Goal: Task Accomplishment & Management: Manage account settings

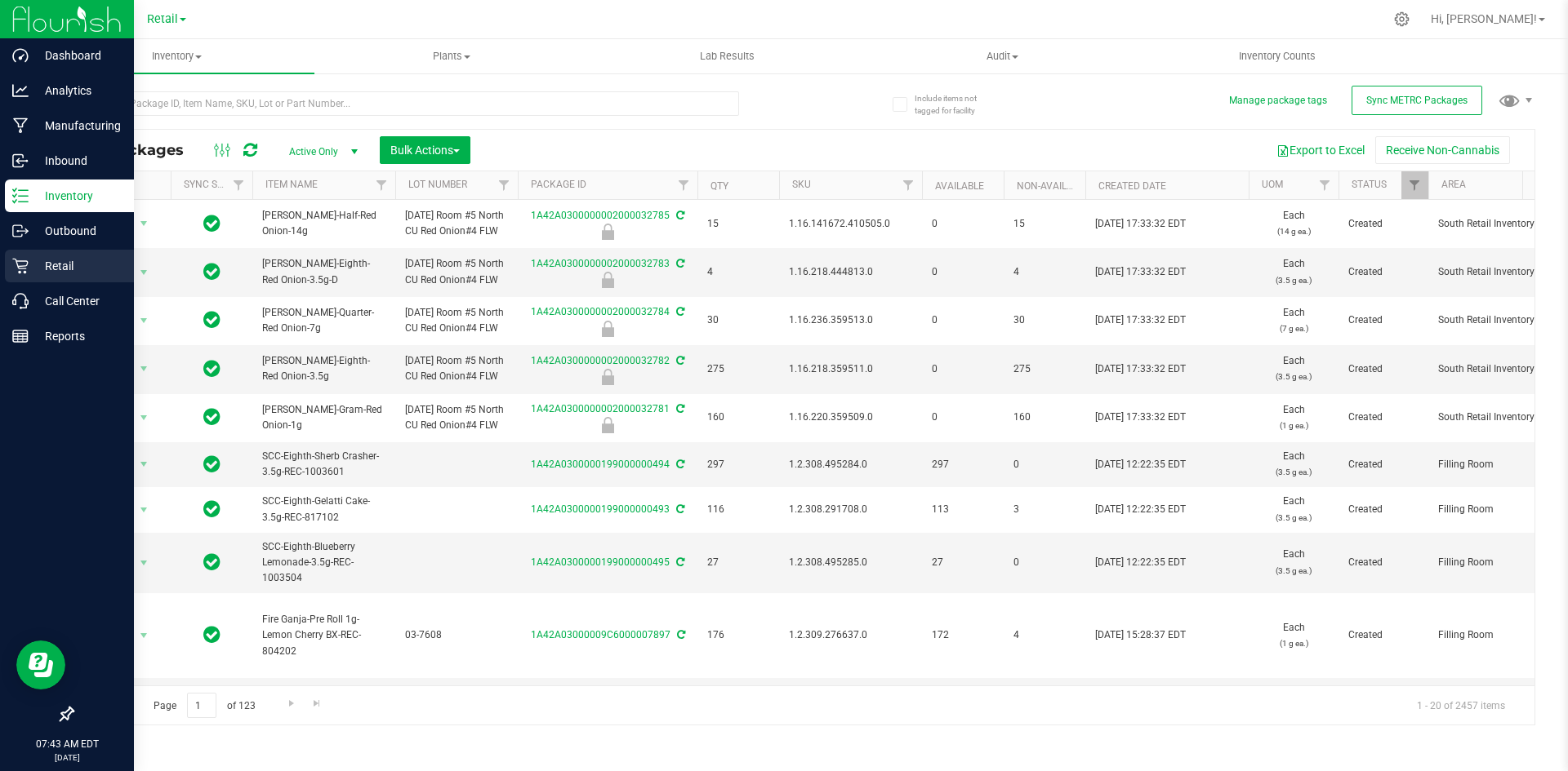
click at [16, 259] on icon at bounding box center [20, 266] width 16 height 16
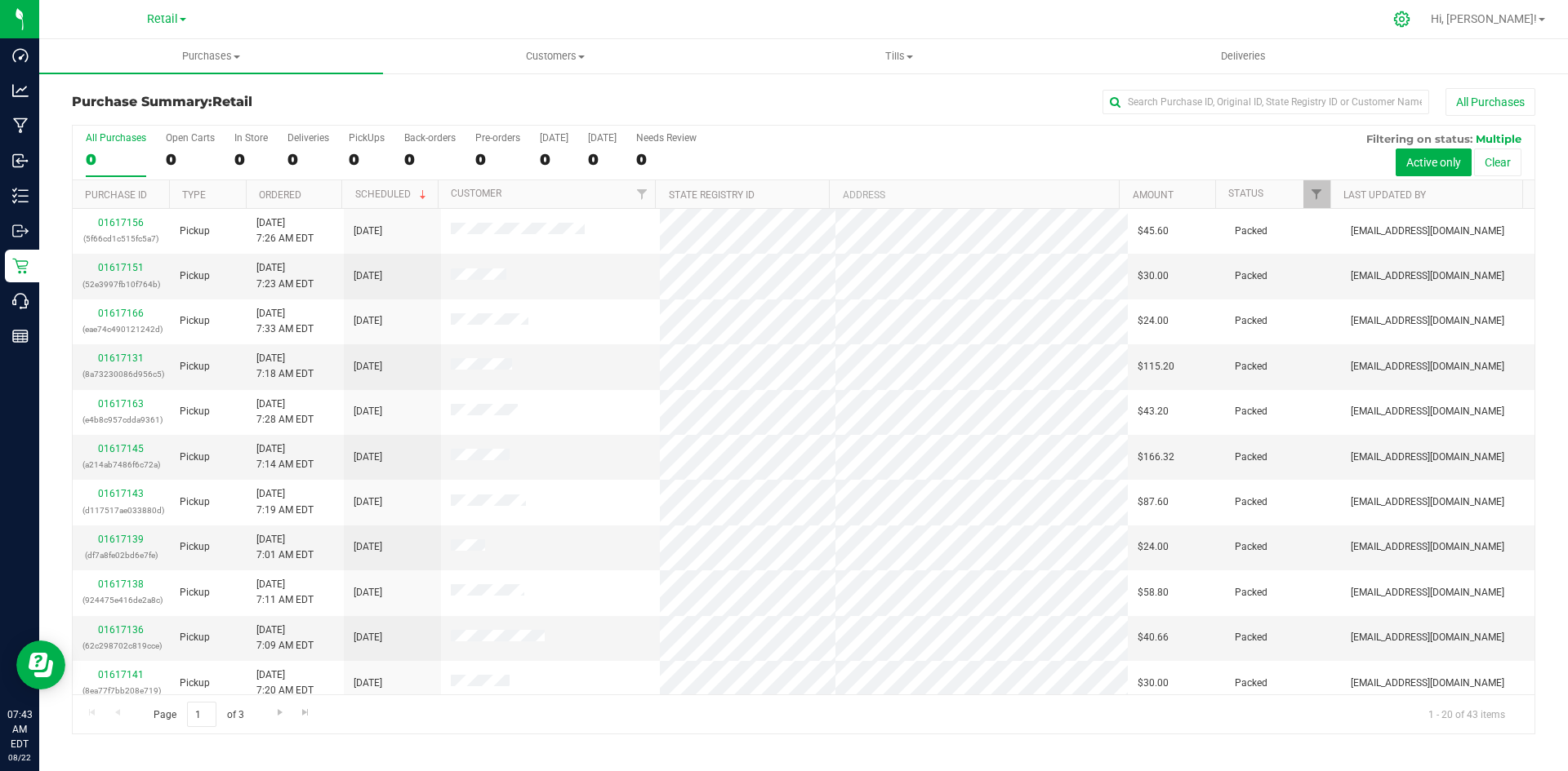
click at [1411, 18] on icon at bounding box center [1401, 19] width 17 height 17
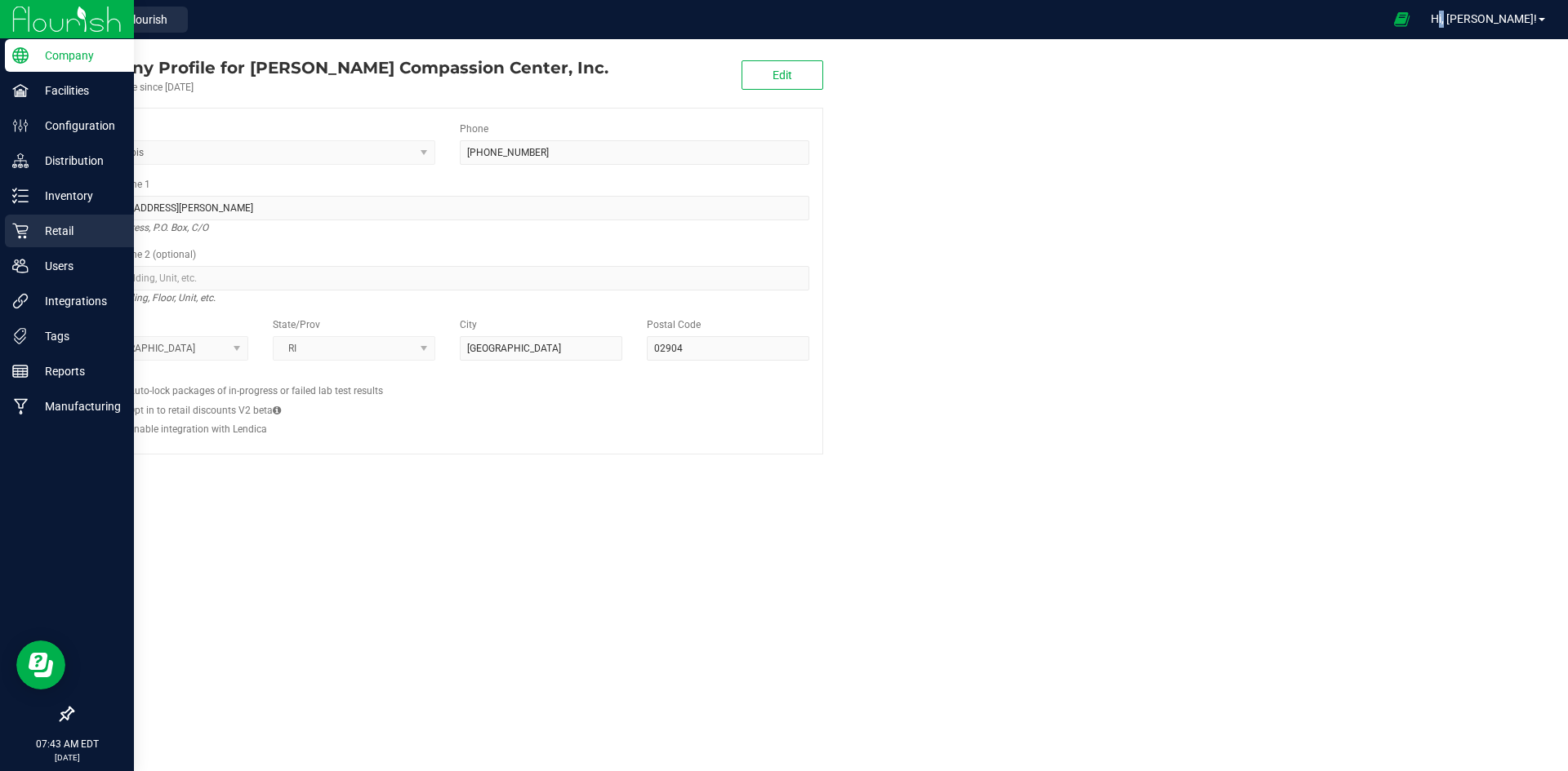
click at [23, 222] on div "Retail" at bounding box center [69, 231] width 129 height 33
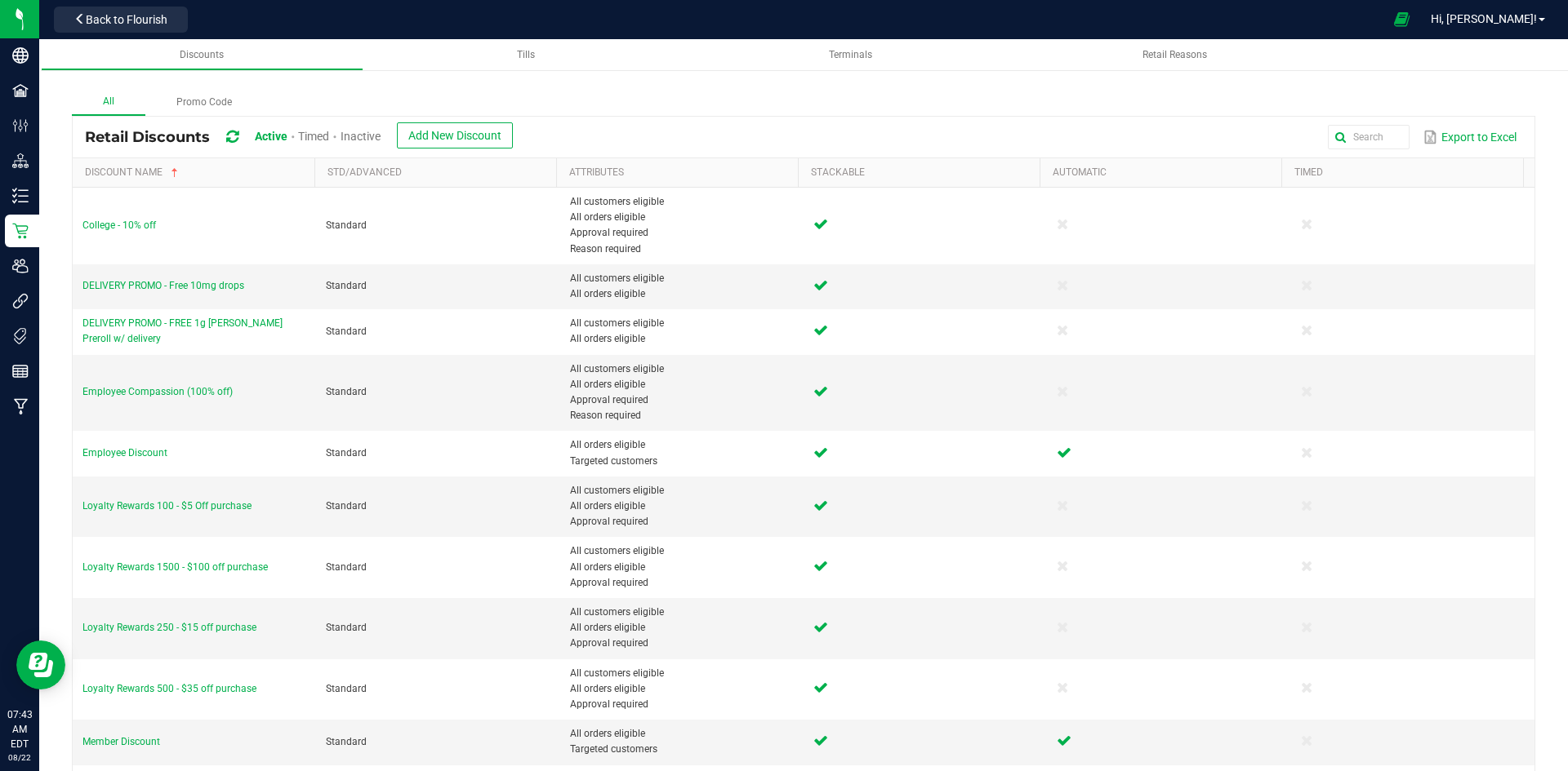
click at [377, 139] on span "Inactive" at bounding box center [361, 136] width 40 height 13
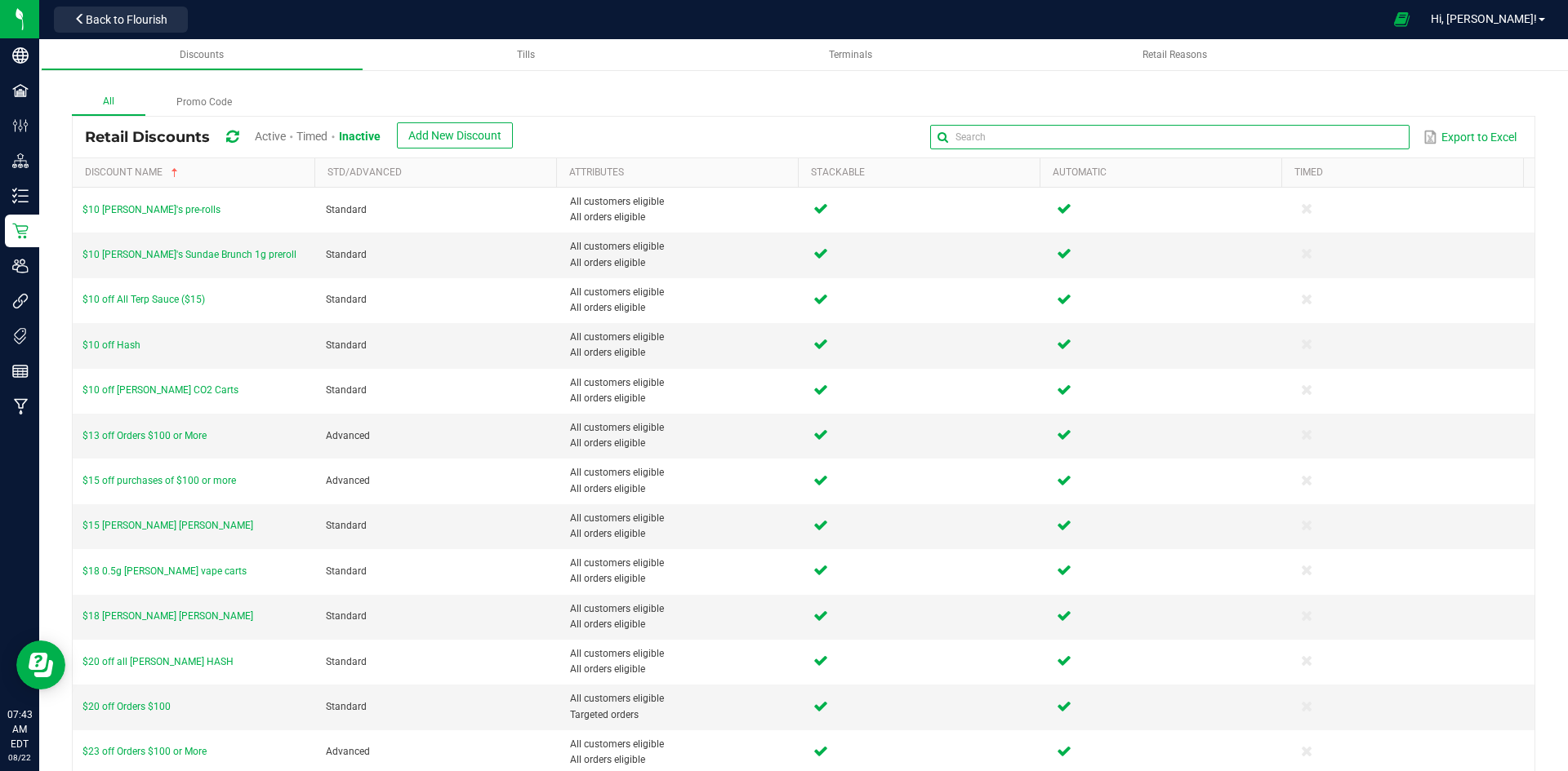
click at [1382, 140] on global-search-input-ngx at bounding box center [1170, 137] width 479 height 12
type input "Fire"
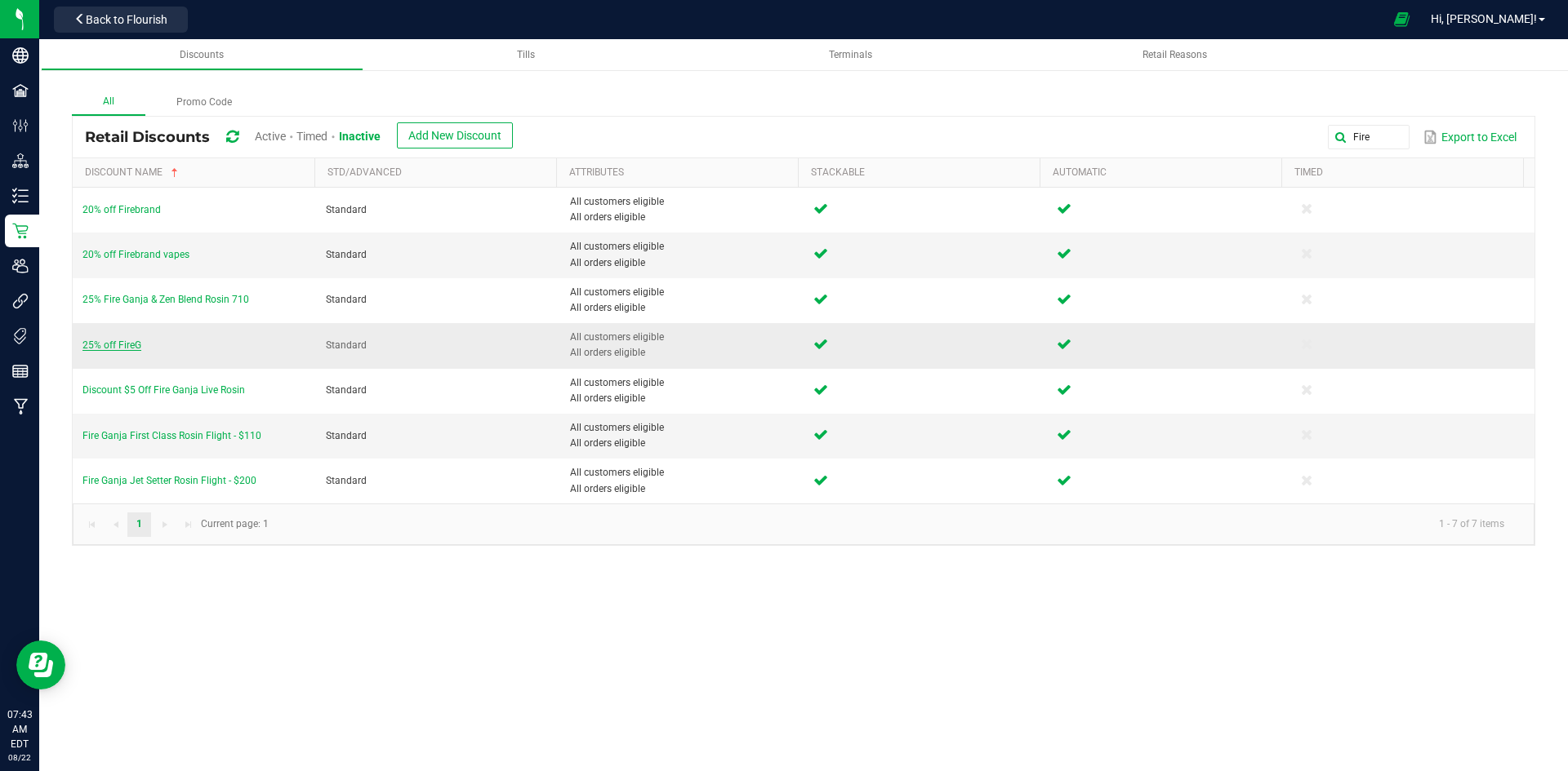
click at [123, 347] on span "25% off FireG" at bounding box center [112, 345] width 59 height 12
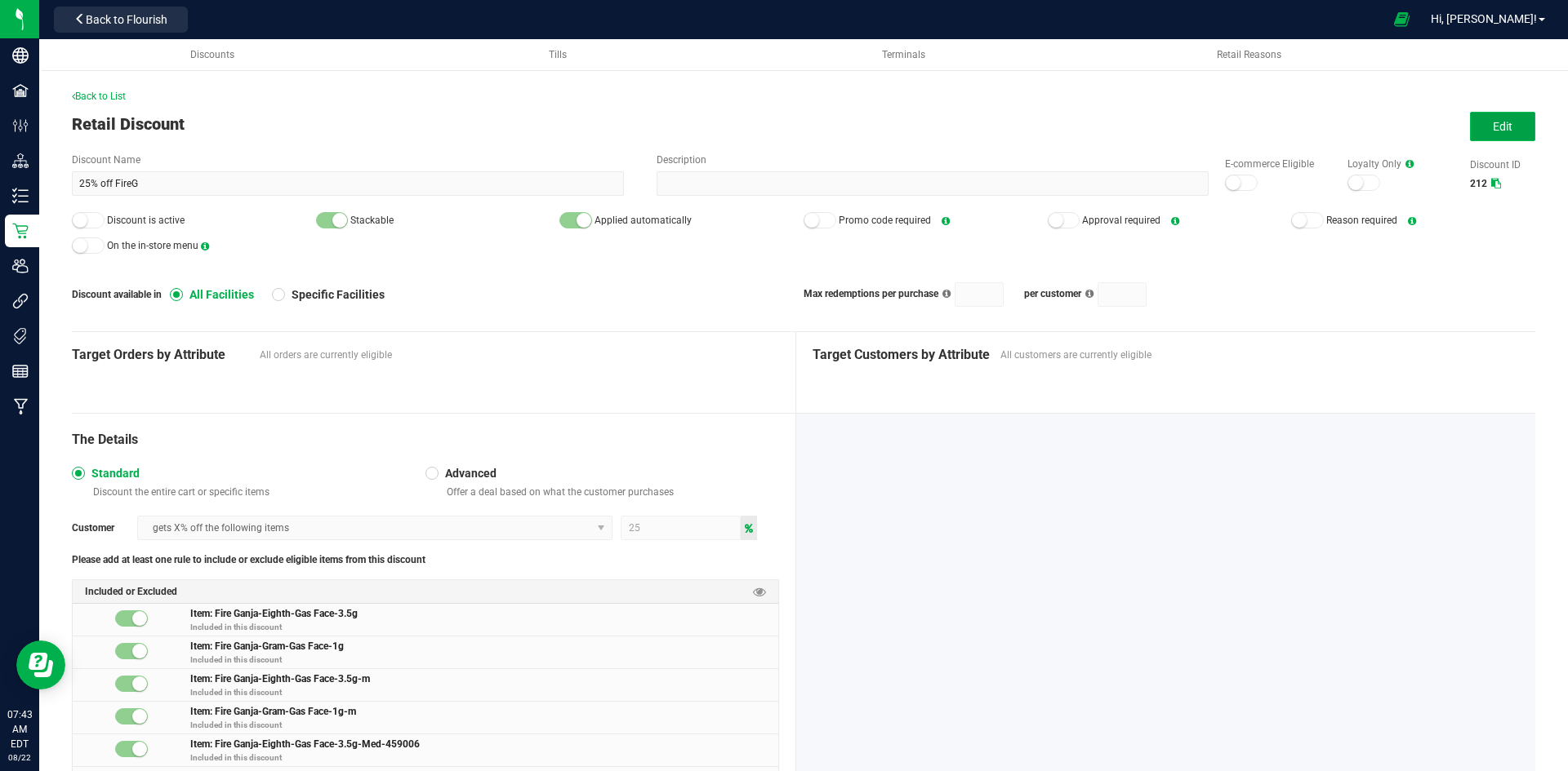
click at [1470, 139] on button "Edit" at bounding box center [1503, 126] width 65 height 29
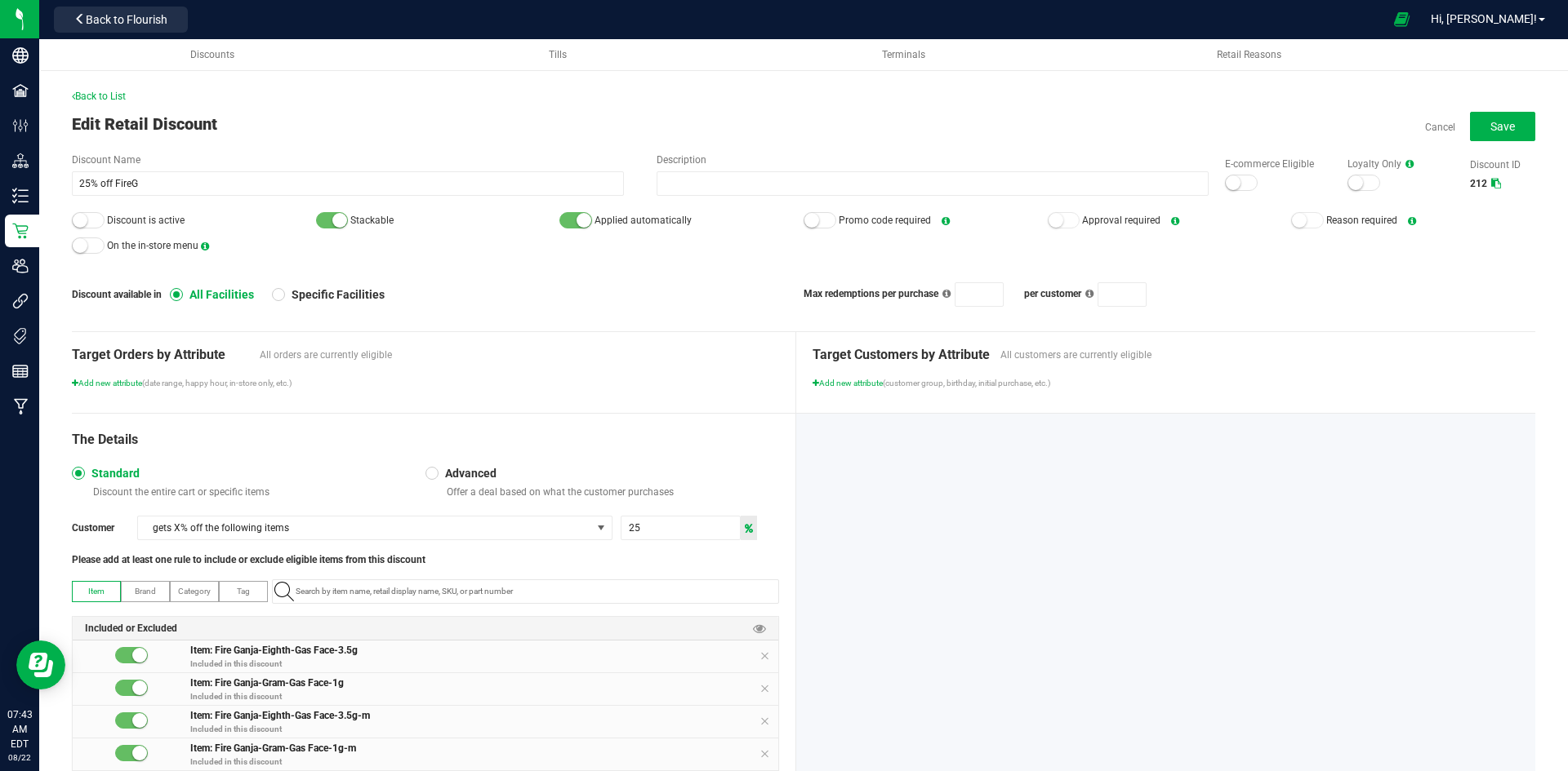
click at [74, 217] on small at bounding box center [80, 221] width 15 height 15
click at [1226, 186] on small at bounding box center [1233, 183] width 15 height 15
click at [1477, 117] on button "Save" at bounding box center [1503, 126] width 65 height 29
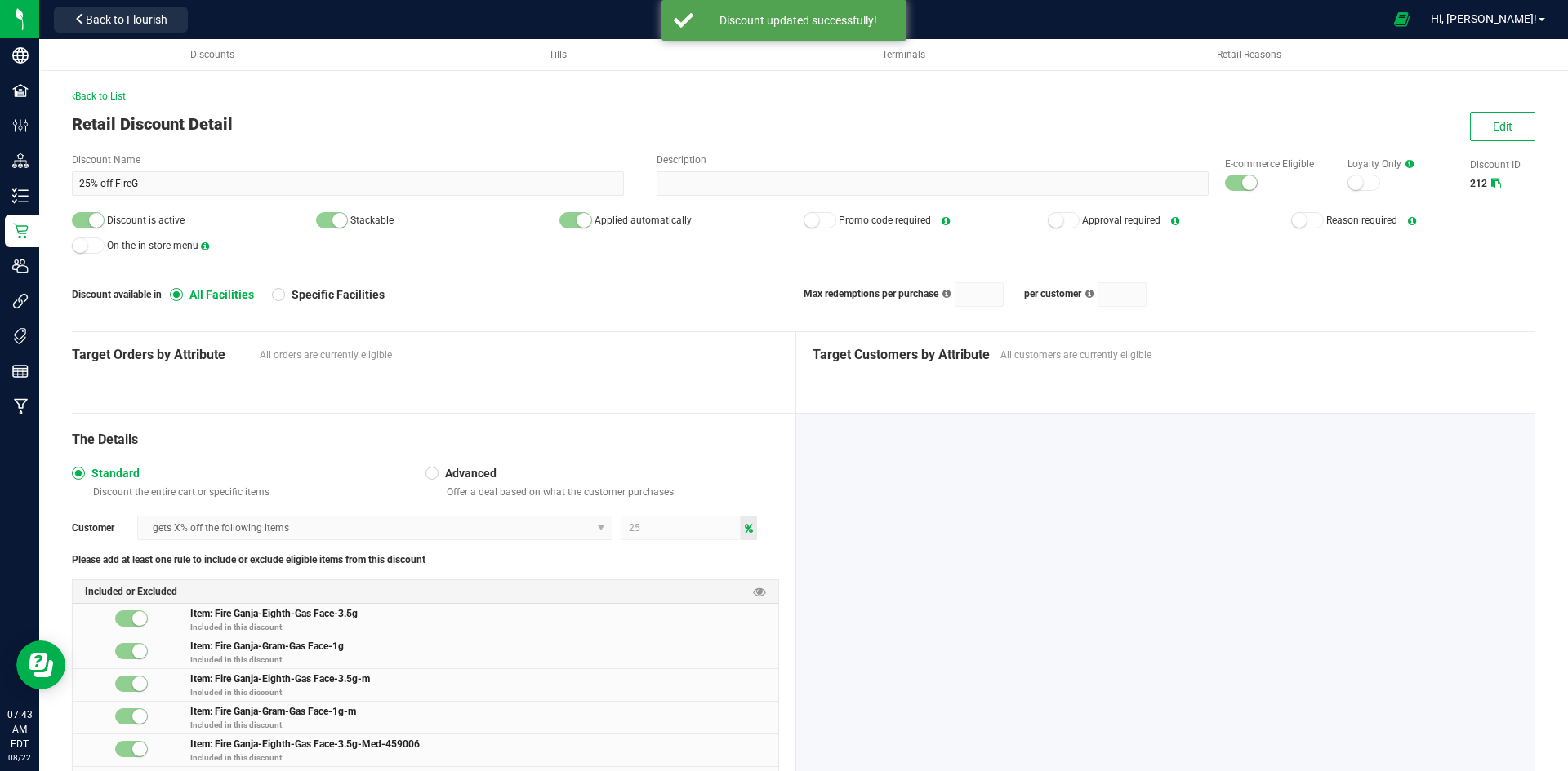
click at [113, 98] on span "Back to List" at bounding box center [99, 96] width 54 height 12
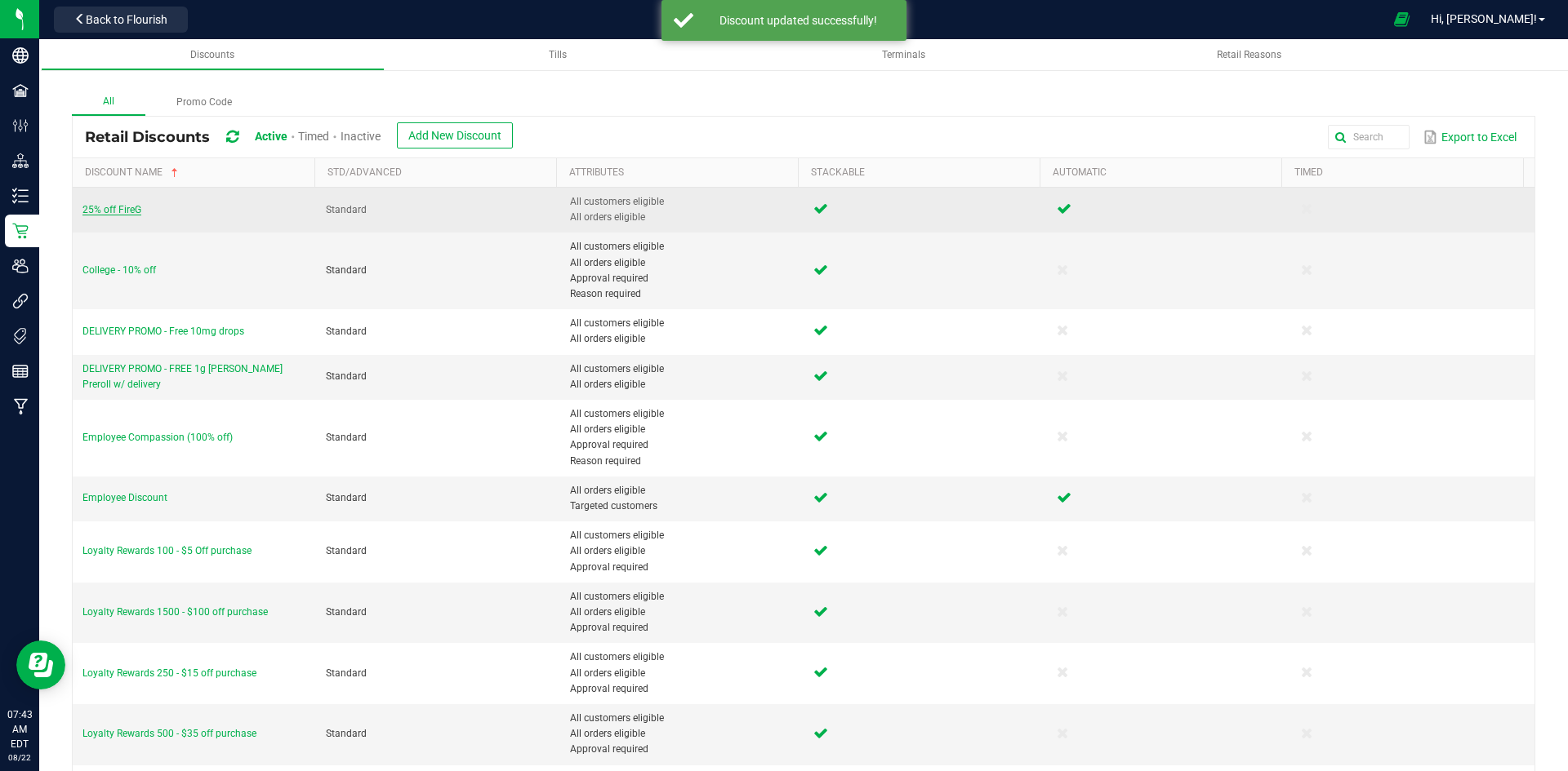
click at [124, 204] on span "25% off FireG" at bounding box center [112, 210] width 59 height 12
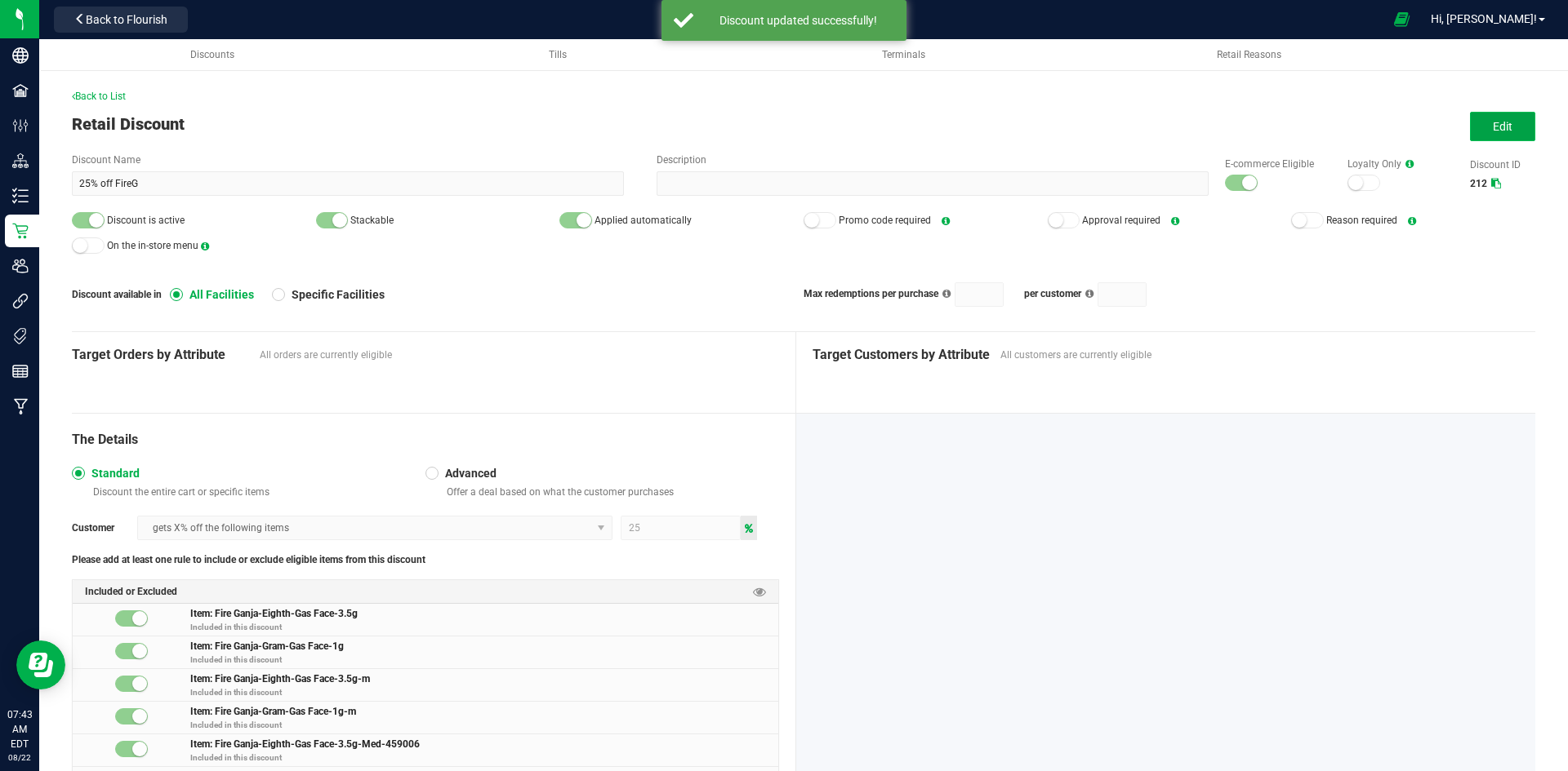
click at [1478, 130] on button "Edit" at bounding box center [1503, 126] width 65 height 29
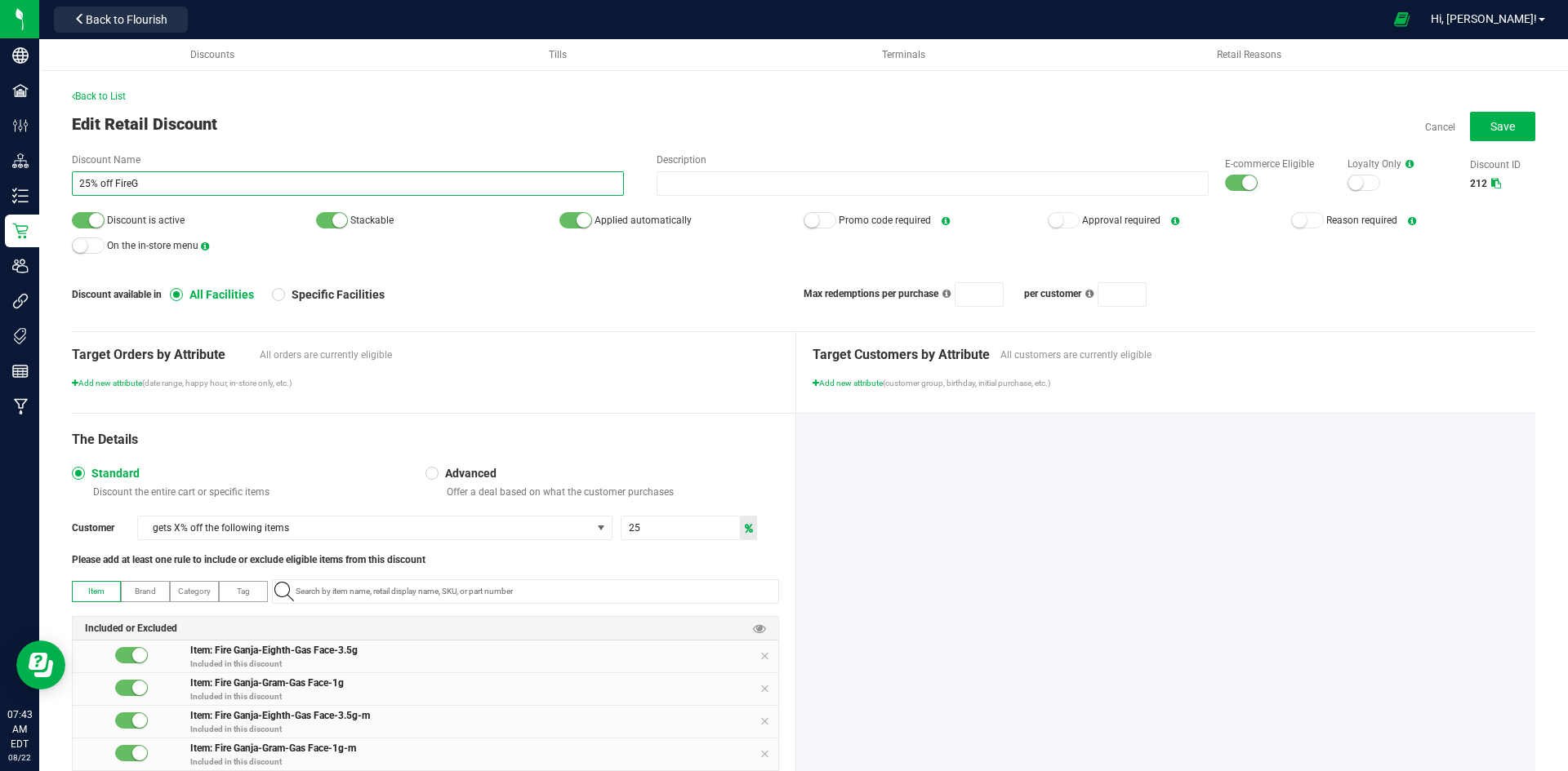
click at [136, 186] on input "25% off FireG" at bounding box center [348, 183] width 552 height 24
type input "25% off Fire Ganja"
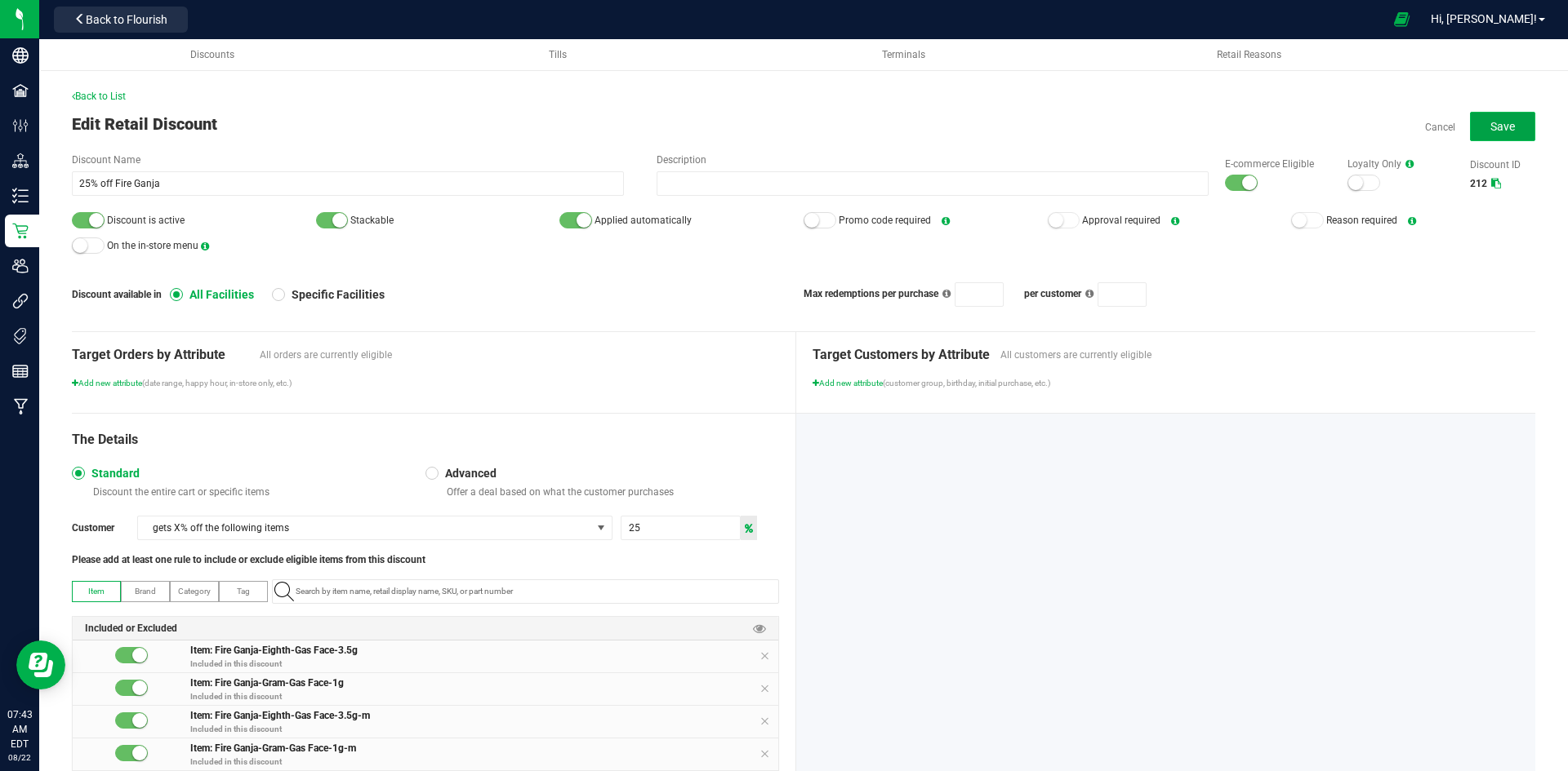
click at [1508, 128] on button "Save" at bounding box center [1503, 126] width 65 height 29
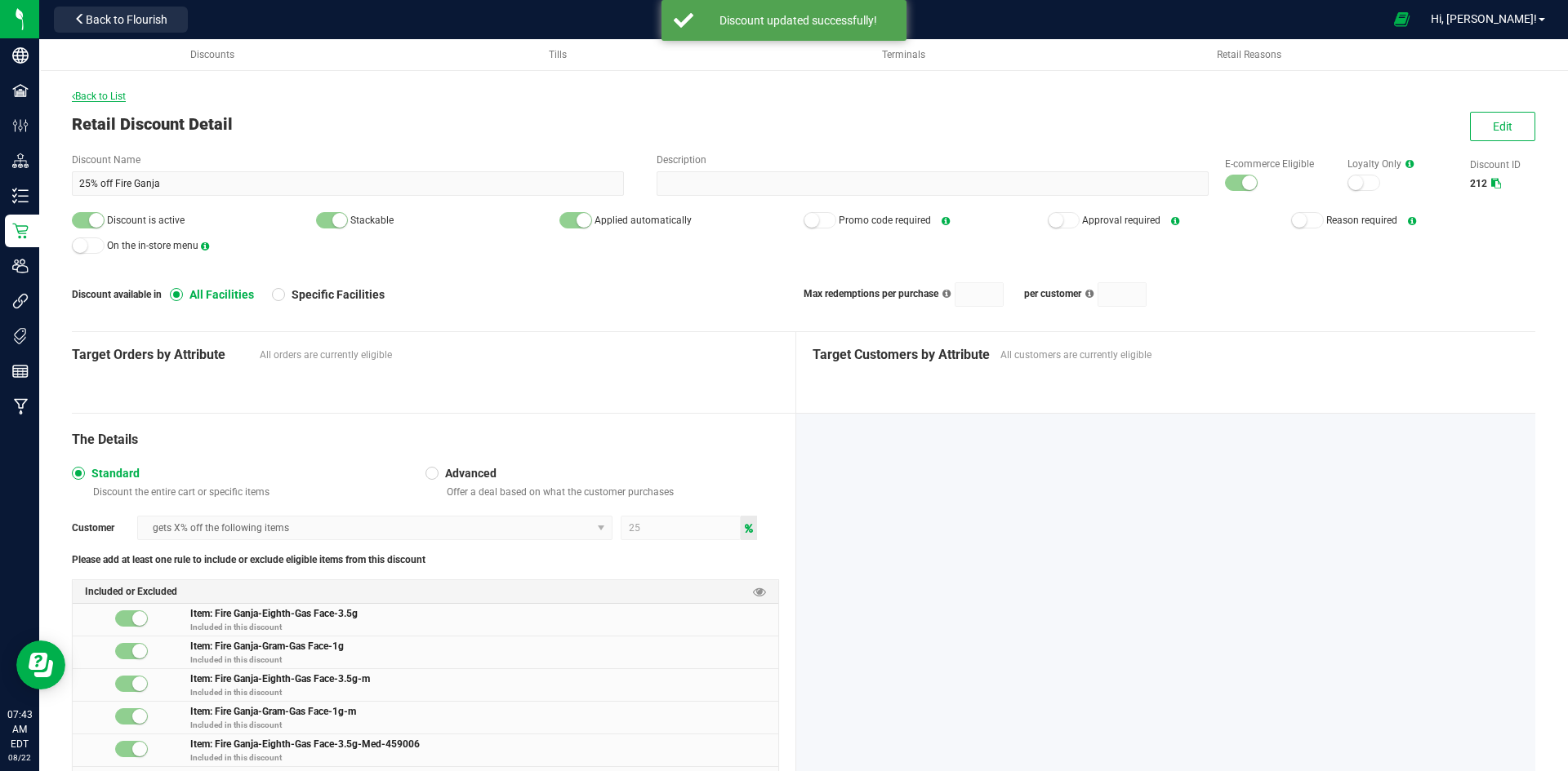
click at [85, 94] on span "Back to List" at bounding box center [99, 96] width 54 height 12
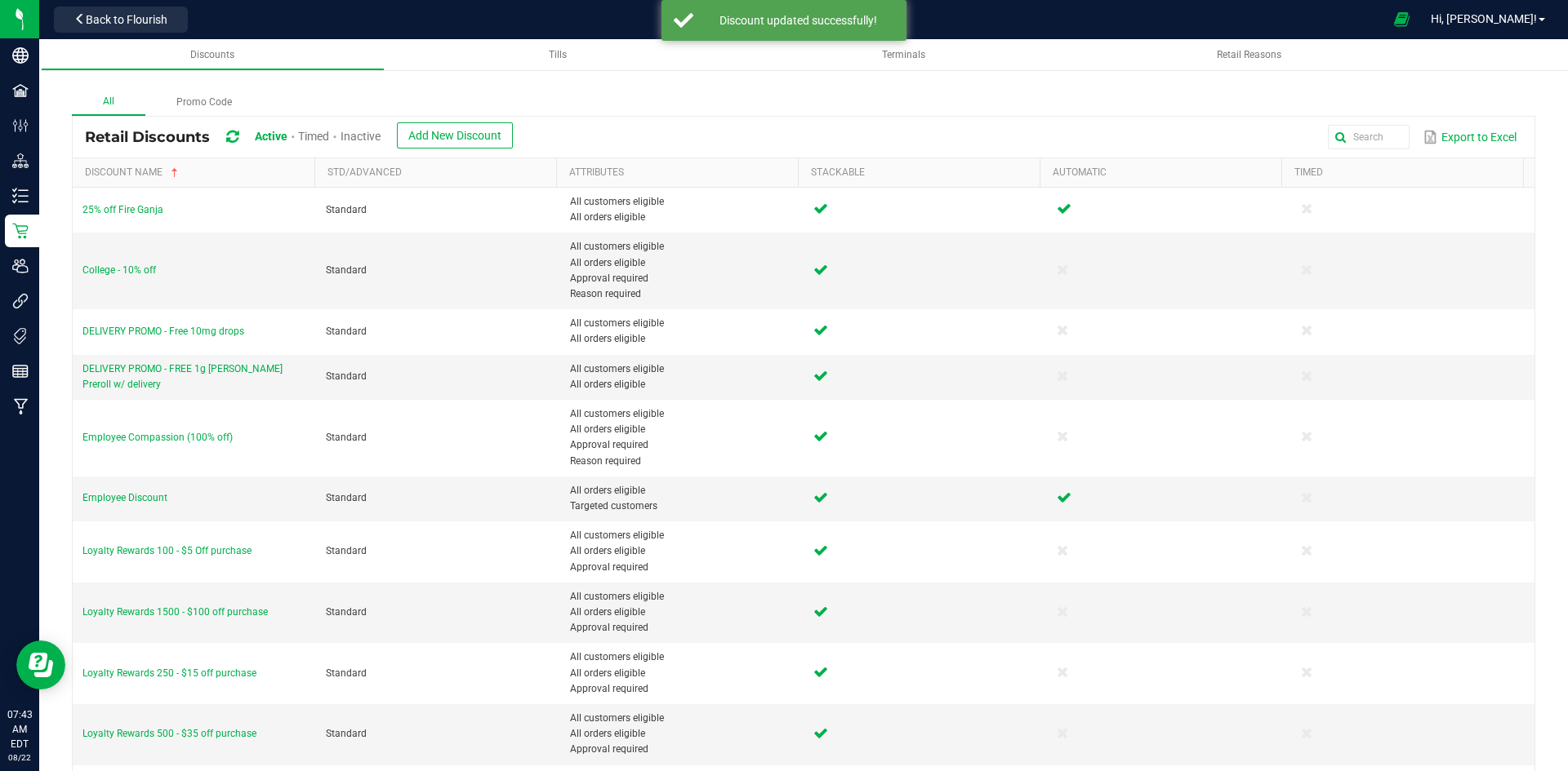
click at [355, 140] on span "Inactive" at bounding box center [361, 136] width 40 height 13
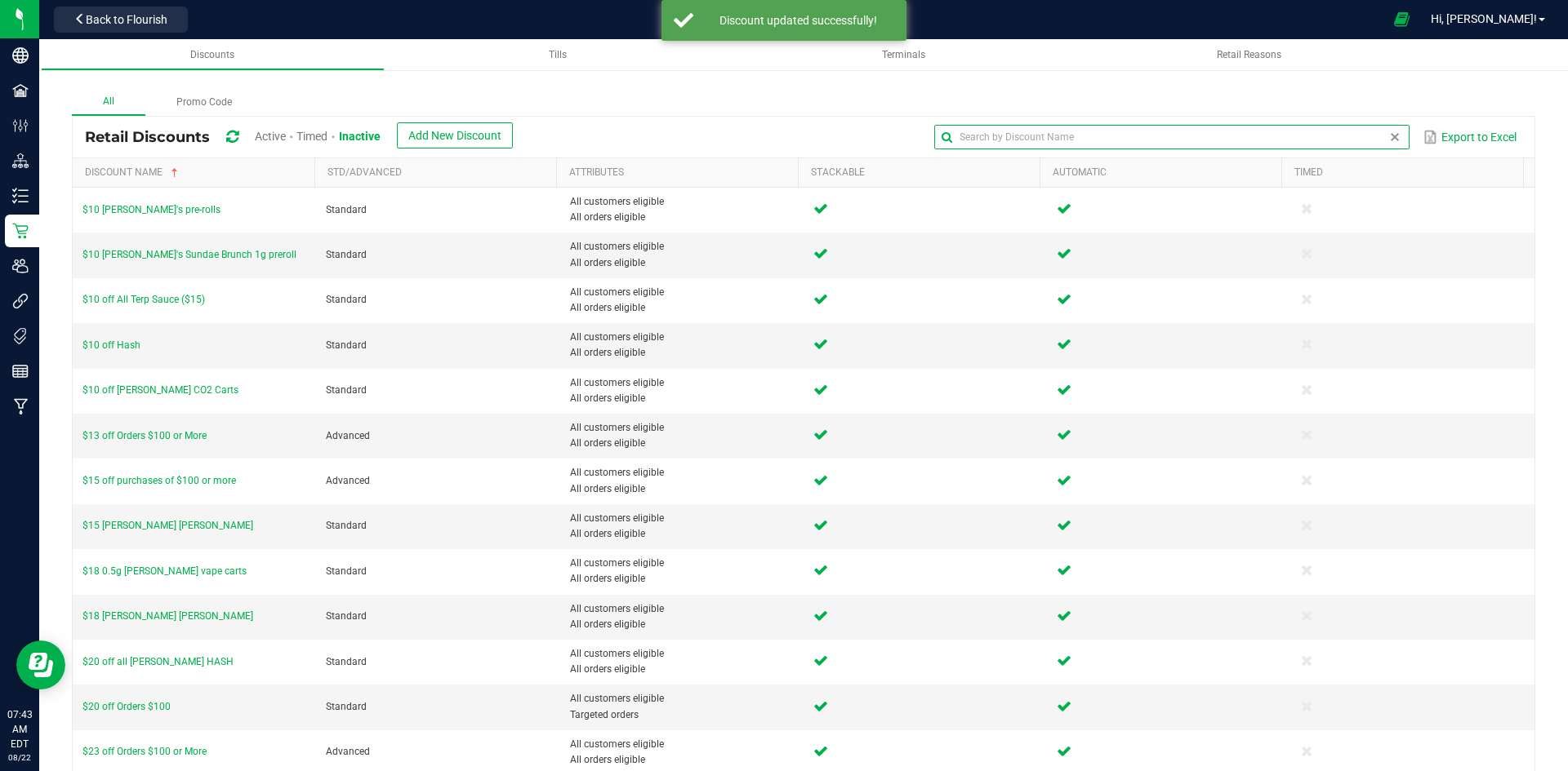
click at [1351, 140] on input "text" at bounding box center [1171, 136] width 474 height 24
type input "Canncure"
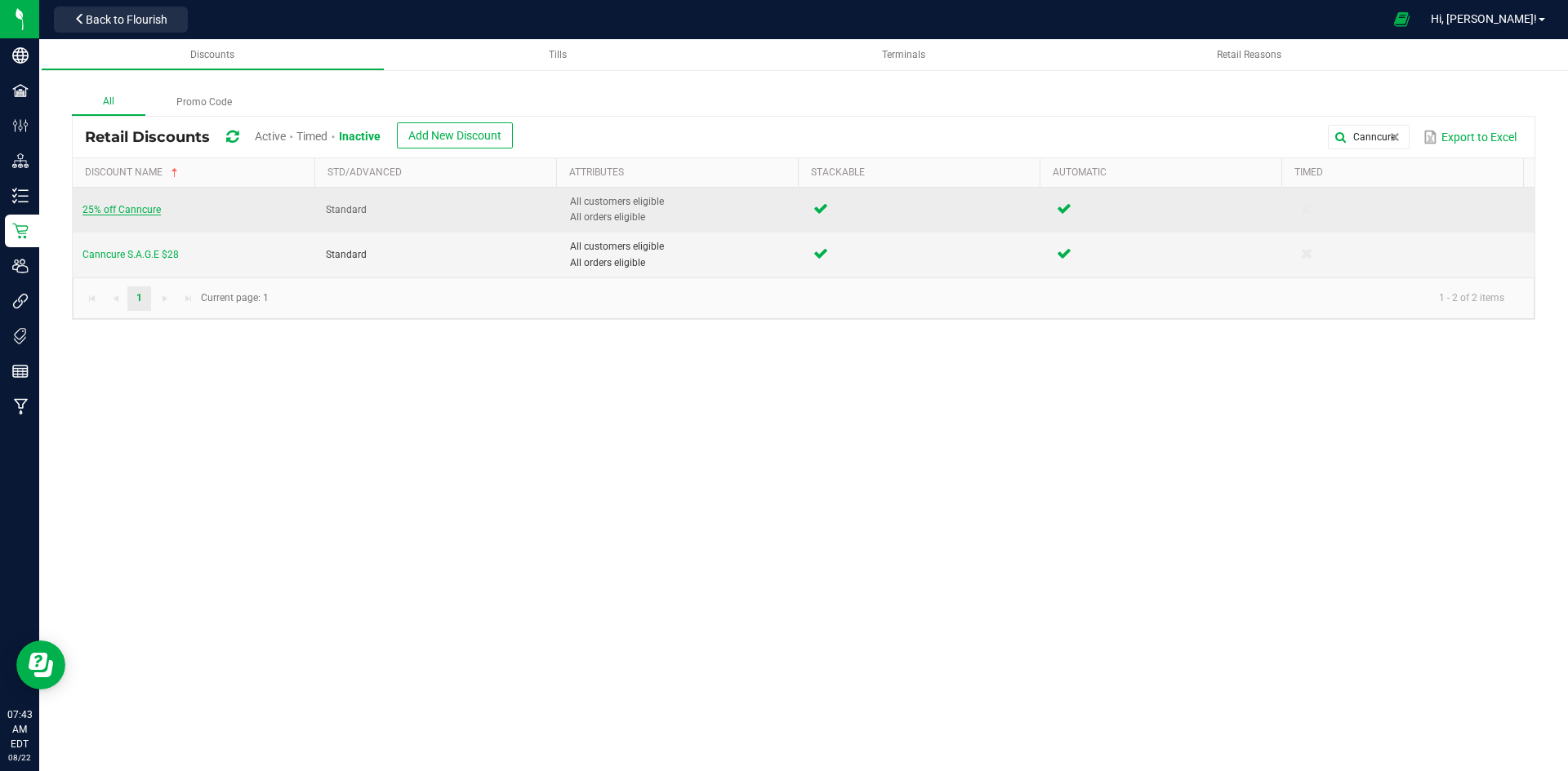
click at [151, 210] on span "25% off Canncure" at bounding box center [122, 210] width 79 height 12
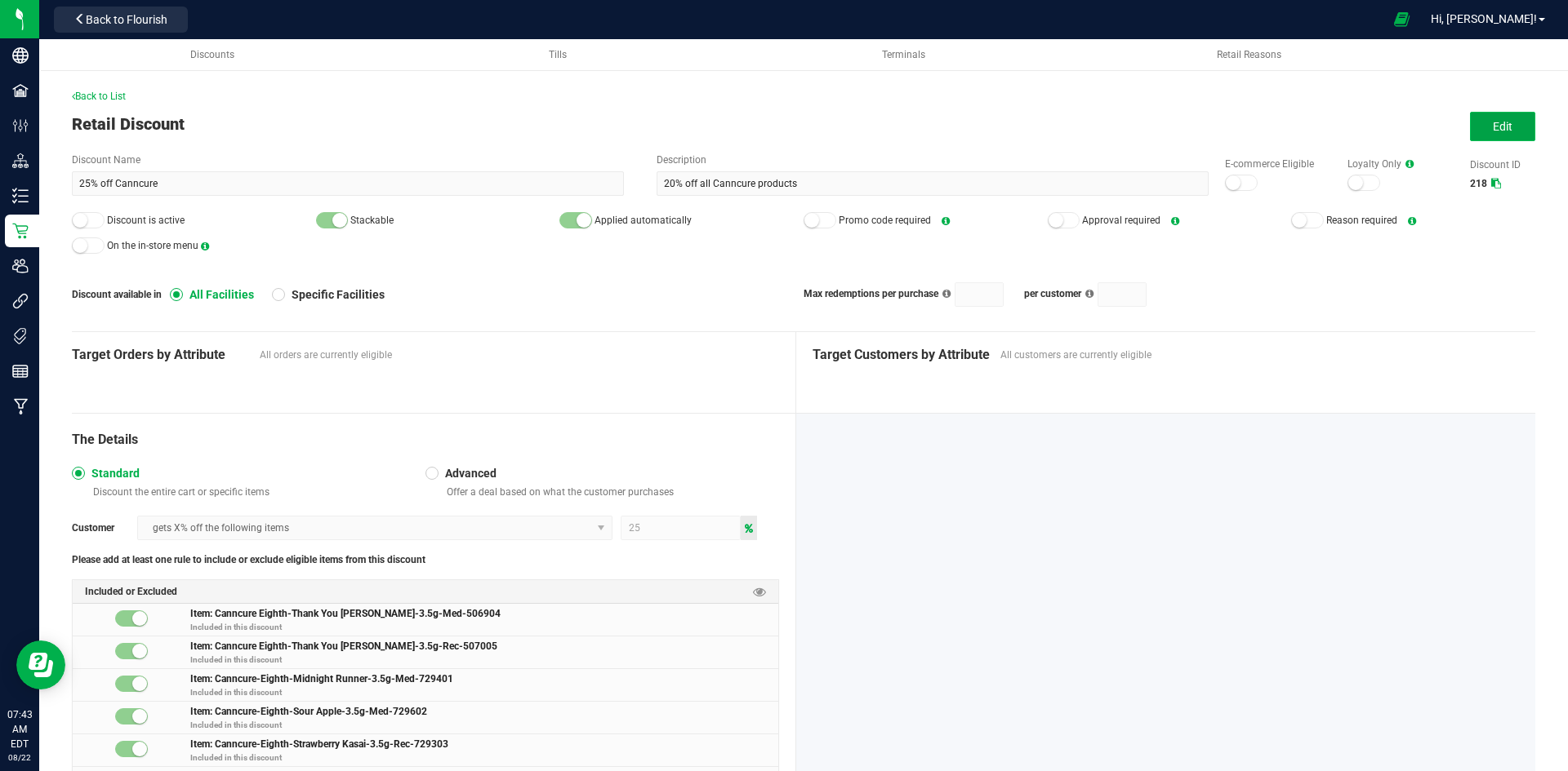
click at [1493, 122] on span "Edit" at bounding box center [1502, 126] width 19 height 13
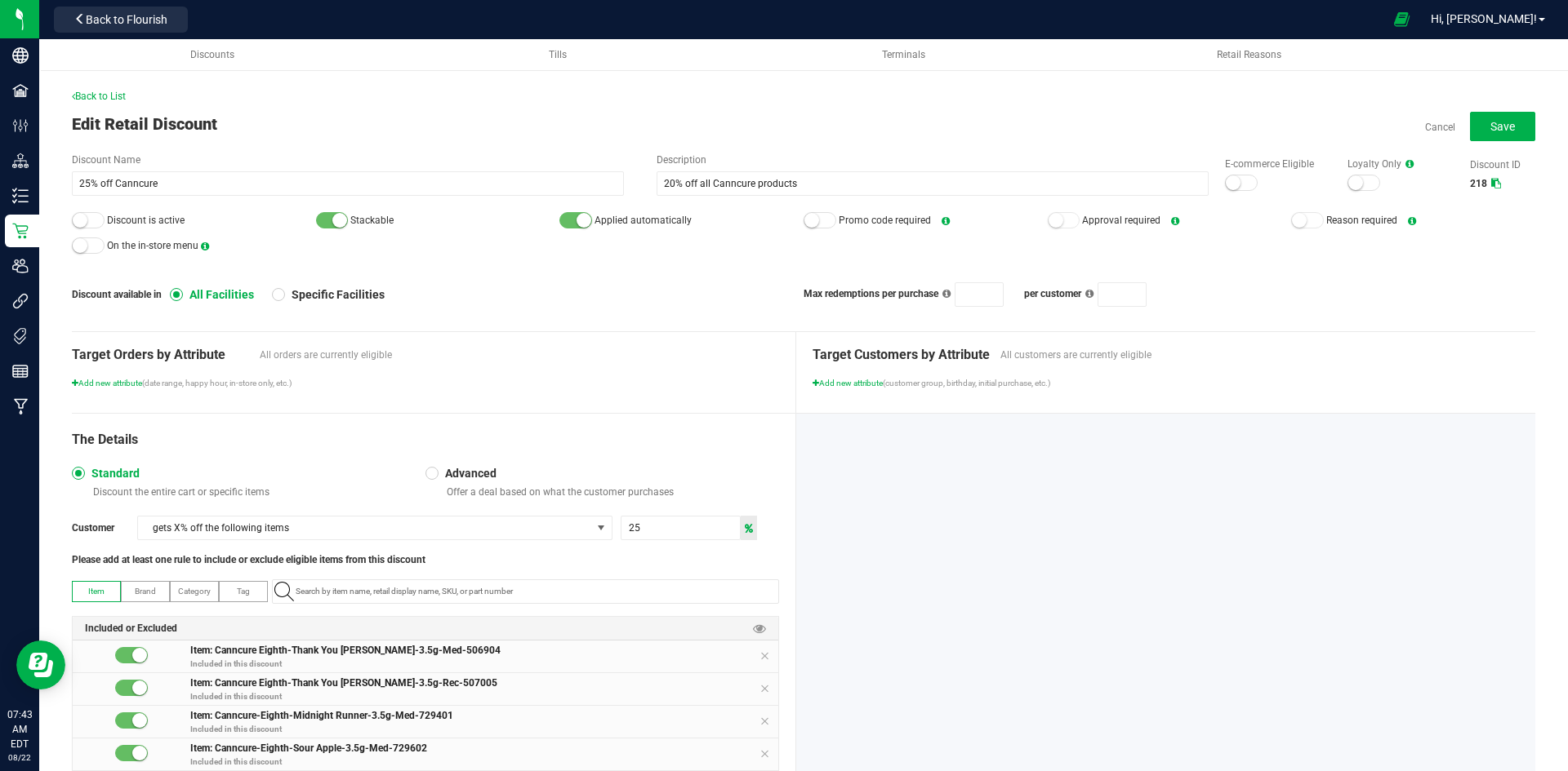
click at [87, 218] on div at bounding box center [88, 221] width 33 height 17
click at [1229, 184] on div at bounding box center [1241, 183] width 33 height 17
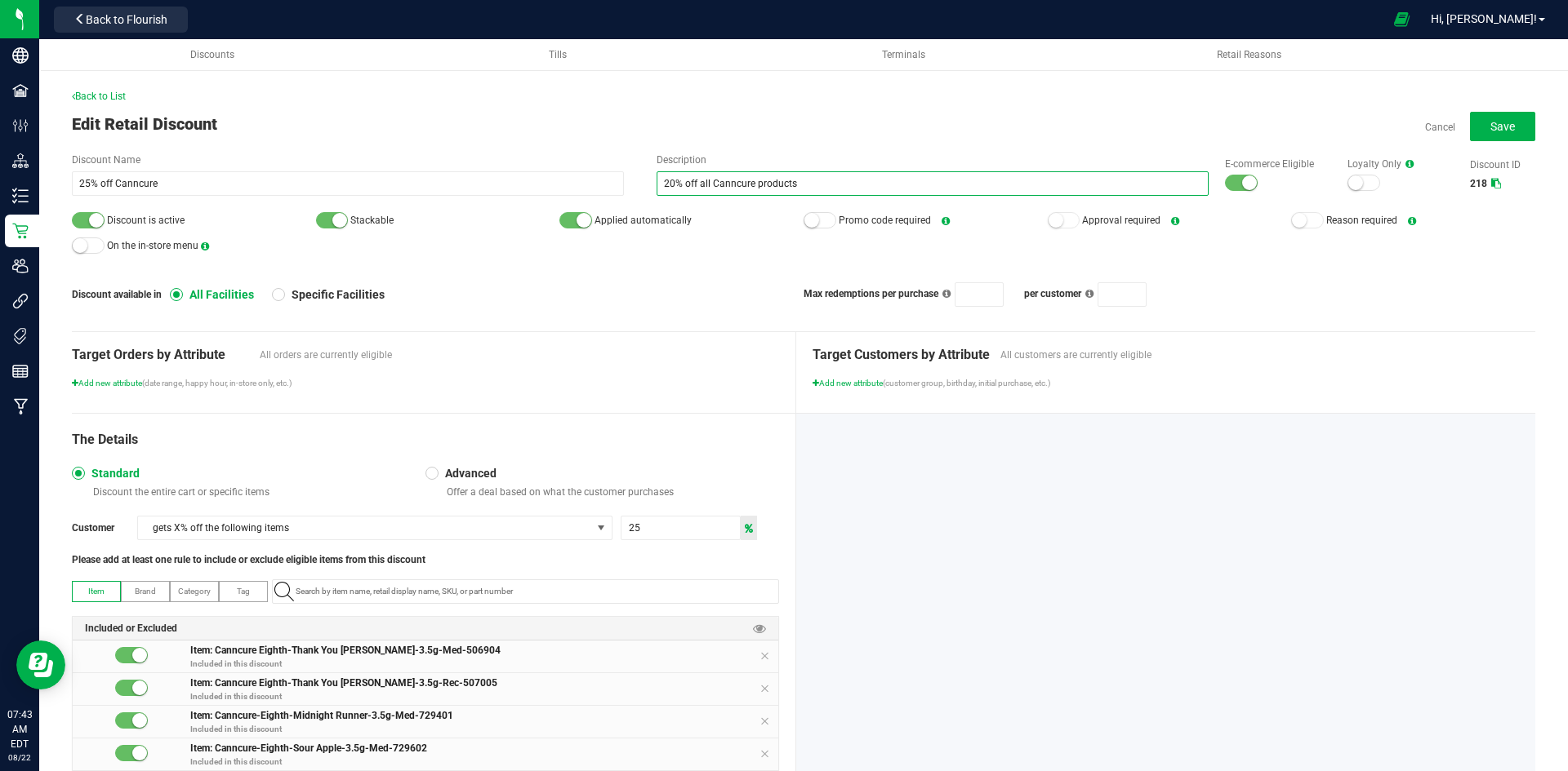
click at [669, 179] on input "20% off all Canncure products" at bounding box center [933, 183] width 552 height 24
type input "25% off all Canncure products"
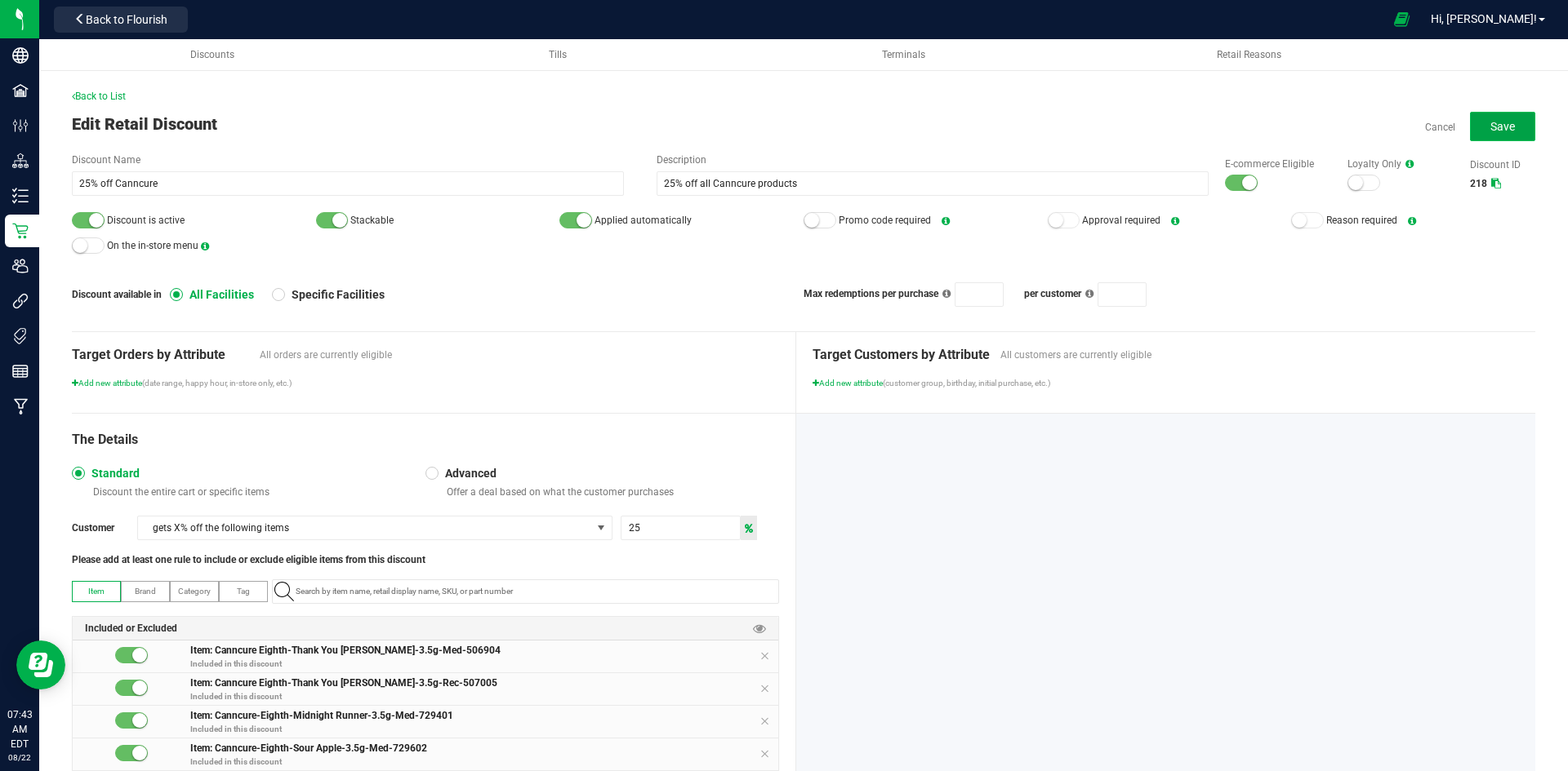
click at [1509, 132] on button "Save" at bounding box center [1503, 126] width 65 height 29
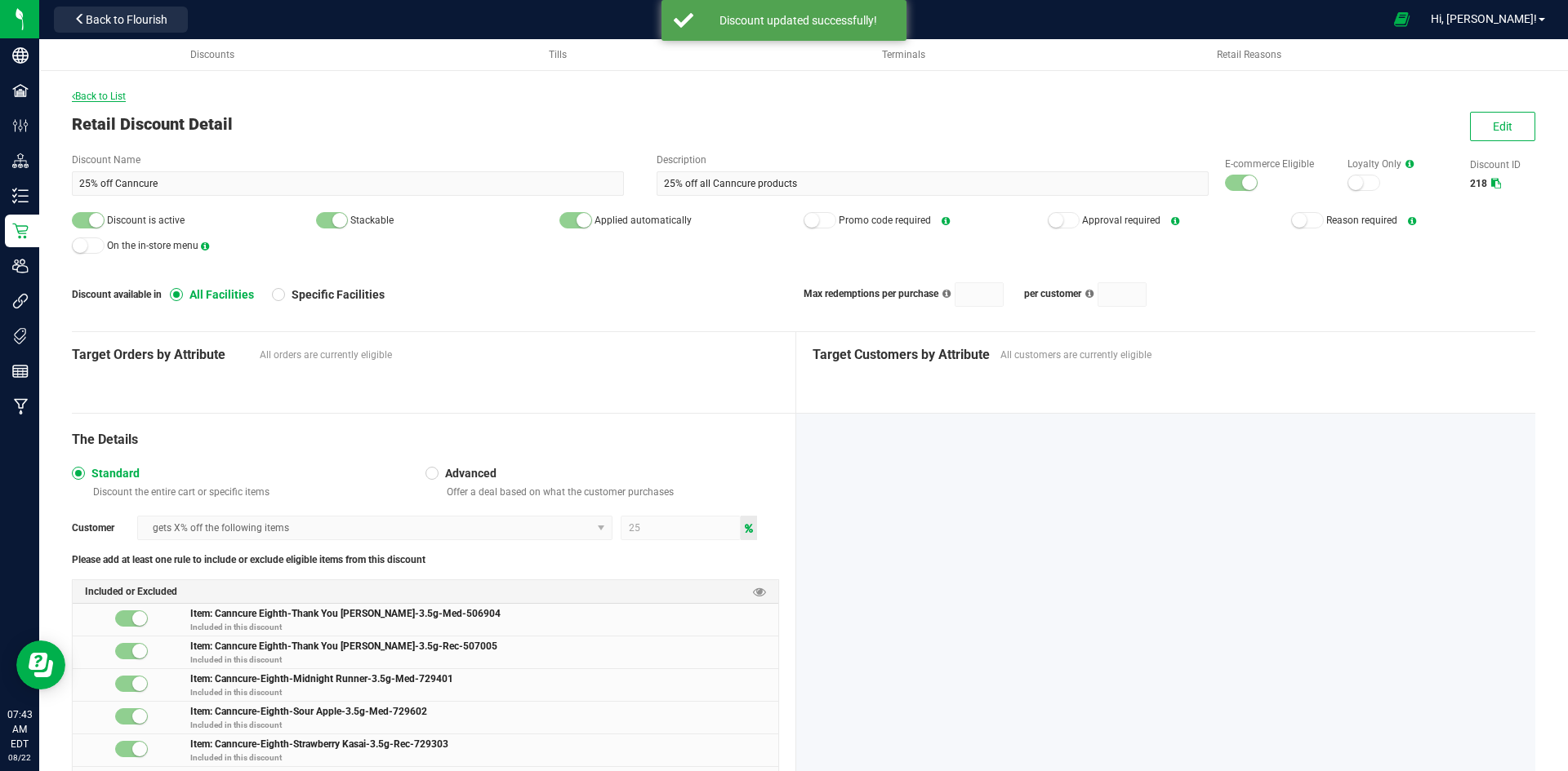
click at [124, 94] on span "Back to List" at bounding box center [99, 96] width 54 height 12
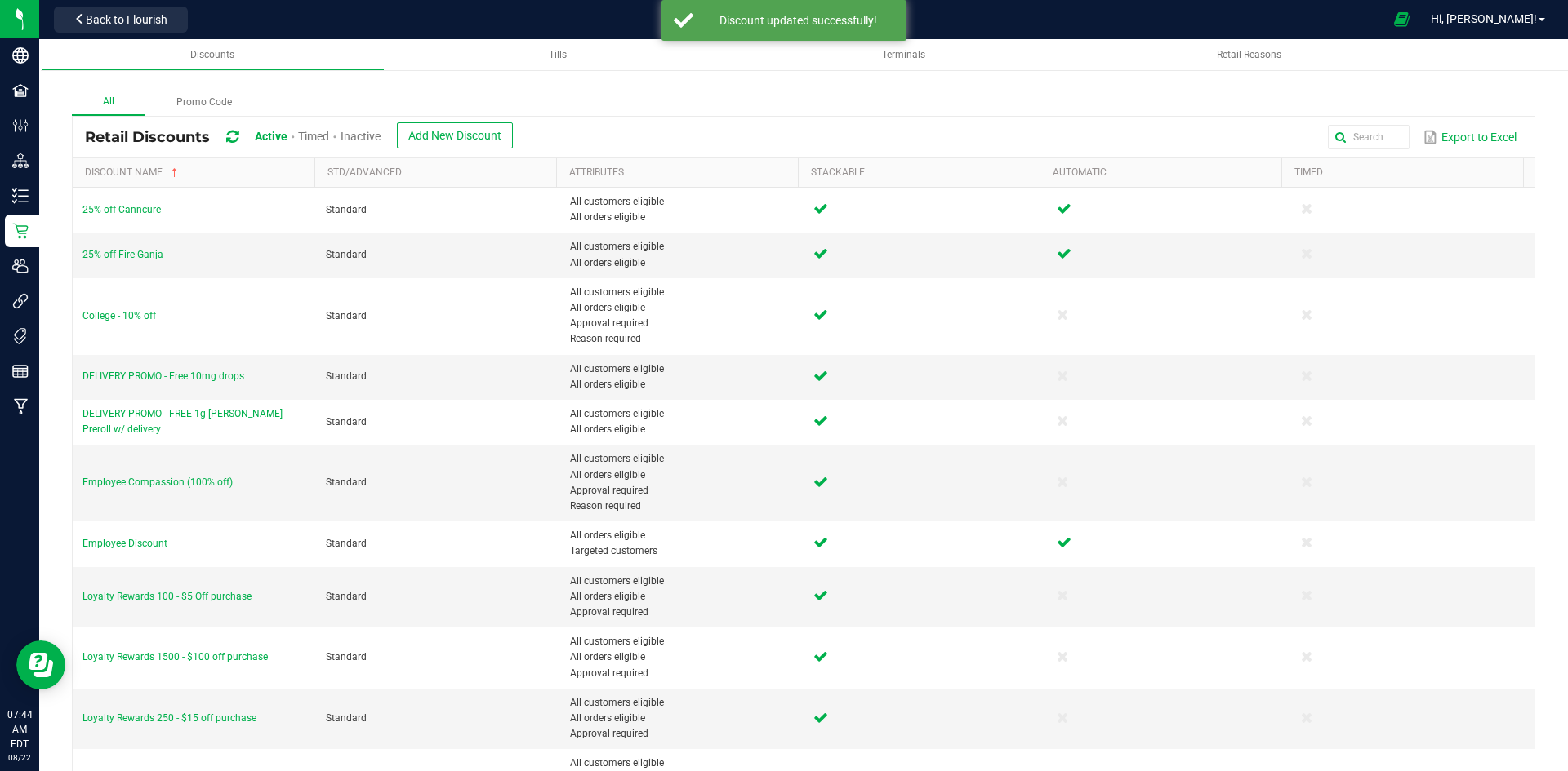
click at [379, 141] on span "Inactive" at bounding box center [361, 136] width 40 height 13
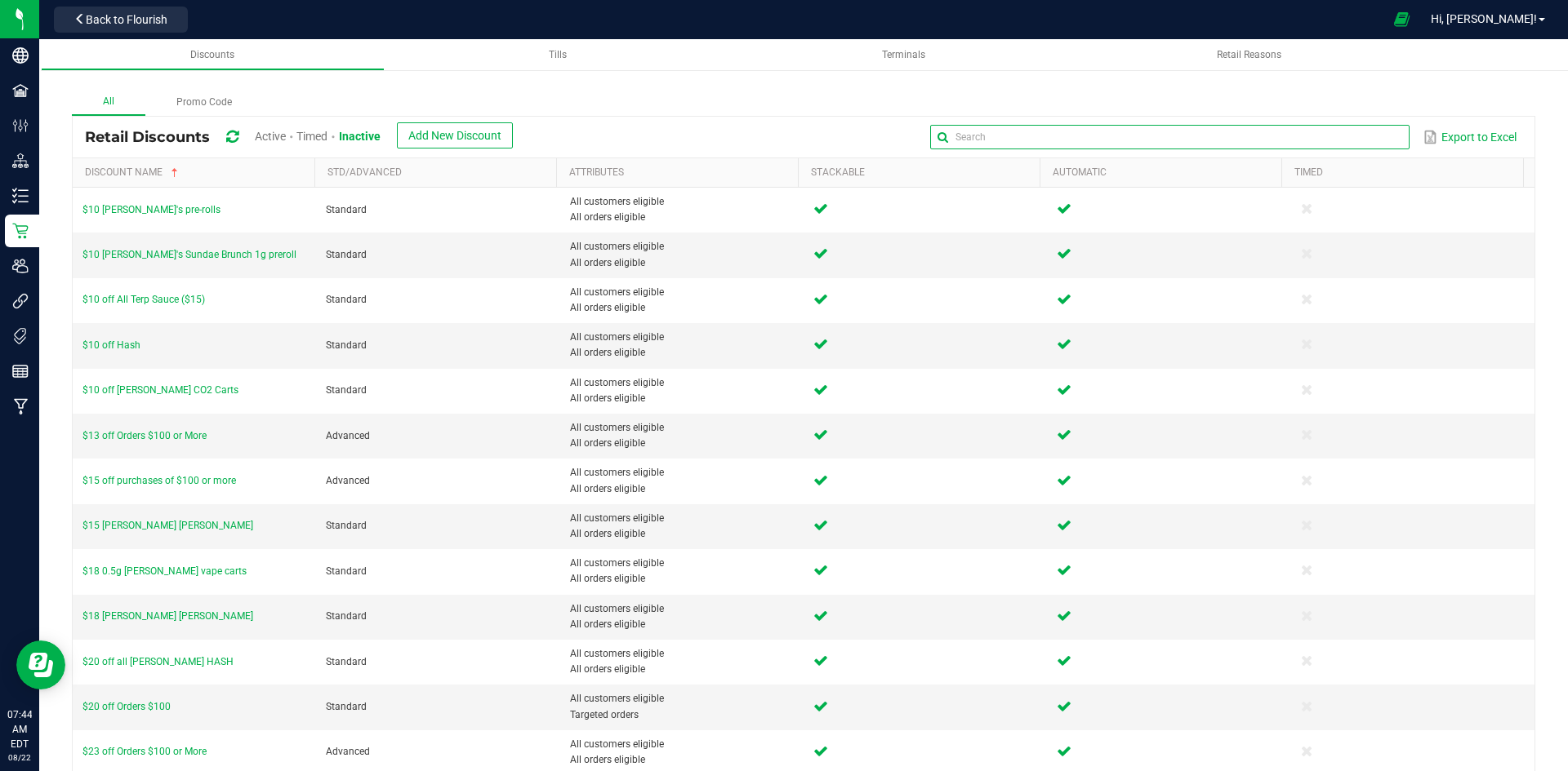
click at [1332, 143] on input "text" at bounding box center [1170, 136] width 479 height 24
type input "edibles"
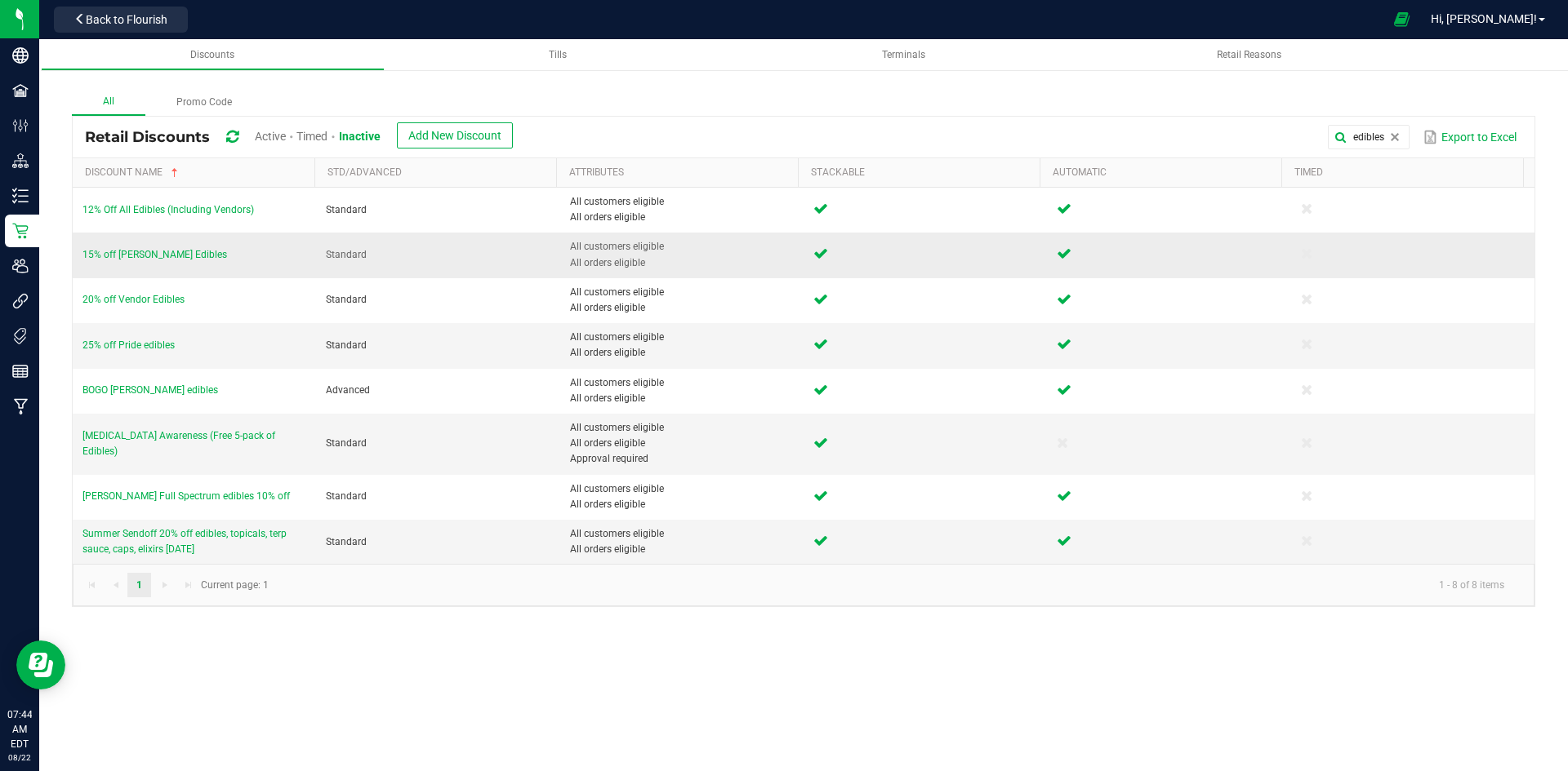
click at [154, 245] on td "15% off Slater Edibles" at bounding box center [194, 255] width 243 height 45
click at [148, 254] on span "15% off Slater Edibles" at bounding box center [155, 255] width 145 height 12
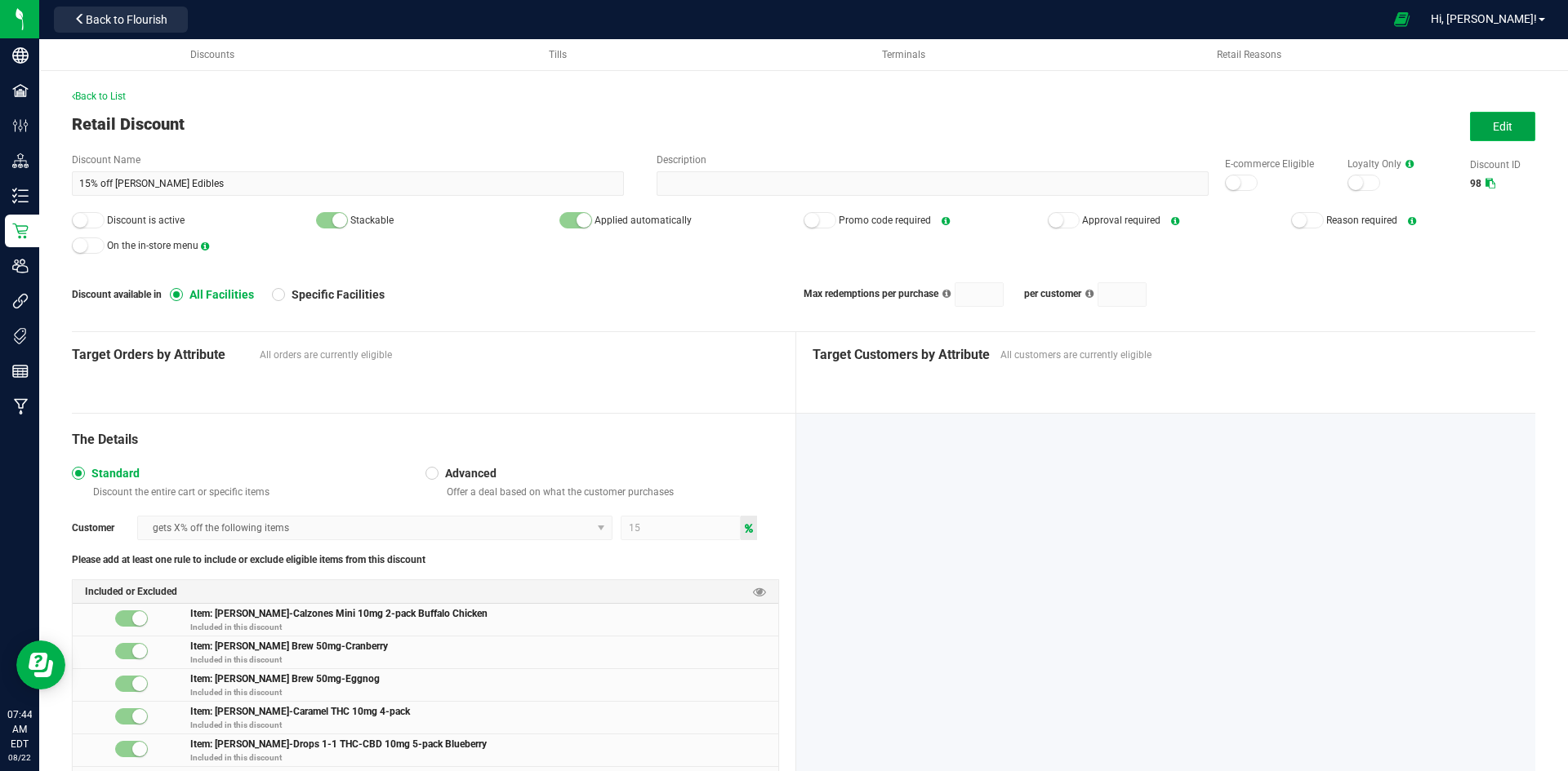
click at [1470, 130] on button "Edit" at bounding box center [1503, 126] width 65 height 29
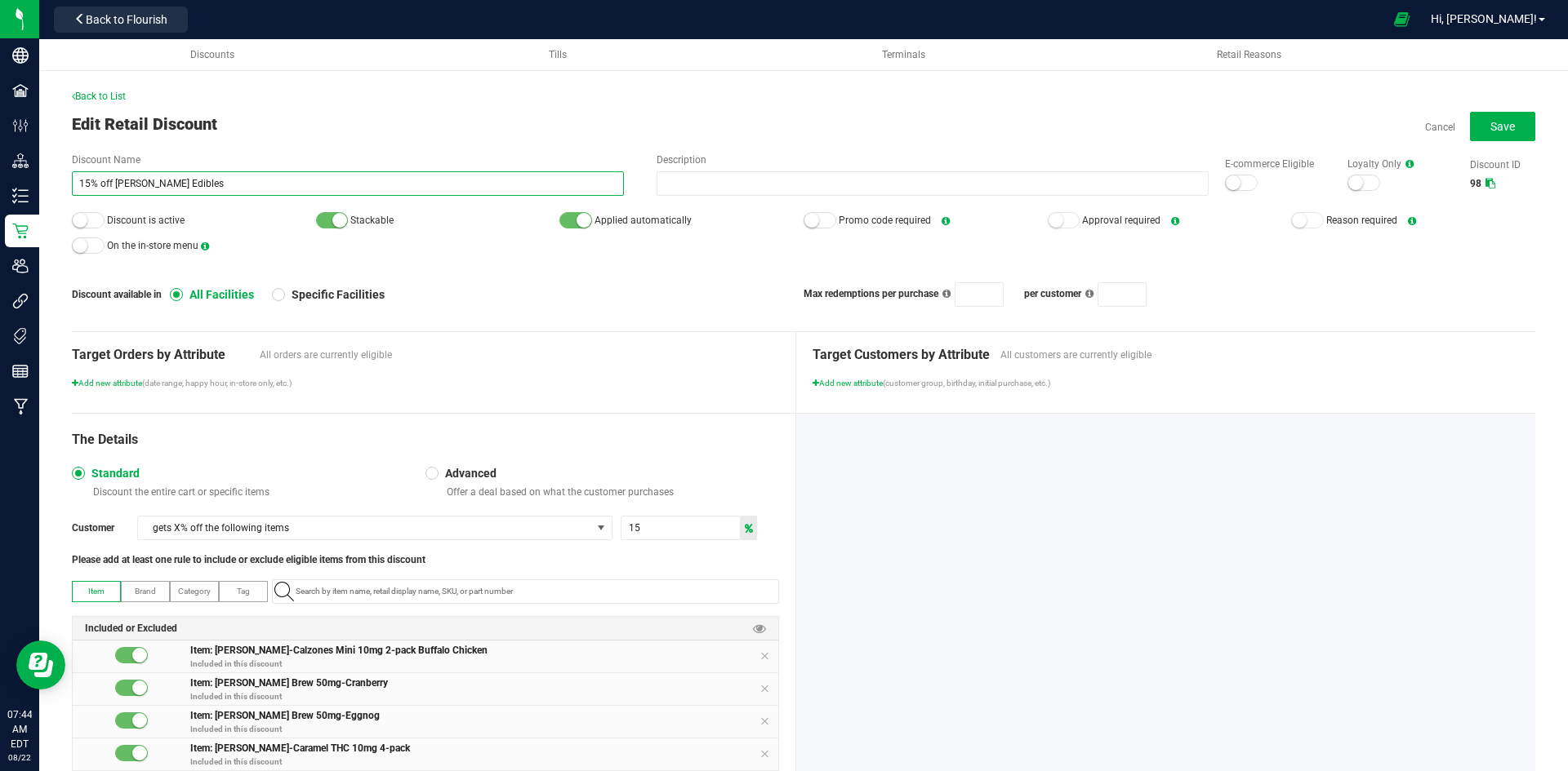
click at [86, 182] on input "15% off Slater Edibles" at bounding box center [348, 183] width 552 height 24
type input "20% off Slater Edibles"
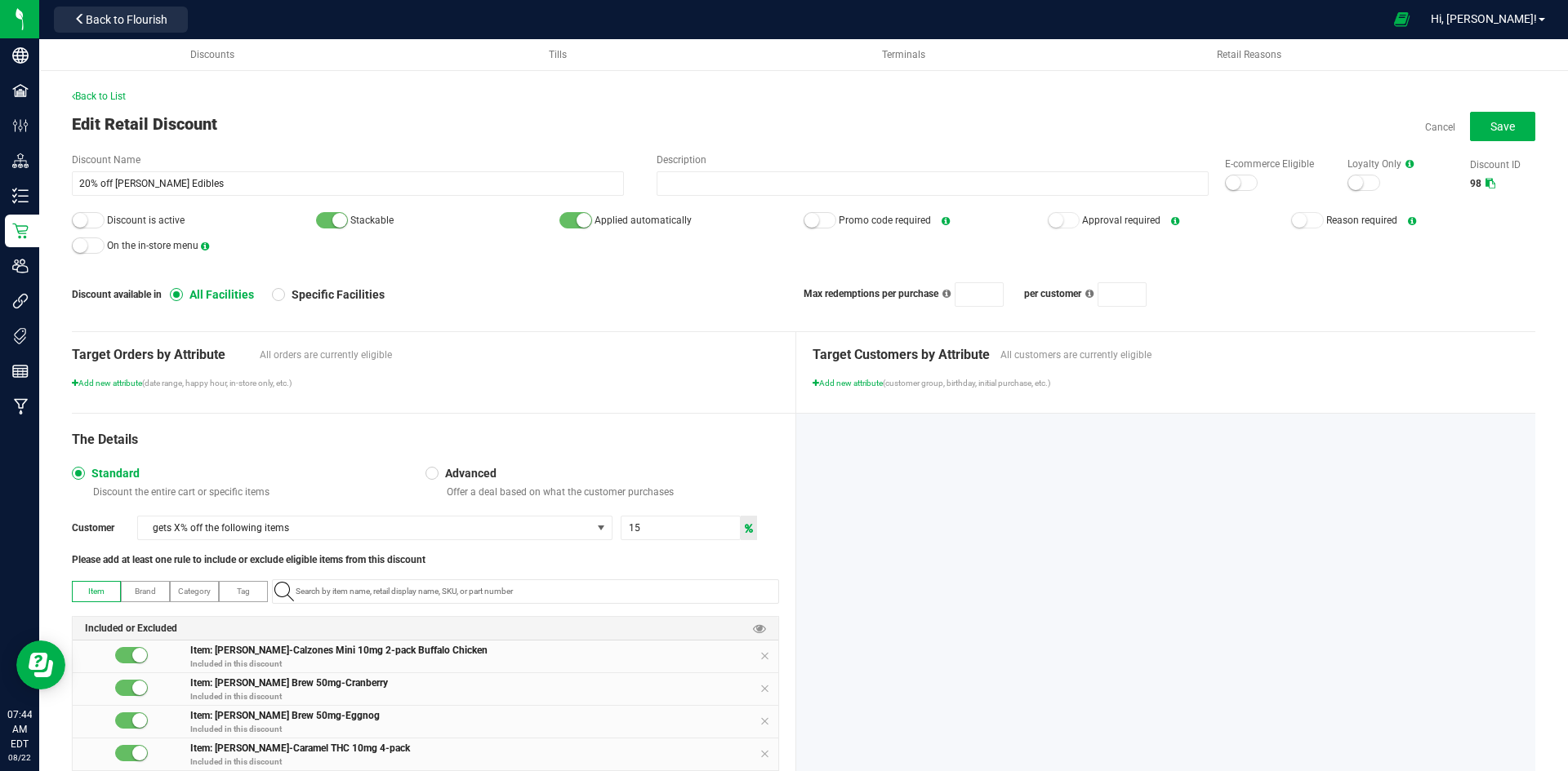
click at [241, 133] on div "Edit Retail Discount Cancel Save" at bounding box center [803, 124] width 1463 height 24
click at [1493, 123] on span "Save" at bounding box center [1502, 126] width 24 height 13
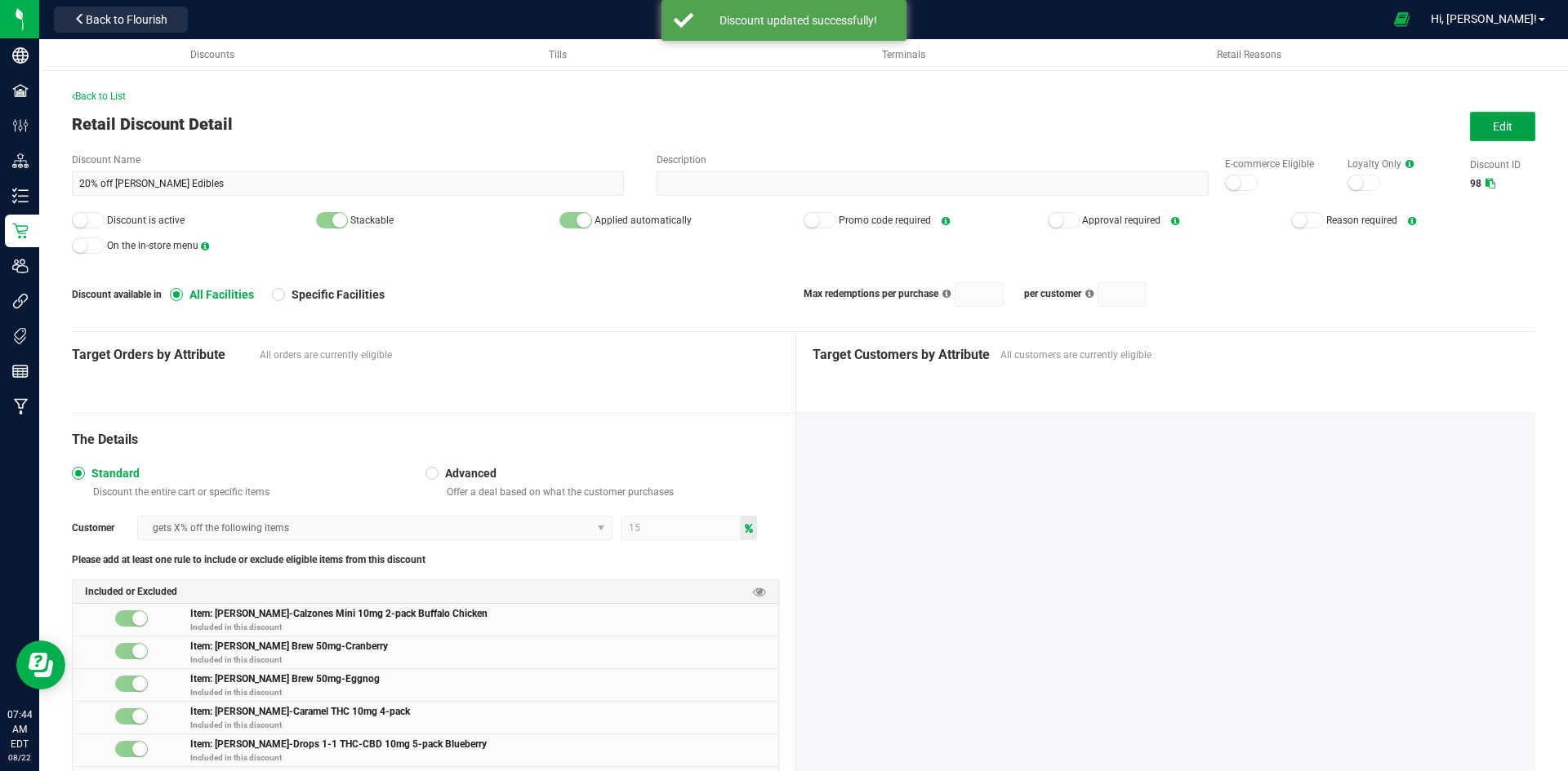
click at [1493, 133] on span "Edit" at bounding box center [1502, 126] width 19 height 13
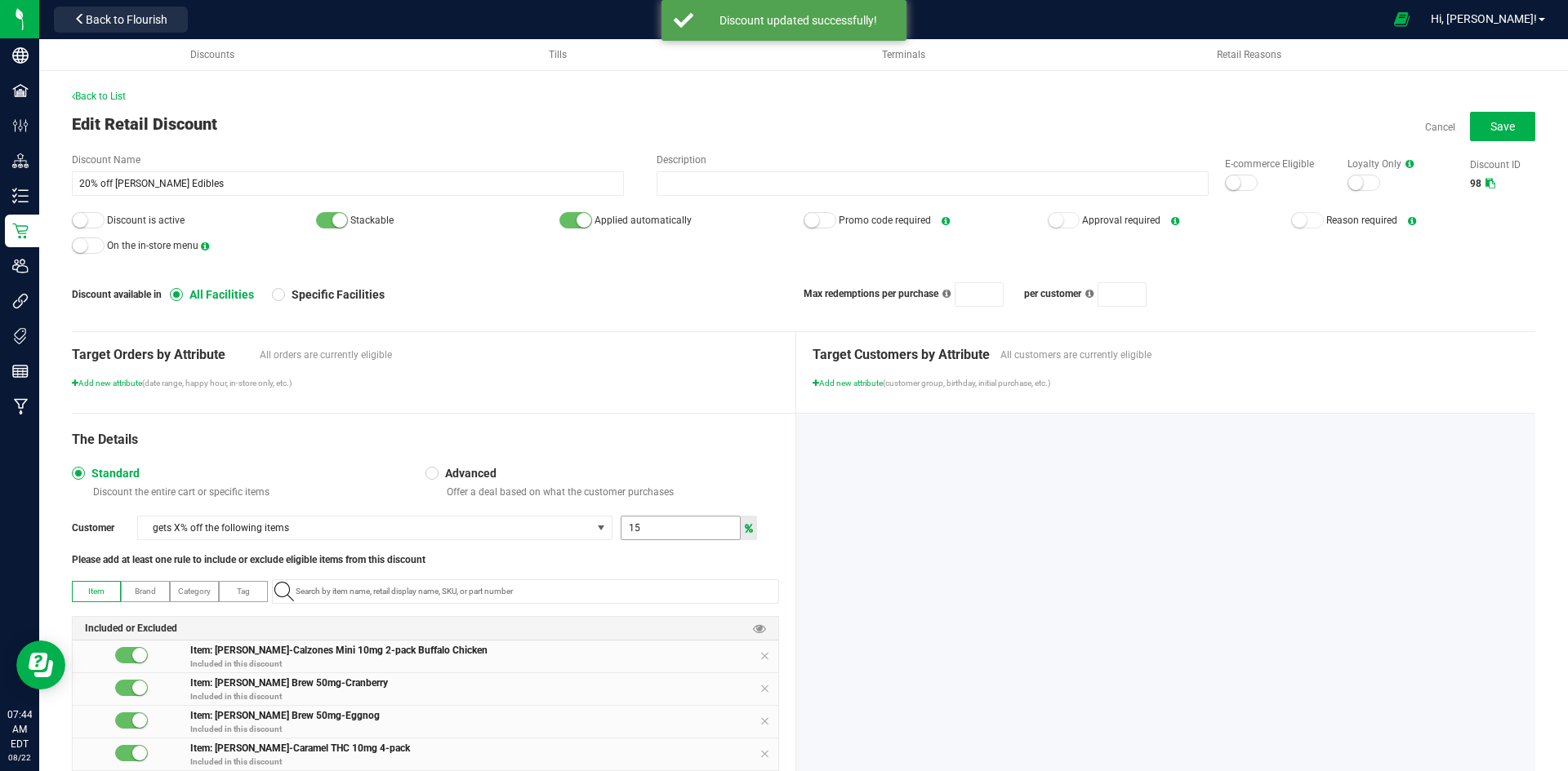
click at [640, 530] on input "15" at bounding box center [681, 528] width 119 height 23
type input "20"
click at [1503, 116] on button "Save" at bounding box center [1503, 126] width 65 height 29
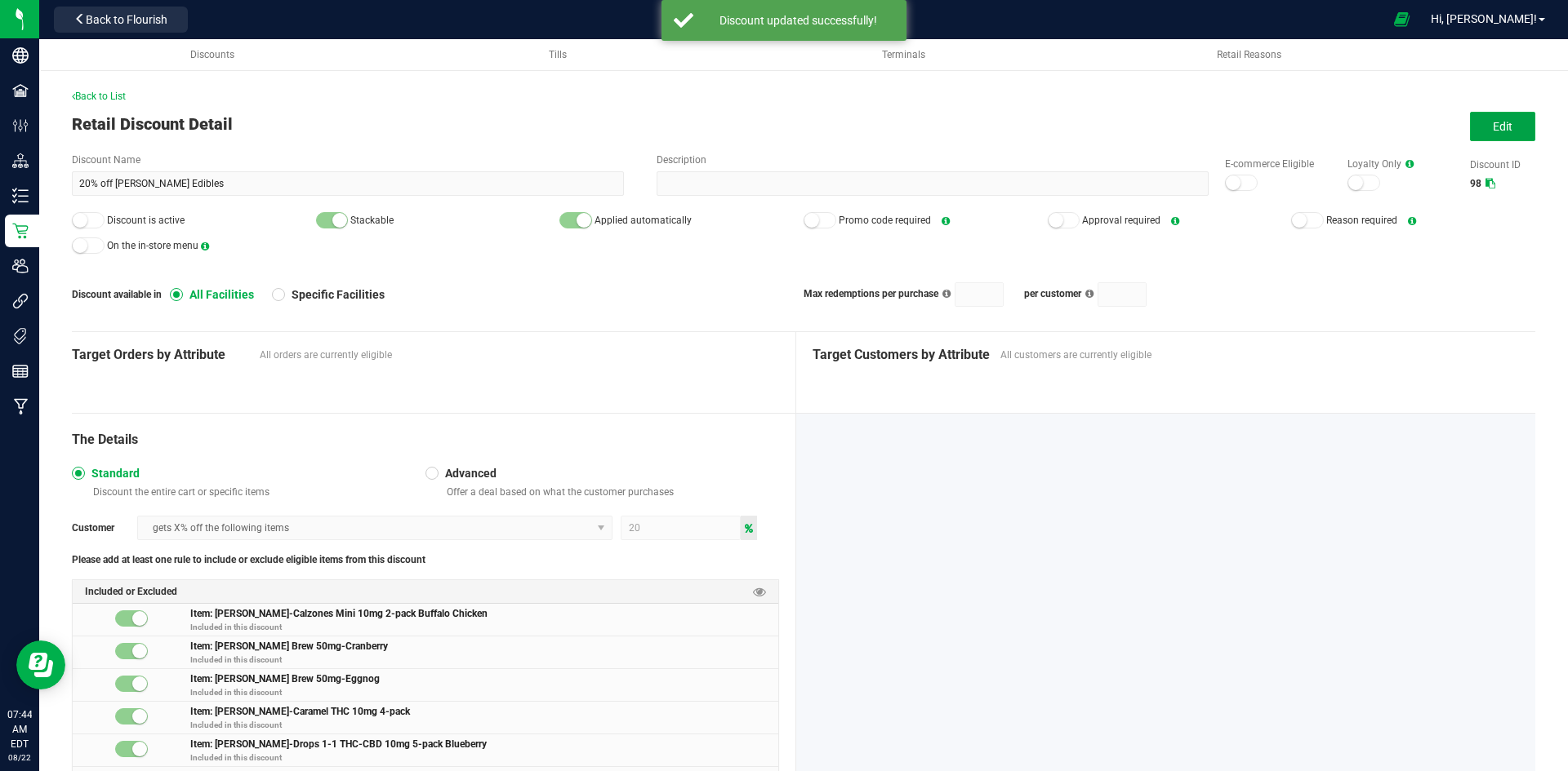
click at [1493, 125] on span "Edit" at bounding box center [1502, 126] width 19 height 13
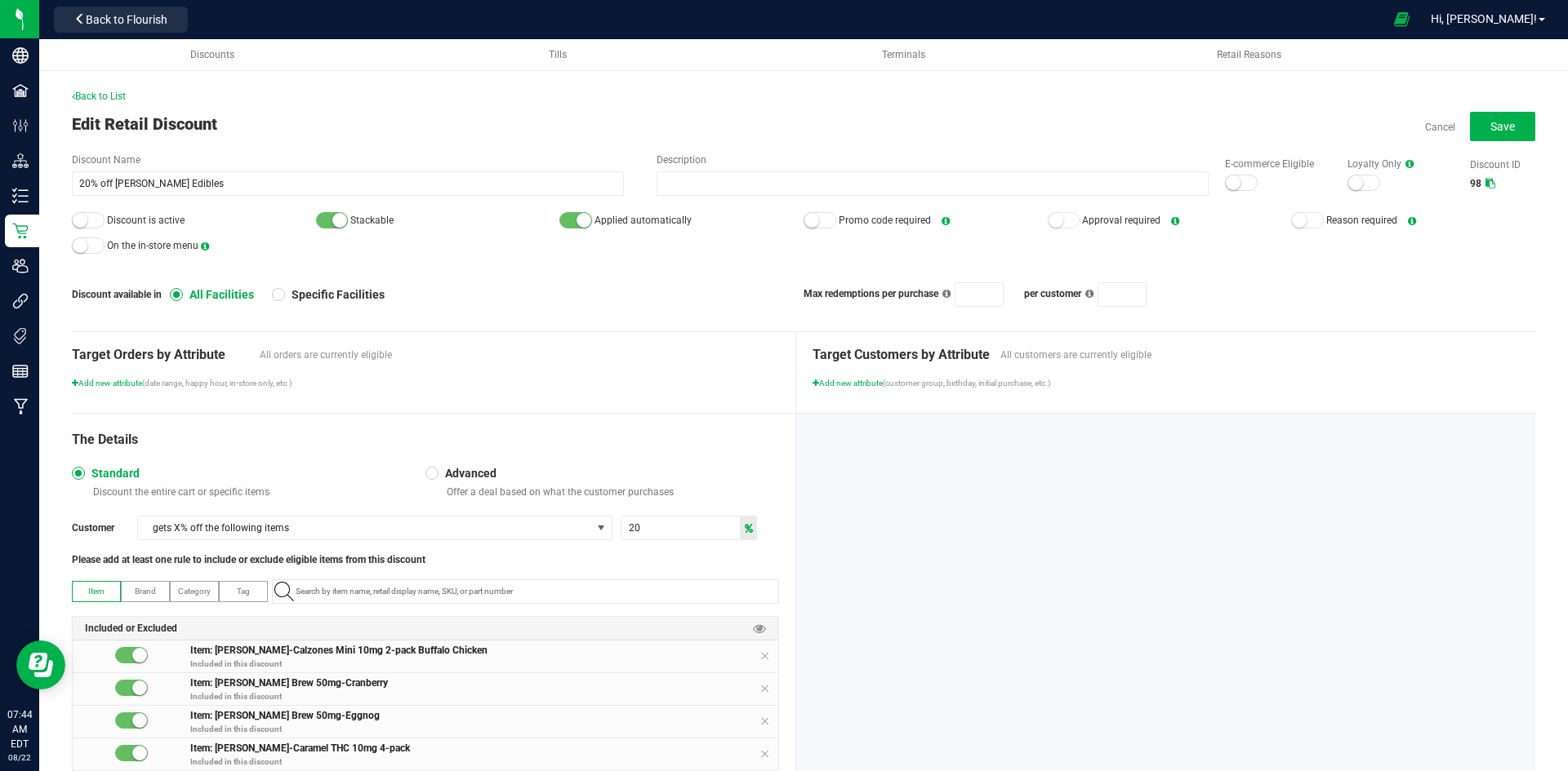
click at [1230, 186] on div at bounding box center [1241, 183] width 33 height 17
drag, startPoint x: 78, startPoint y: 220, endPoint x: 105, endPoint y: 219, distance: 27.0
click at [78, 220] on small at bounding box center [80, 221] width 15 height 15
drag, startPoint x: 1517, startPoint y: 130, endPoint x: 1473, endPoint y: 135, distance: 44.3
click at [1516, 130] on button "Save" at bounding box center [1503, 126] width 65 height 29
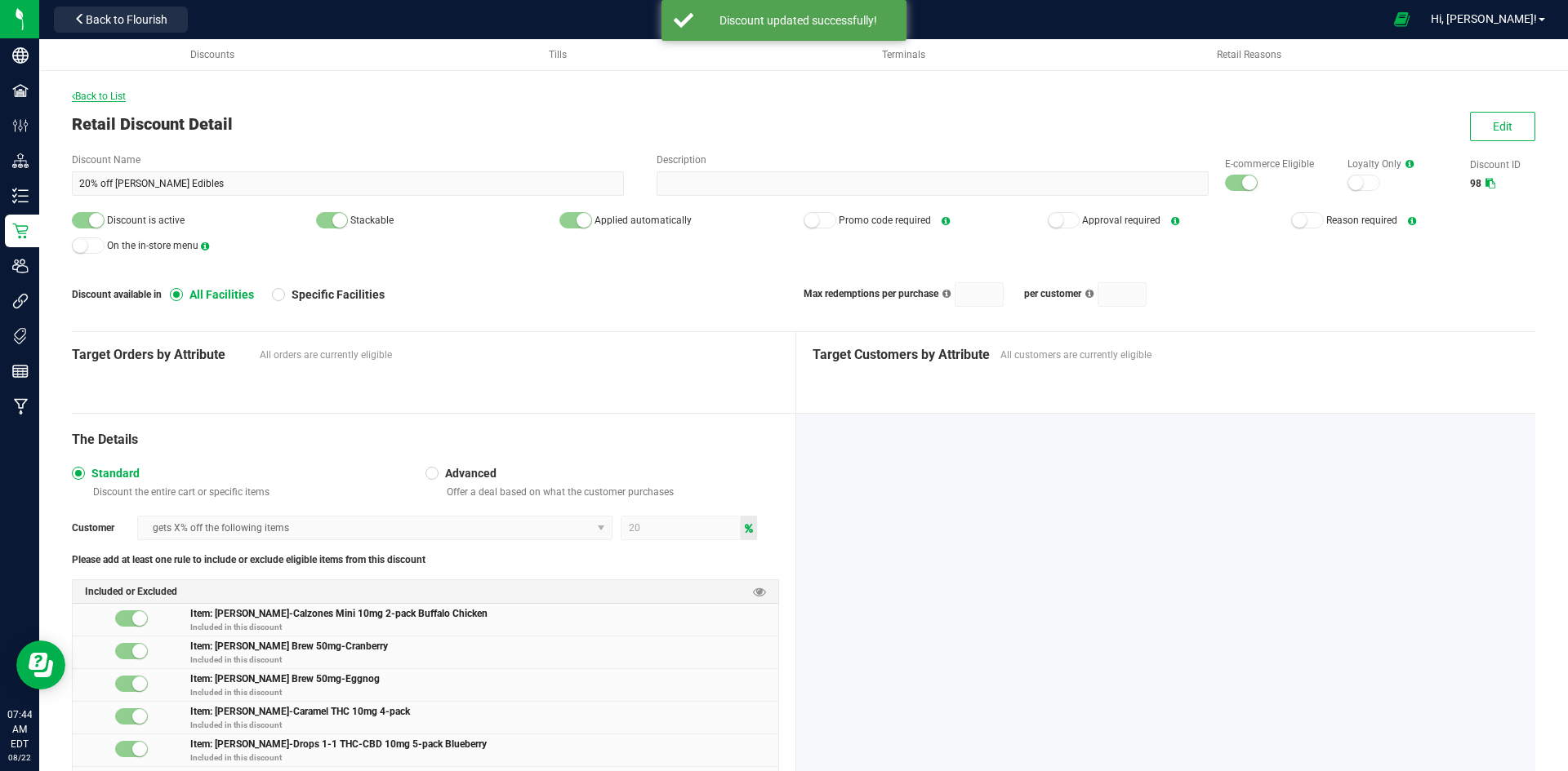
click at [120, 100] on span "Back to List" at bounding box center [99, 96] width 54 height 12
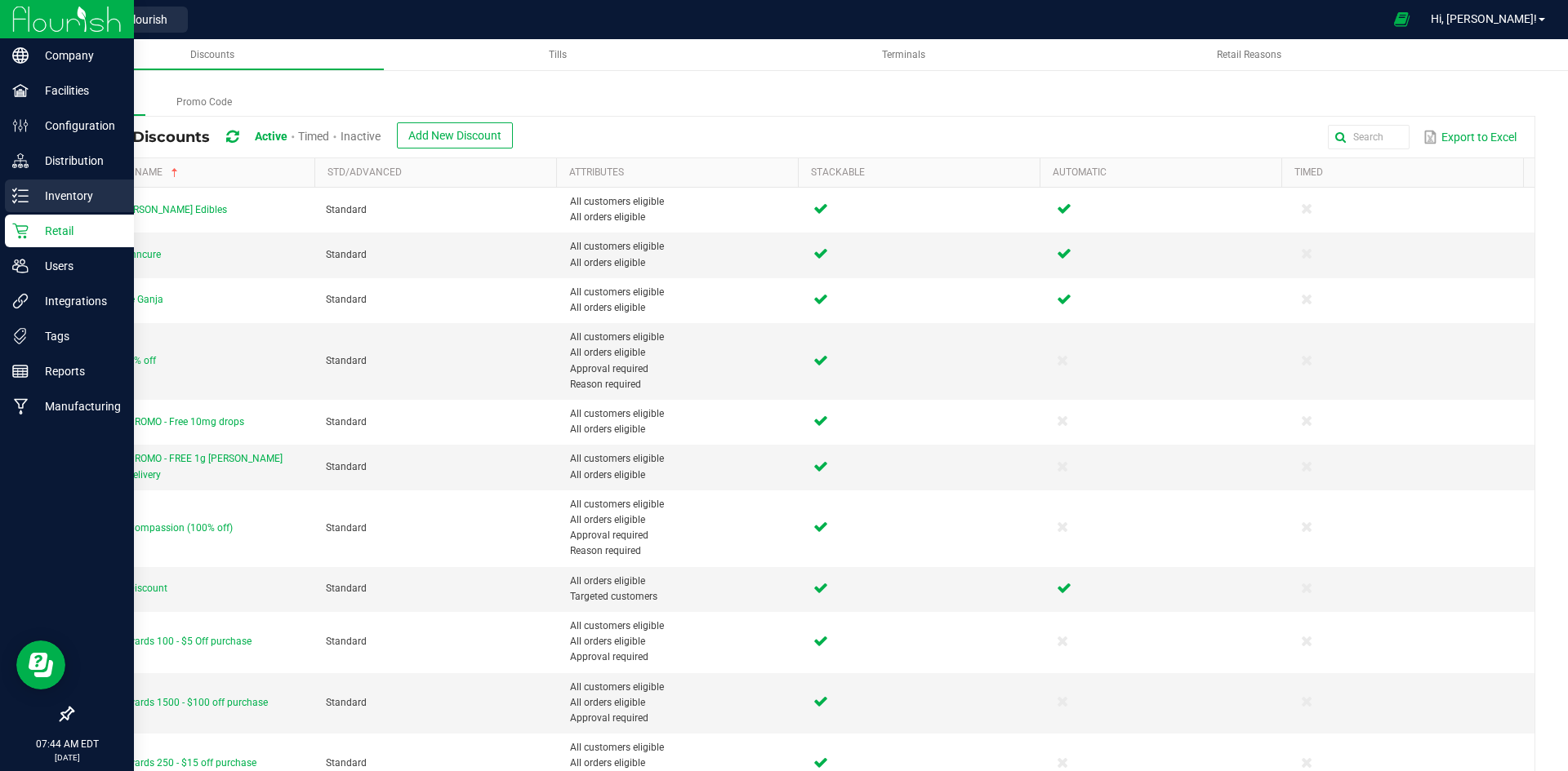
drag, startPoint x: 18, startPoint y: 176, endPoint x: 13, endPoint y: 188, distance: 13.0
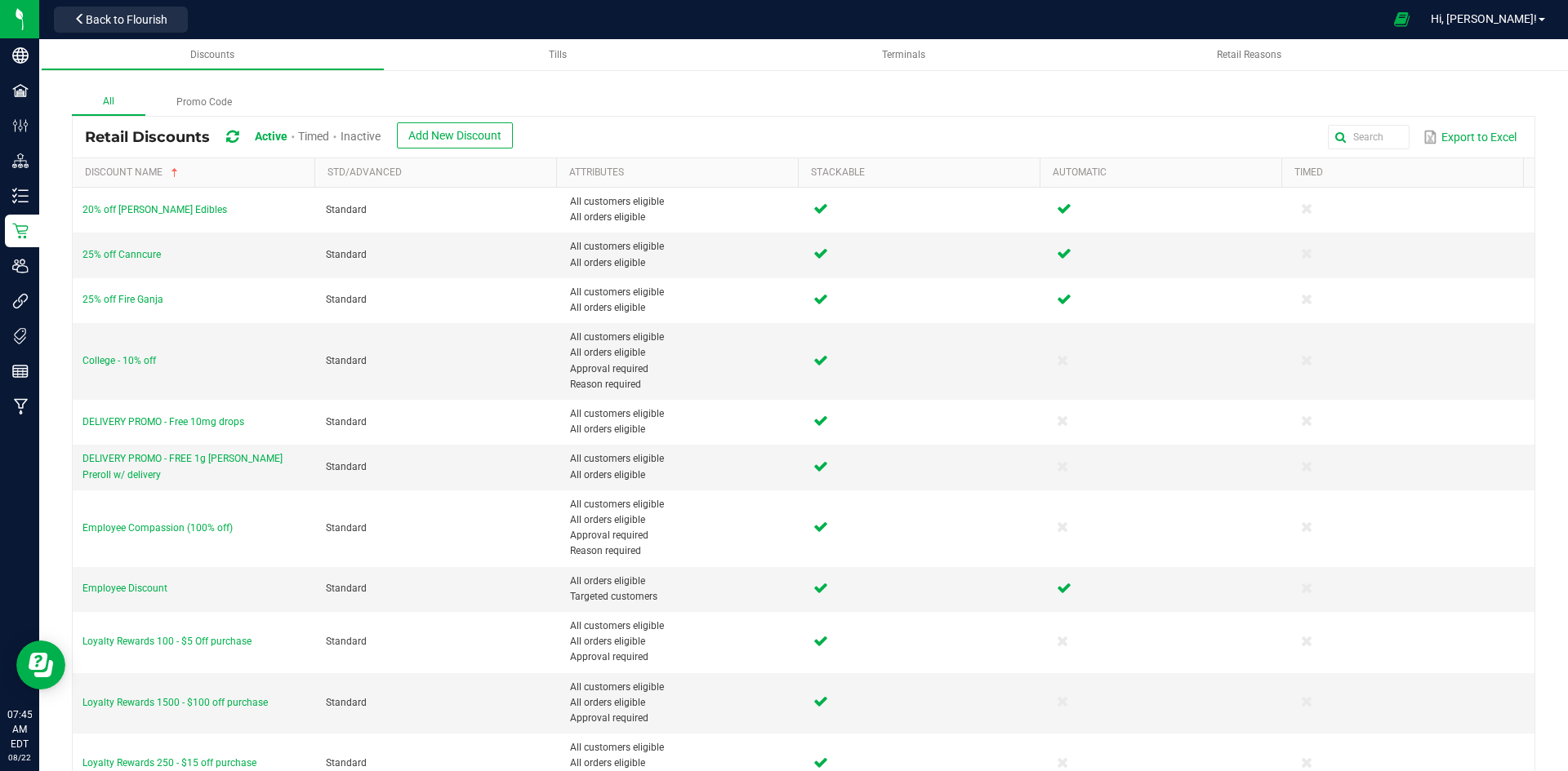
click at [377, 131] on span "Inactive" at bounding box center [361, 136] width 40 height 13
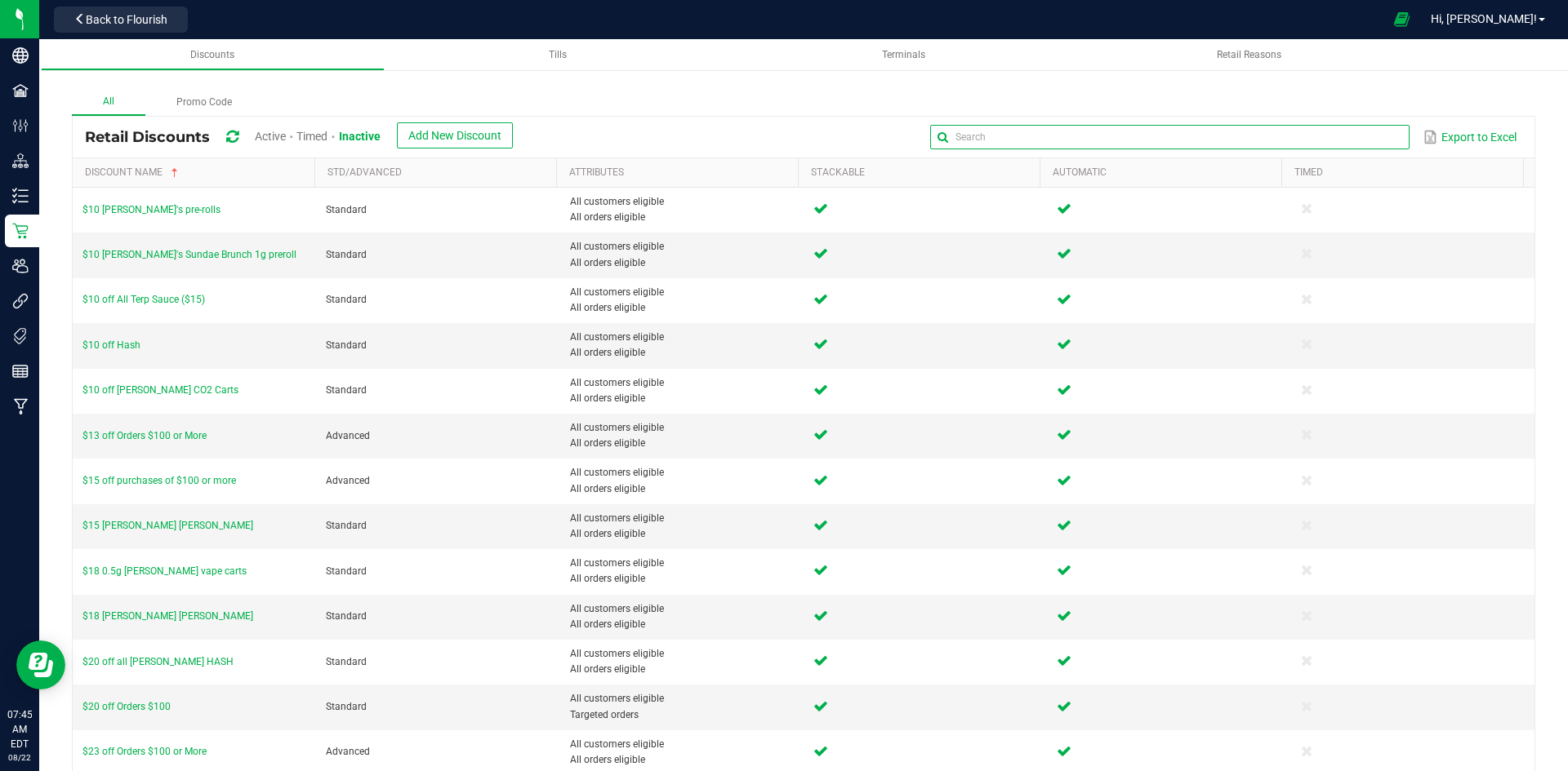
click at [1354, 131] on input "text" at bounding box center [1170, 136] width 479 height 24
type input "Daily"
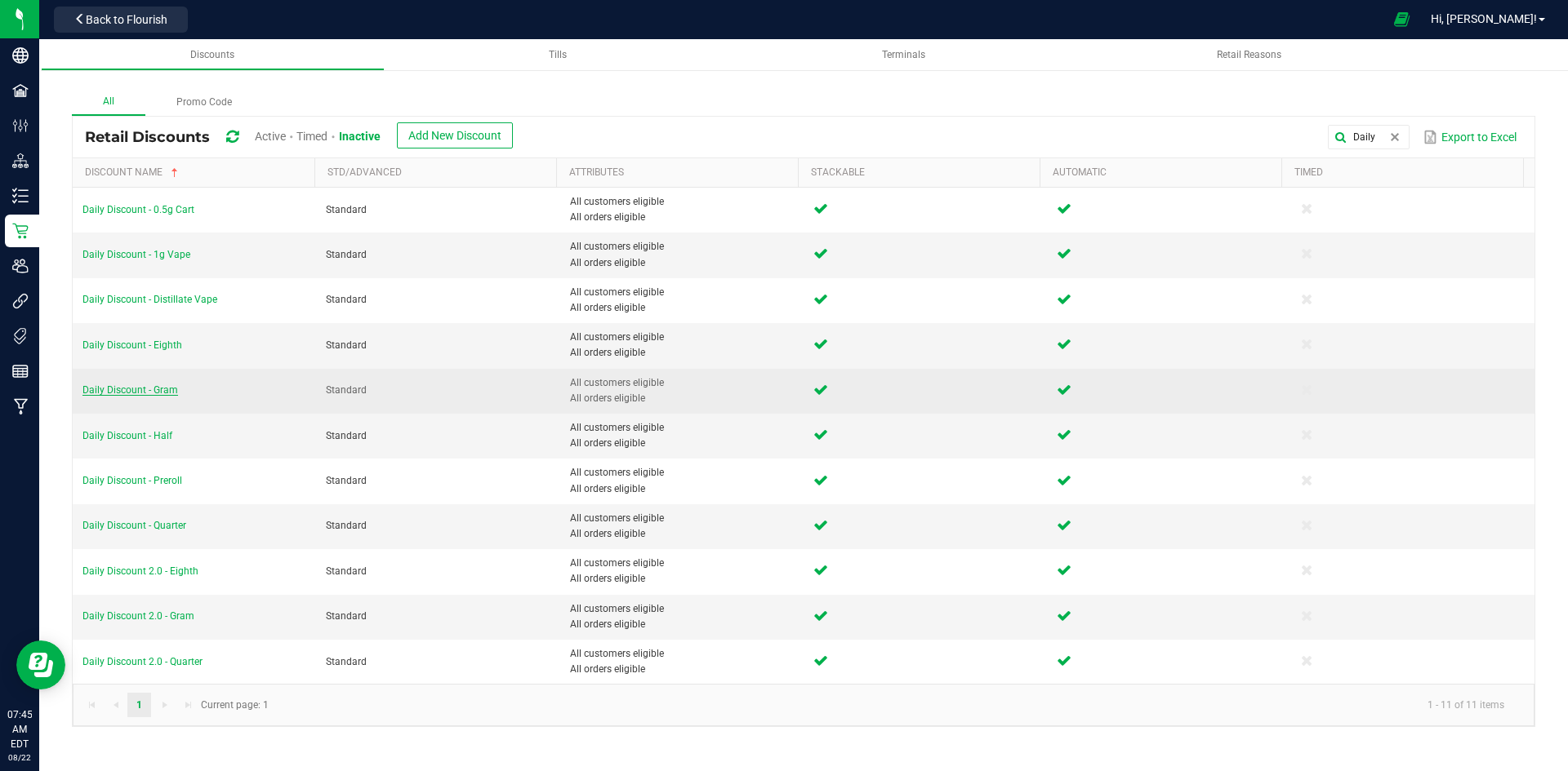
click at [117, 388] on span "Daily Discount - Gram" at bounding box center [131, 391] width 95 height 12
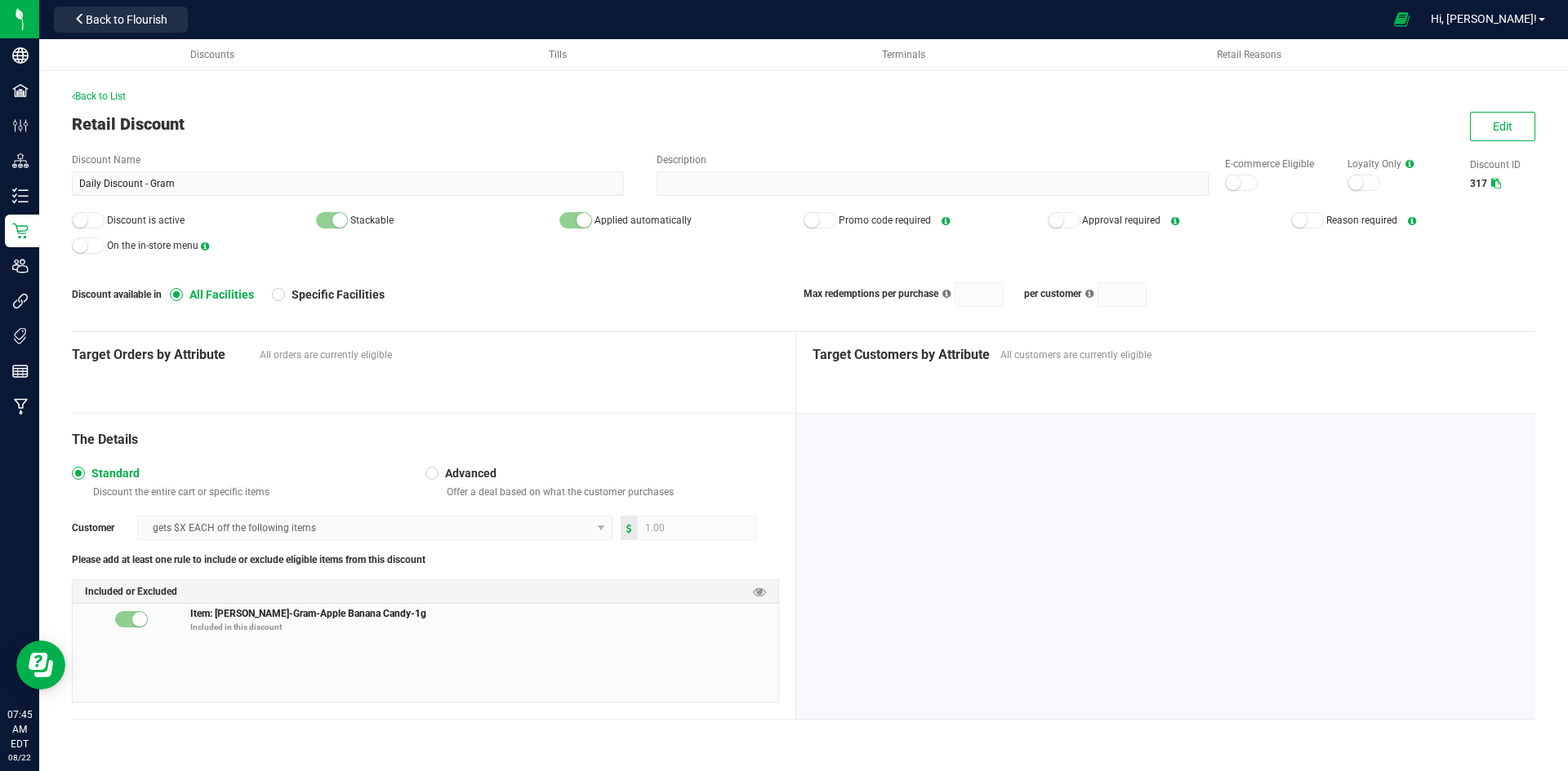
click at [1535, 107] on div "Back to List Retail Discount Edit Discount Name Daily Discount - Gram Descripti…" at bounding box center [803, 416] width 1463 height 656
click at [1513, 114] on button "Edit" at bounding box center [1503, 126] width 65 height 29
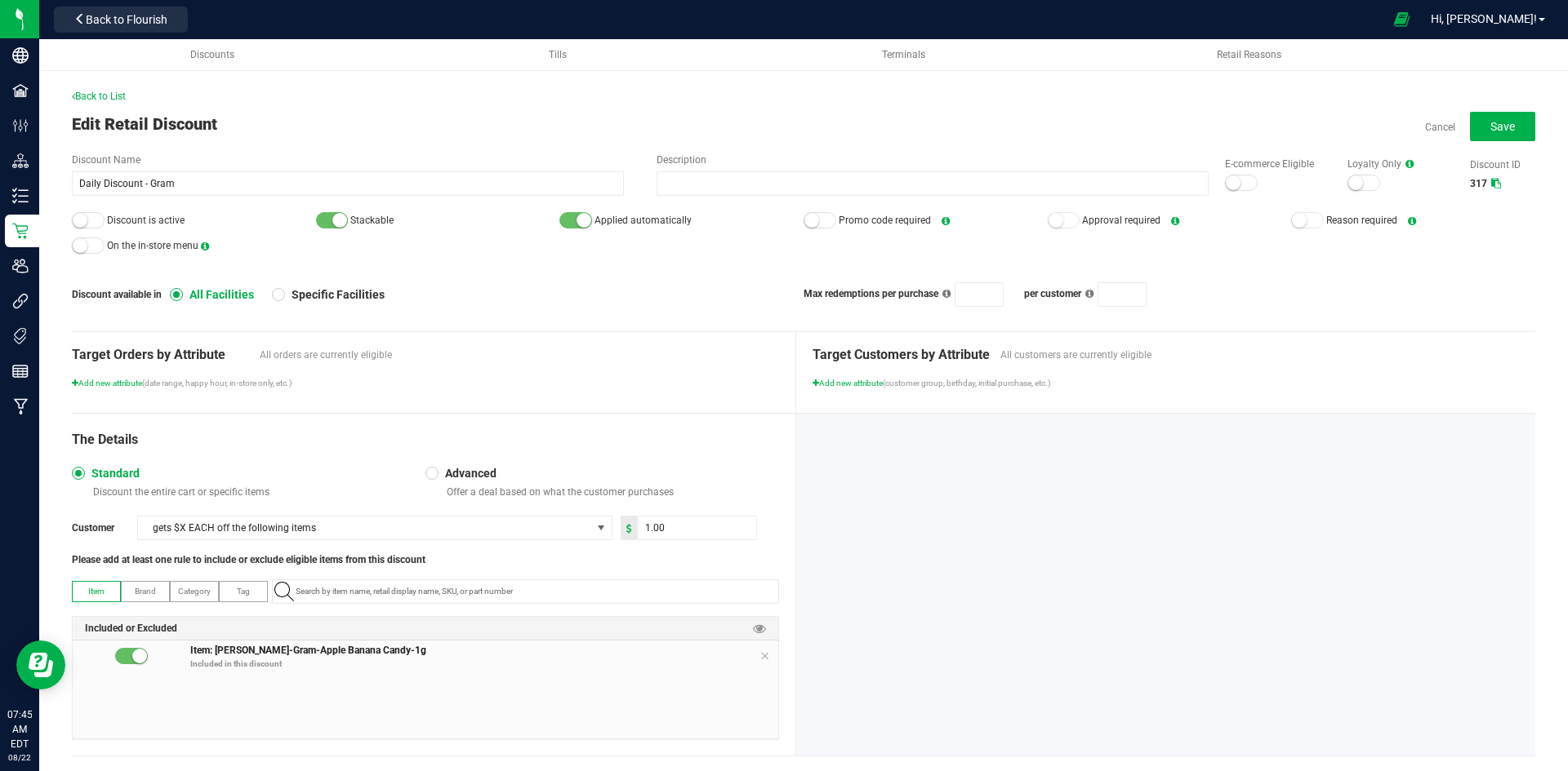
click at [1248, 182] on div "E-commerce Eligible" at bounding box center [1270, 174] width 122 height 35
click at [1240, 181] on div at bounding box center [1241, 183] width 33 height 17
click at [95, 217] on div at bounding box center [88, 221] width 33 height 17
drag, startPoint x: 1495, startPoint y: 120, endPoint x: 1021, endPoint y: 131, distance: 474.1
click at [1495, 120] on span "Save" at bounding box center [1502, 126] width 24 height 13
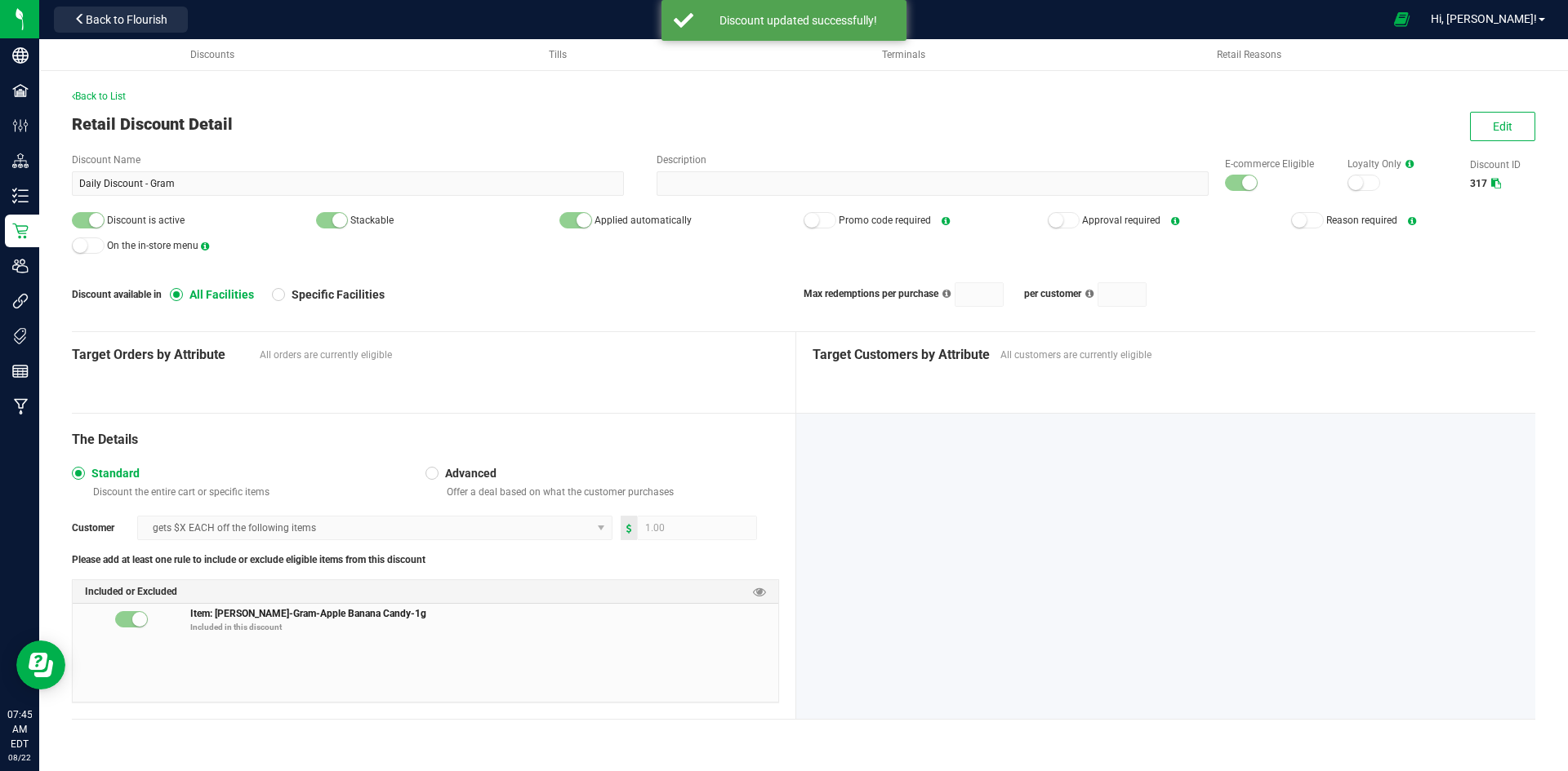
click at [102, 86] on div "Back to List Retail Discount Detail Edit Discount Name Daily Discount - Gram De…" at bounding box center [803, 401] width 1529 height 721
click at [87, 97] on span "Back to List" at bounding box center [99, 96] width 54 height 12
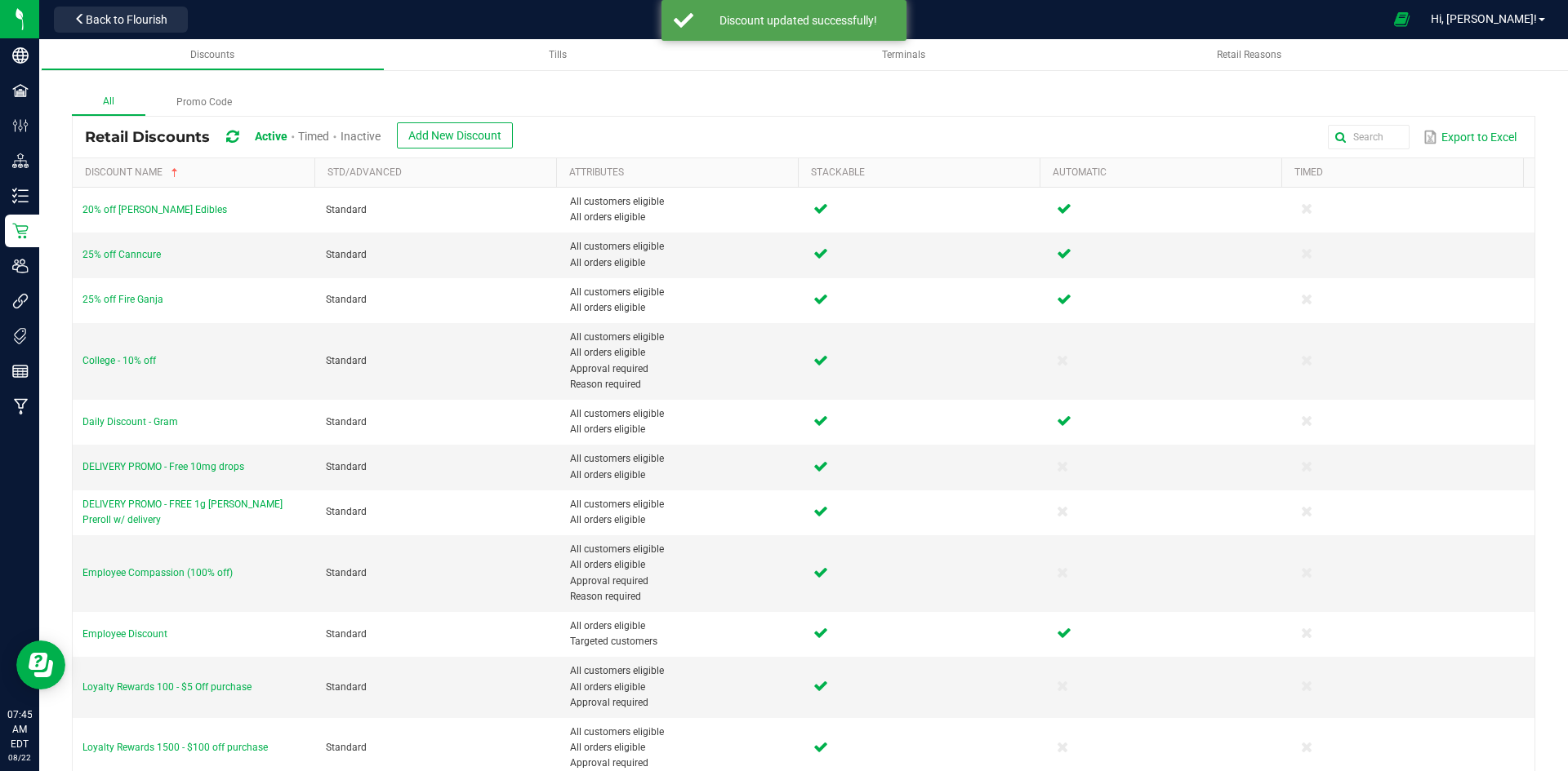
click at [372, 140] on span "Inactive" at bounding box center [361, 136] width 40 height 13
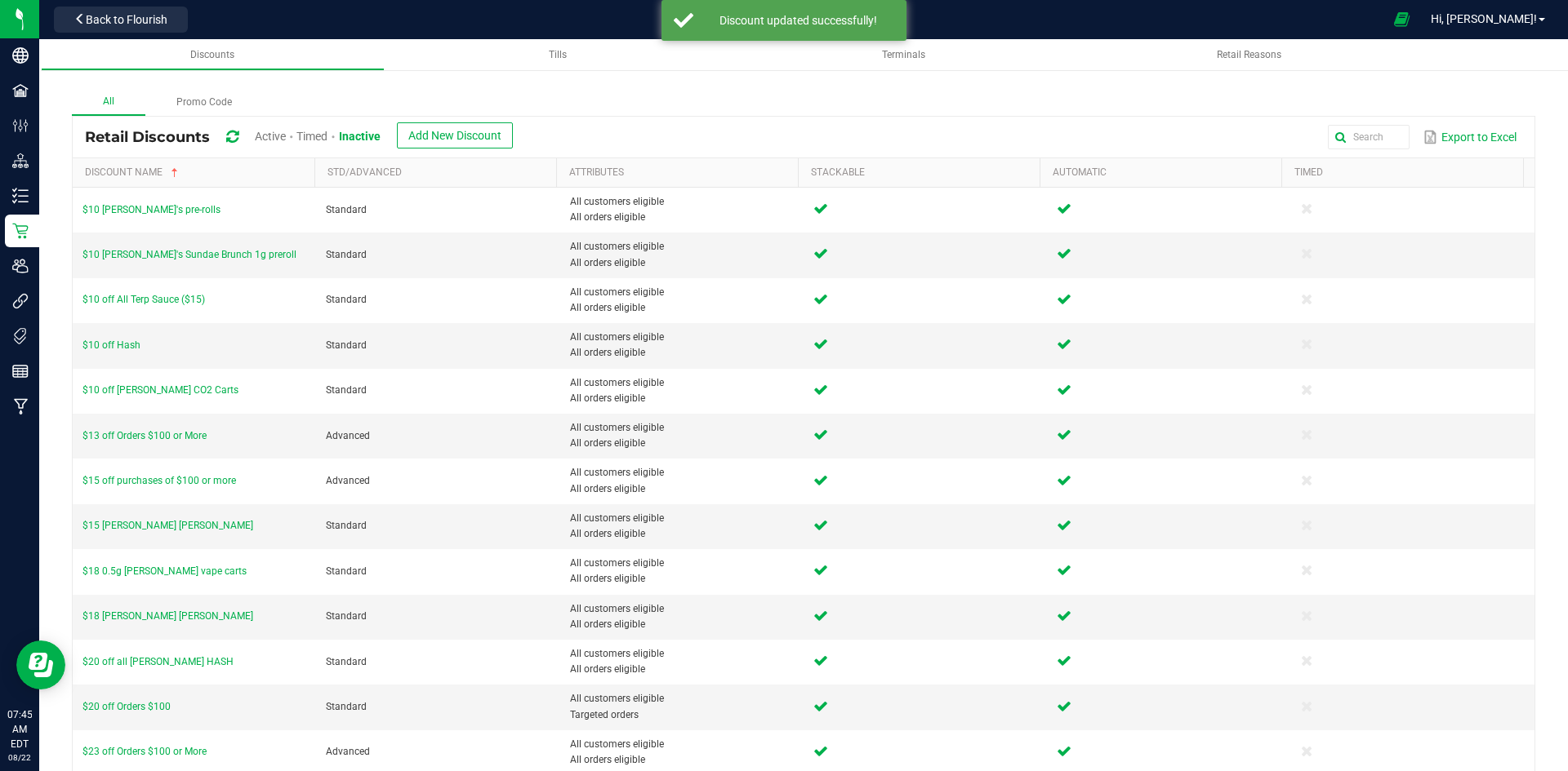
drag, startPoint x: 1366, startPoint y: 120, endPoint x: 1370, endPoint y: 139, distance: 19.4
click at [1368, 121] on div "Retail Discounts Active Timed Inactive Add New Discount Export to Excel" at bounding box center [803, 137] width 1462 height 41
click at [1370, 139] on input "text" at bounding box center [1170, 136] width 479 height 24
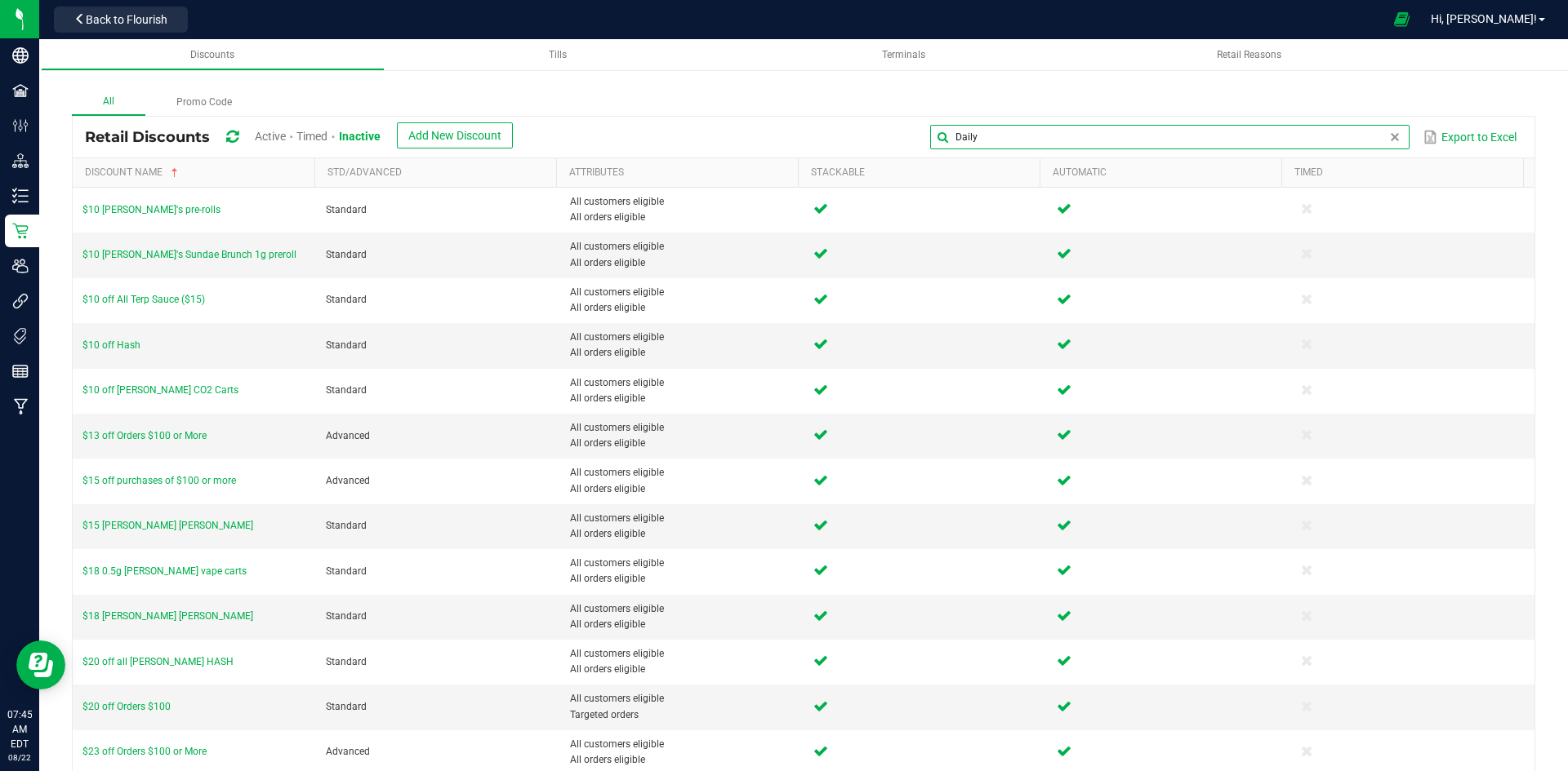
type input "Daily"
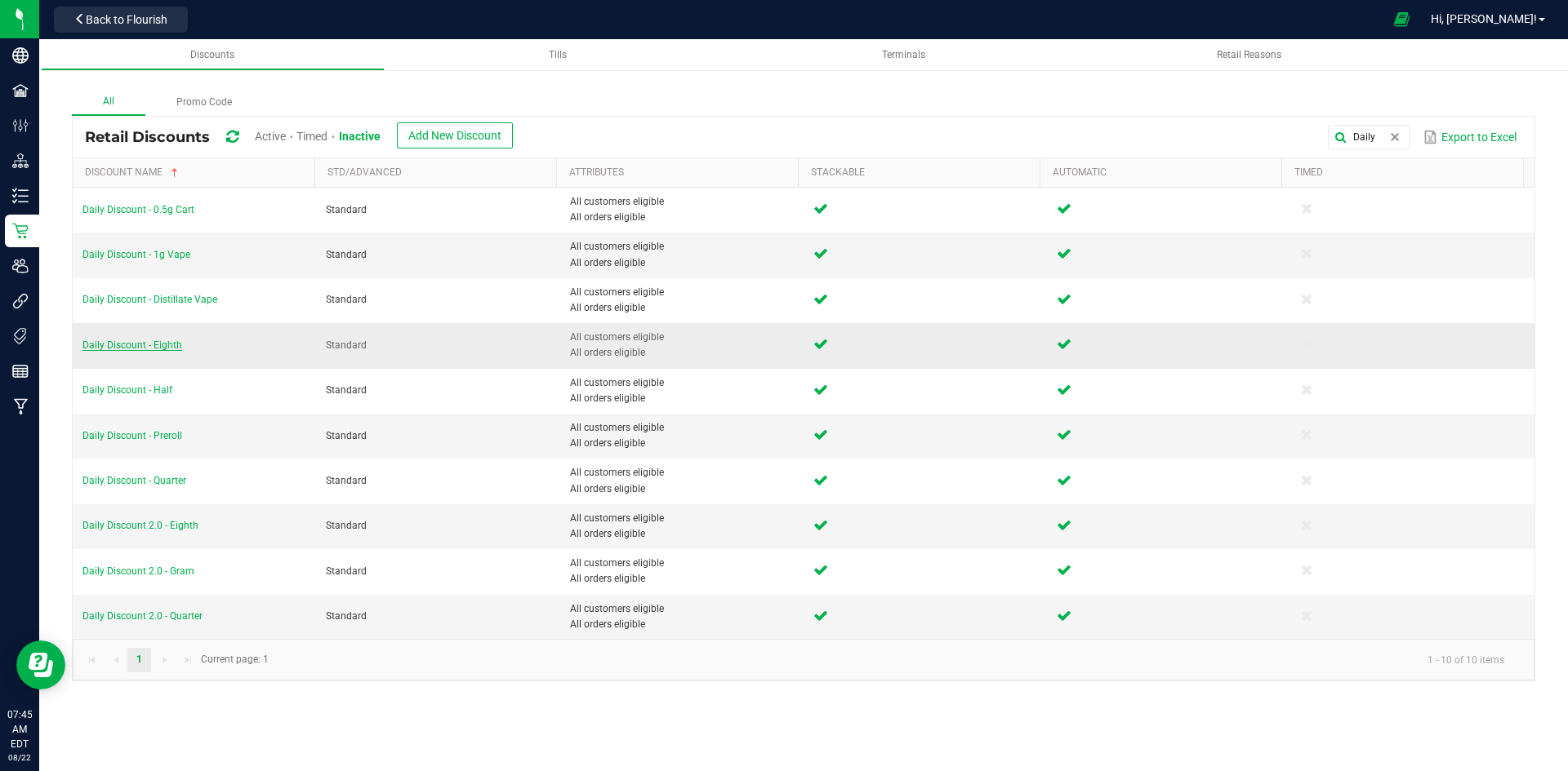
click at [175, 345] on span "Daily Discount - Eighth" at bounding box center [132, 345] width 100 height 12
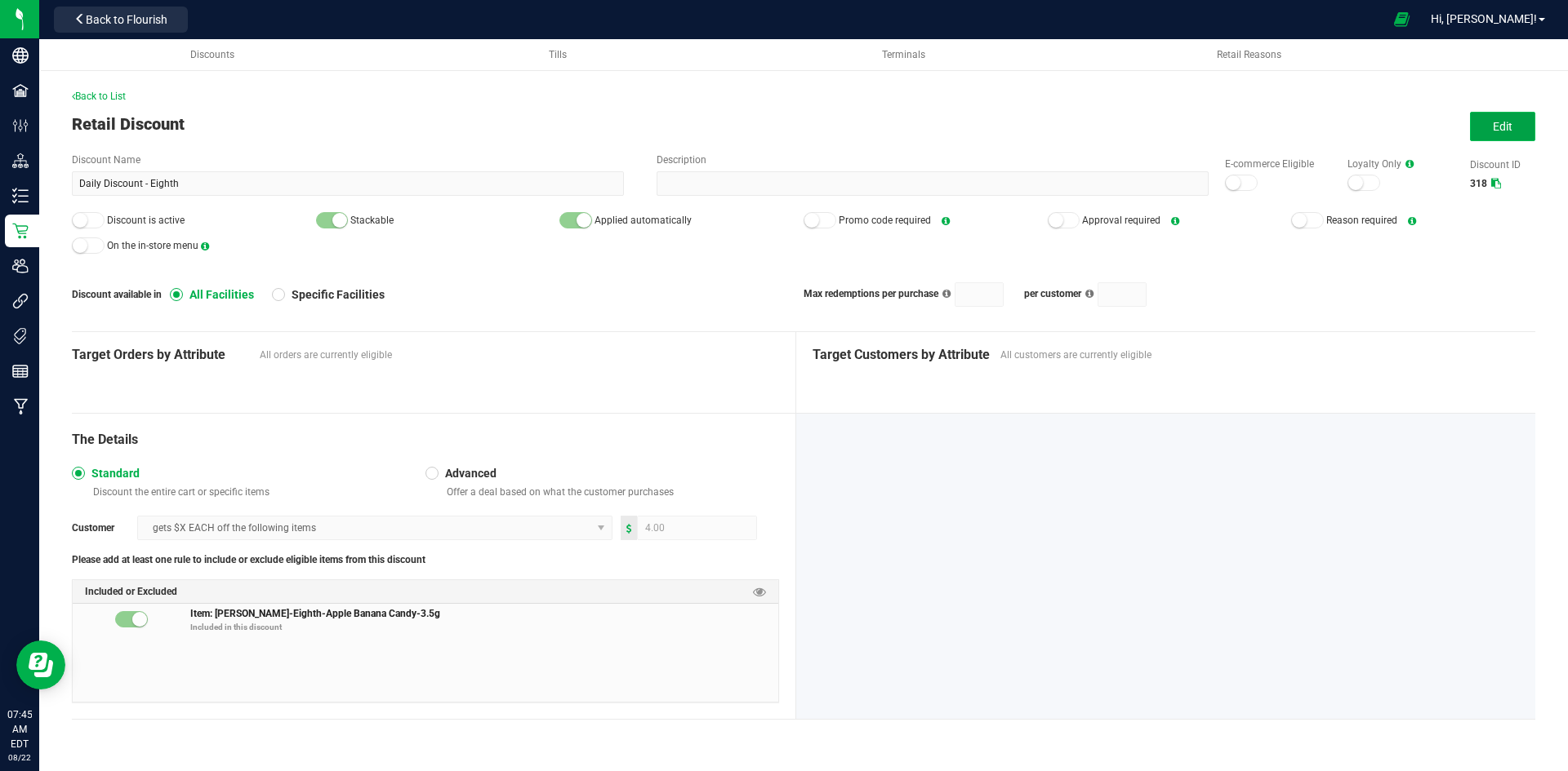
click at [1491, 133] on button "Edit" at bounding box center [1503, 126] width 65 height 29
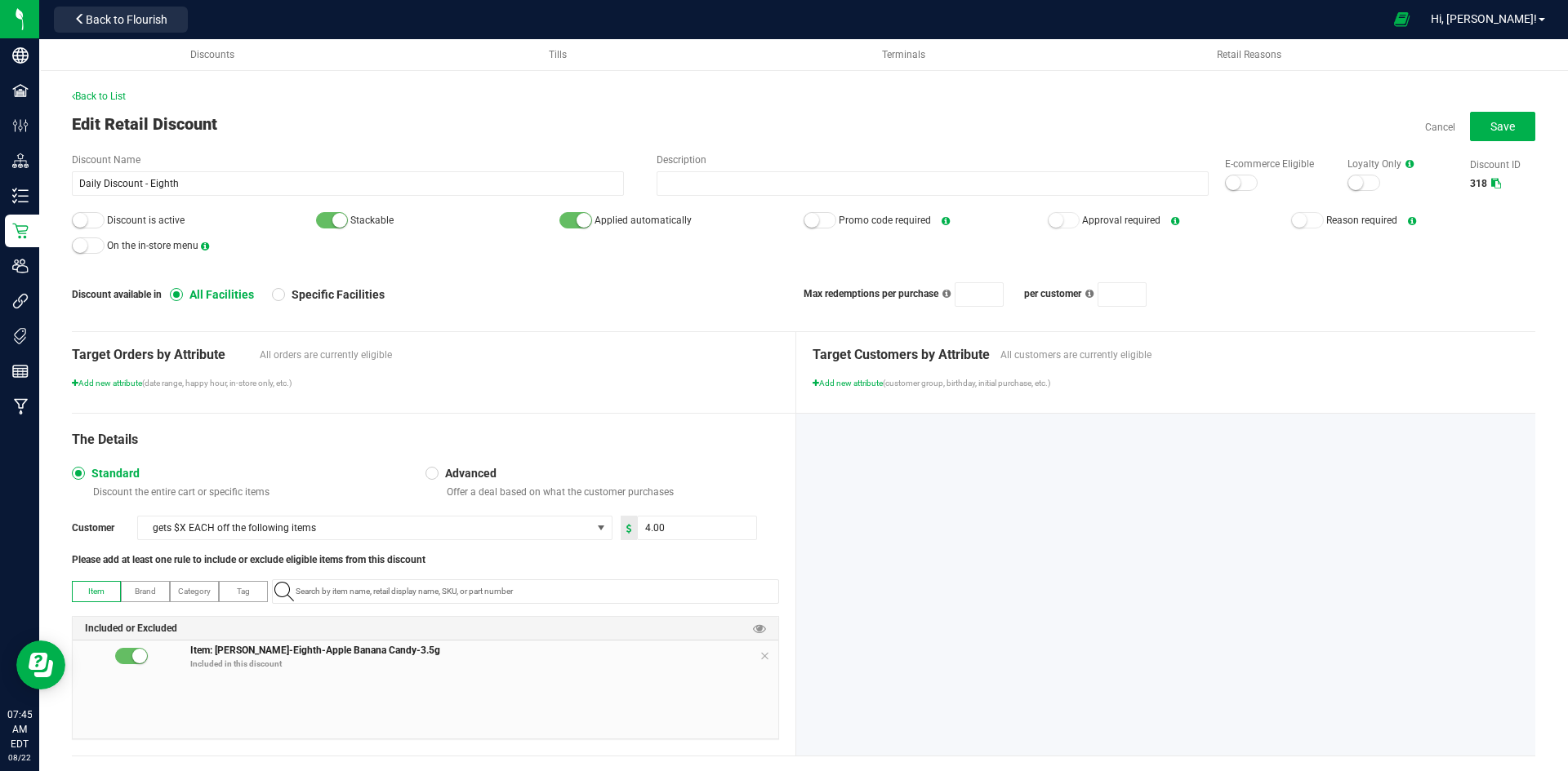
click at [85, 217] on small at bounding box center [80, 221] width 15 height 15
click at [1228, 176] on div "E-commerce Eligible" at bounding box center [1270, 174] width 122 height 35
click at [1228, 181] on div at bounding box center [1241, 183] width 33 height 17
click at [1499, 130] on span "Save" at bounding box center [1502, 126] width 24 height 13
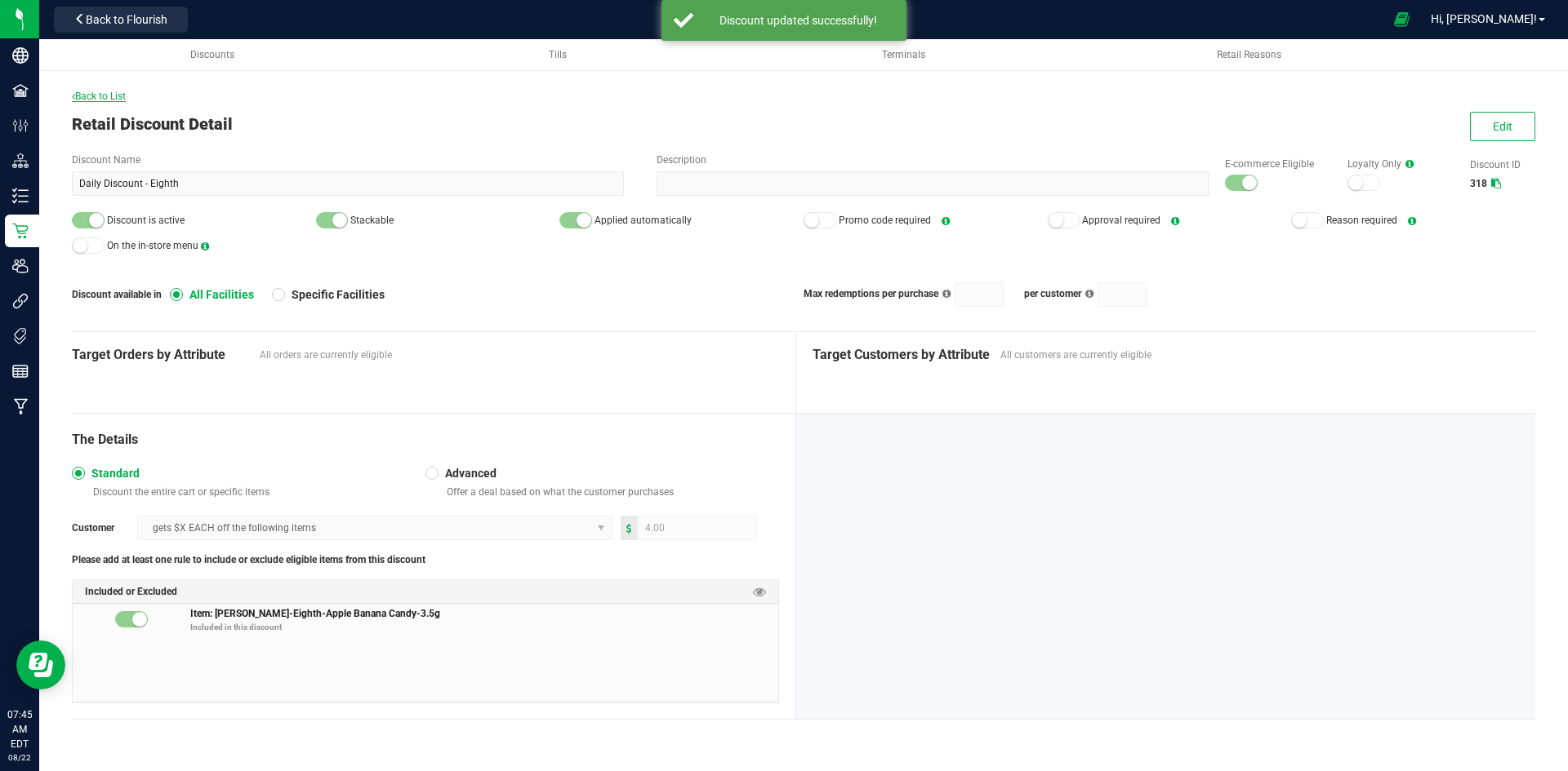
click at [118, 97] on span "Back to List" at bounding box center [99, 96] width 54 height 12
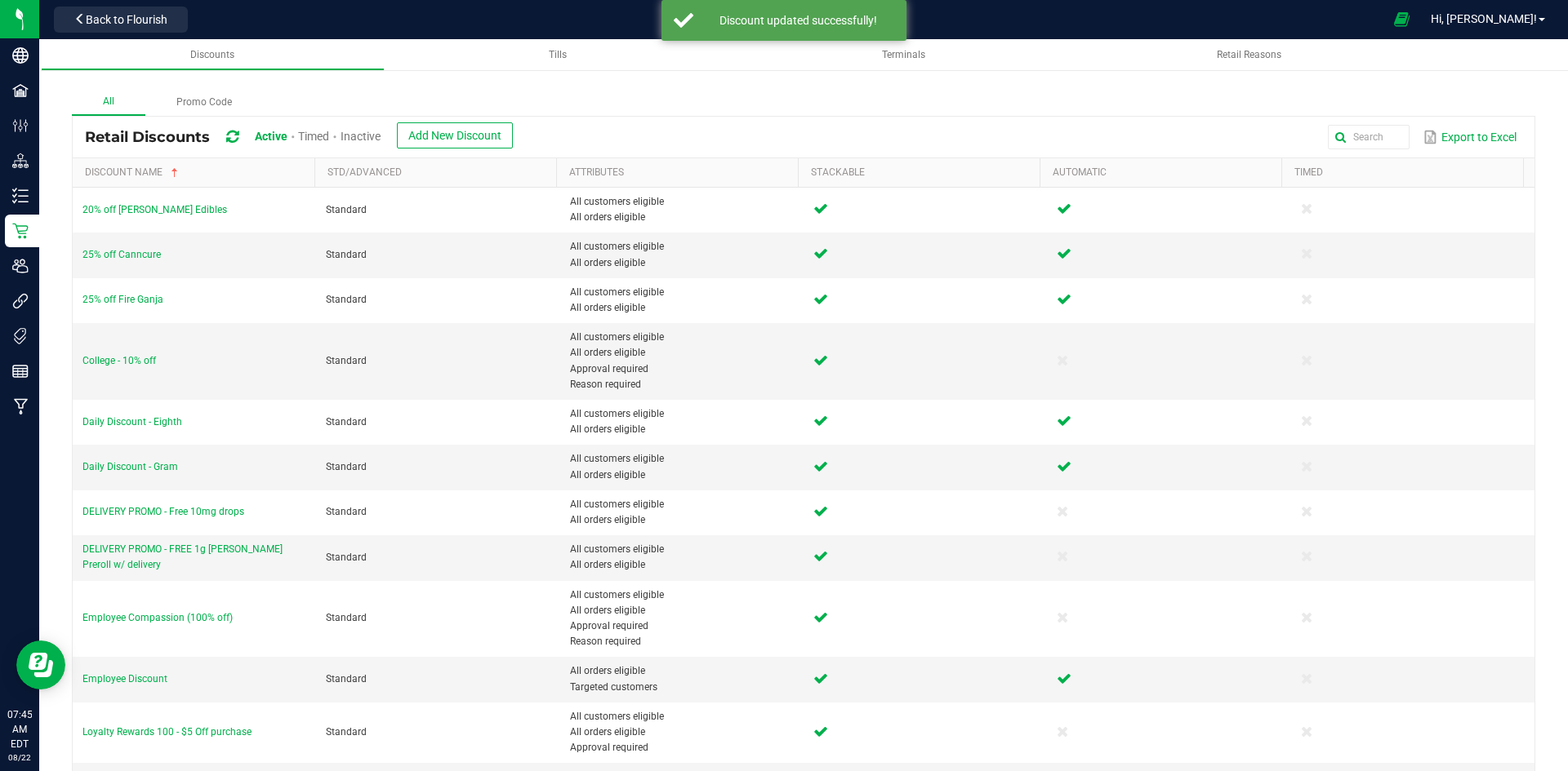
click at [378, 131] on span "Inactive" at bounding box center [361, 136] width 40 height 13
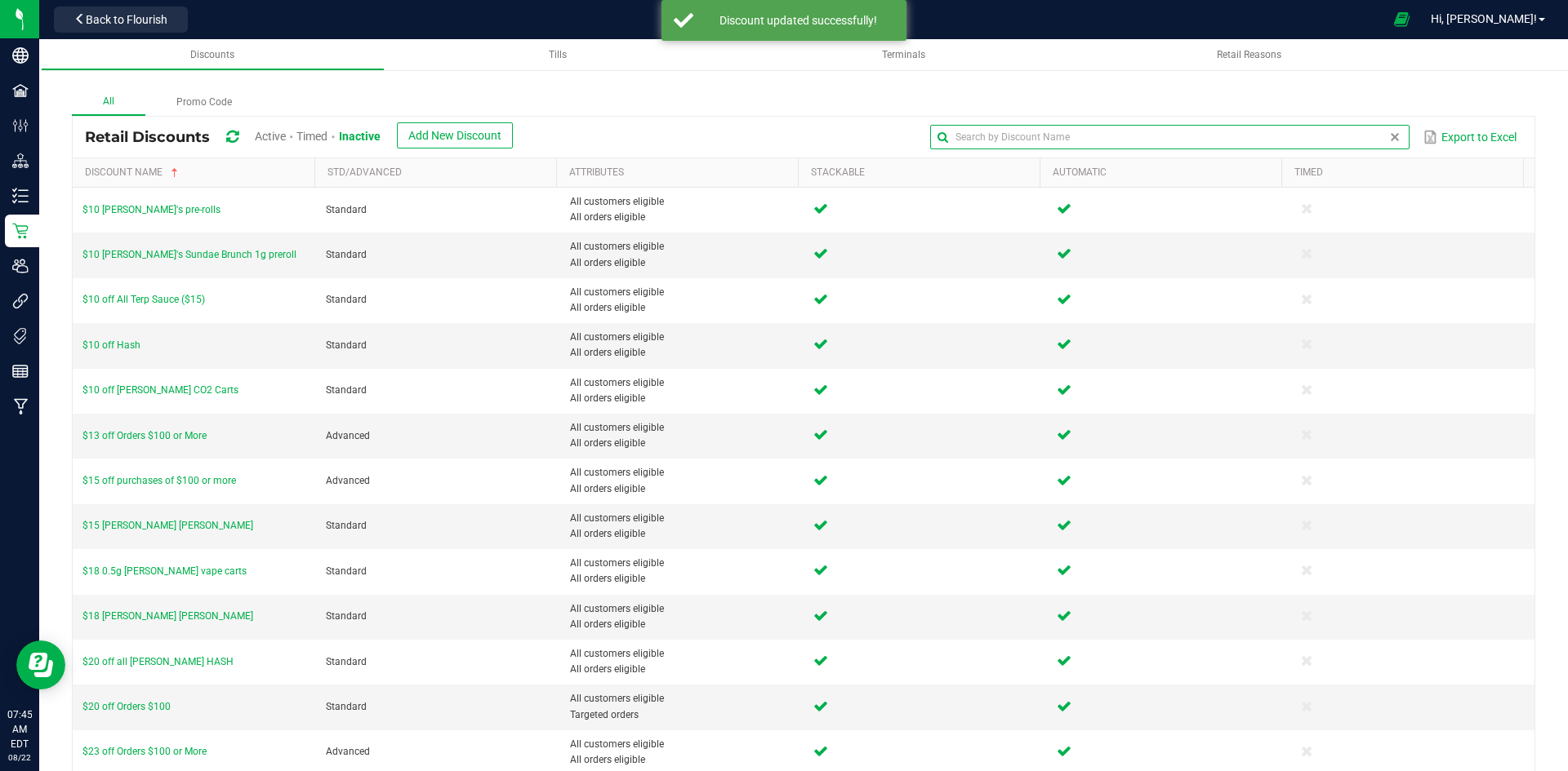
click at [1363, 137] on input "text" at bounding box center [1170, 136] width 479 height 24
type input "Daily"
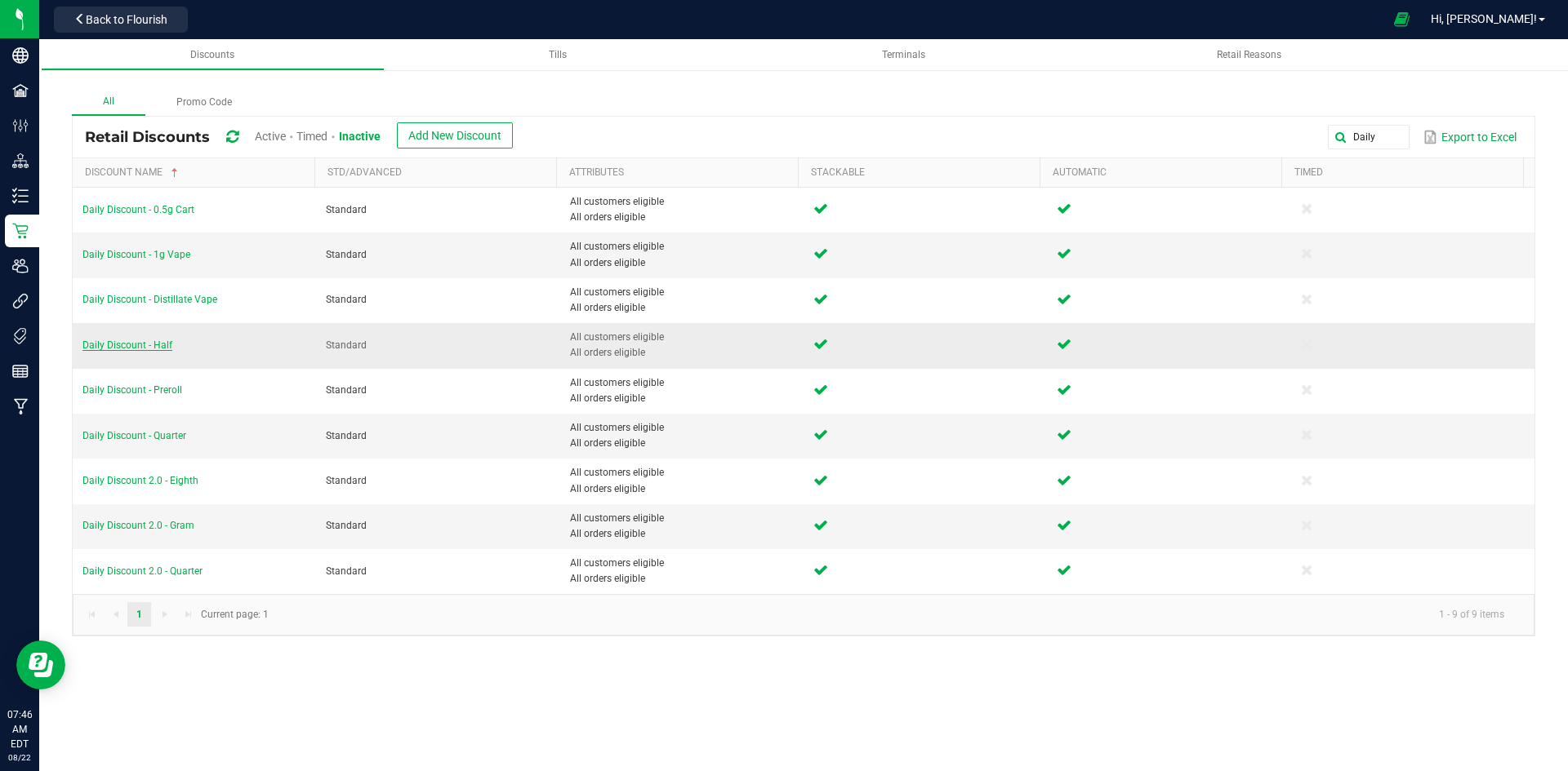
click at [126, 346] on span "Daily Discount - Half" at bounding box center [127, 345] width 90 height 12
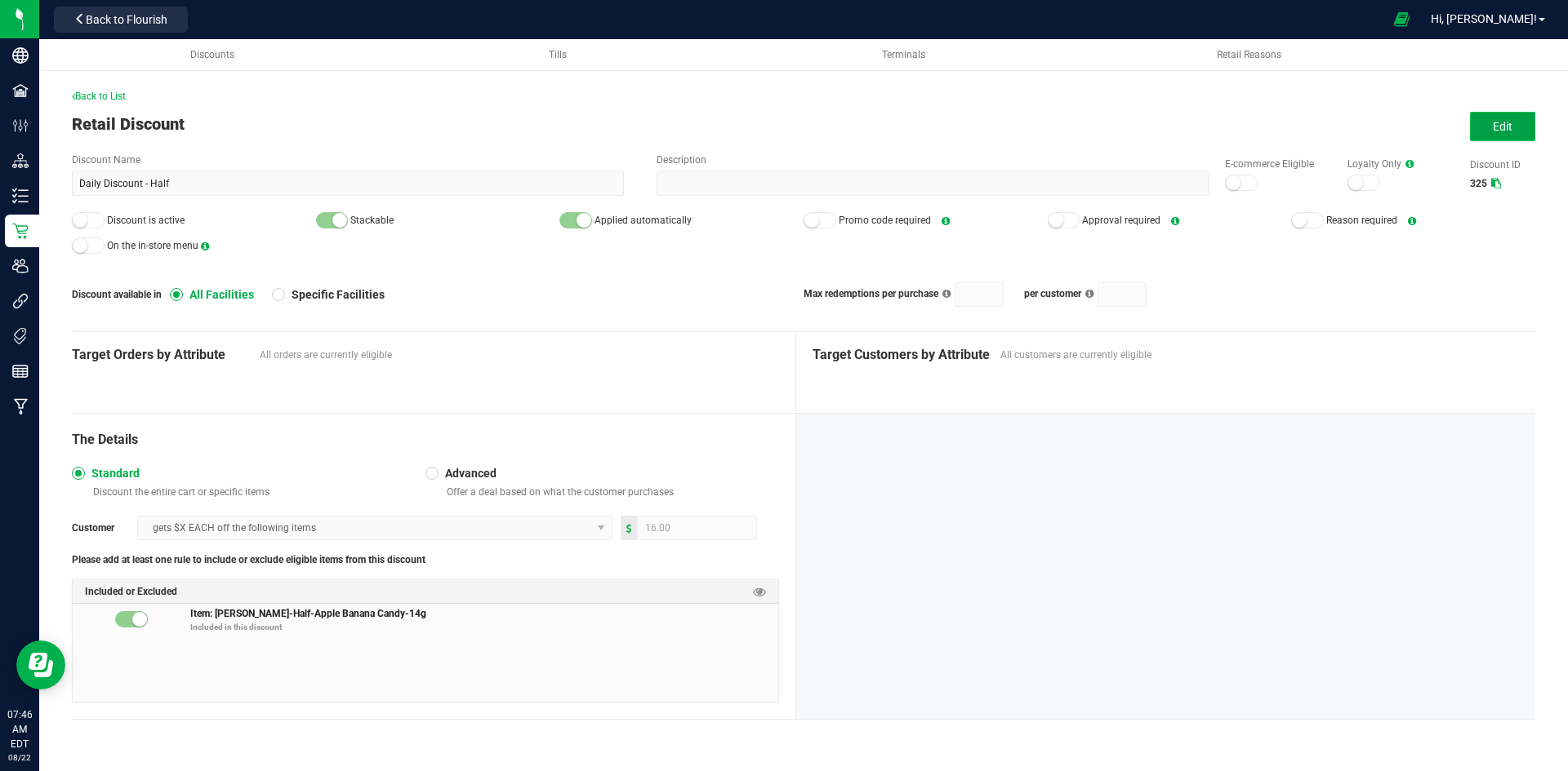
click at [1479, 124] on button "Edit" at bounding box center [1503, 126] width 65 height 29
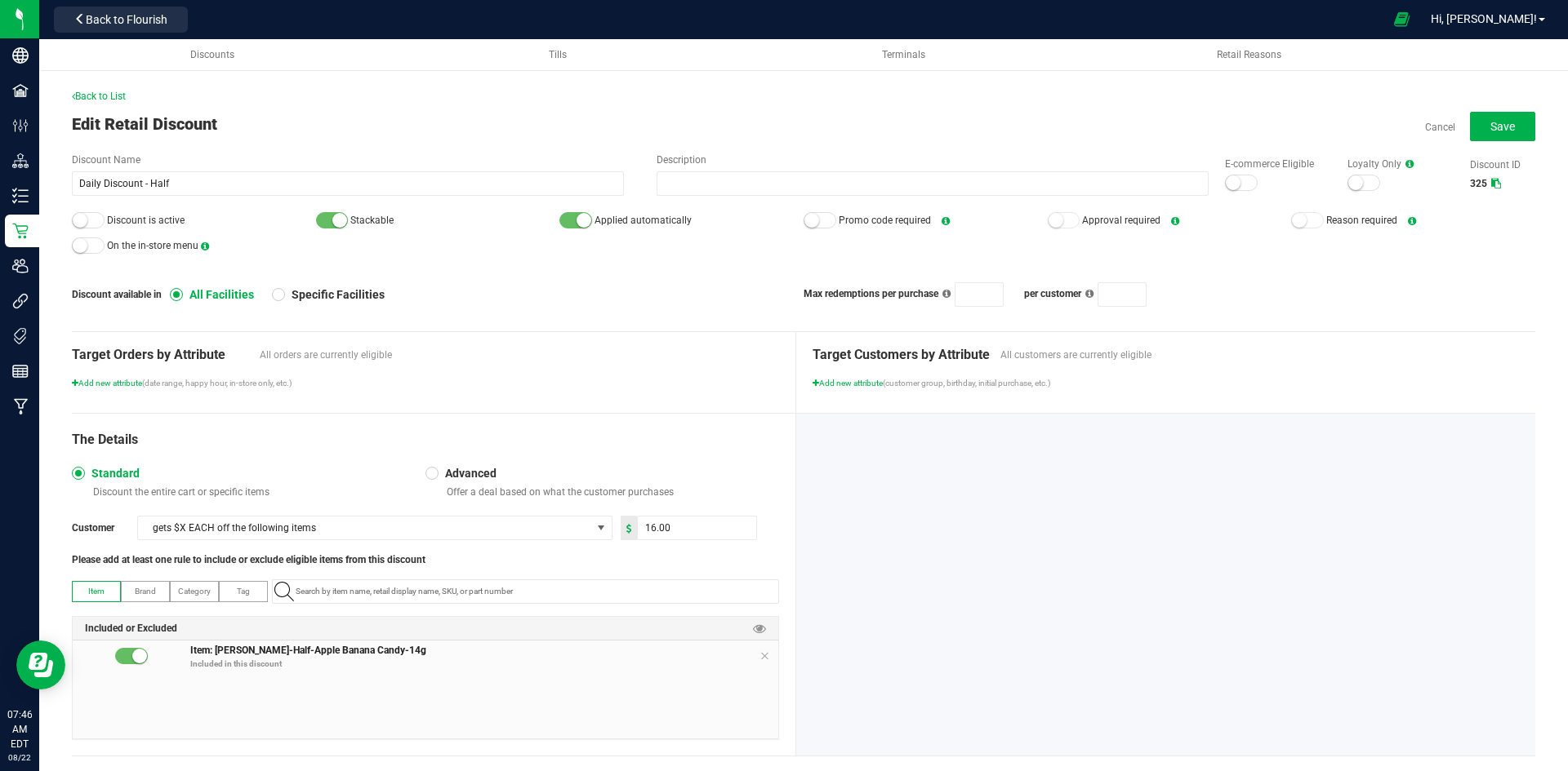
click at [1226, 186] on small at bounding box center [1233, 183] width 15 height 15
click at [90, 222] on div at bounding box center [88, 221] width 33 height 17
click at [1490, 126] on span "Save" at bounding box center [1502, 126] width 24 height 13
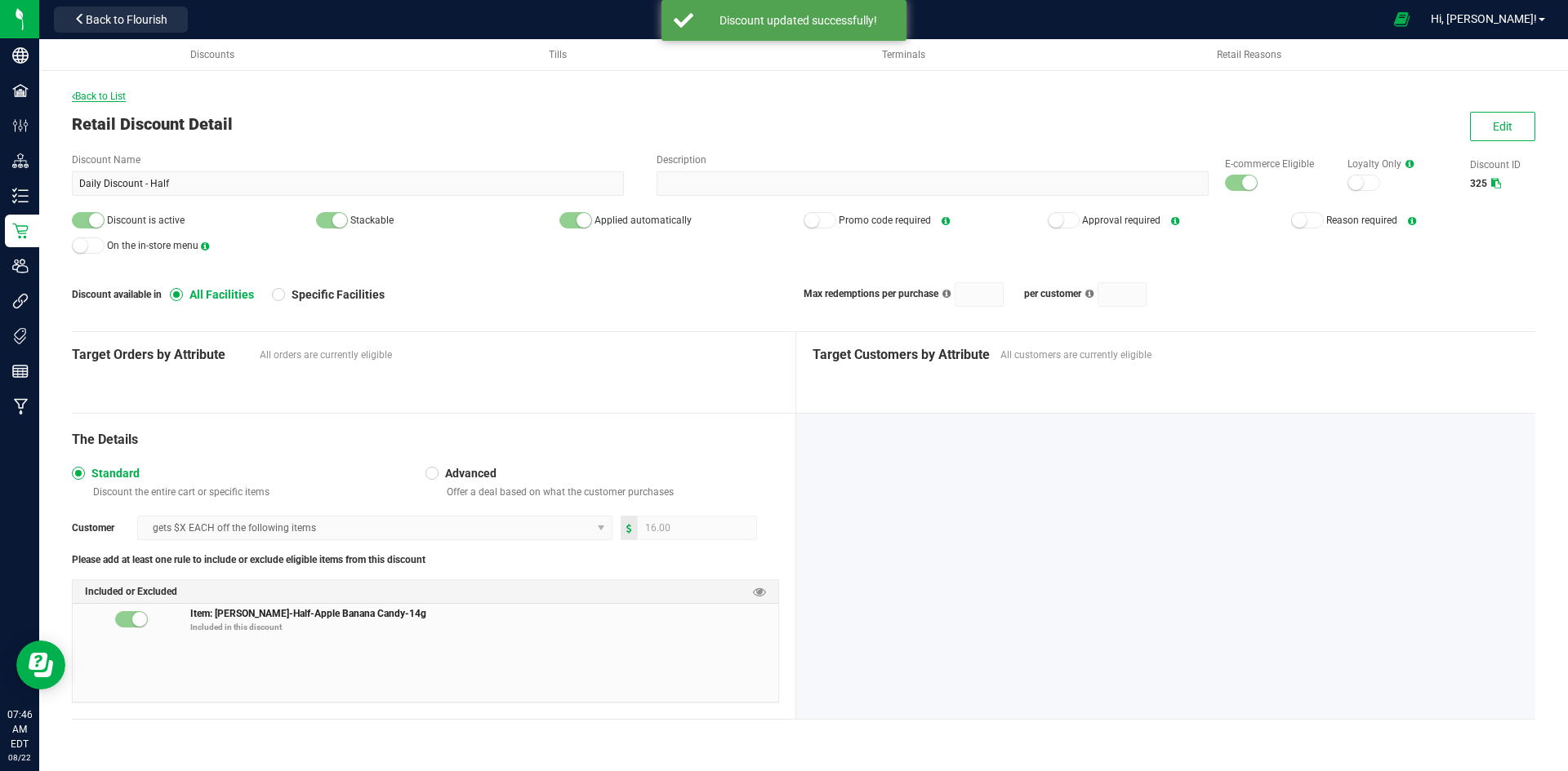
click at [105, 92] on span "Back to List" at bounding box center [99, 96] width 54 height 12
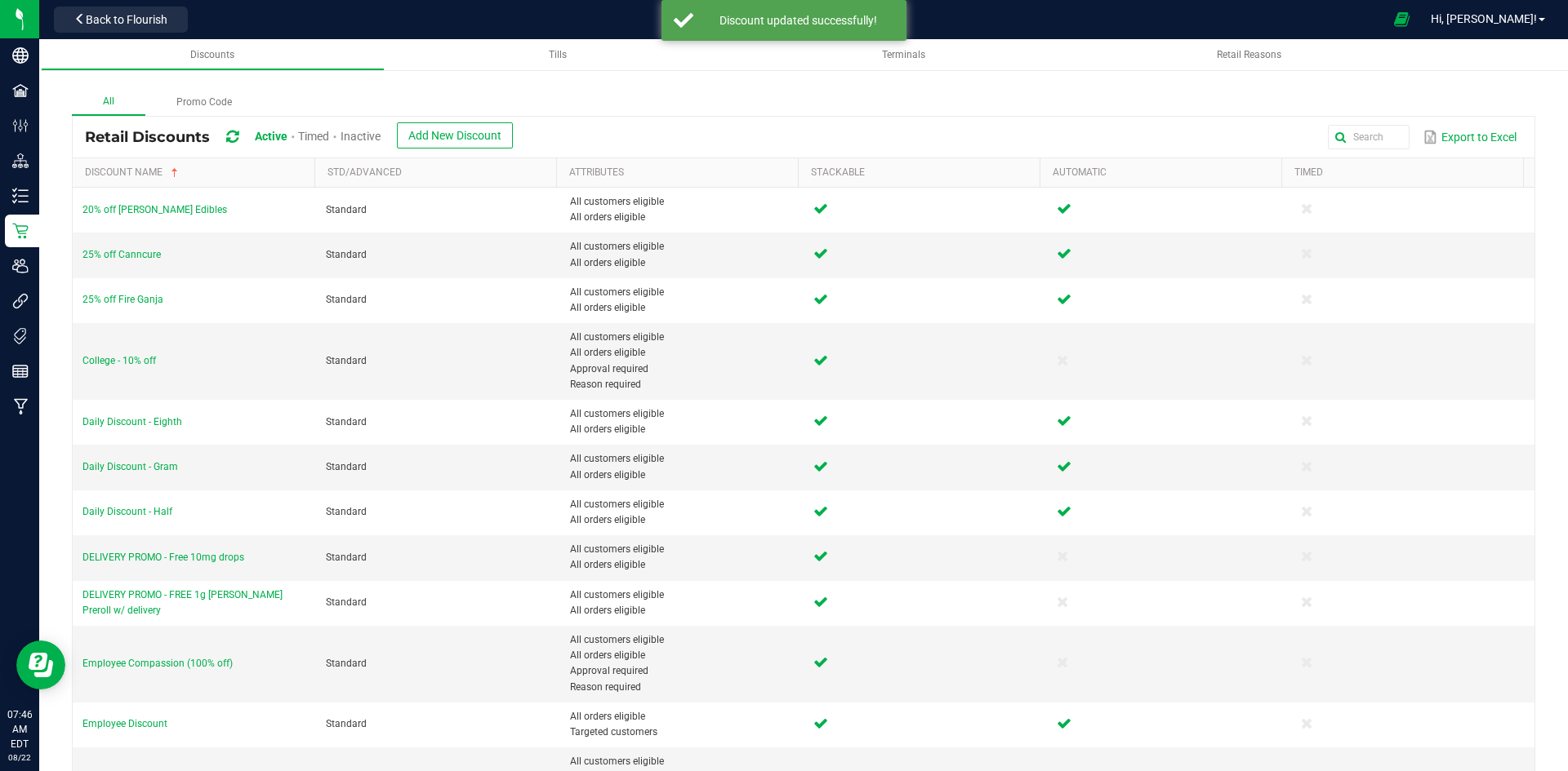
click at [381, 126] on div "Inactive" at bounding box center [361, 137] width 40 height 30
click at [381, 127] on div "Inactive" at bounding box center [361, 137] width 40 height 30
click at [381, 133] on span "Inactive" at bounding box center [361, 136] width 40 height 13
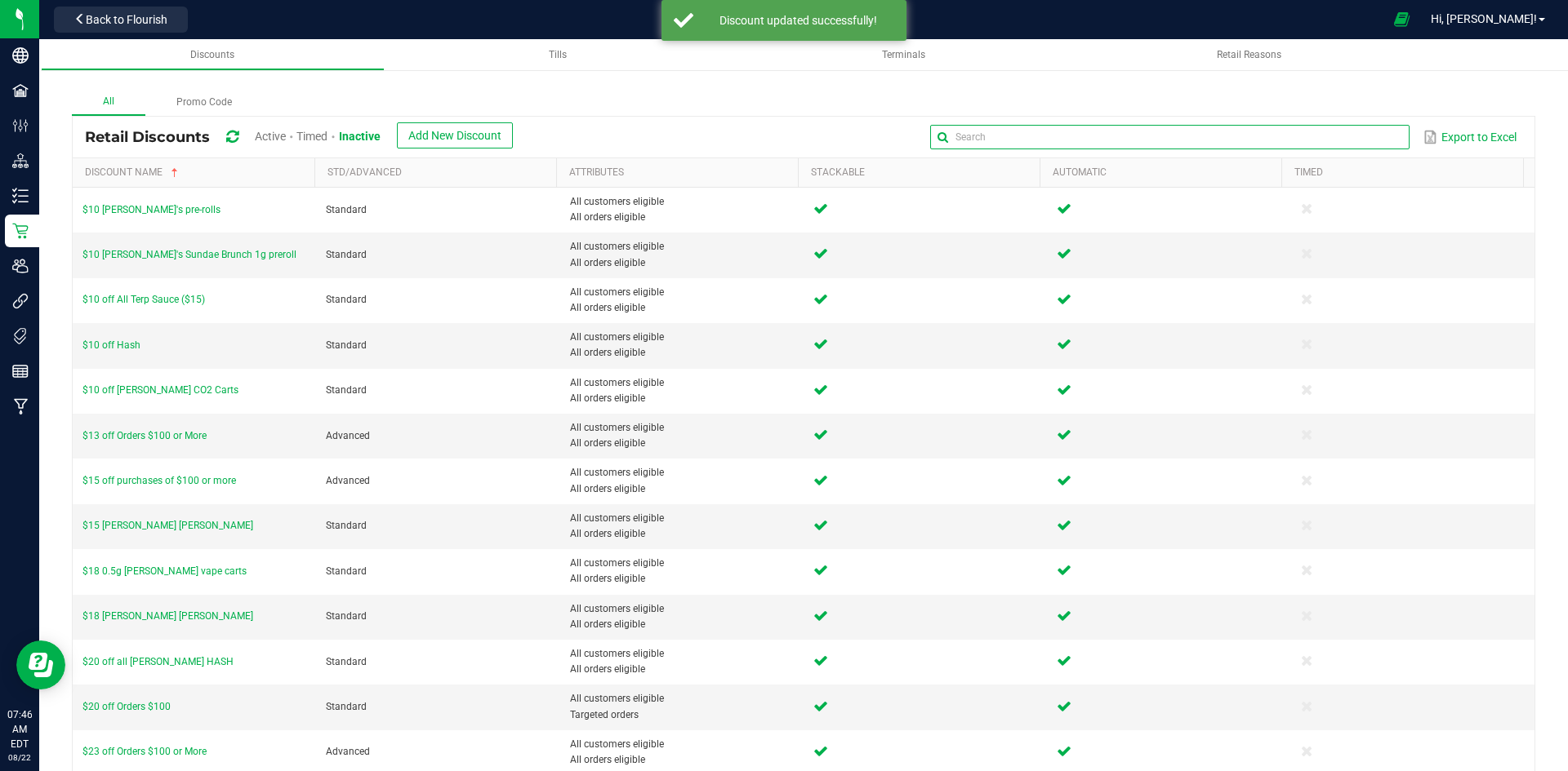
click at [1386, 139] on global-search-input-ngx at bounding box center [1170, 137] width 479 height 12
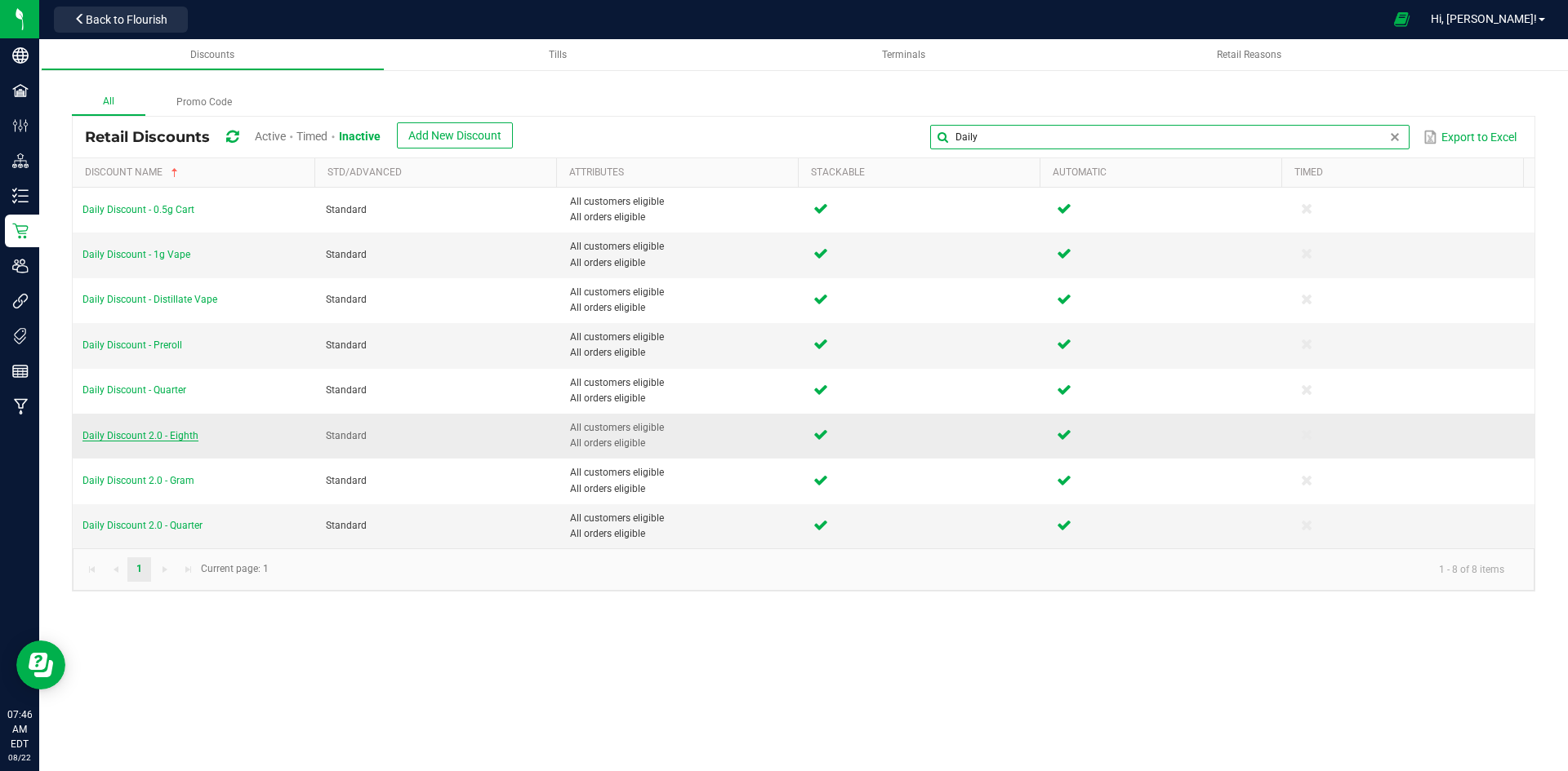
type input "Daily"
click at [193, 438] on span "Daily Discount 2.0 - Eighth" at bounding box center [141, 436] width 116 height 12
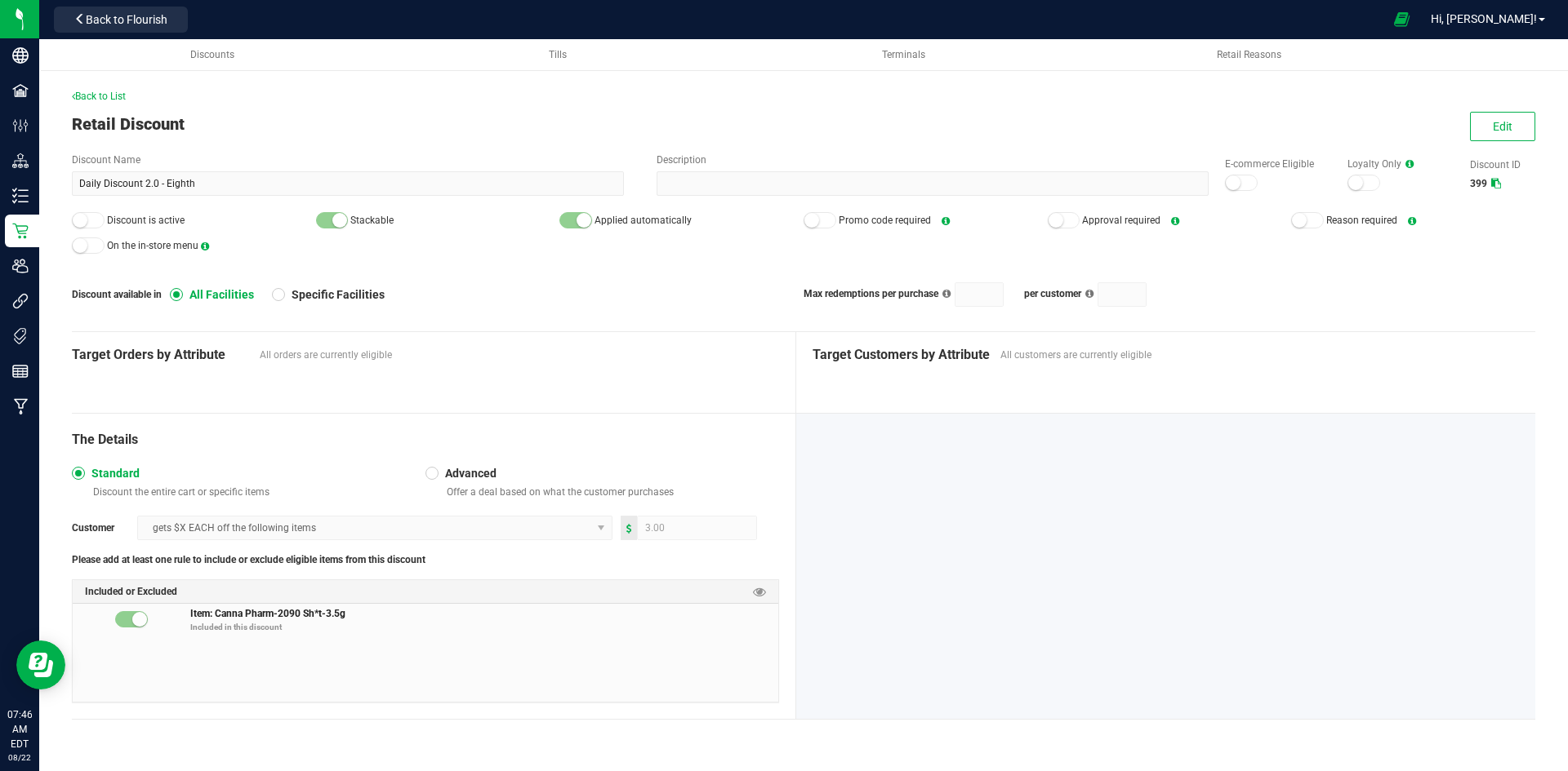
click at [85, 85] on div "Back to List Retail Discount Edit Discount Name Daily Discount 2.0 - Eighth Des…" at bounding box center [803, 401] width 1529 height 721
click at [84, 100] on span "Back to List" at bounding box center [99, 96] width 54 height 12
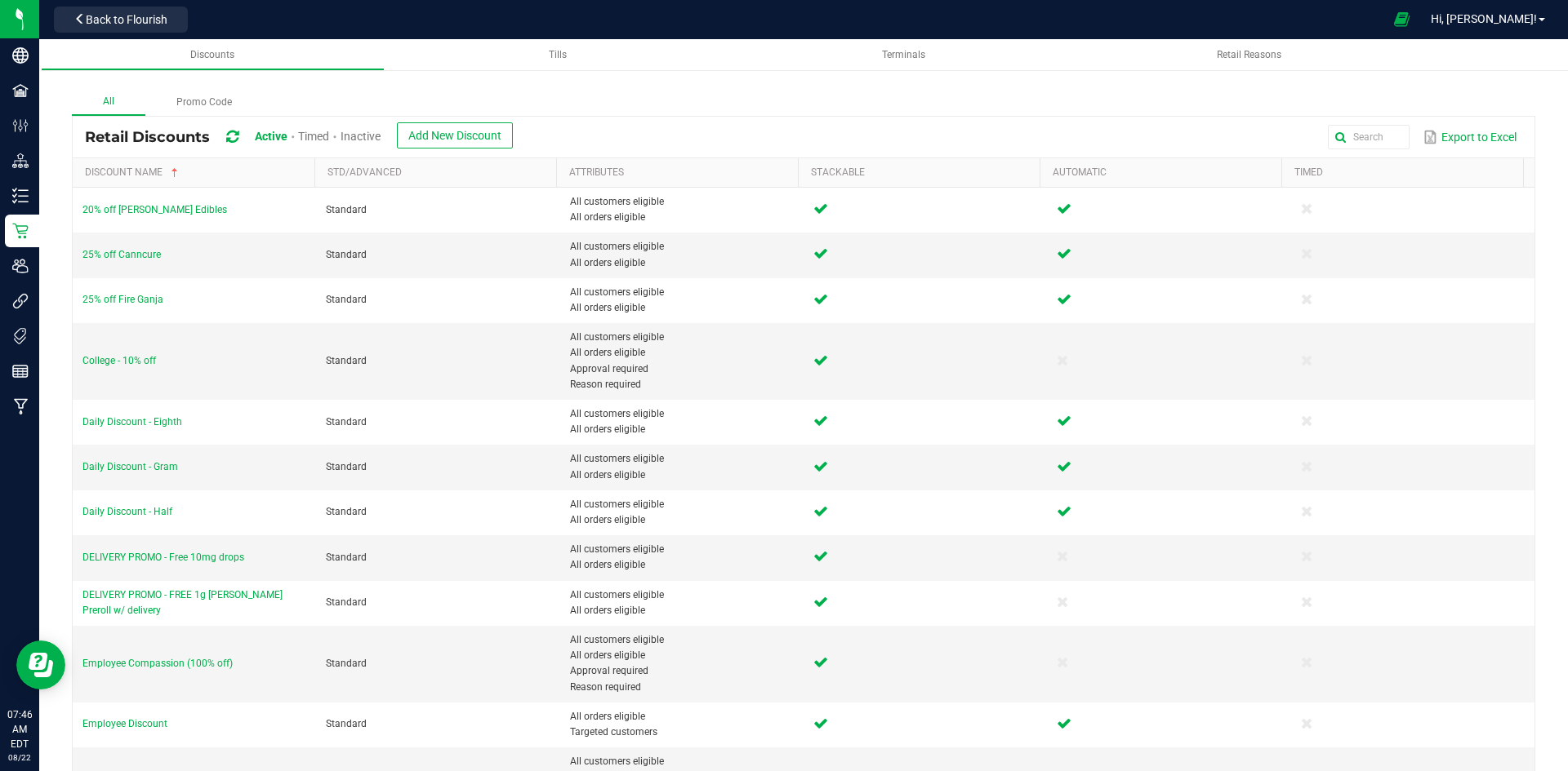
click at [363, 135] on span "Inactive" at bounding box center [361, 136] width 40 height 13
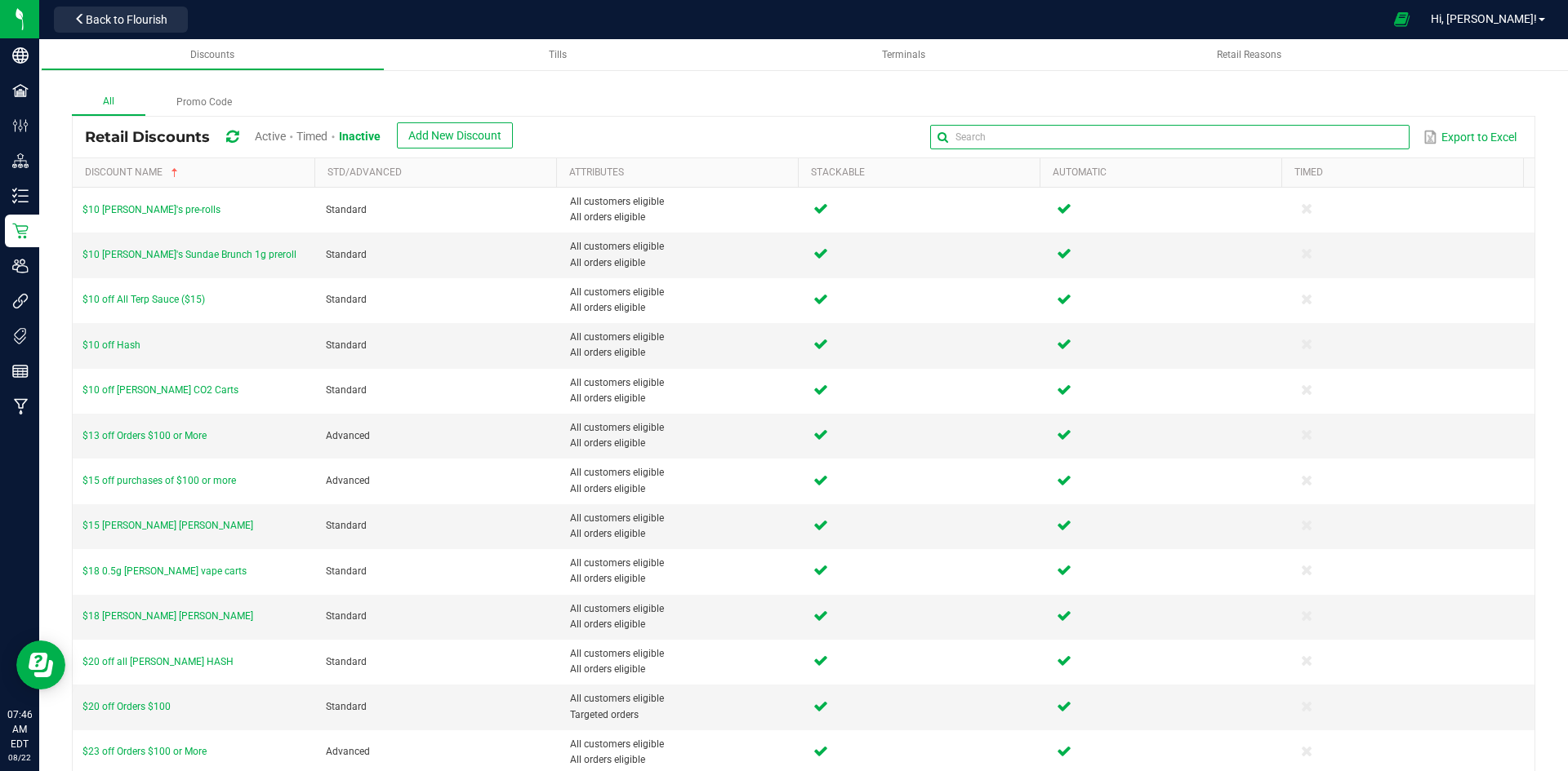
click at [1372, 131] on input "text" at bounding box center [1170, 136] width 479 height 24
type input "Daily"
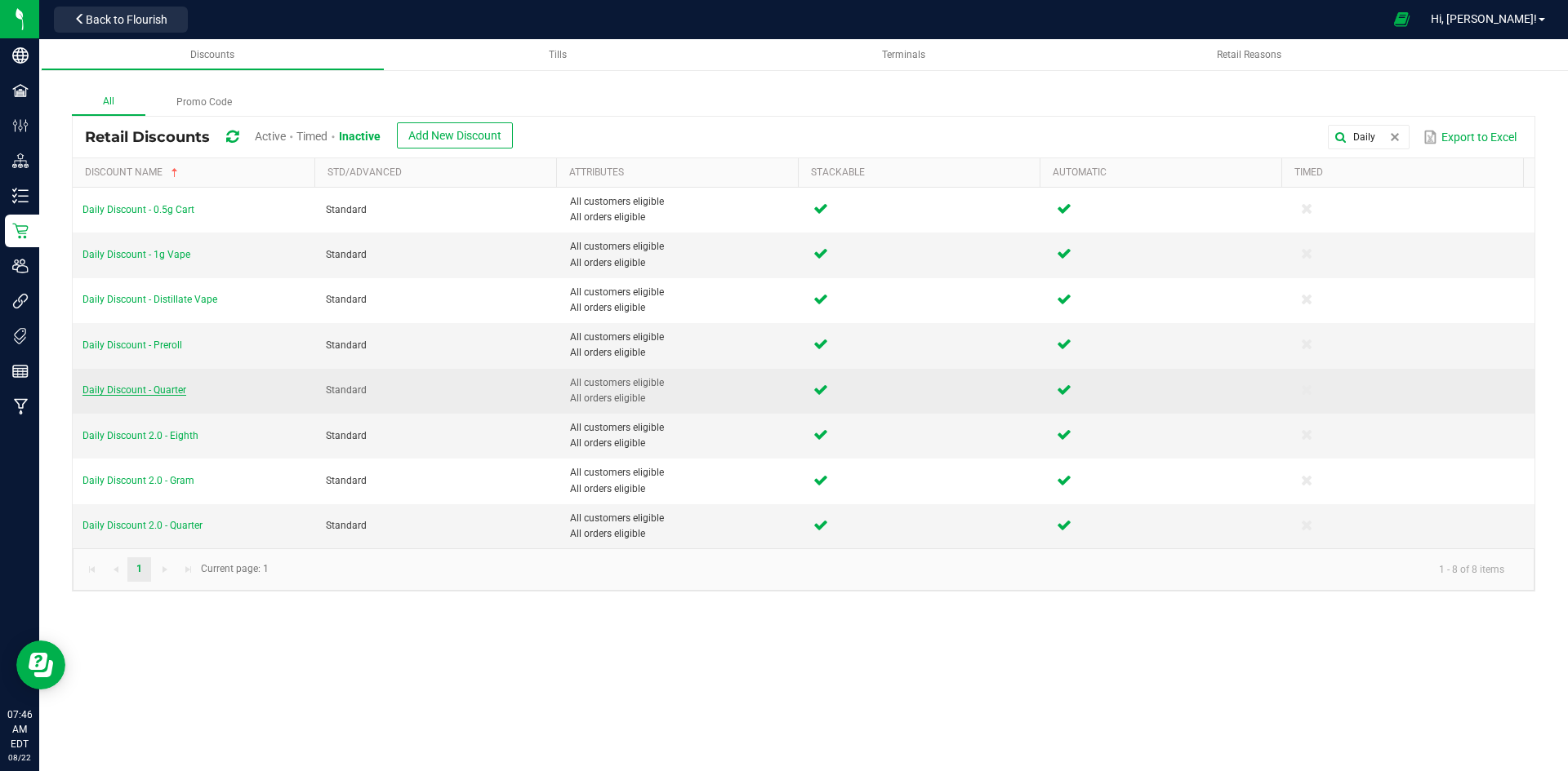
click at [135, 388] on span "Daily Discount - Quarter" at bounding box center [135, 391] width 104 height 12
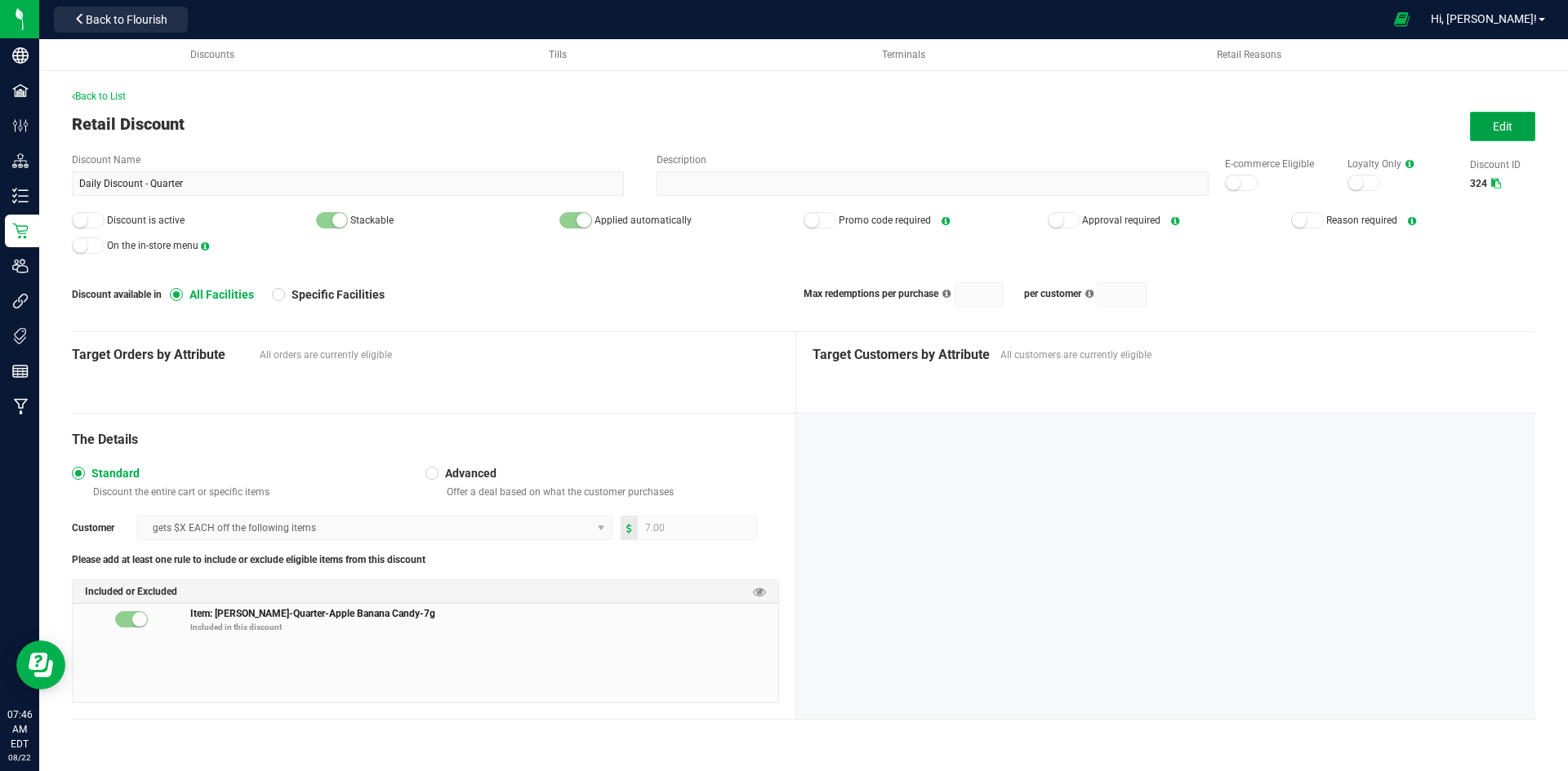
click at [1487, 127] on button "Edit" at bounding box center [1503, 126] width 65 height 29
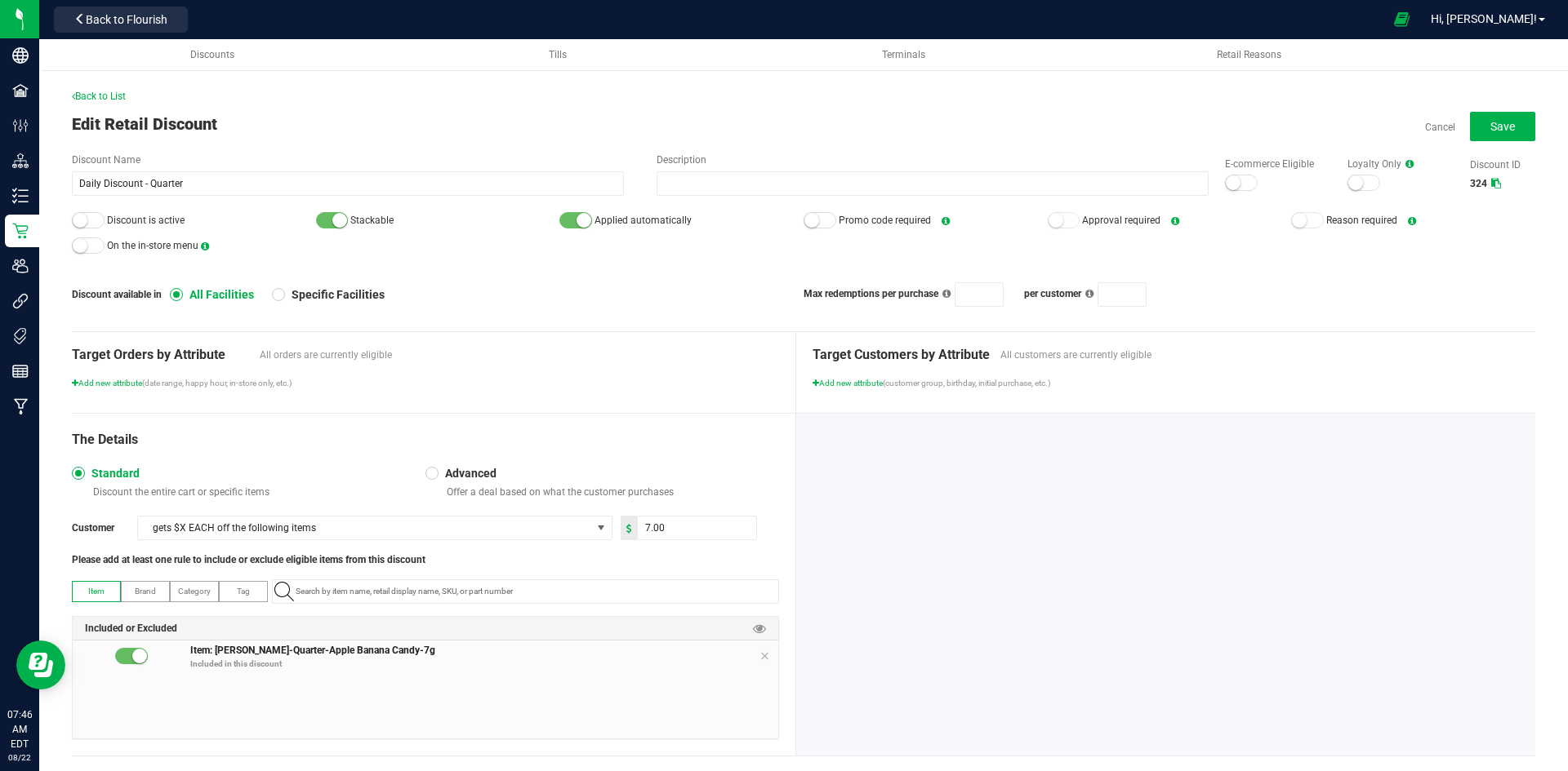
drag, startPoint x: 1248, startPoint y: 182, endPoint x: 1237, endPoint y: 183, distance: 11.0
click at [1248, 181] on div "E-commerce Eligible" at bounding box center [1270, 174] width 122 height 35
click at [1237, 183] on div at bounding box center [1241, 183] width 33 height 17
click at [78, 225] on small at bounding box center [80, 221] width 15 height 15
click at [1500, 120] on span "Save" at bounding box center [1502, 126] width 24 height 13
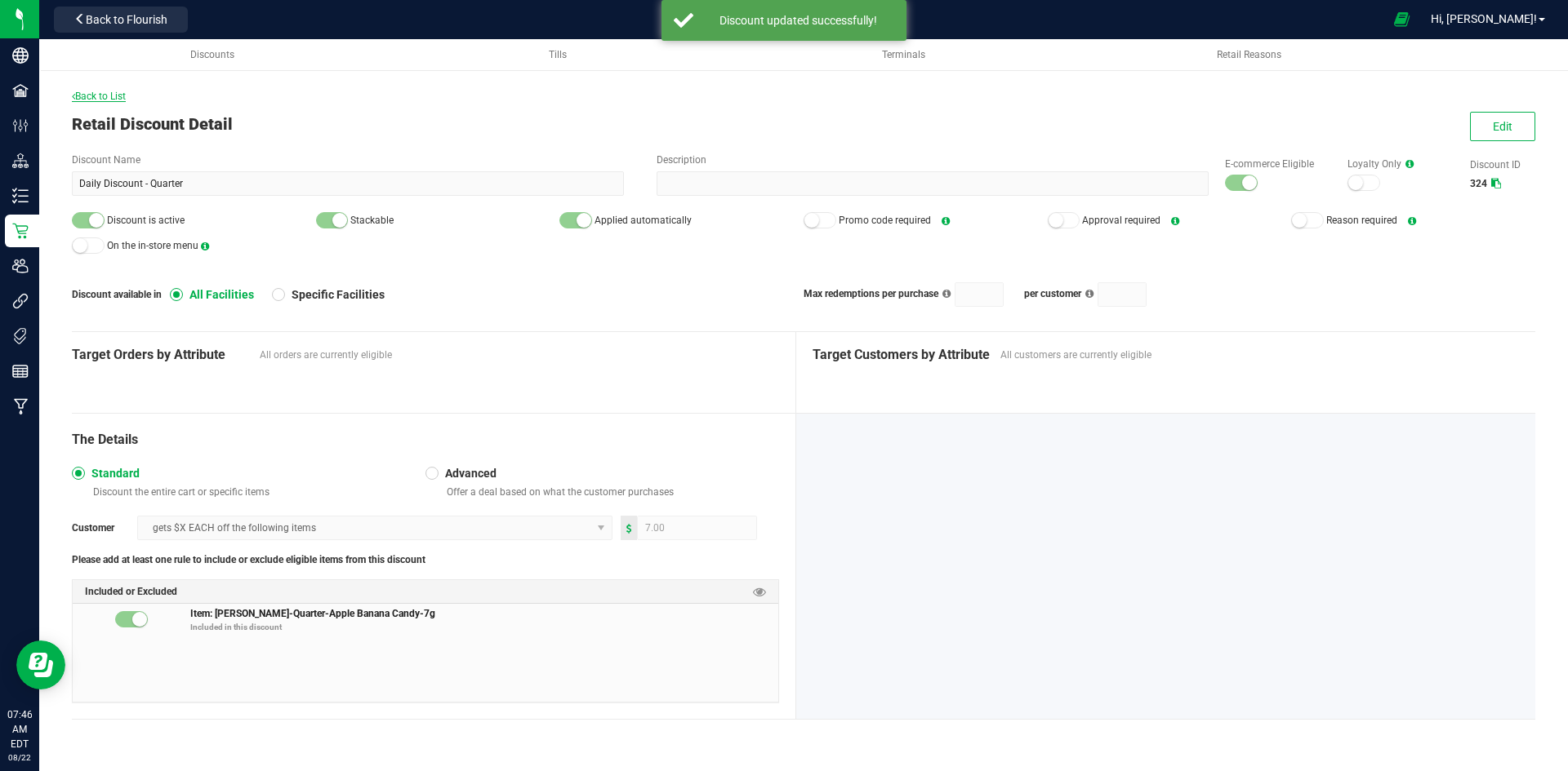
click at [109, 99] on span "Back to List" at bounding box center [99, 96] width 54 height 12
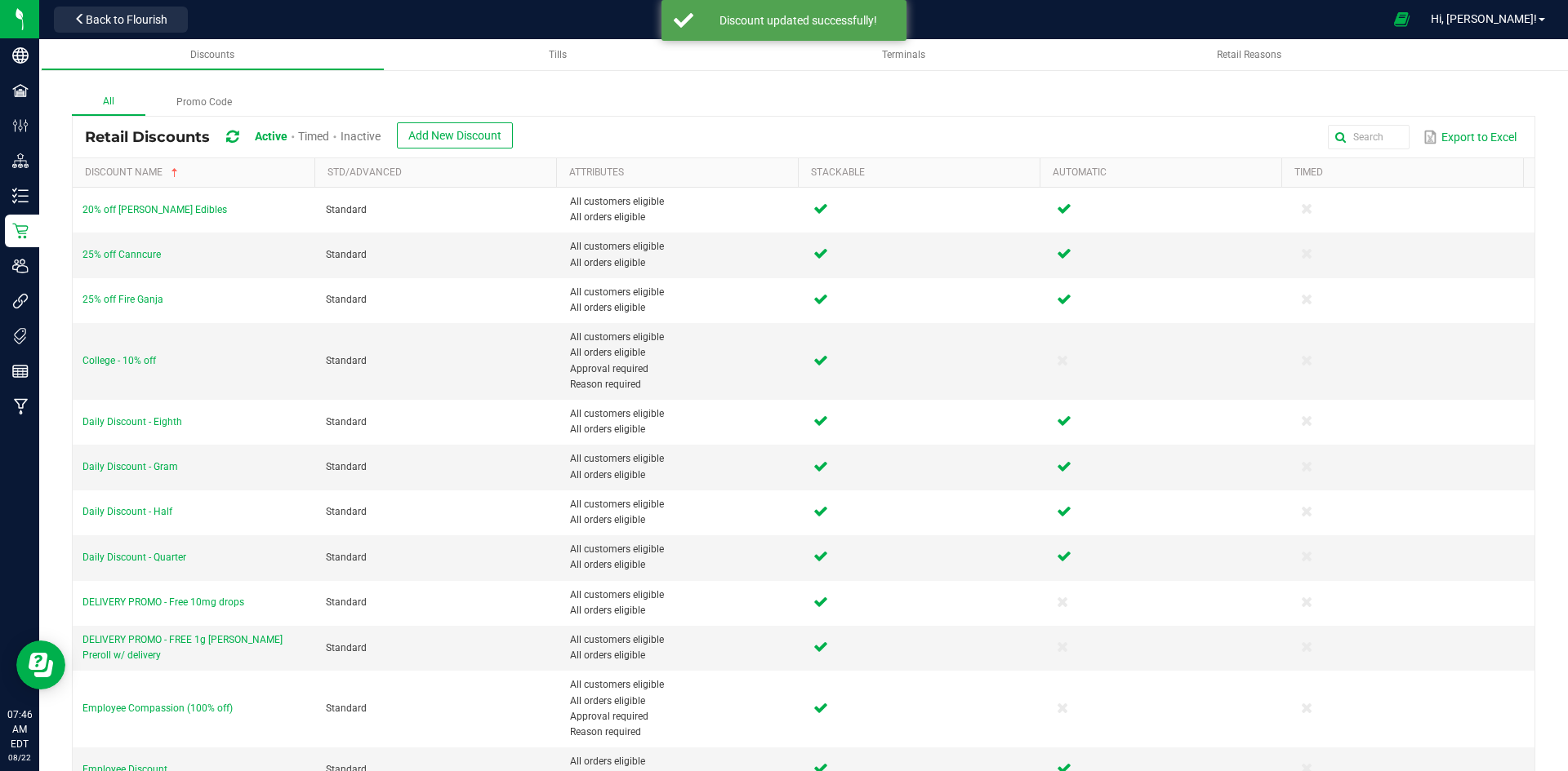
click at [380, 133] on span "Inactive" at bounding box center [361, 136] width 40 height 13
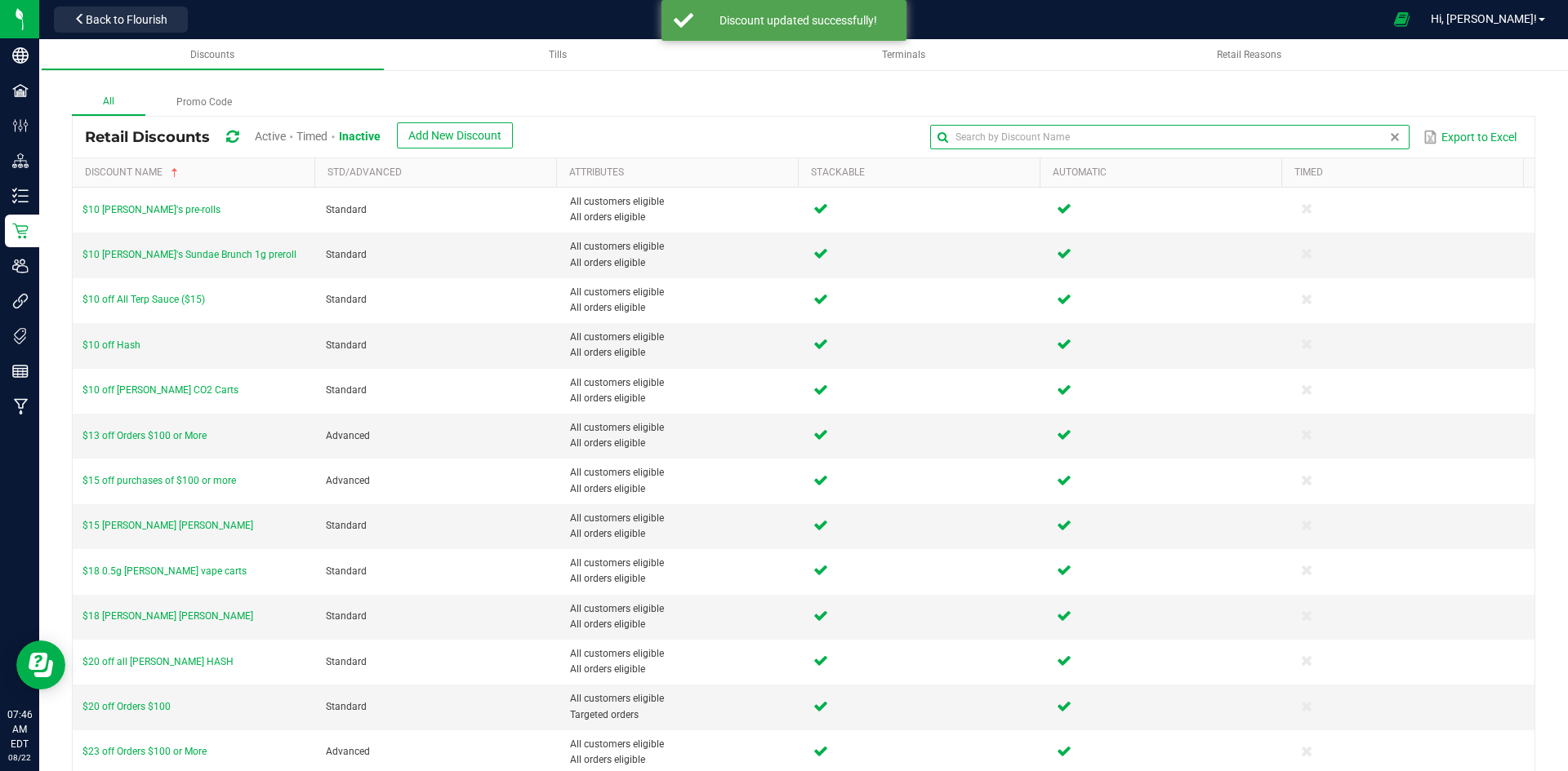
click at [1369, 140] on input "text" at bounding box center [1170, 136] width 479 height 24
type input "Daily"
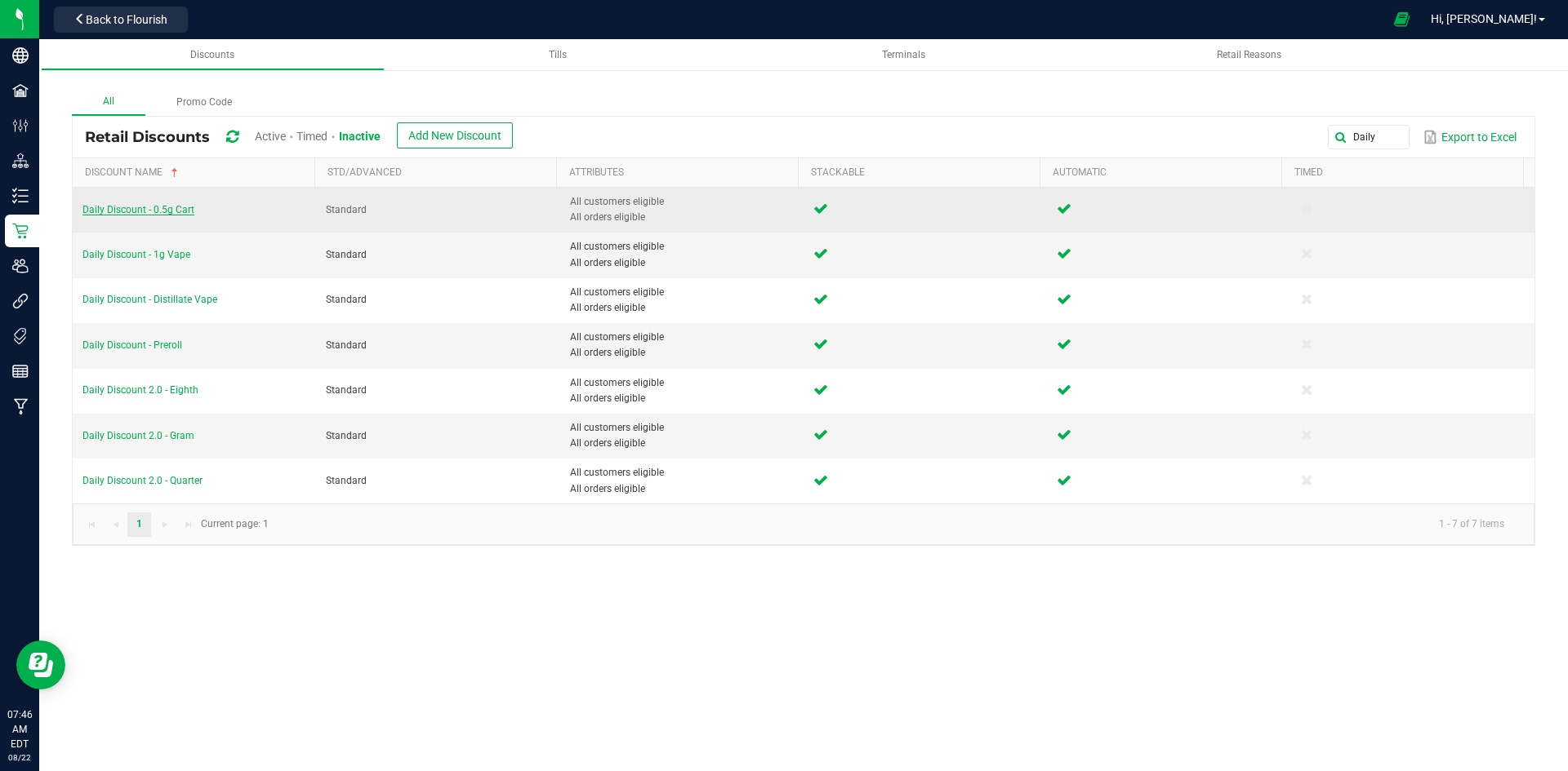
click at [171, 213] on span "Daily Discount - 0.5g Cart" at bounding box center [139, 210] width 112 height 12
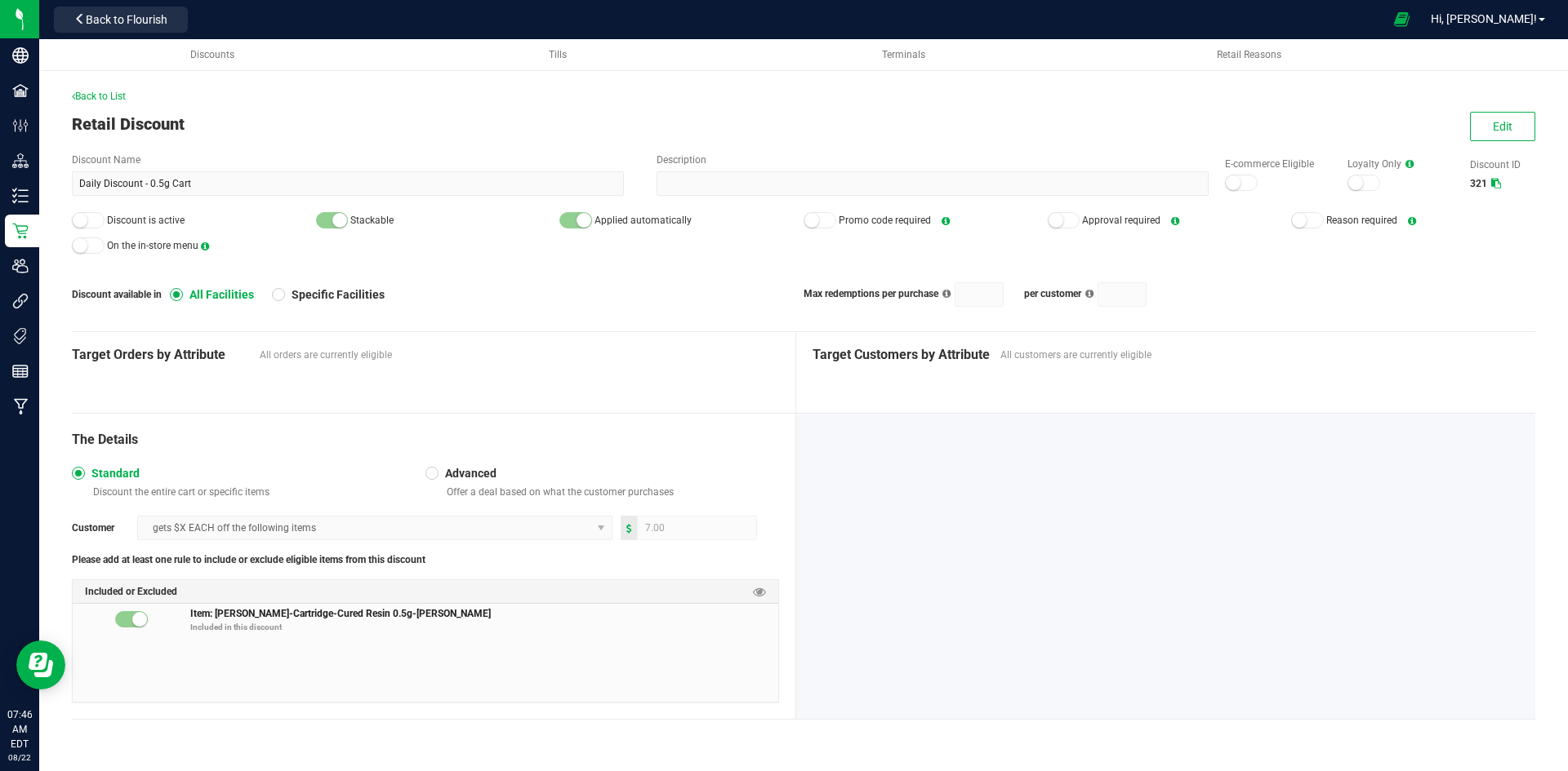
click at [1543, 130] on div "Back to List Retail Discount Edit Discount Name Daily Discount - 0.5g Cart Desc…" at bounding box center [803, 401] width 1529 height 721
click at [1493, 129] on span "Edit" at bounding box center [1502, 126] width 19 height 13
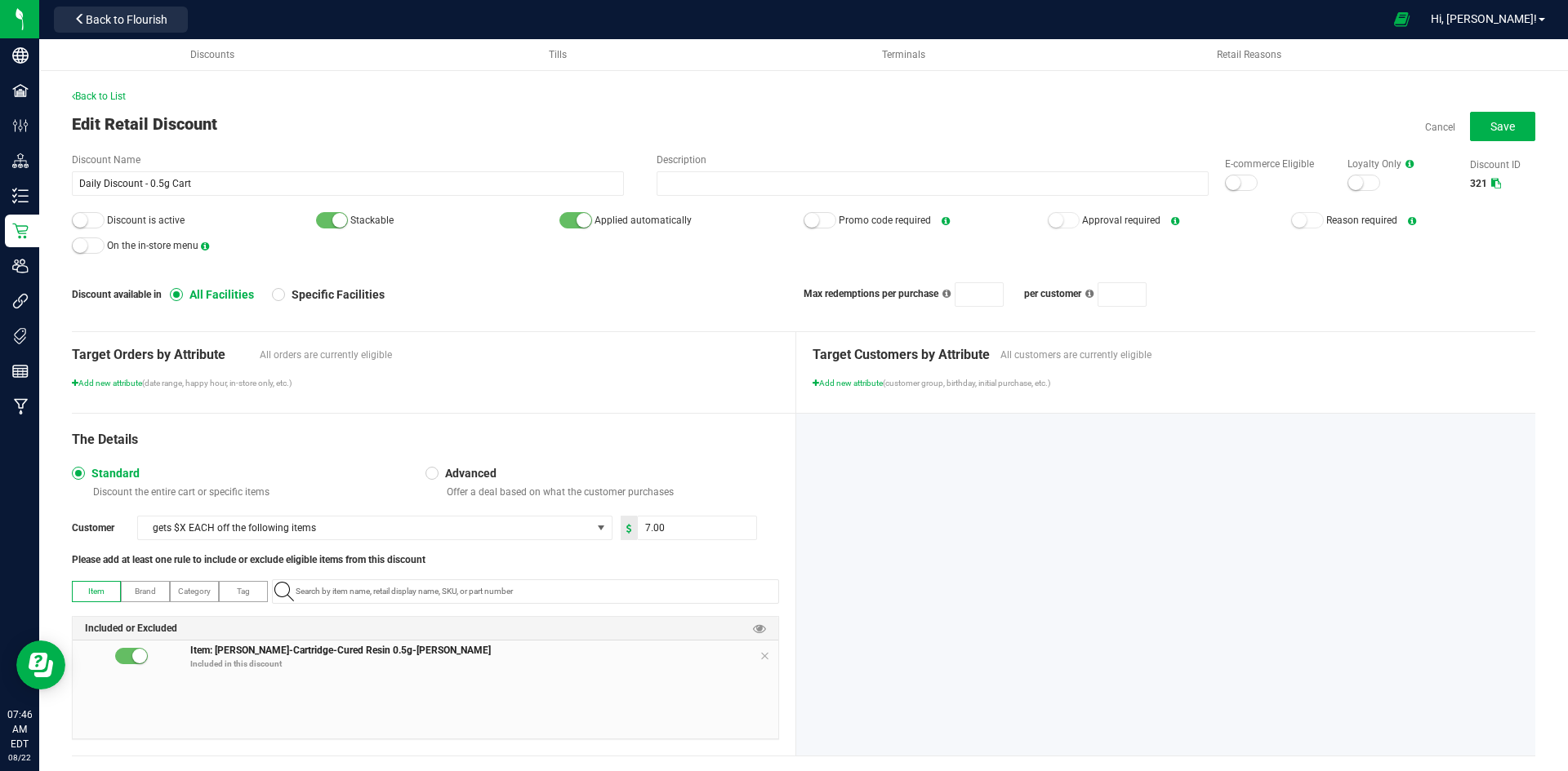
click at [1236, 183] on div at bounding box center [1241, 183] width 33 height 17
click at [101, 215] on div at bounding box center [88, 221] width 33 height 17
click at [1454, 134] on div "Cancel Save" at bounding box center [1480, 126] width 110 height 29
click at [1470, 134] on button "Save" at bounding box center [1503, 126] width 65 height 29
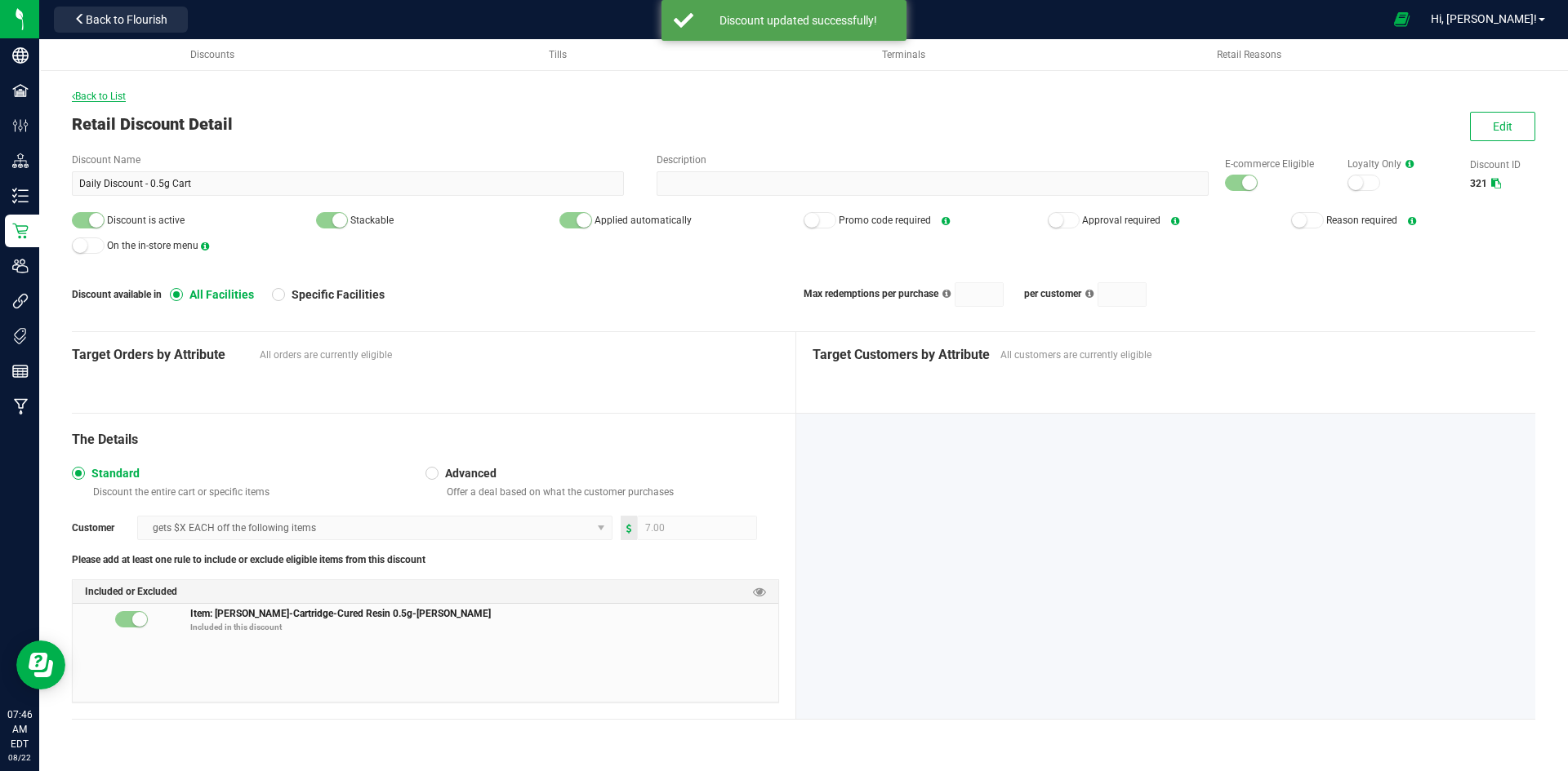
click at [77, 100] on span "Back to List" at bounding box center [99, 96] width 54 height 12
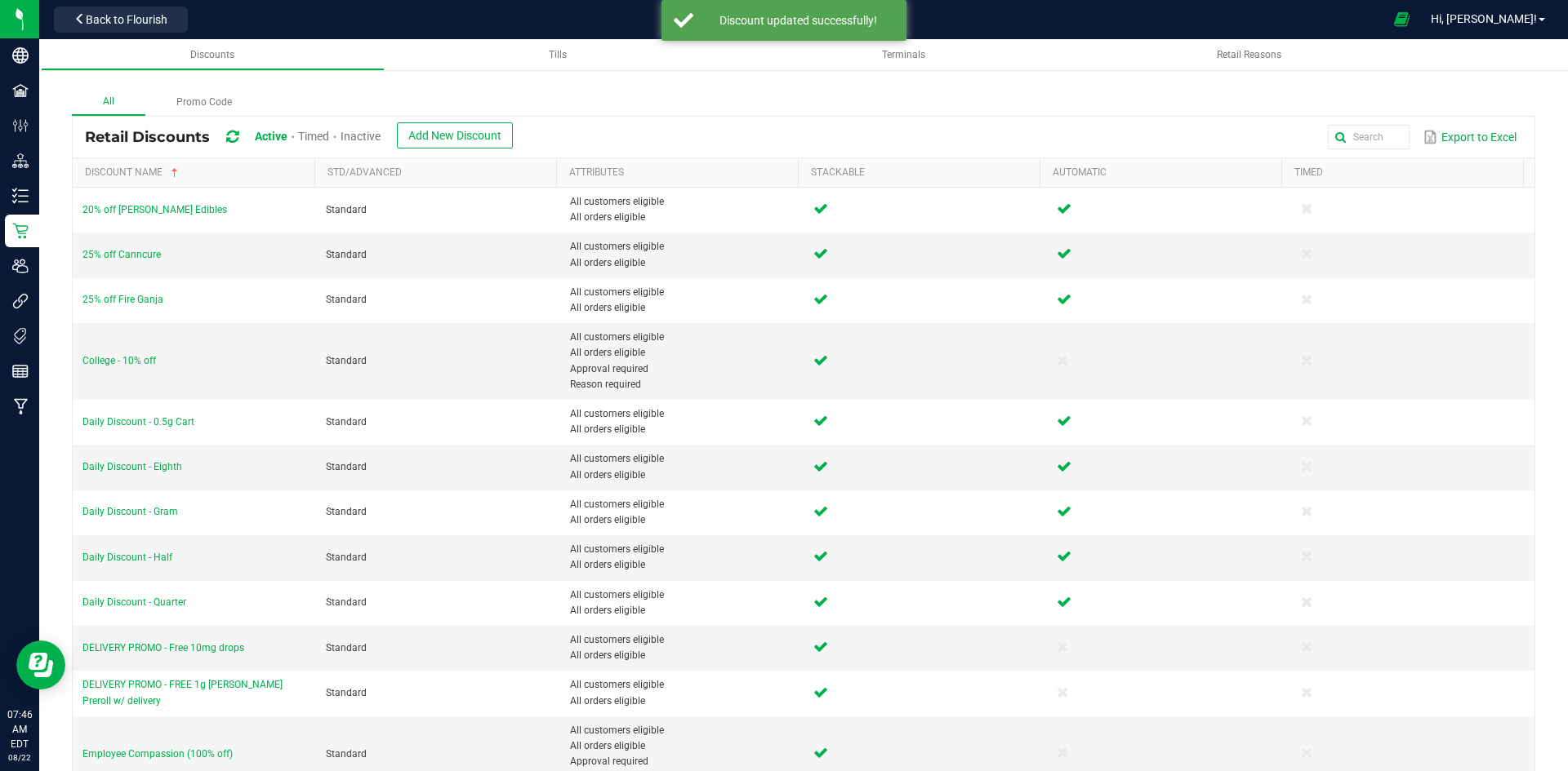
click at [359, 132] on span "Inactive" at bounding box center [361, 136] width 40 height 13
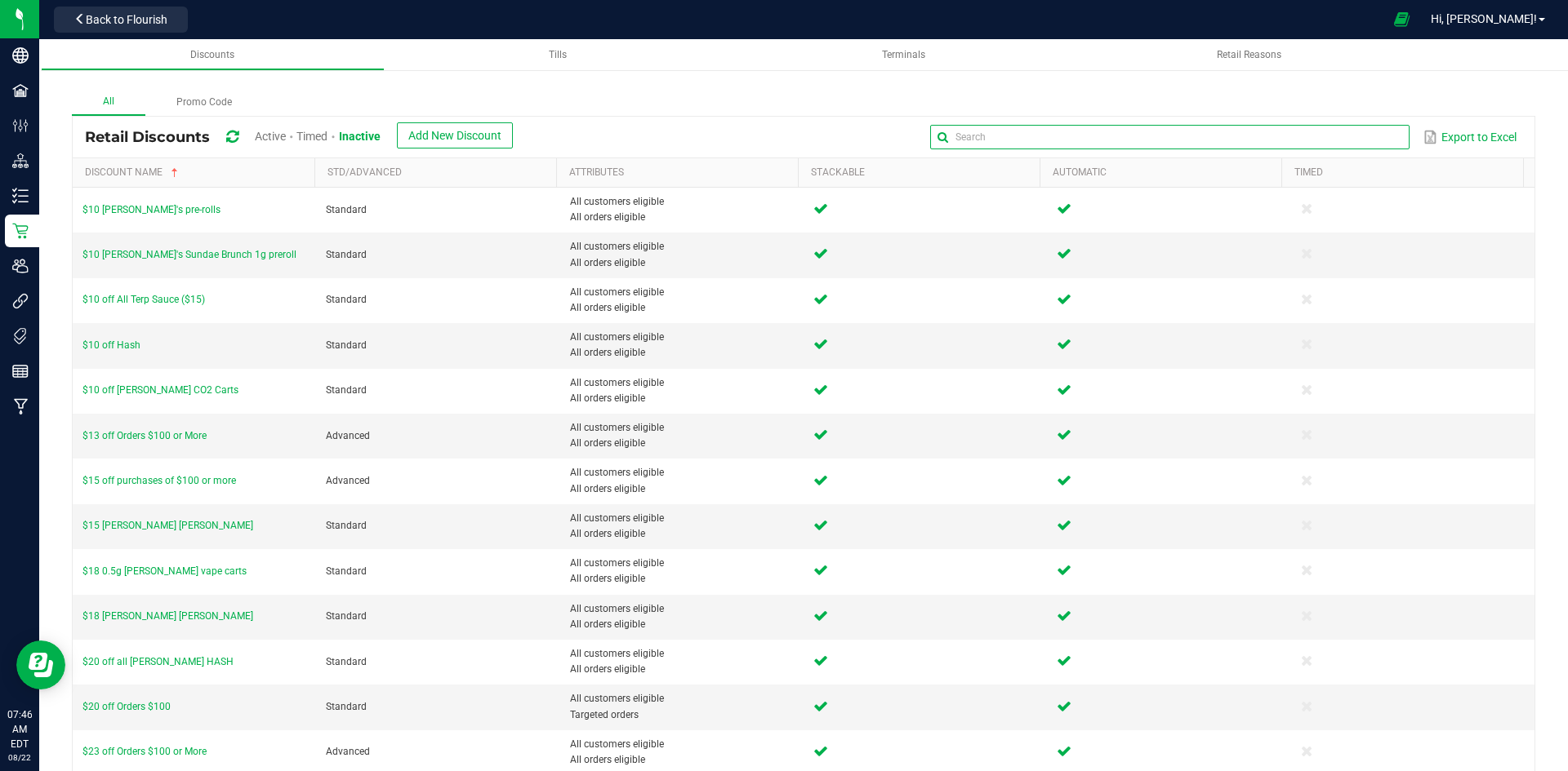
click at [1366, 144] on input "text" at bounding box center [1170, 136] width 479 height 24
type input "Daily"
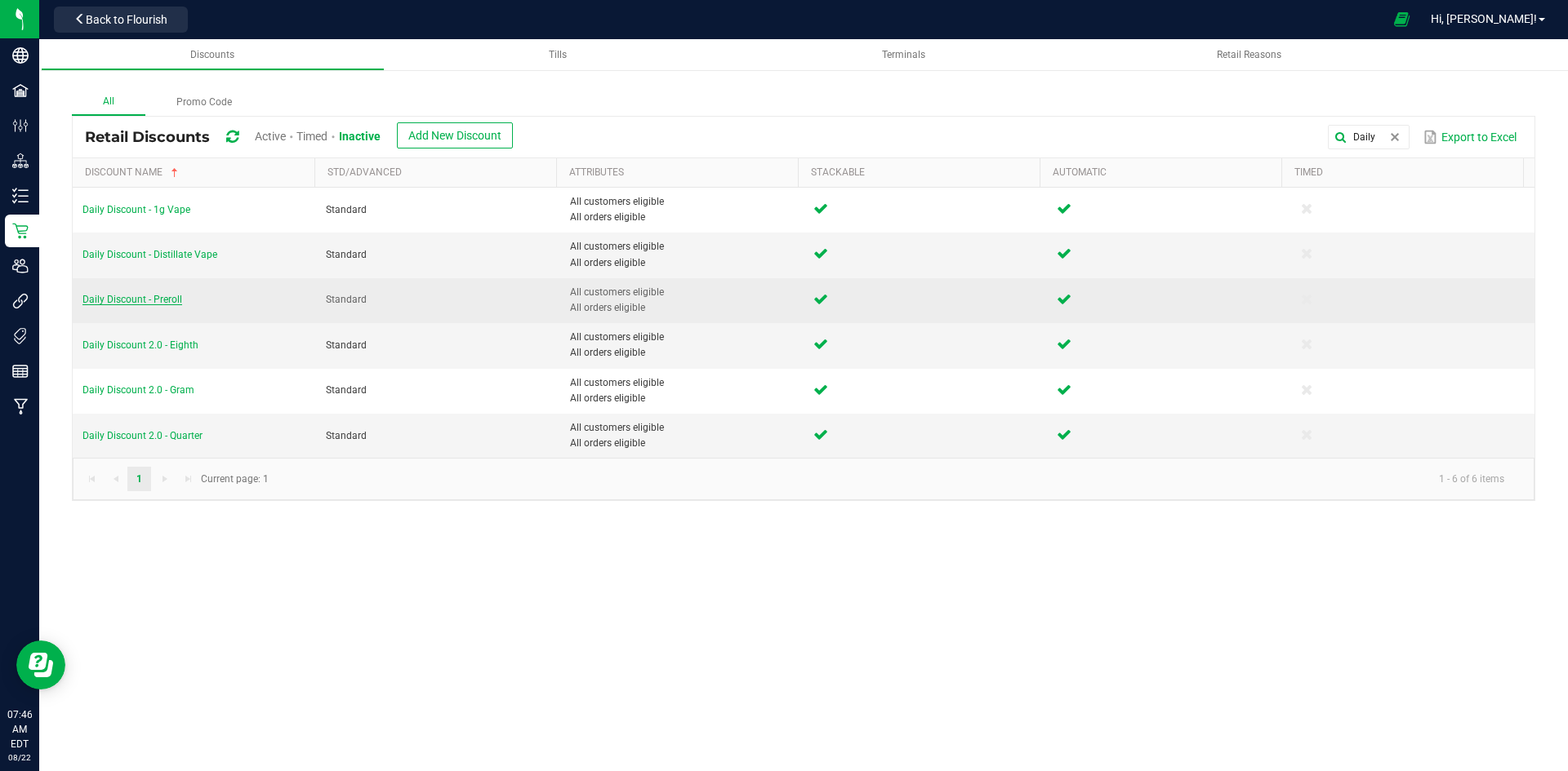
click at [162, 303] on span "Daily Discount - Preroll" at bounding box center [132, 299] width 100 height 12
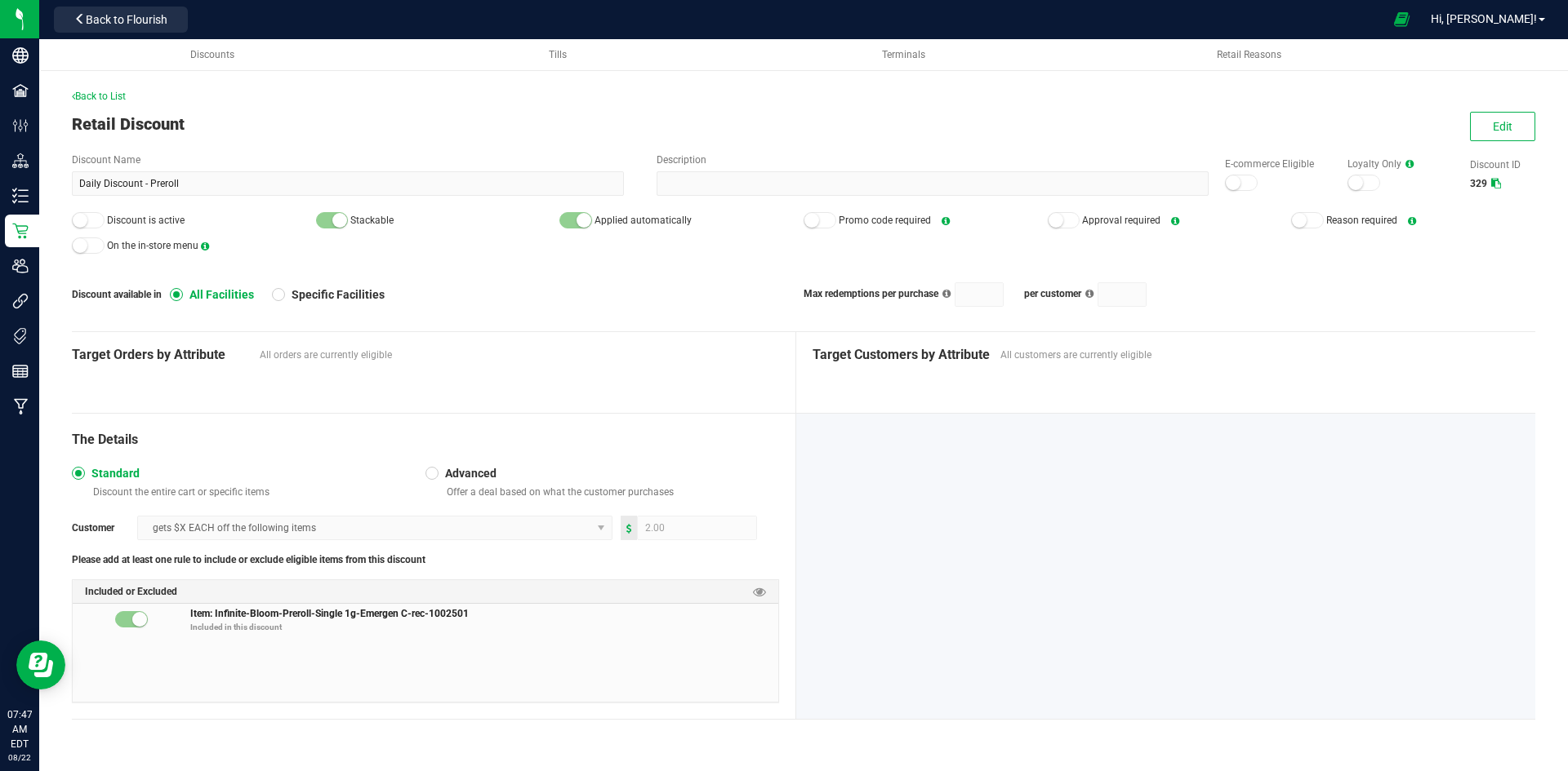
click at [1538, 110] on div "Back to List Retail Discount Edit Discount Name Daily Discount - Preroll Descri…" at bounding box center [803, 401] width 1529 height 721
click at [1517, 125] on button "Edit" at bounding box center [1503, 126] width 65 height 29
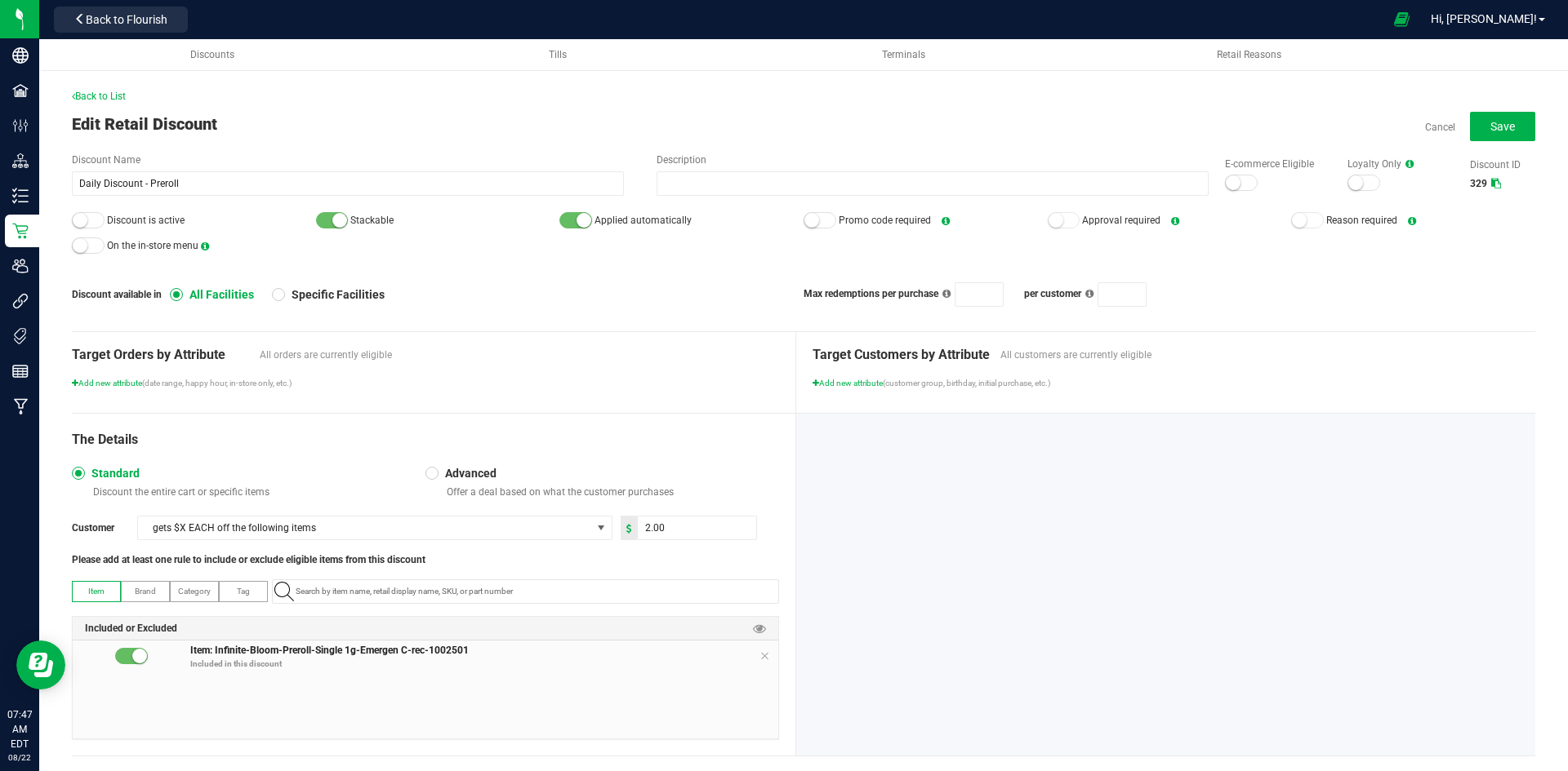
click at [1233, 186] on div at bounding box center [1241, 183] width 33 height 17
click at [83, 225] on small at bounding box center [80, 221] width 15 height 15
click at [1490, 130] on span "Save" at bounding box center [1502, 126] width 24 height 13
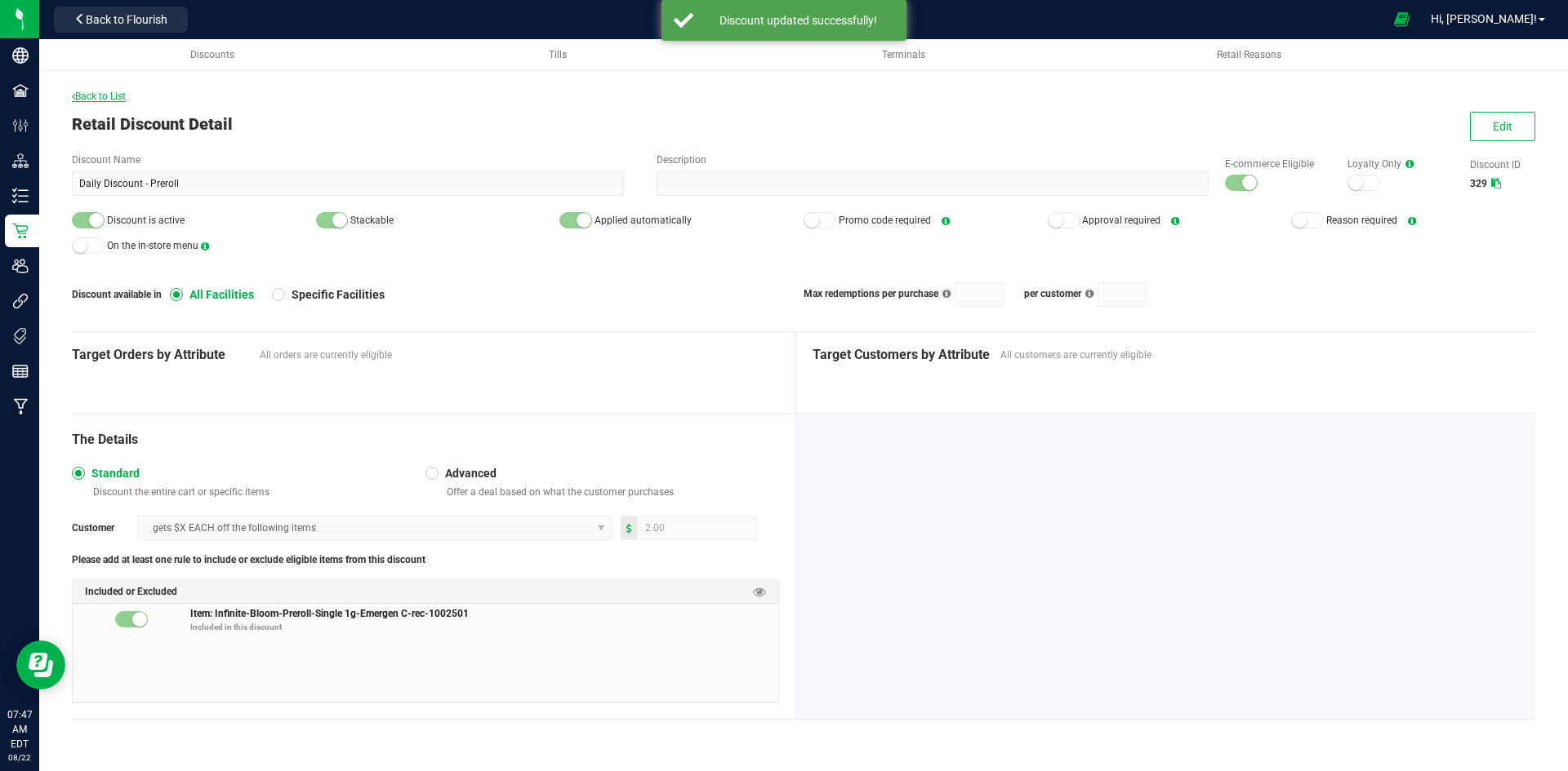
click at [97, 92] on span "Back to List" at bounding box center [99, 96] width 54 height 12
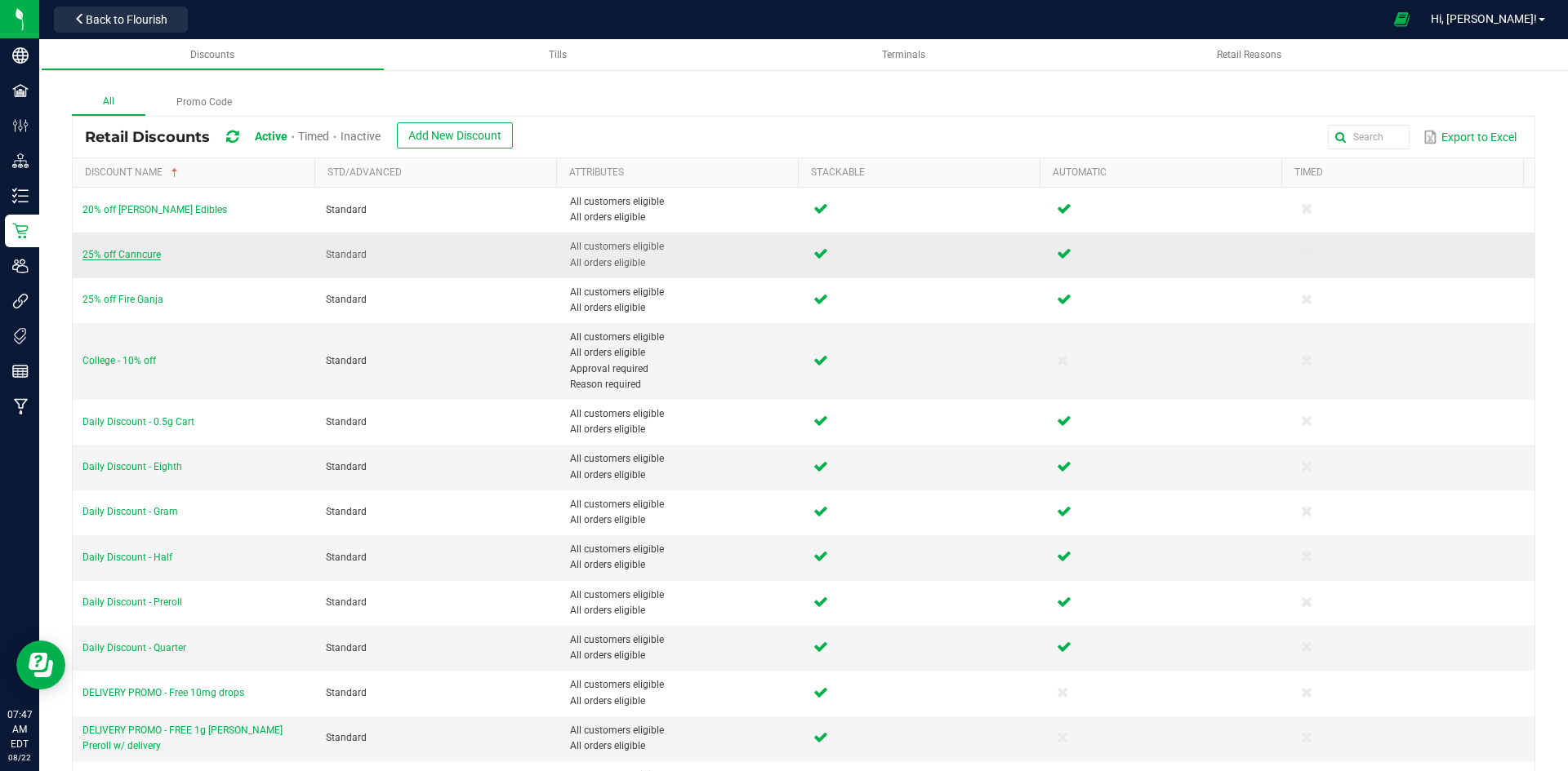
click at [142, 259] on span "25% off Canncure" at bounding box center [122, 255] width 79 height 12
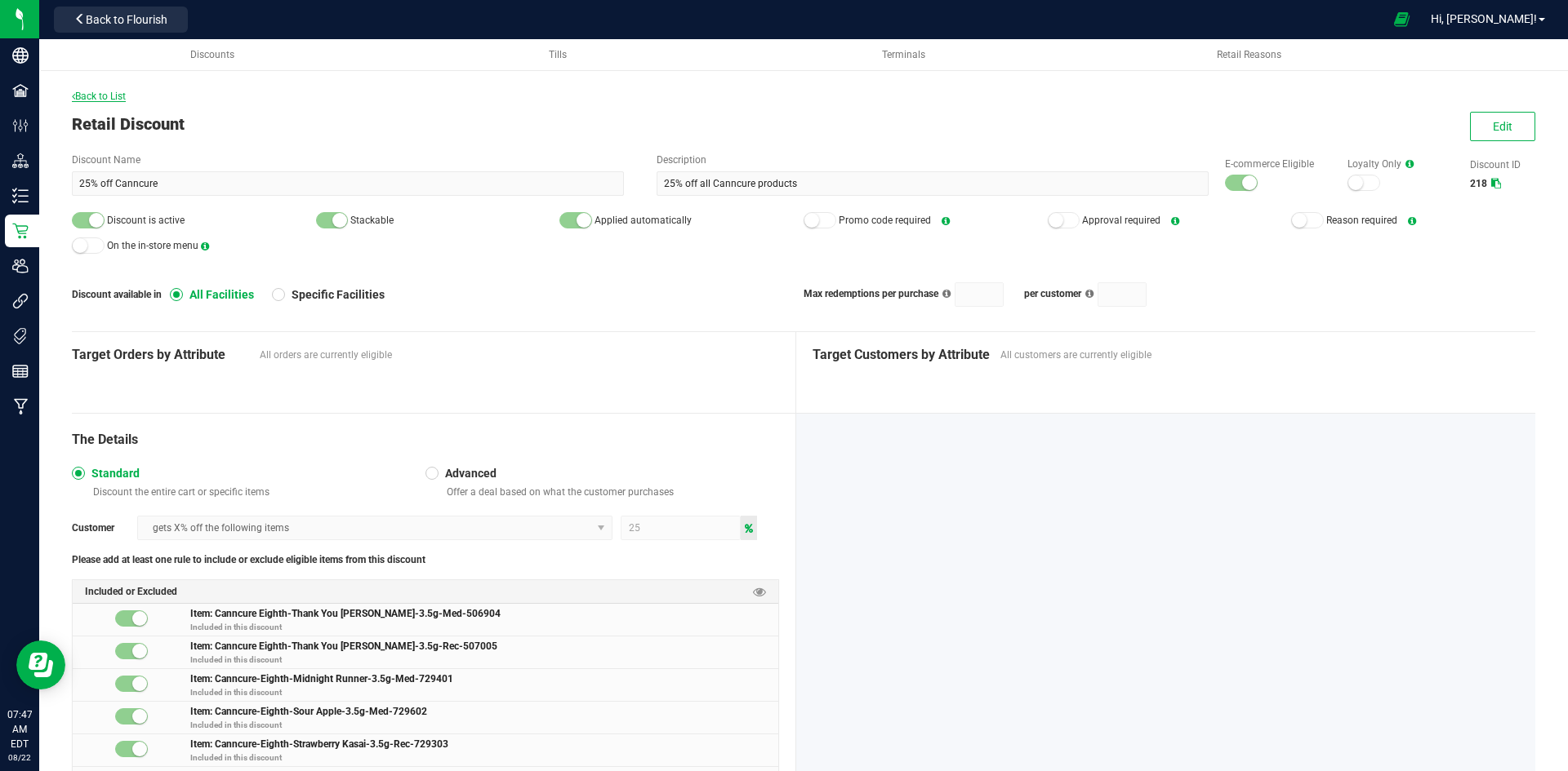
click at [103, 100] on span "Back to List" at bounding box center [99, 96] width 54 height 12
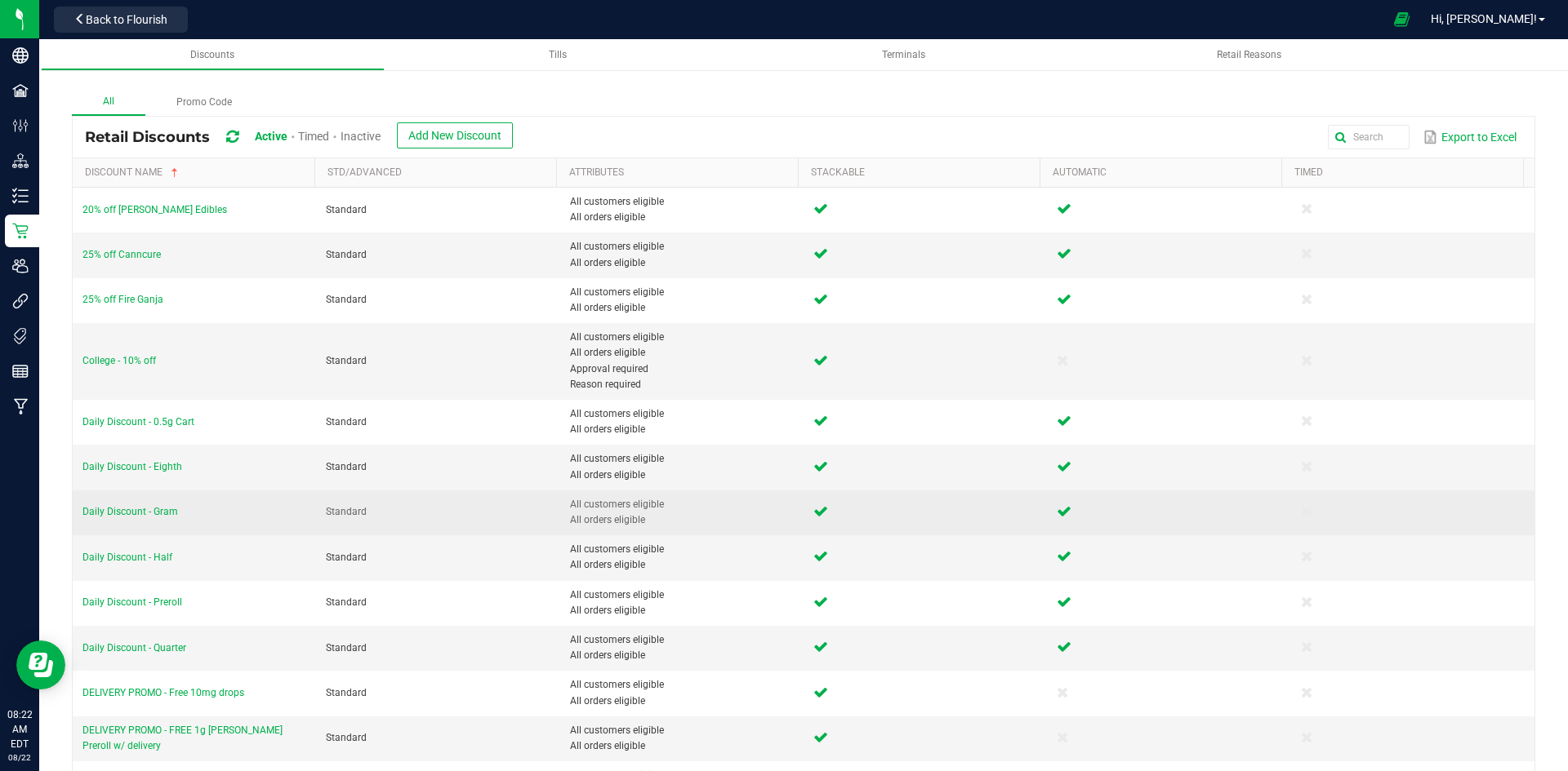
click at [141, 518] on td "Daily Discount - Gram" at bounding box center [194, 513] width 243 height 45
click at [141, 516] on span "Daily Discount - Gram" at bounding box center [131, 512] width 95 height 12
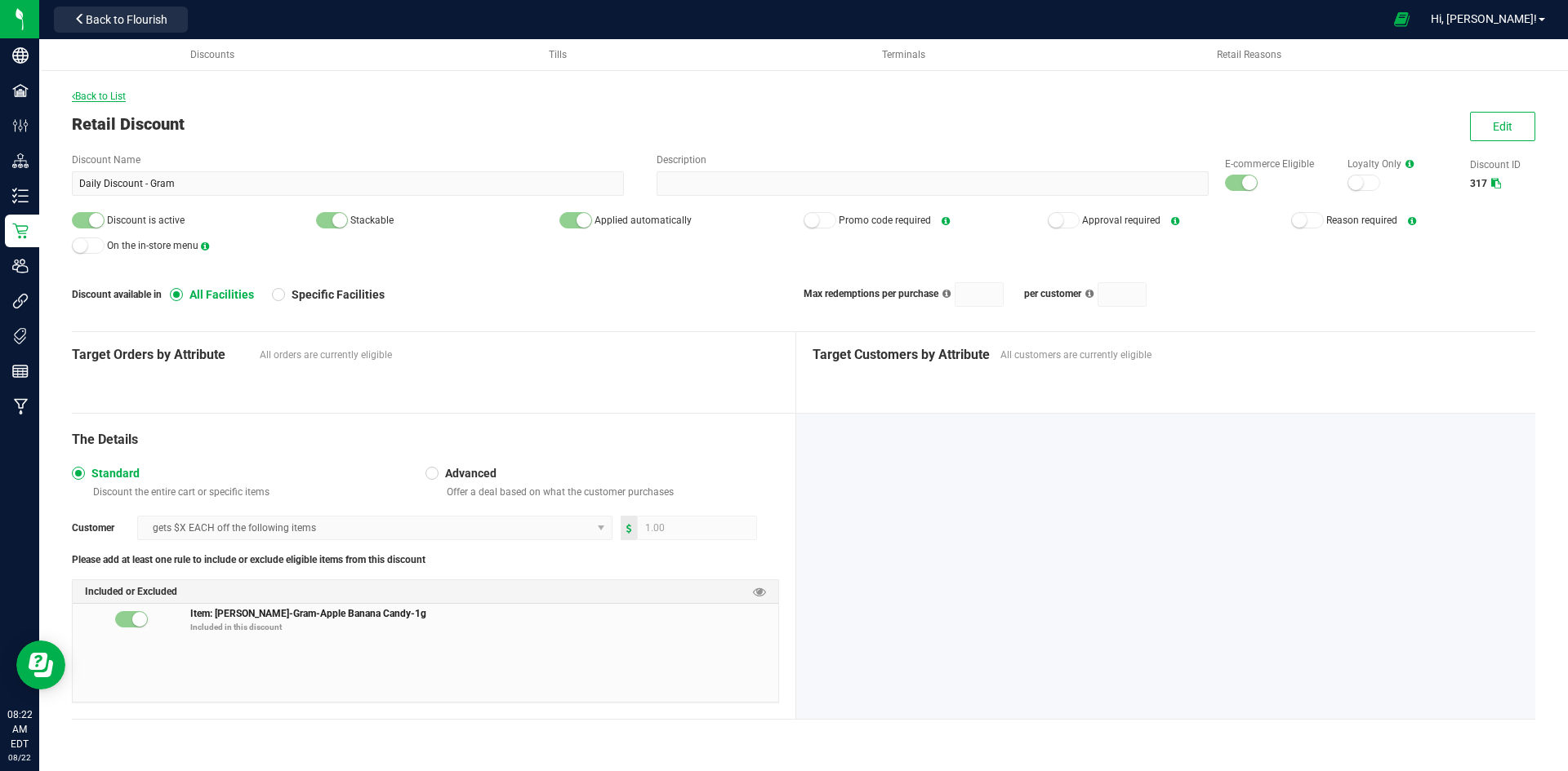
click at [124, 95] on span "Back to List" at bounding box center [99, 96] width 54 height 12
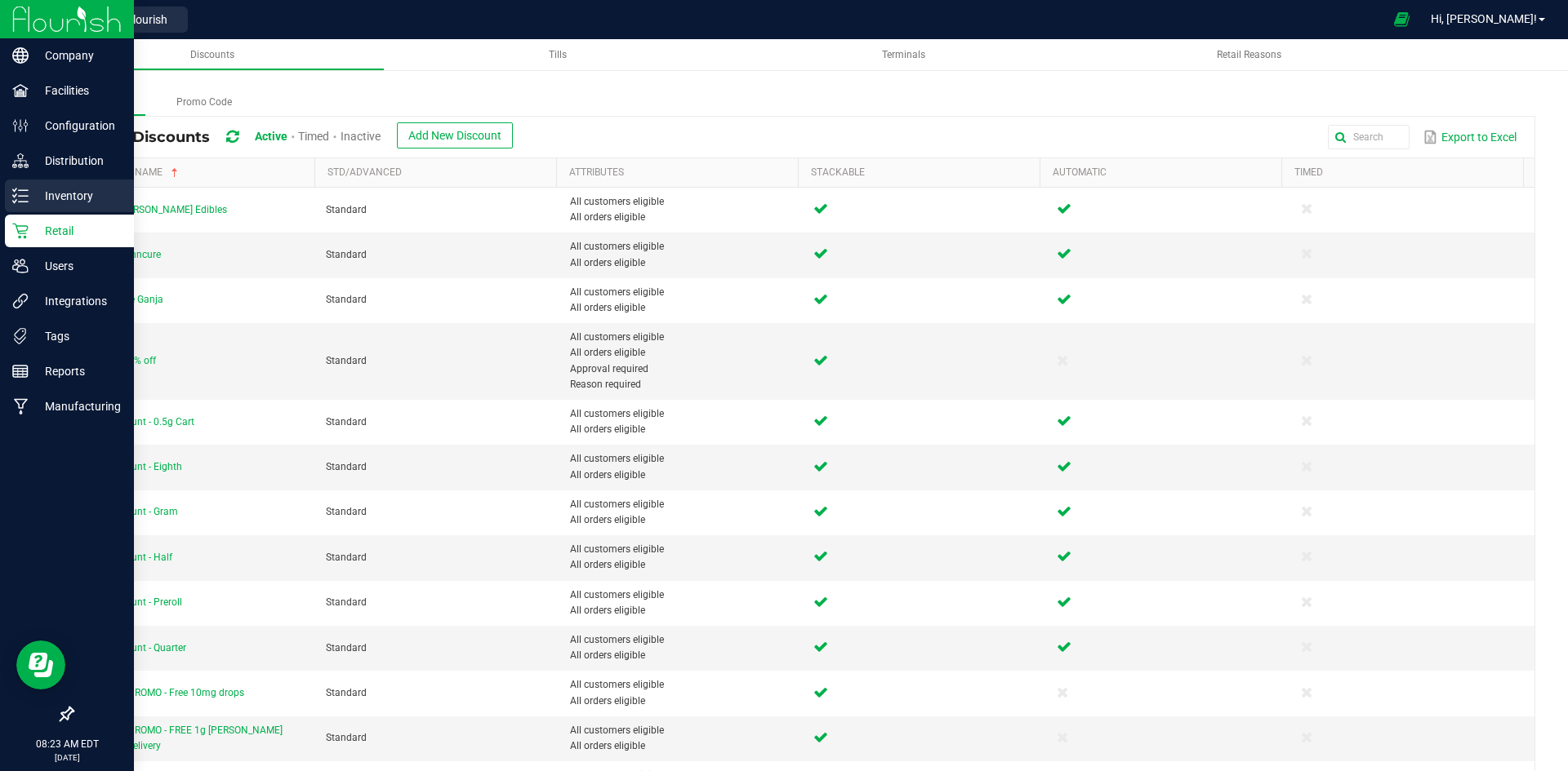
click at [29, 197] on p "Inventory" at bounding box center [77, 196] width 98 height 19
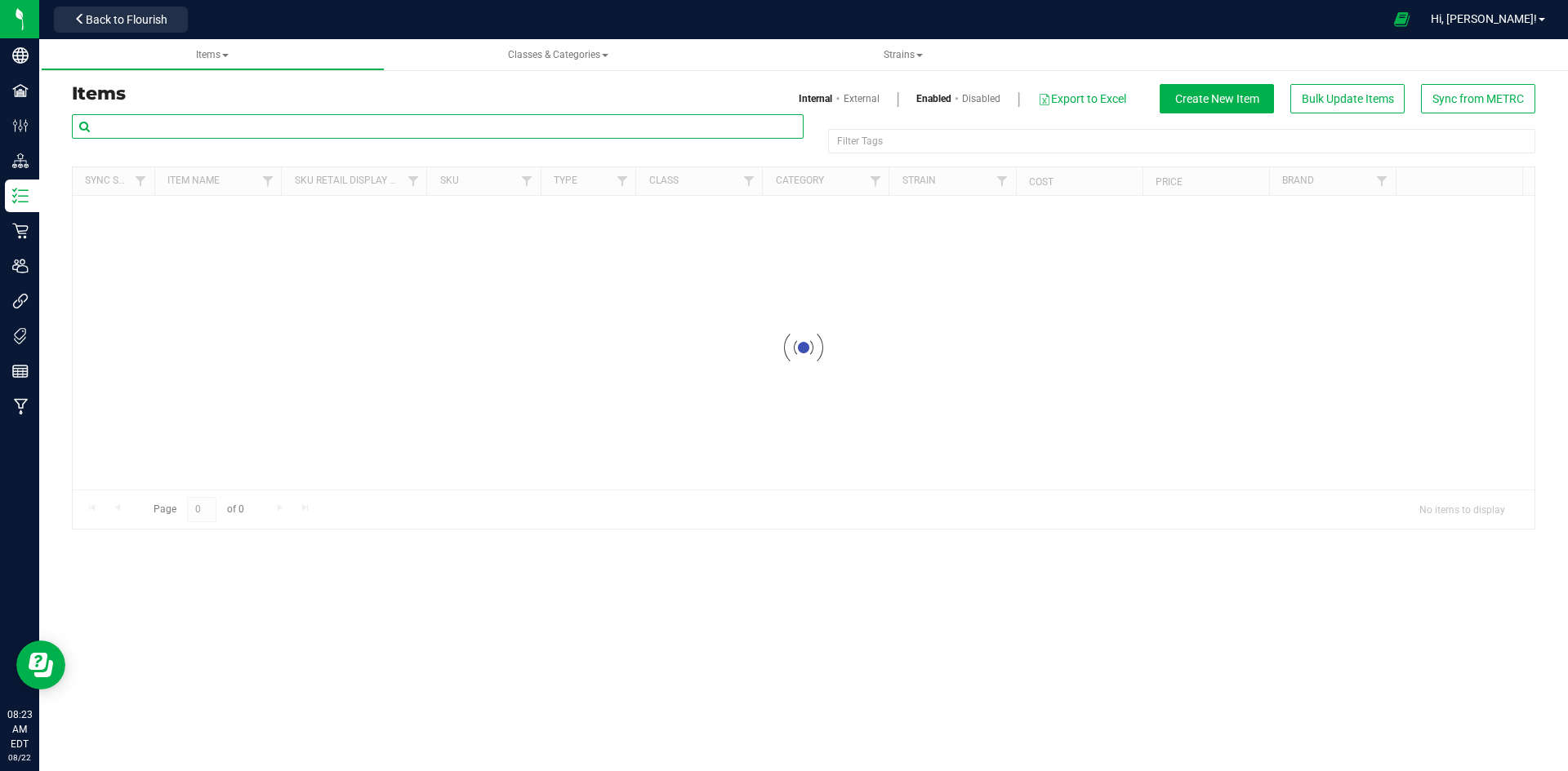
click at [262, 115] on input "text" at bounding box center [438, 126] width 732 height 24
paste input "1.2.7.348407.0"
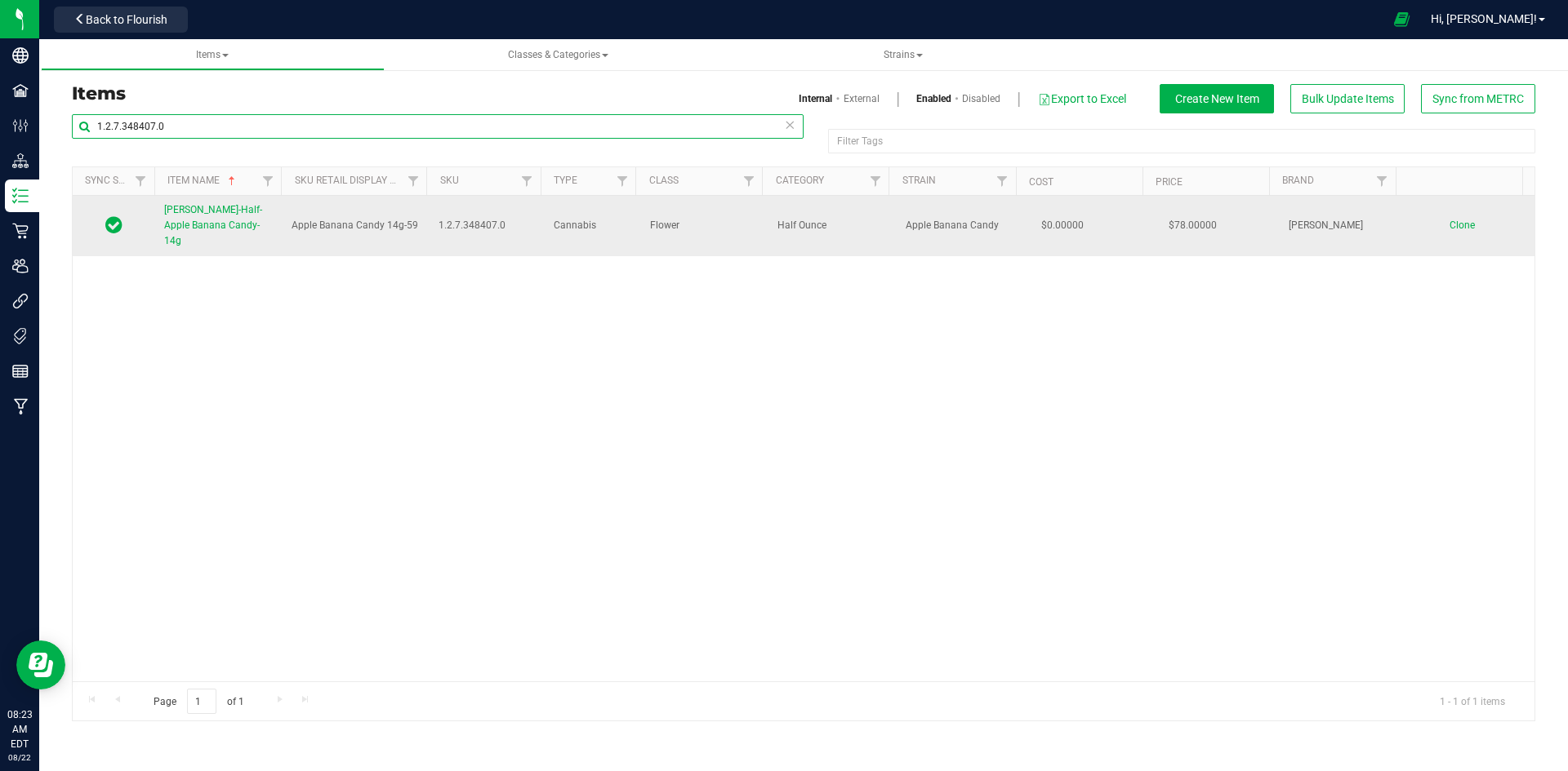
type input "1.2.7.348407.0"
click at [230, 215] on span "Slater-Half-Apple Banana Candy-14g" at bounding box center [213, 225] width 98 height 43
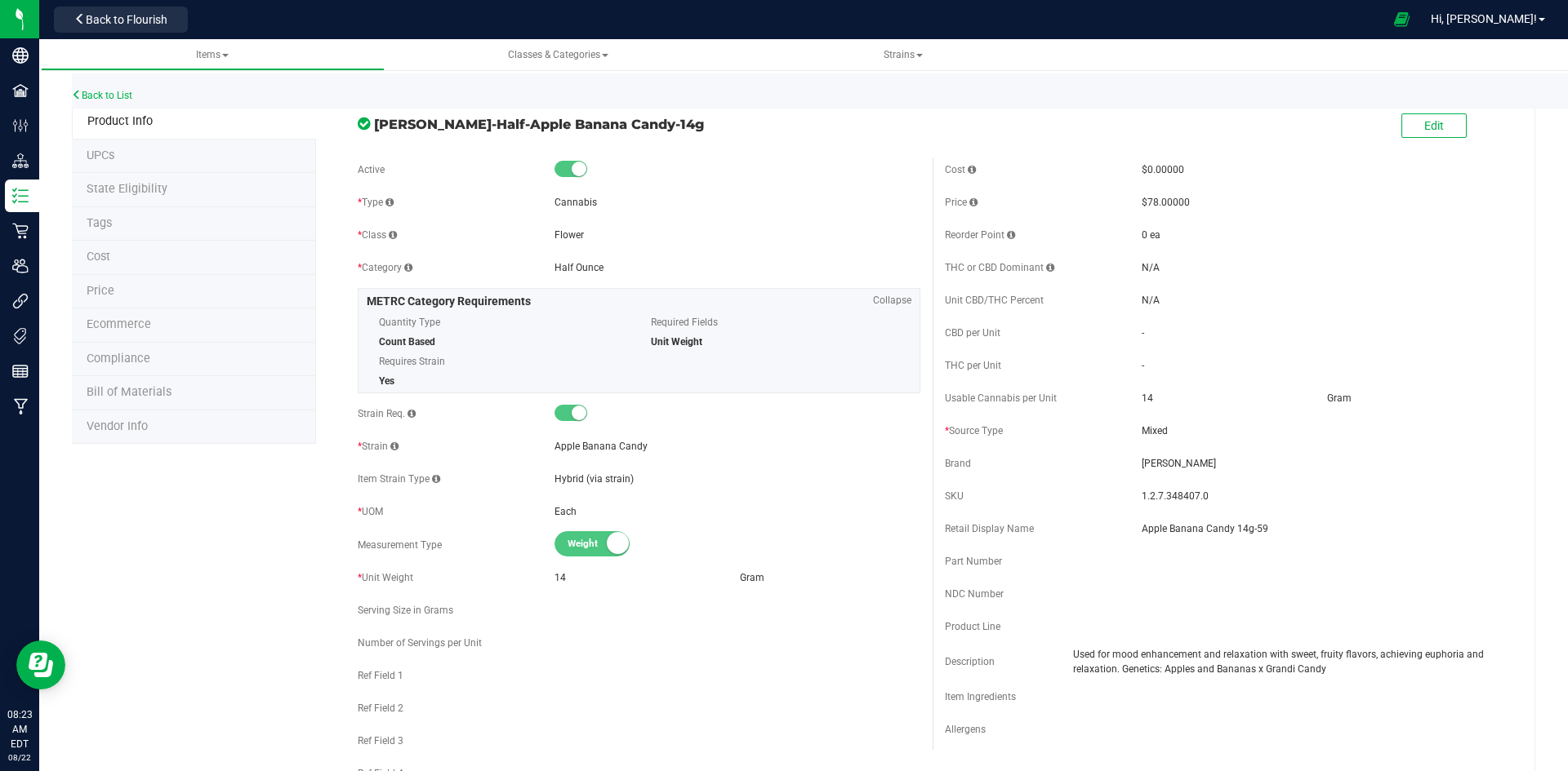
click at [1378, 132] on div "Edit" at bounding box center [1227, 126] width 587 height 41
click at [1401, 133] on button "Edit" at bounding box center [1434, 125] width 65 height 24
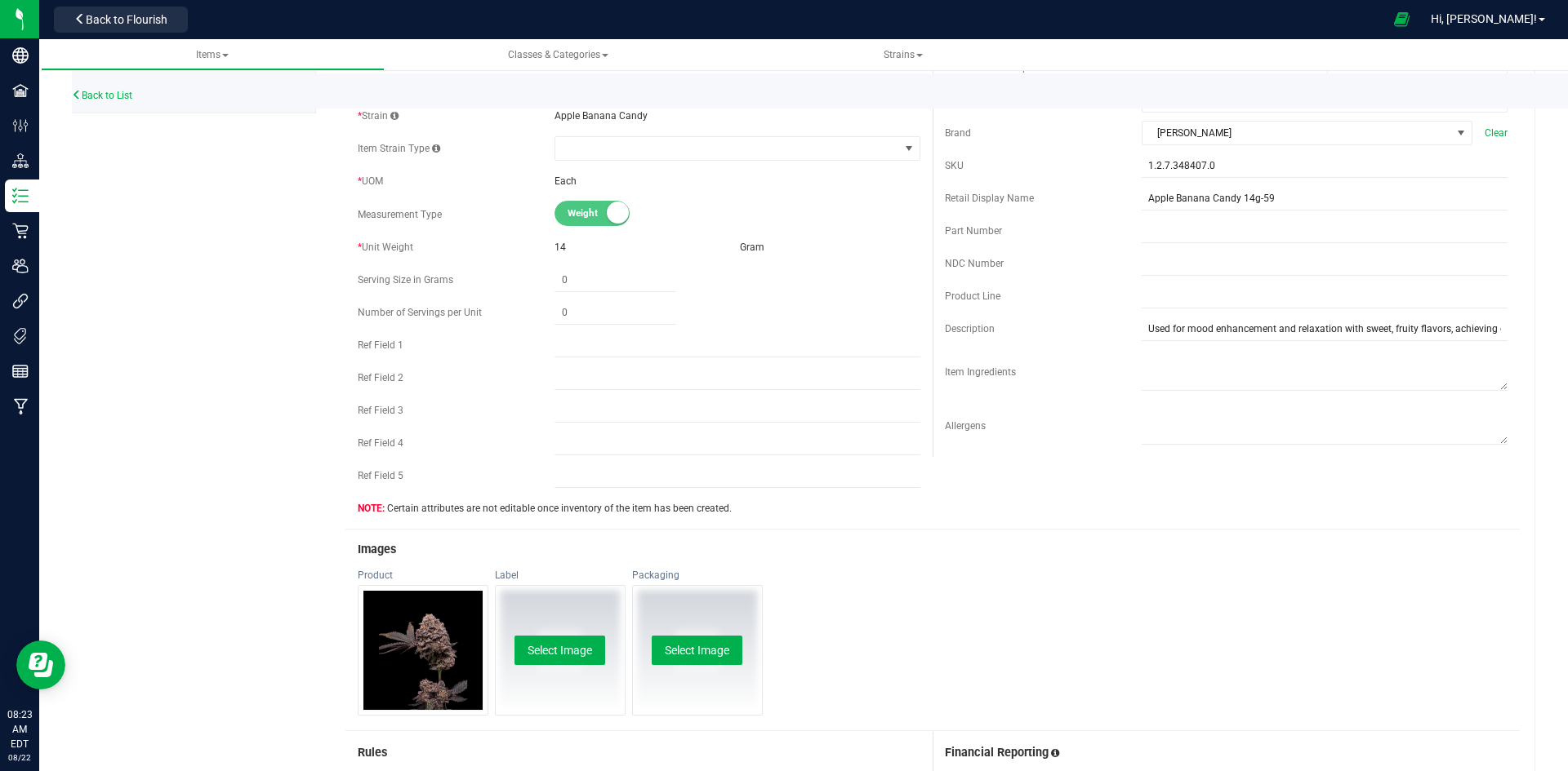
scroll to position [490, 0]
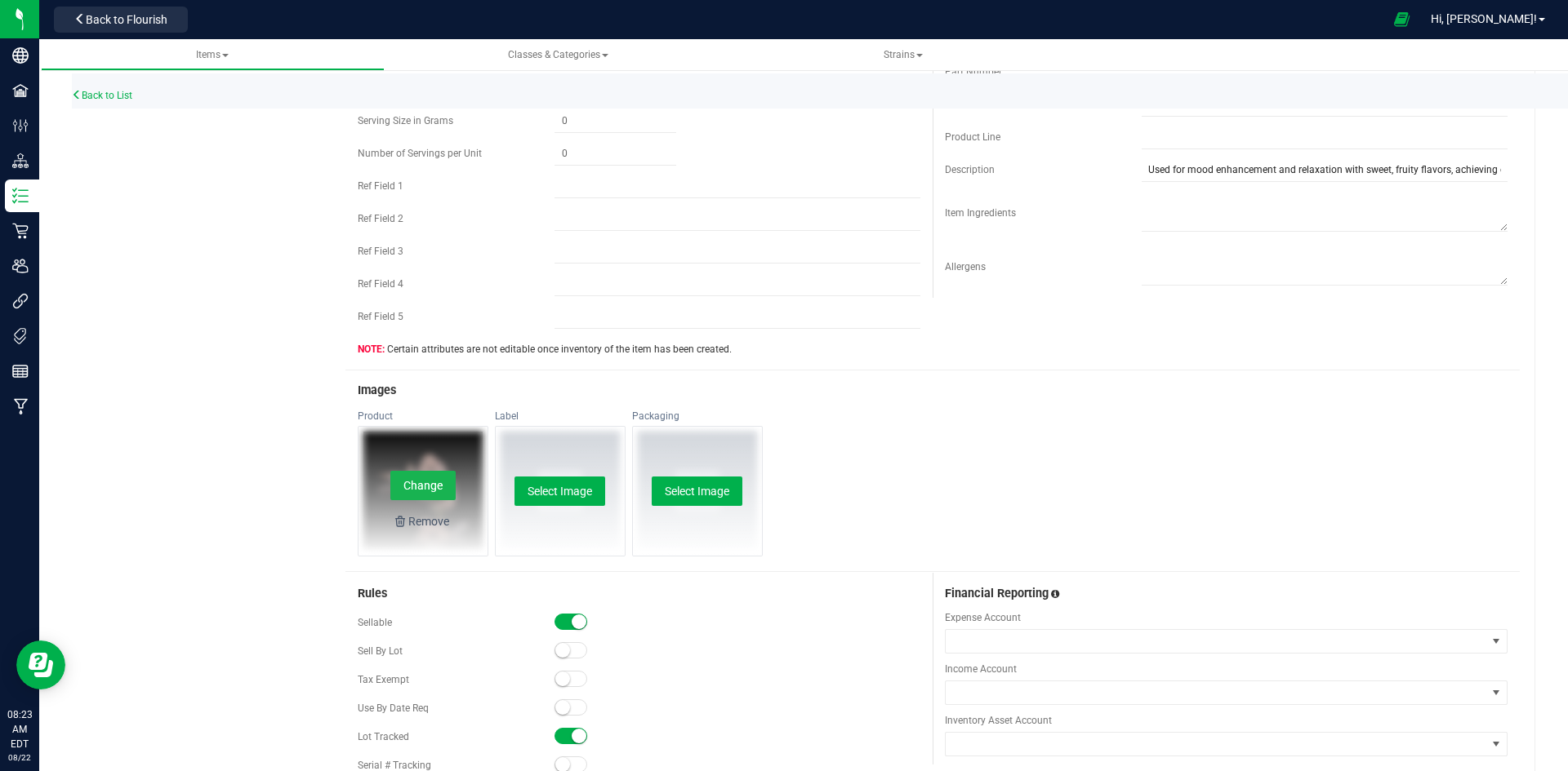
click at [415, 499] on button "Change" at bounding box center [423, 485] width 65 height 29
click at [446, 485] on button "Change" at bounding box center [423, 485] width 65 height 29
click at [399, 477] on button "Change" at bounding box center [423, 485] width 65 height 29
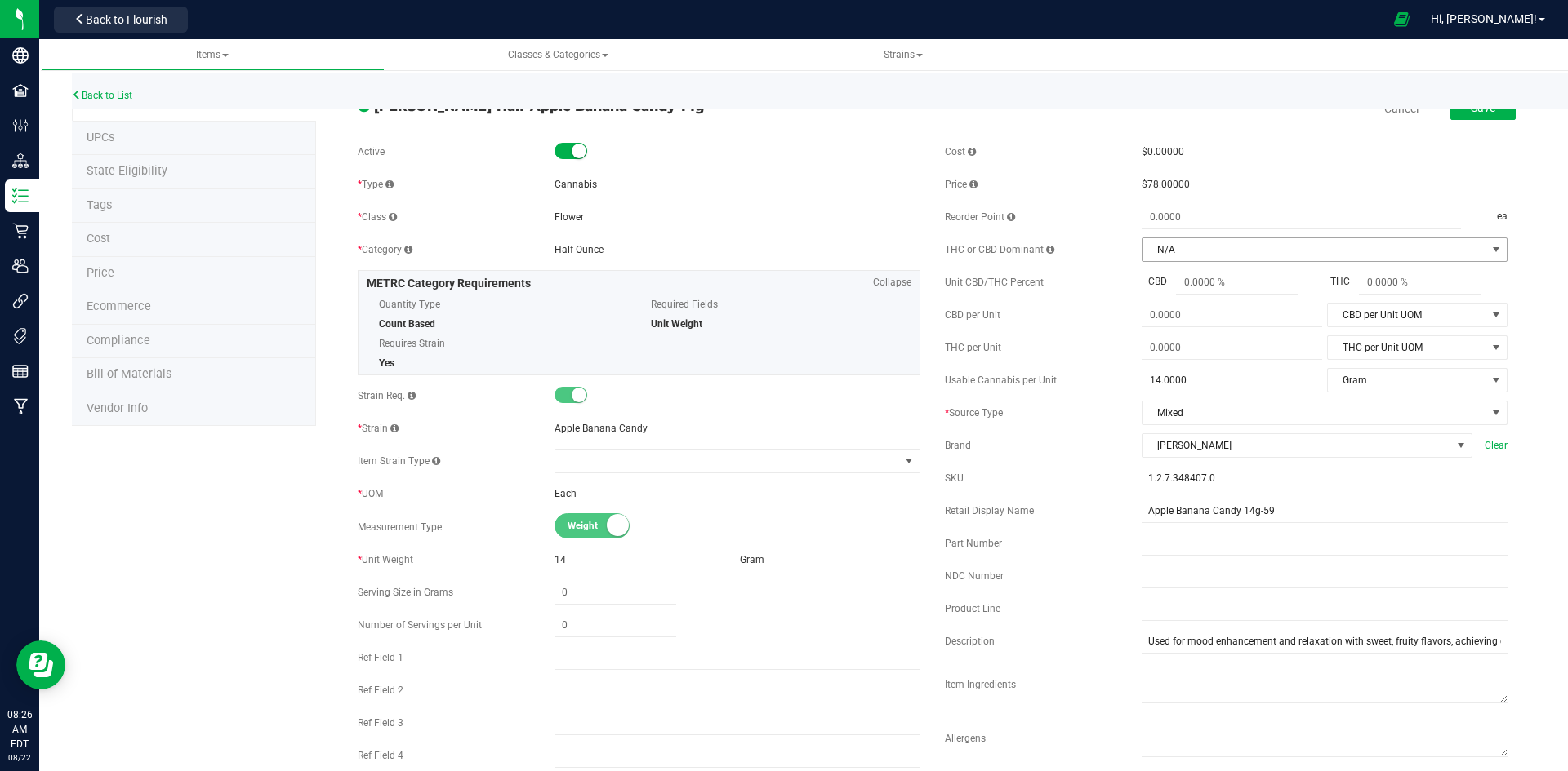
scroll to position [0, 0]
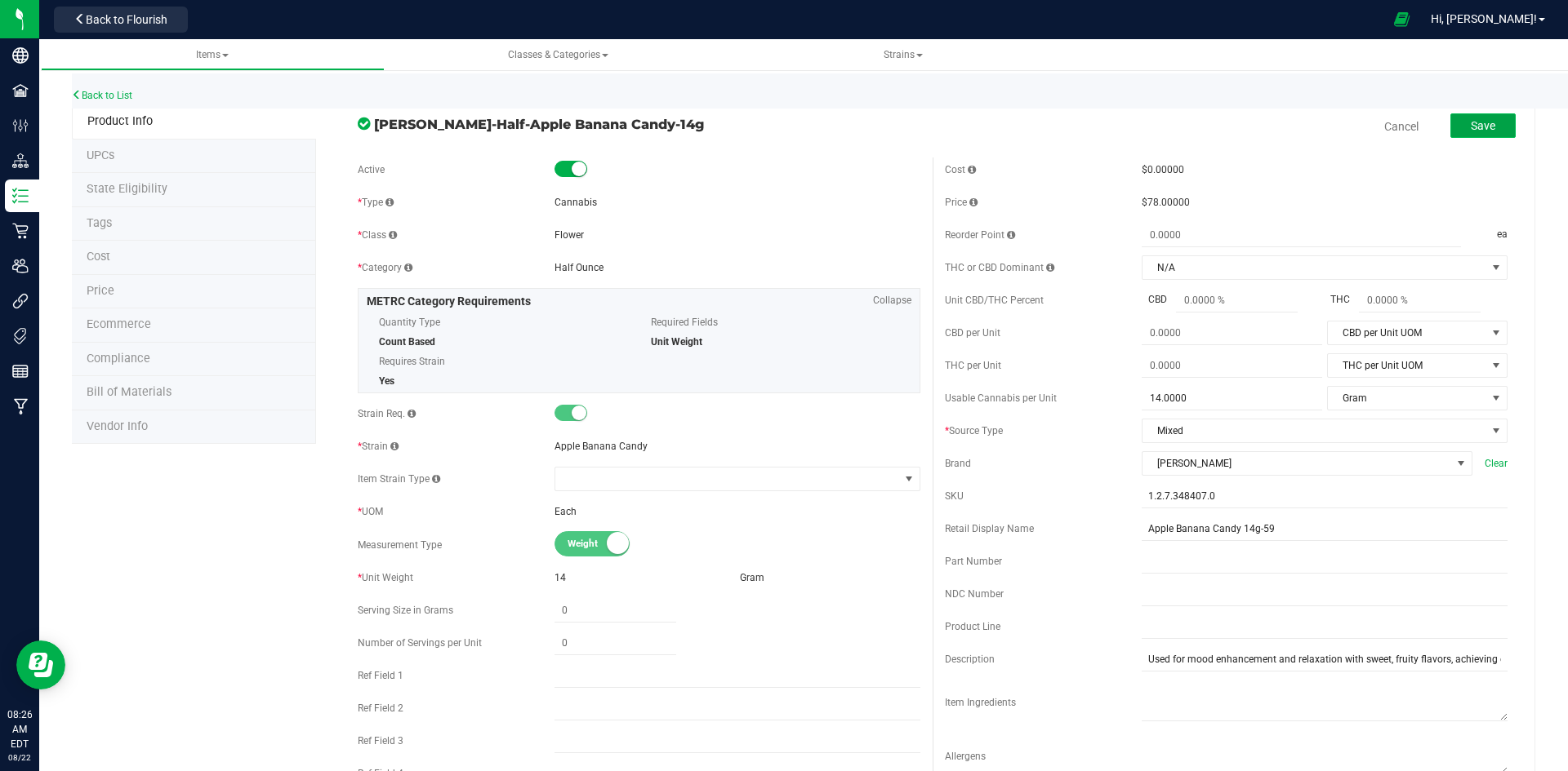
click at [1471, 132] on span "Save" at bounding box center [1483, 126] width 24 height 13
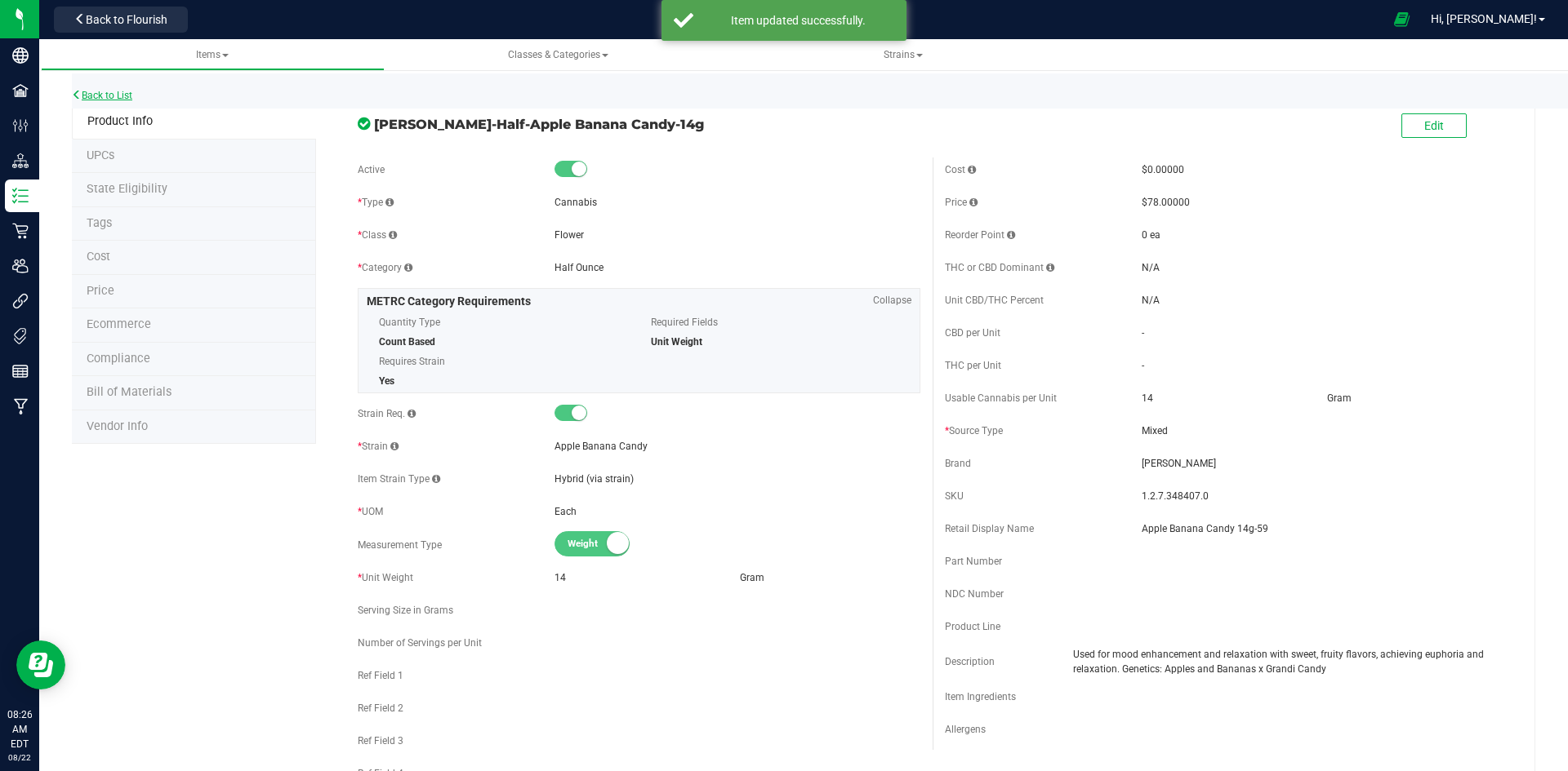
click at [91, 97] on link "Back to List" at bounding box center [102, 95] width 60 height 12
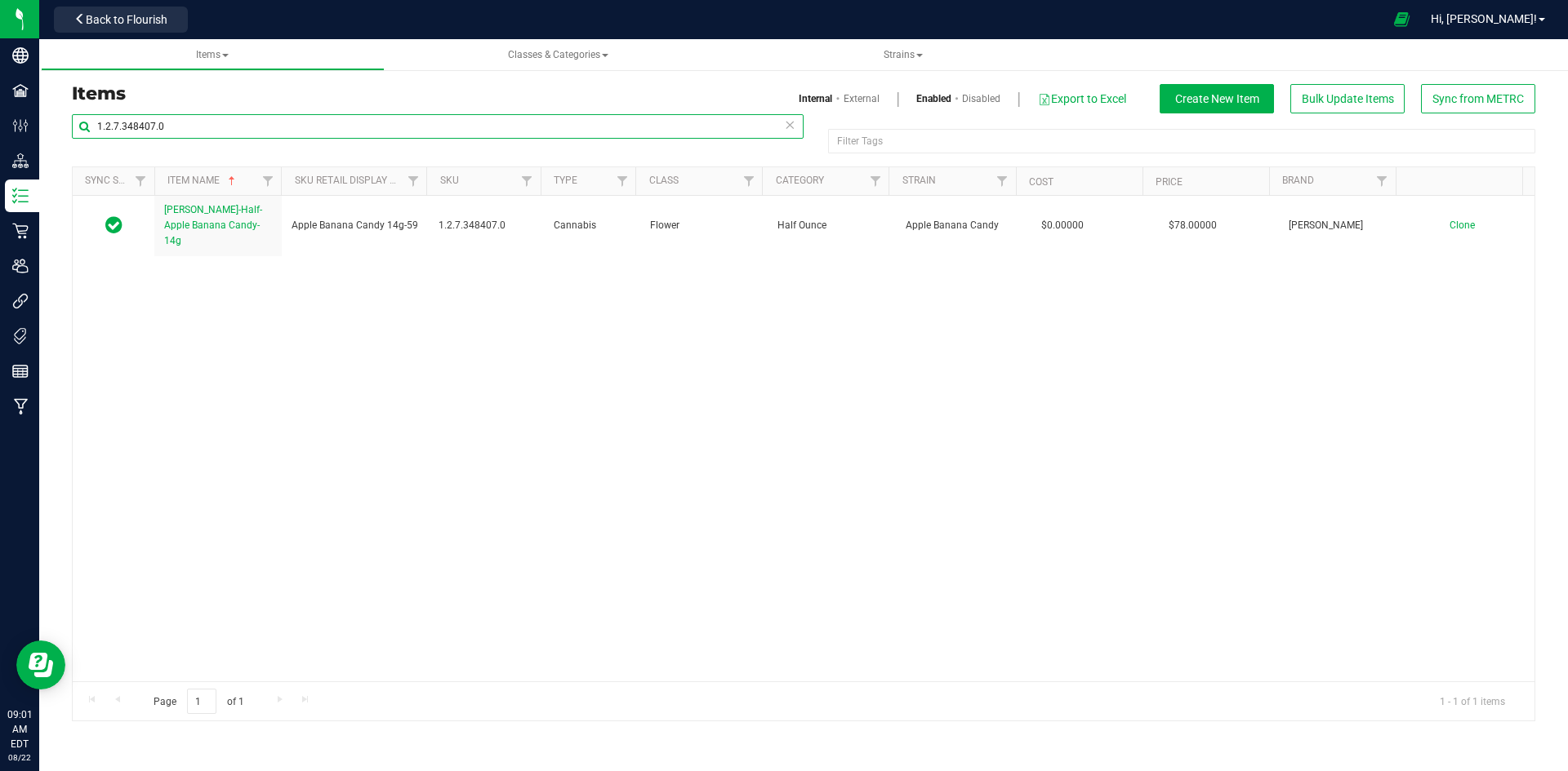
click at [180, 126] on input "1.2.7.348407.0" at bounding box center [438, 126] width 732 height 24
click at [181, 125] on input "1.2.7.348407.0" at bounding box center [438, 126] width 732 height 24
paste input "308.429900"
type input "1.2.308.429900.0"
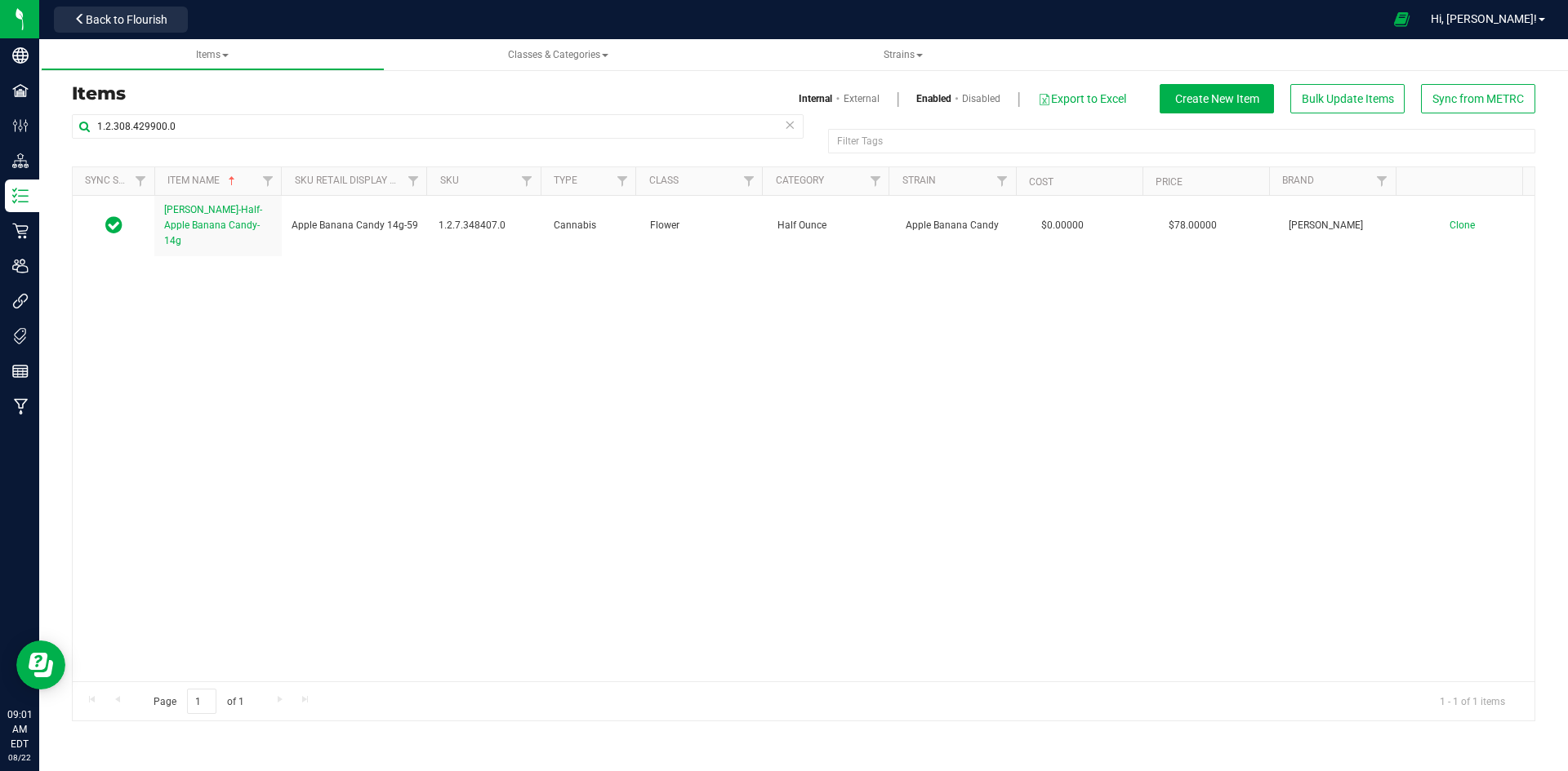
click at [853, 99] on link "External" at bounding box center [861, 99] width 36 height 15
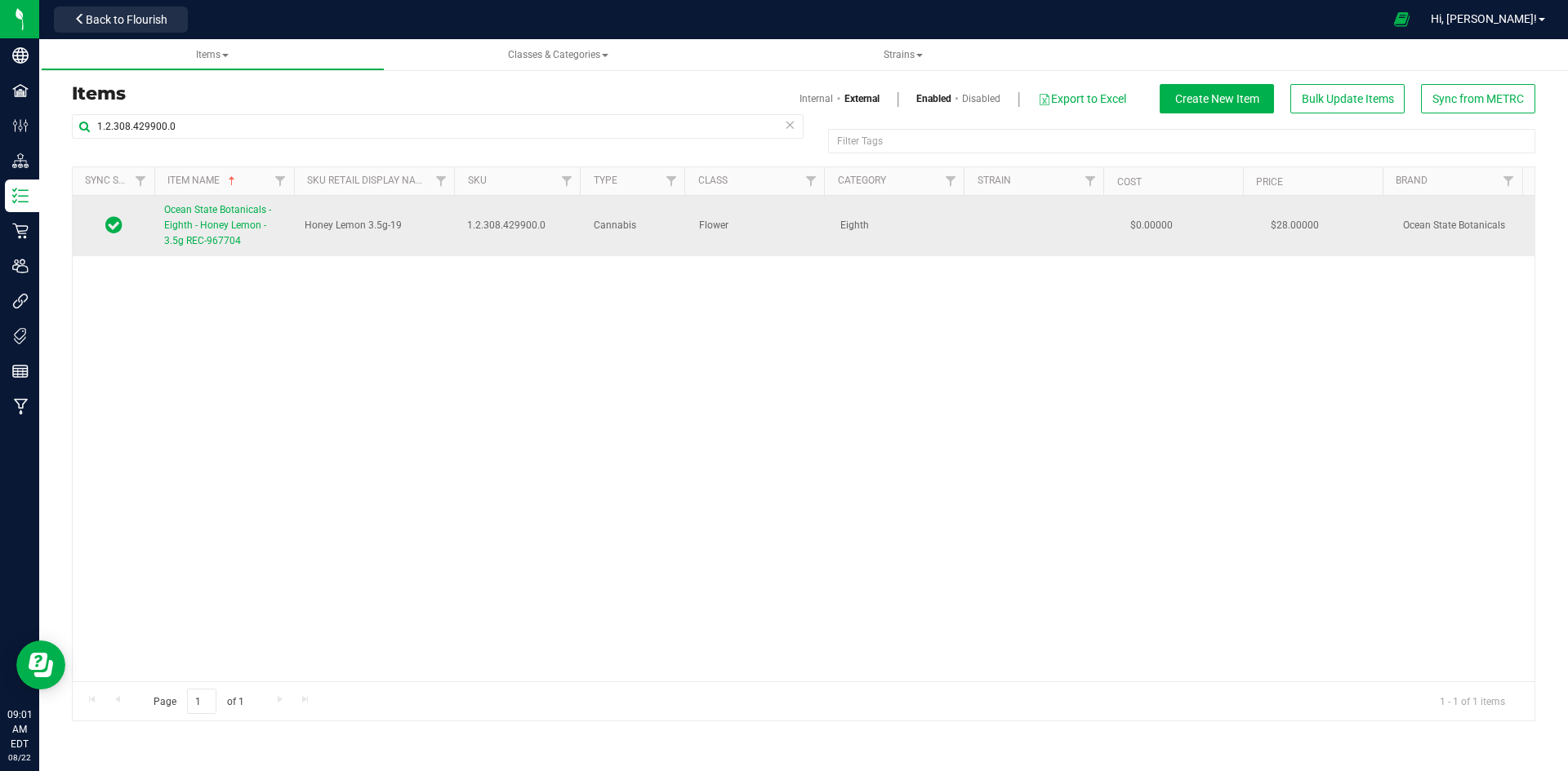
click at [248, 225] on span "Ocean State Botanicals - Eighth - Honey Lemon - 3.5g REC-967704" at bounding box center [218, 225] width 107 height 43
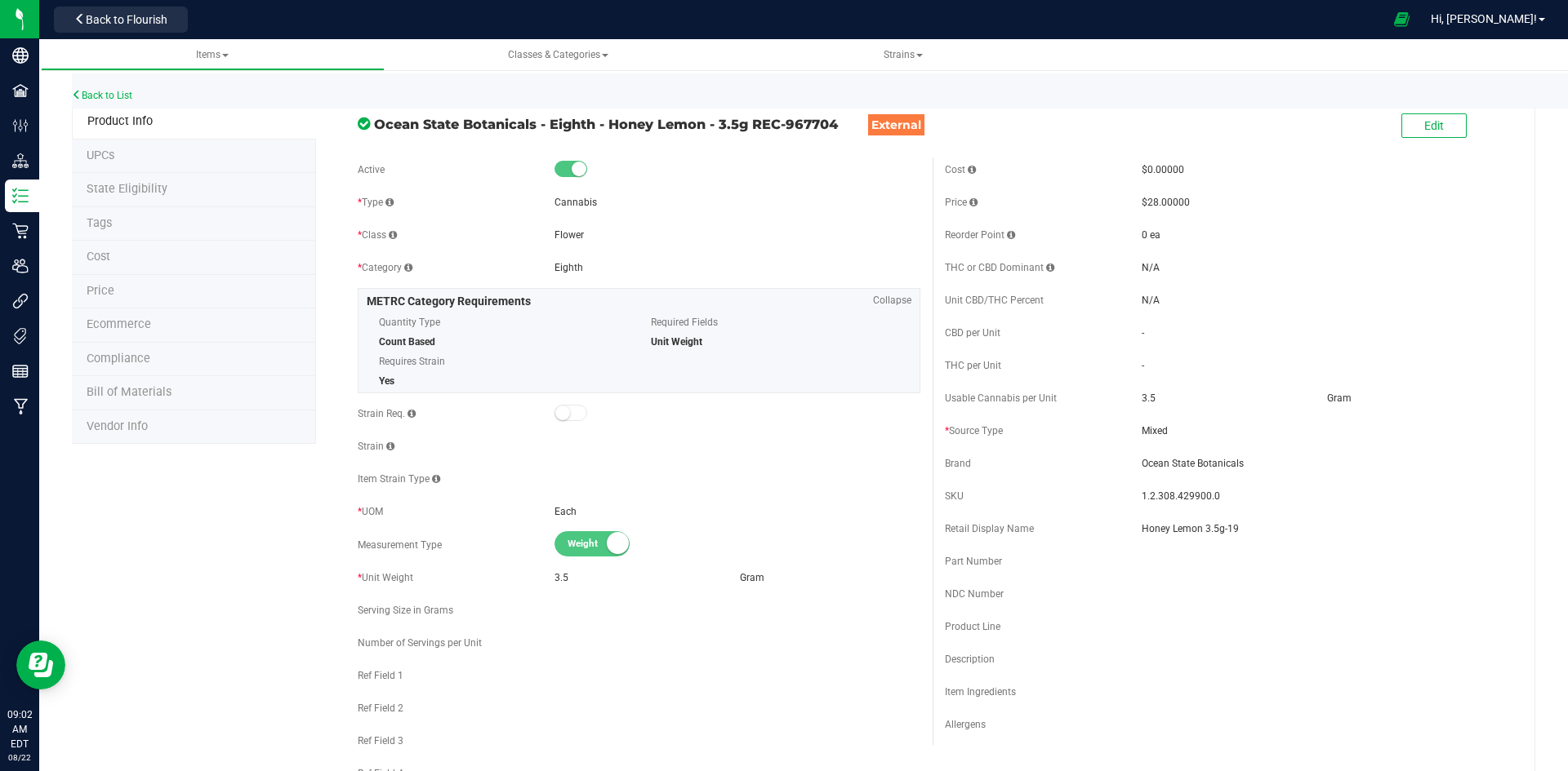
click at [152, 282] on li "Price" at bounding box center [194, 292] width 244 height 34
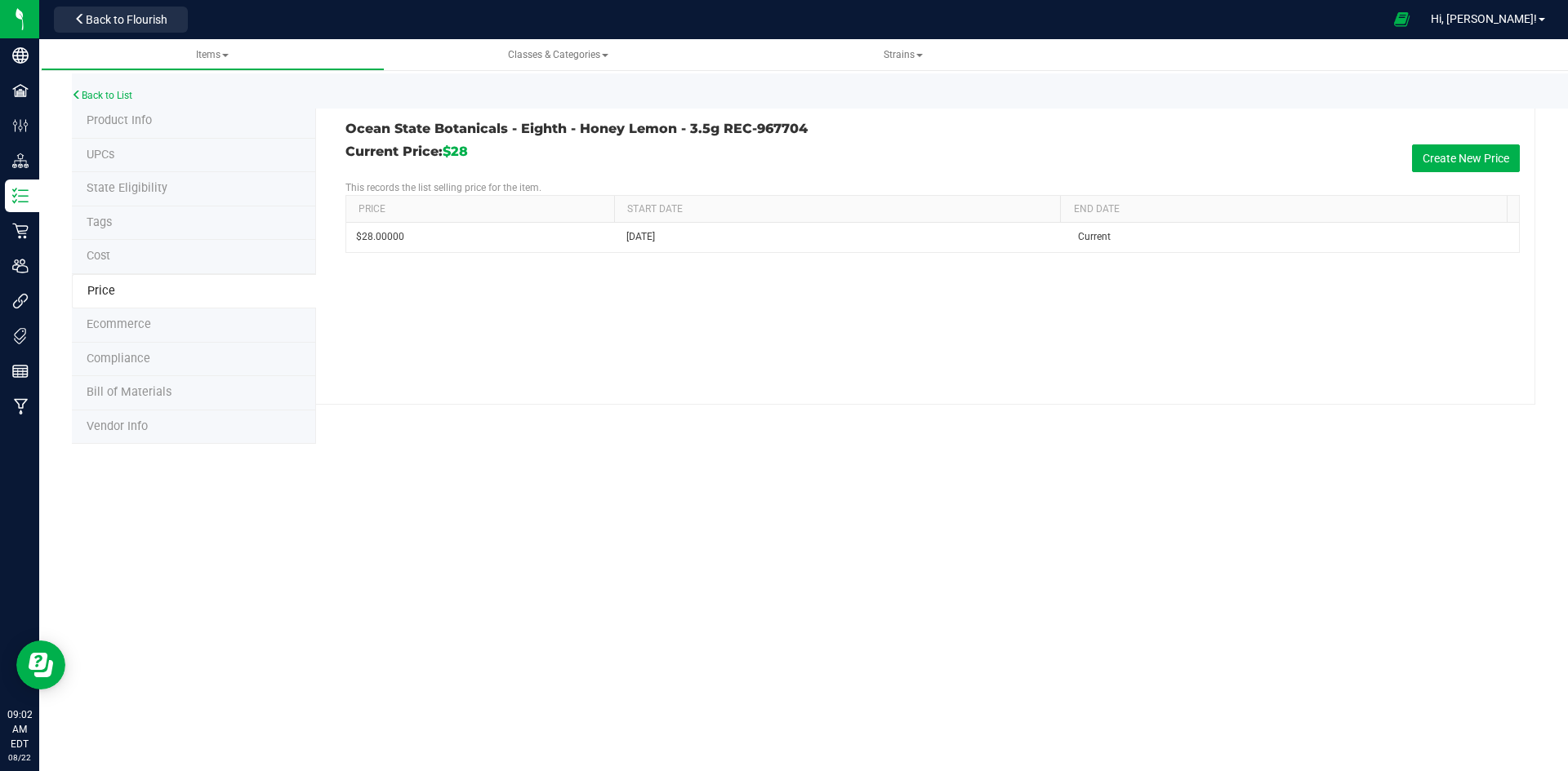
click at [203, 124] on li "Product Info" at bounding box center [194, 121] width 244 height 34
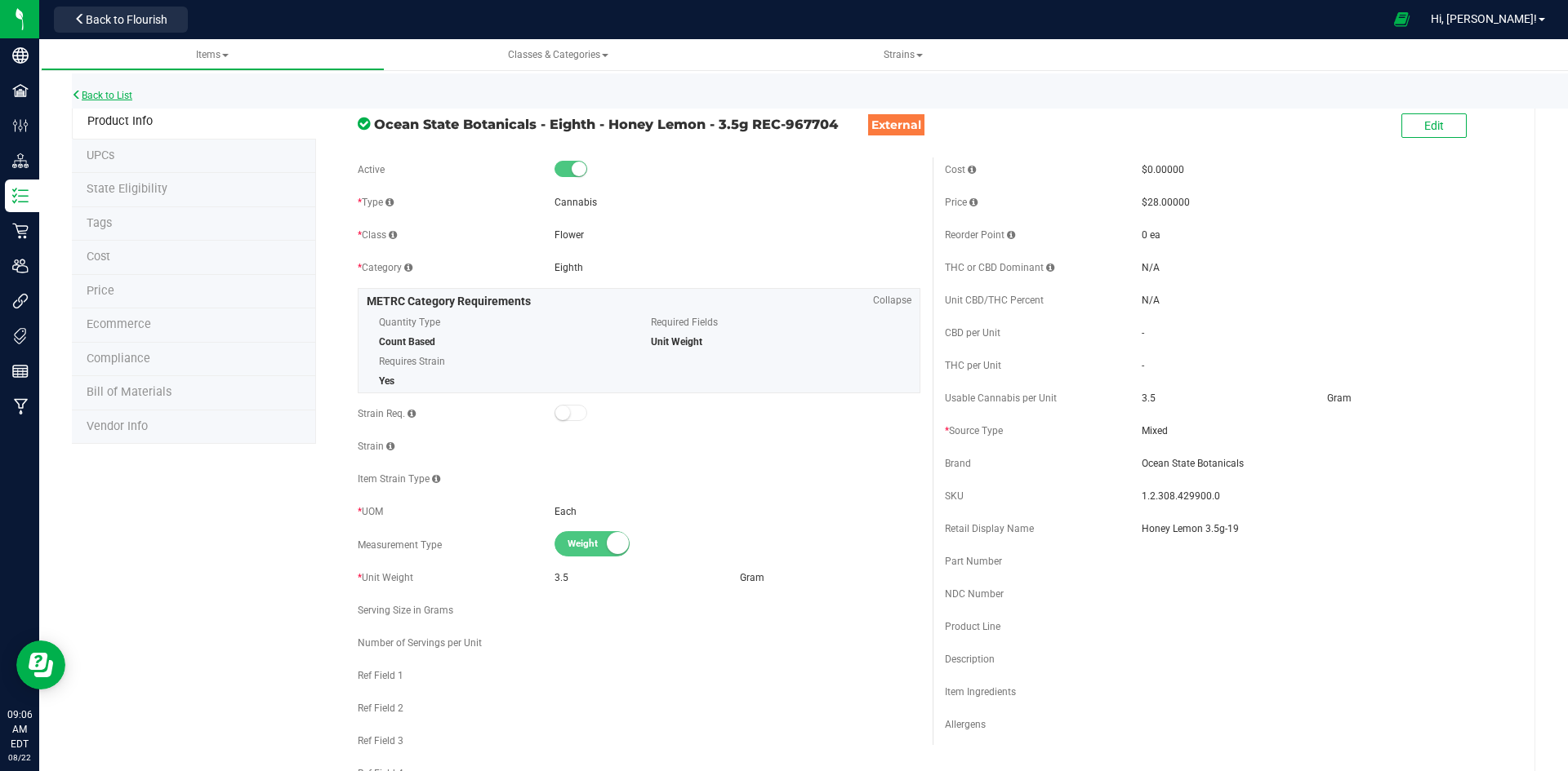
click at [101, 94] on link "Back to List" at bounding box center [102, 95] width 60 height 12
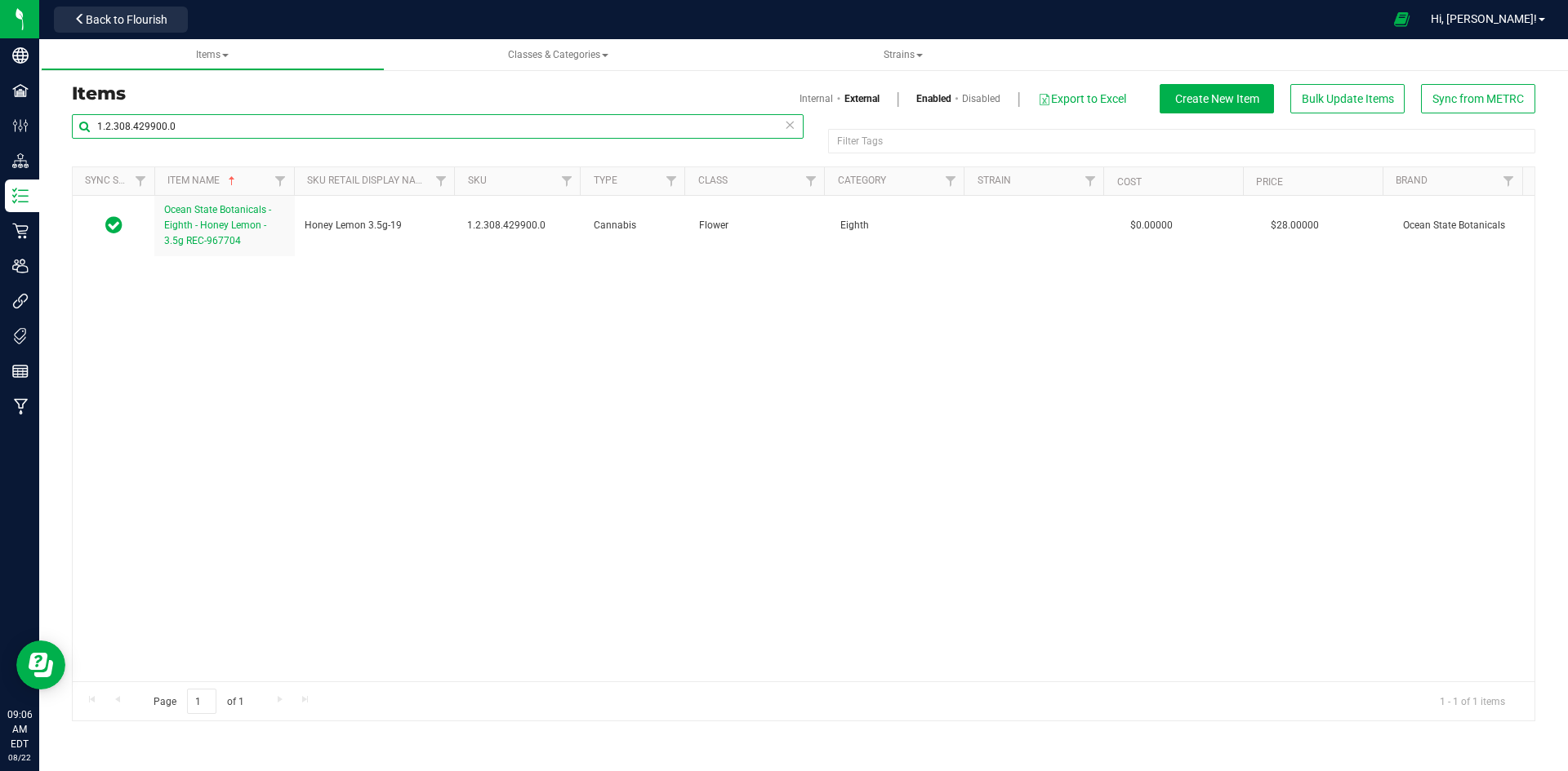
click at [223, 123] on input "1.2.308.429900.0" at bounding box center [438, 126] width 732 height 24
paste input "118466.142343.481104"
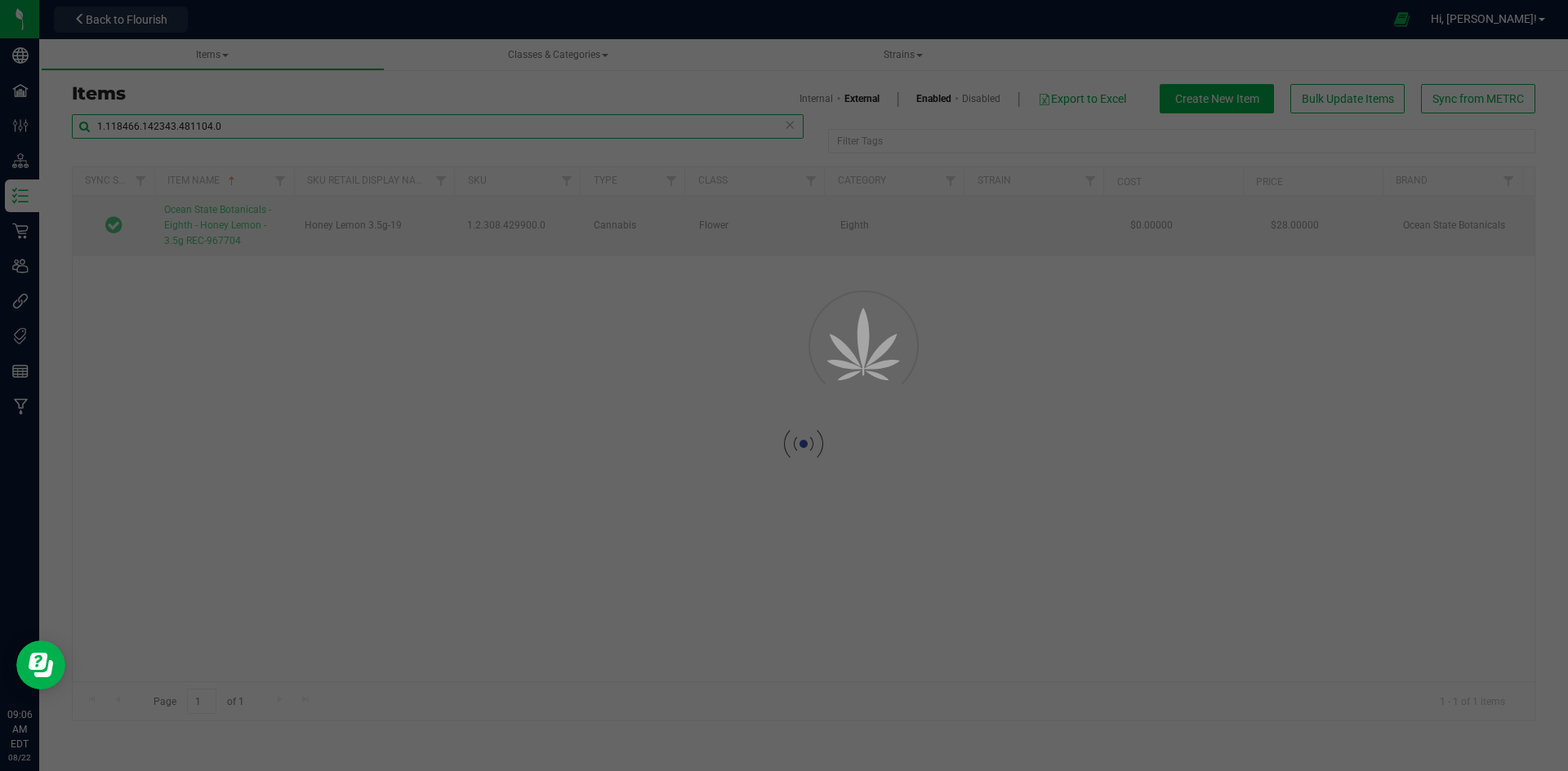
type input "1.118466.142343.481104.0"
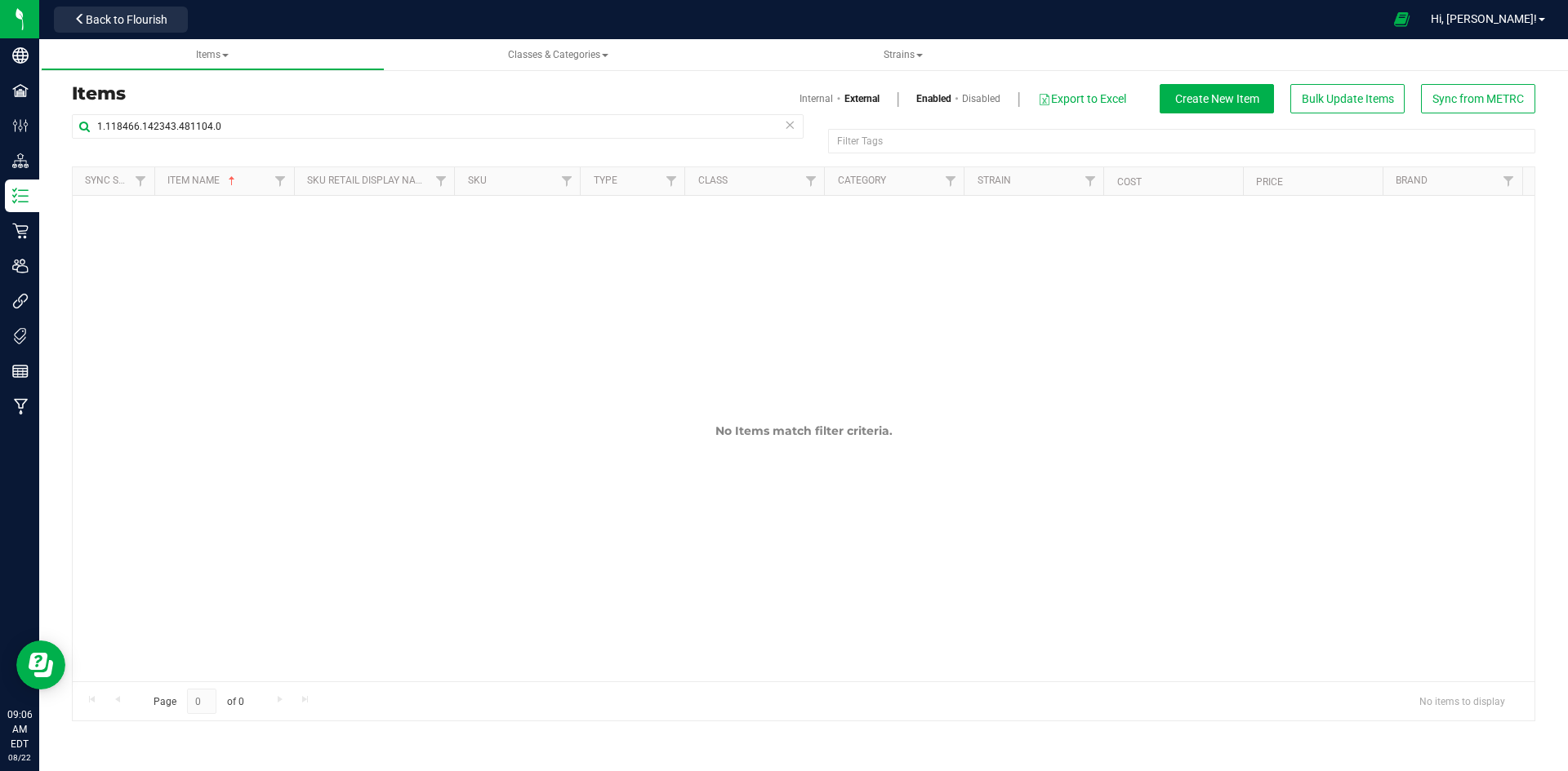
drag, startPoint x: 802, startPoint y: 85, endPoint x: 804, endPoint y: 102, distance: 17.1
click at [802, 97] on div "Items Internal External Enabled Disabled Export to Excel Create New Item Bulk U…" at bounding box center [803, 99] width 1488 height 29
click at [805, 103] on link "Internal" at bounding box center [817, 99] width 33 height 15
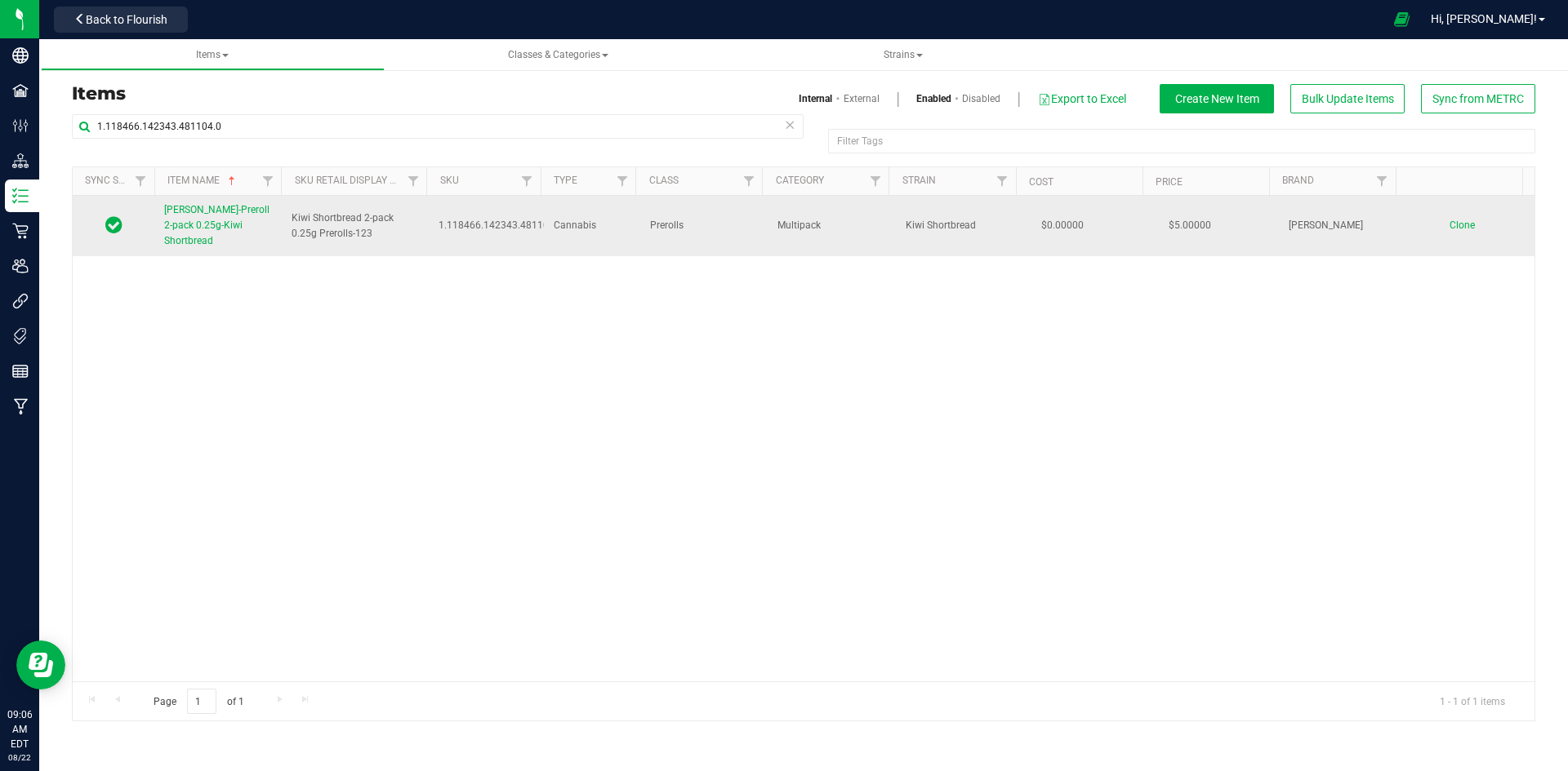
click at [252, 213] on span "[PERSON_NAME]-Preroll 2-pack 0.25g-Kiwi Shortbread" at bounding box center [217, 225] width 105 height 43
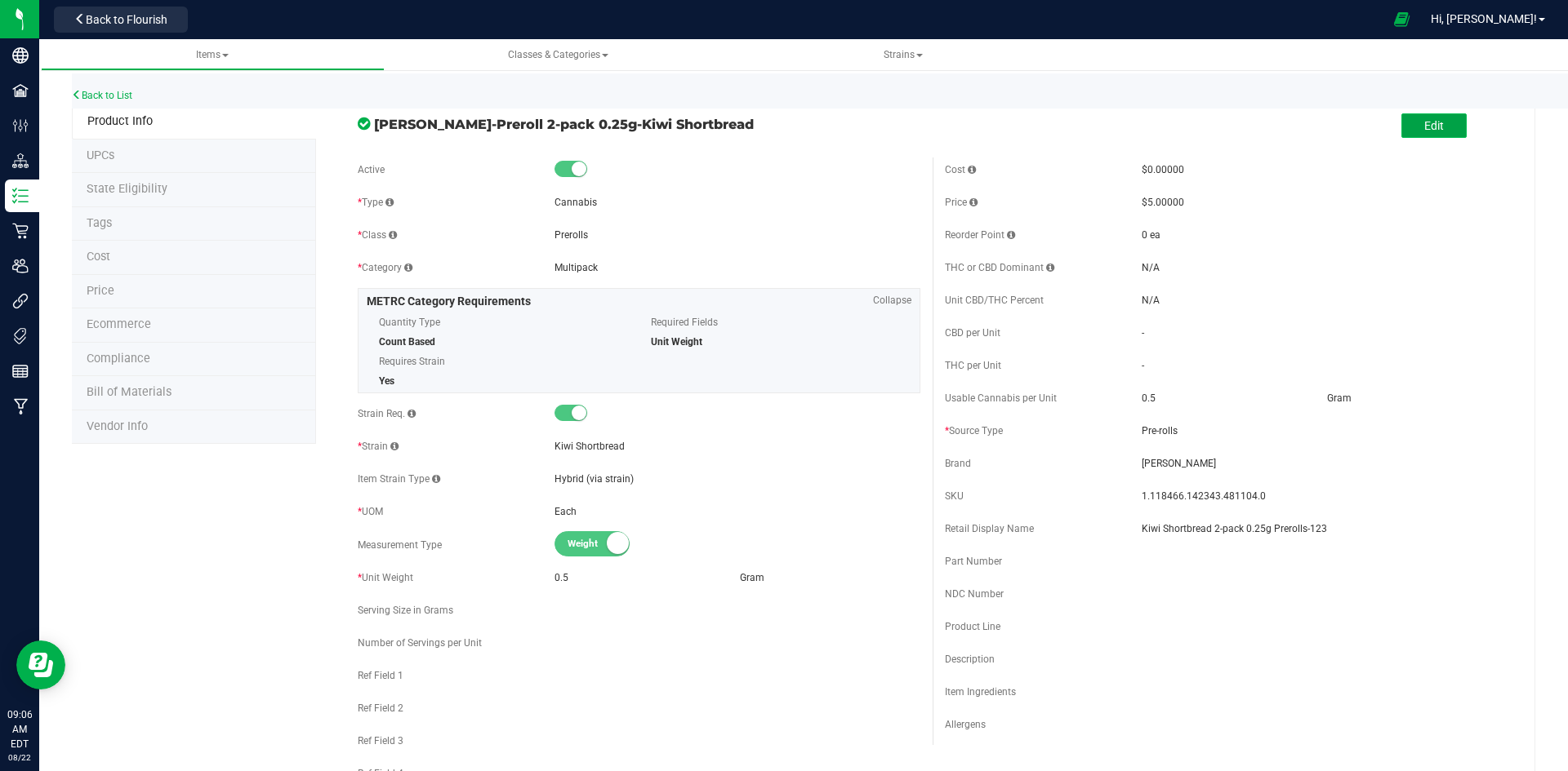
click at [1442, 125] on button "Edit" at bounding box center [1434, 125] width 65 height 24
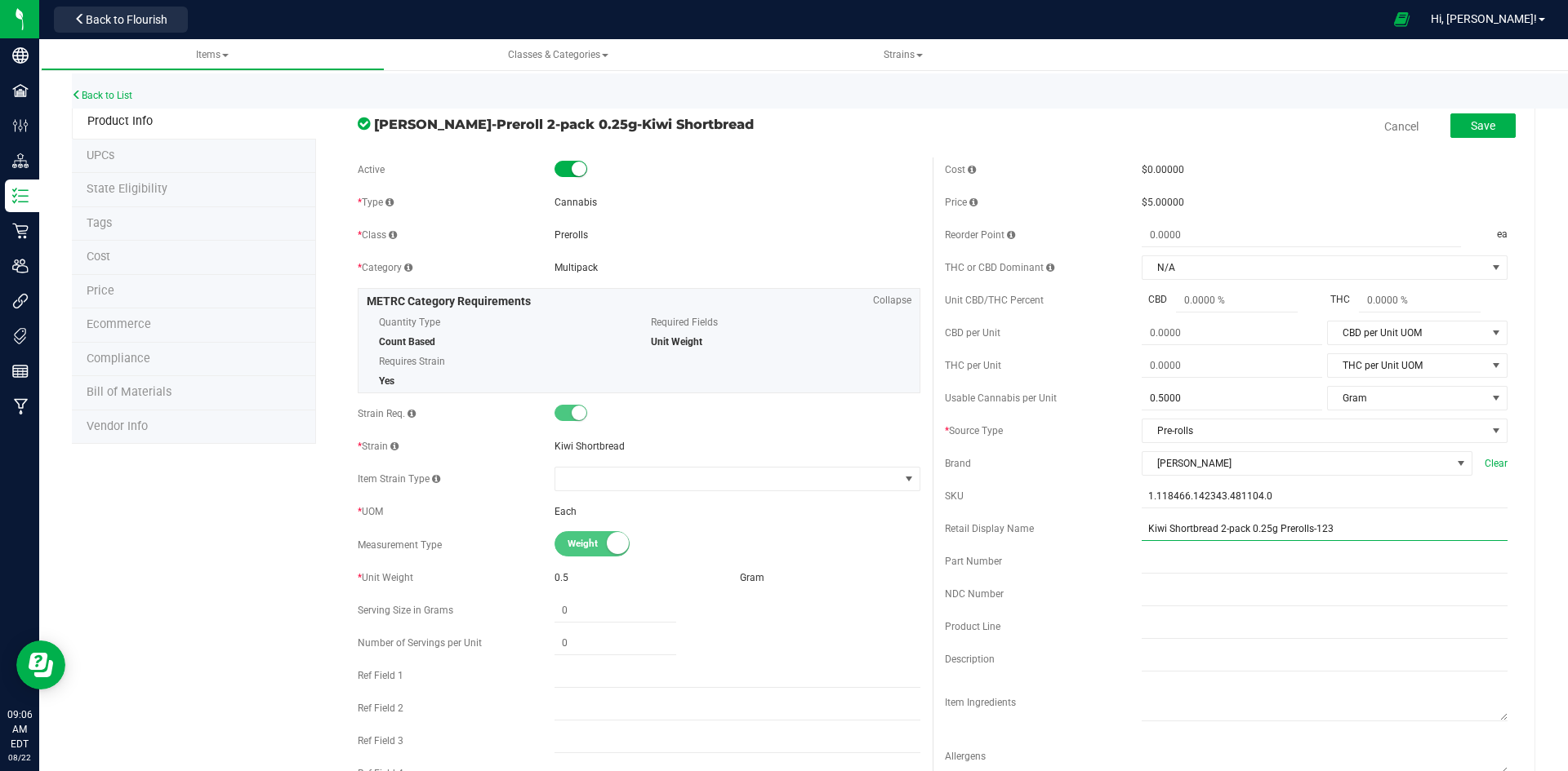
click at [1314, 522] on input "Kiwi Shortbread 2-pack 0.25g Prerolls-123" at bounding box center [1325, 528] width 366 height 24
type input "Kiwi Shortbread 2-pack 0.25g Prerolls-103"
click at [1481, 133] on button "Save" at bounding box center [1483, 125] width 65 height 24
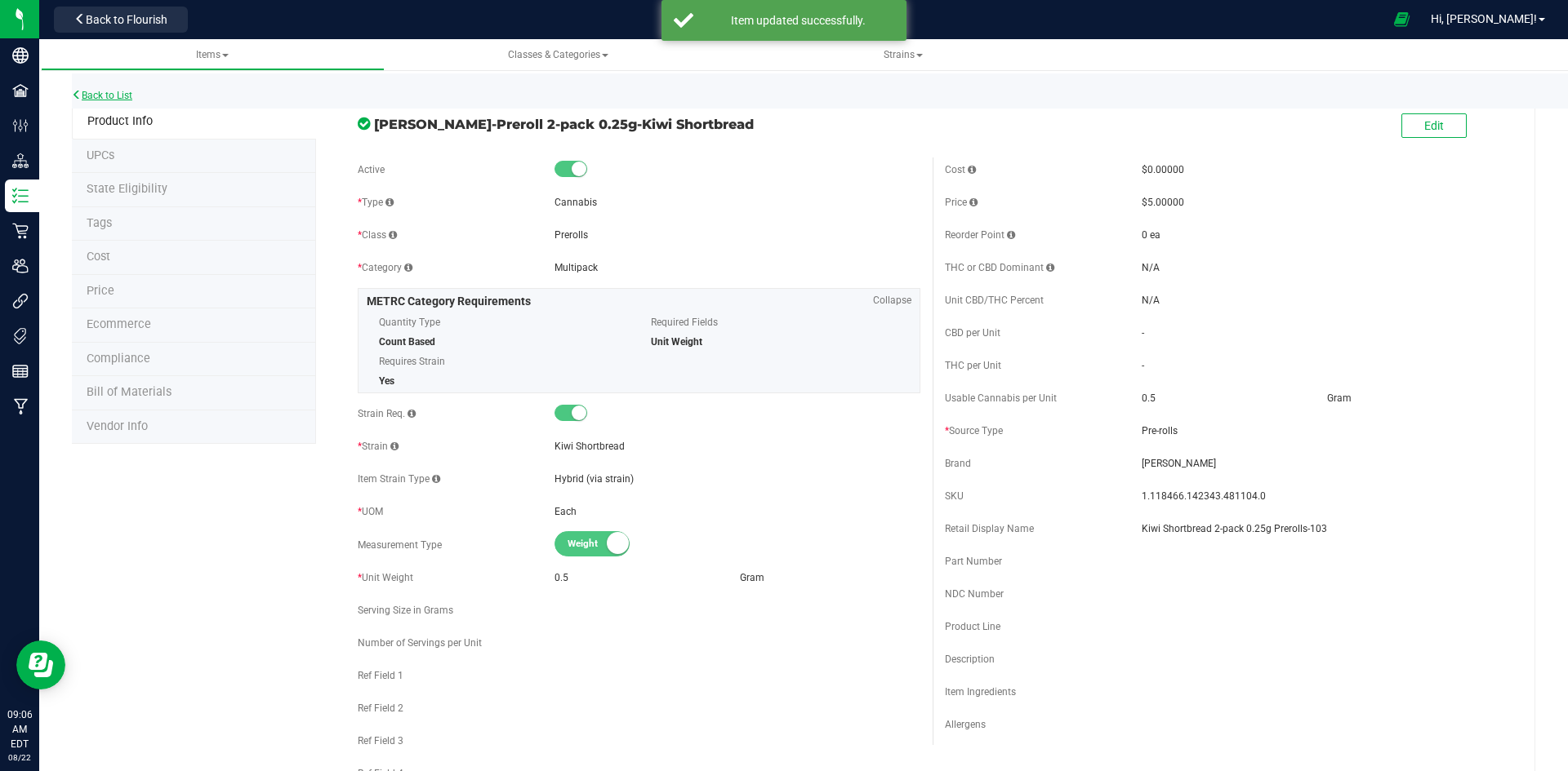
click at [95, 89] on link "Back to List" at bounding box center [102, 95] width 60 height 12
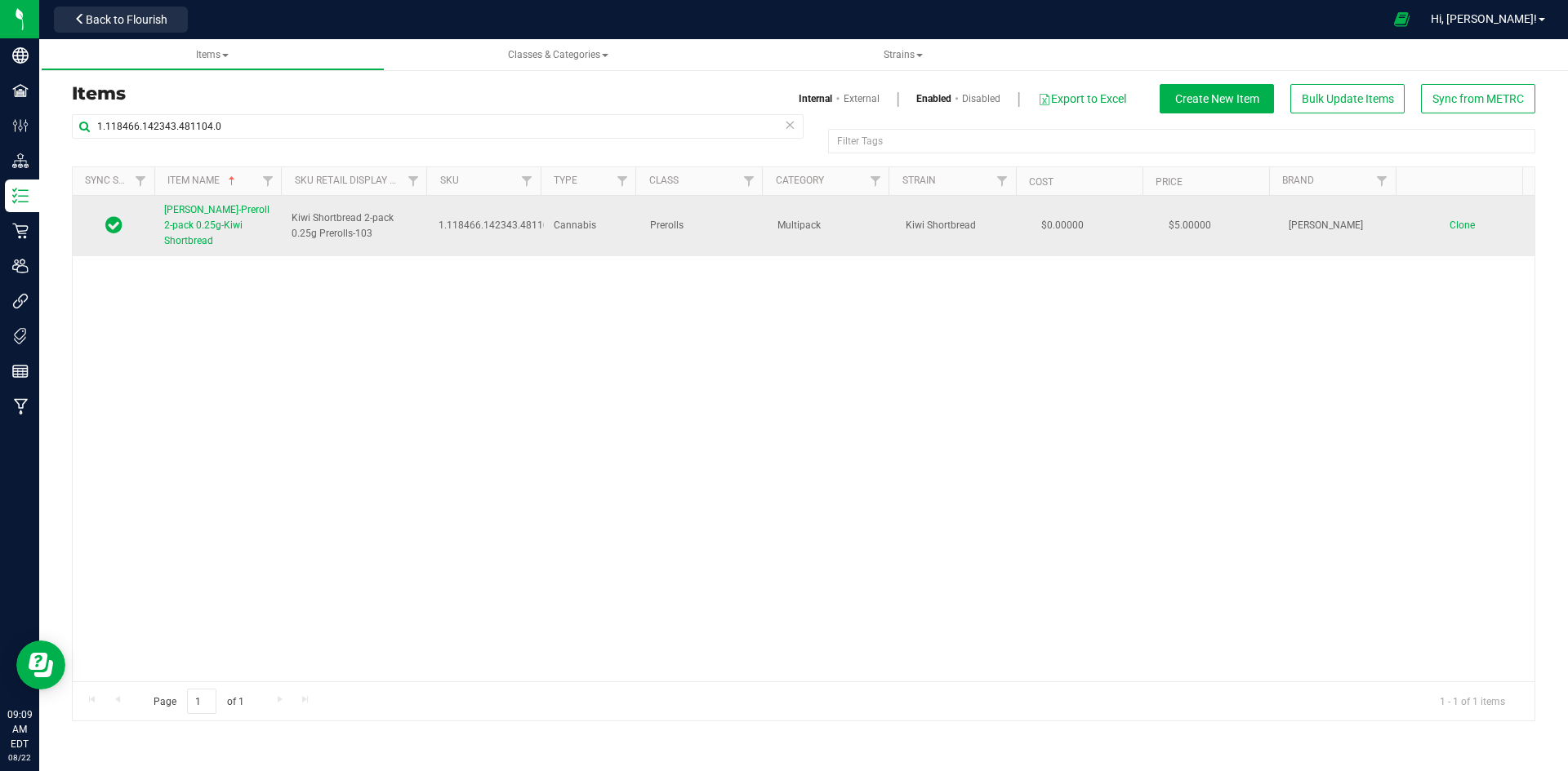
click at [228, 219] on link "[PERSON_NAME]-Preroll 2-pack 0.25g-Kiwi Shortbread" at bounding box center [218, 226] width 108 height 48
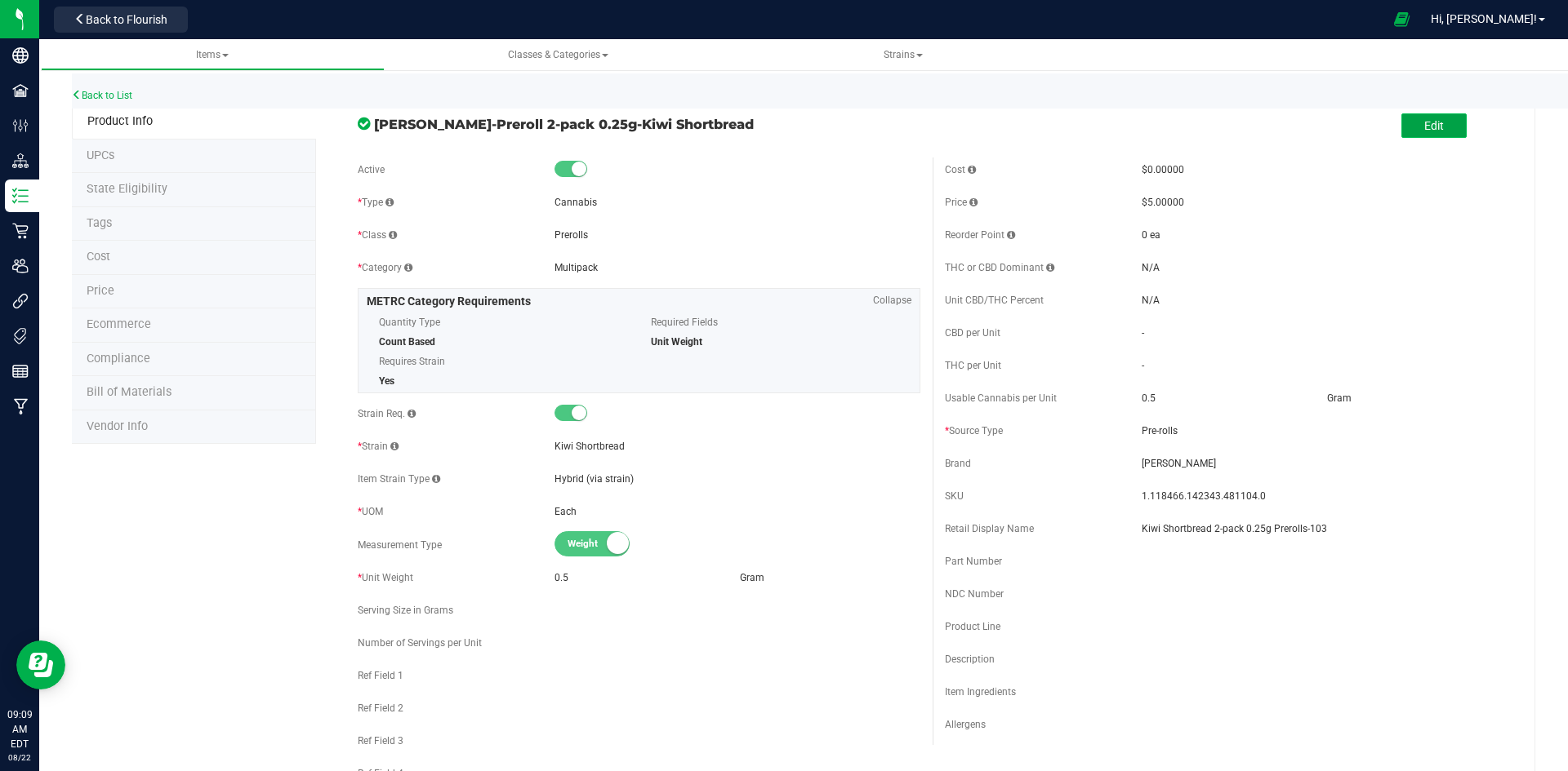
click at [1424, 127] on span "Edit" at bounding box center [1433, 126] width 19 height 13
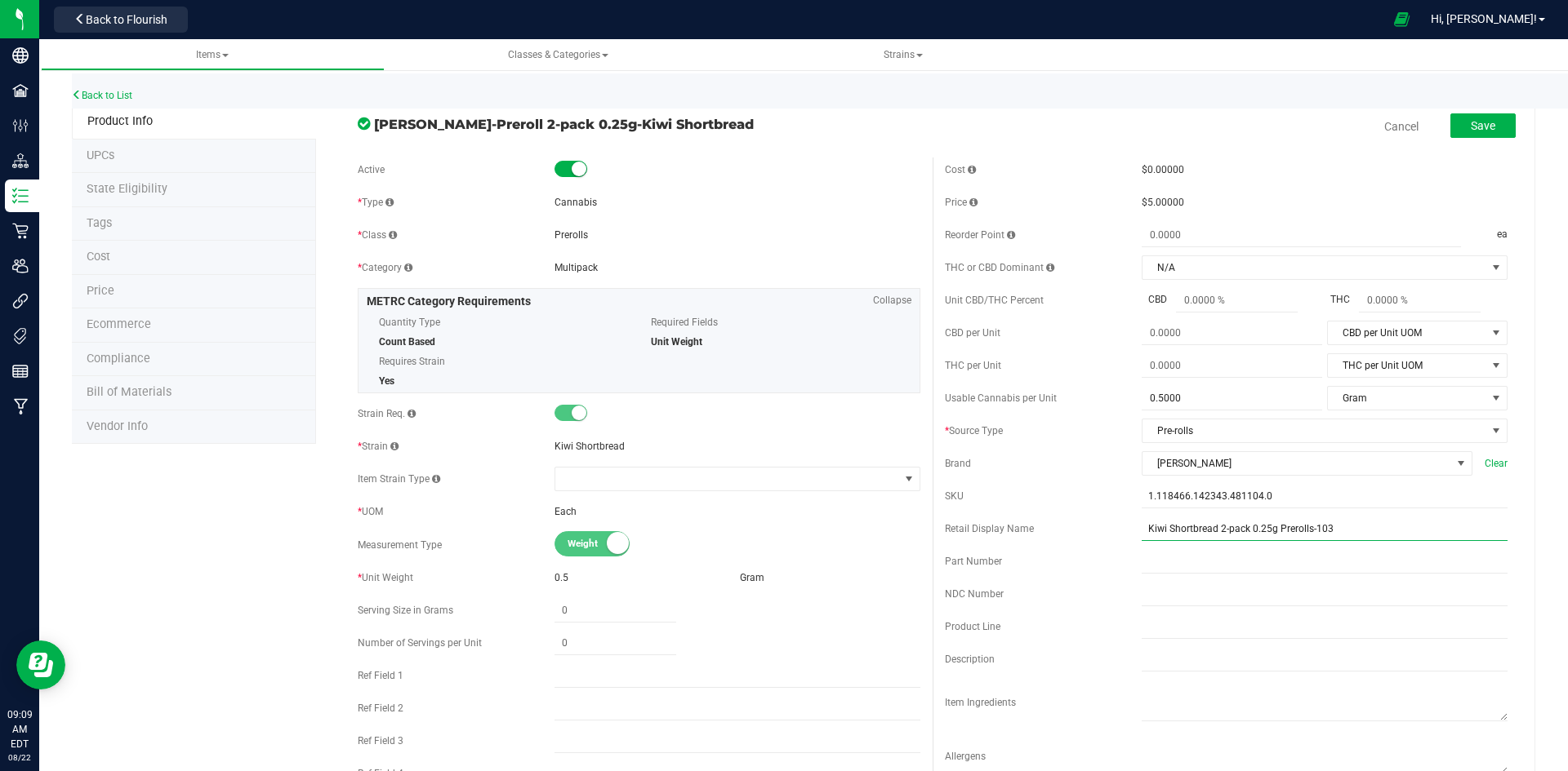
click at [1308, 525] on input "Kiwi Shortbread 2-pack 0.25g Prerolls-103" at bounding box center [1325, 528] width 366 height 24
type input "Kiwi Shortbread 2-pack 0.25g Prerolls-119"
click at [1499, 120] on button "Save" at bounding box center [1483, 125] width 65 height 24
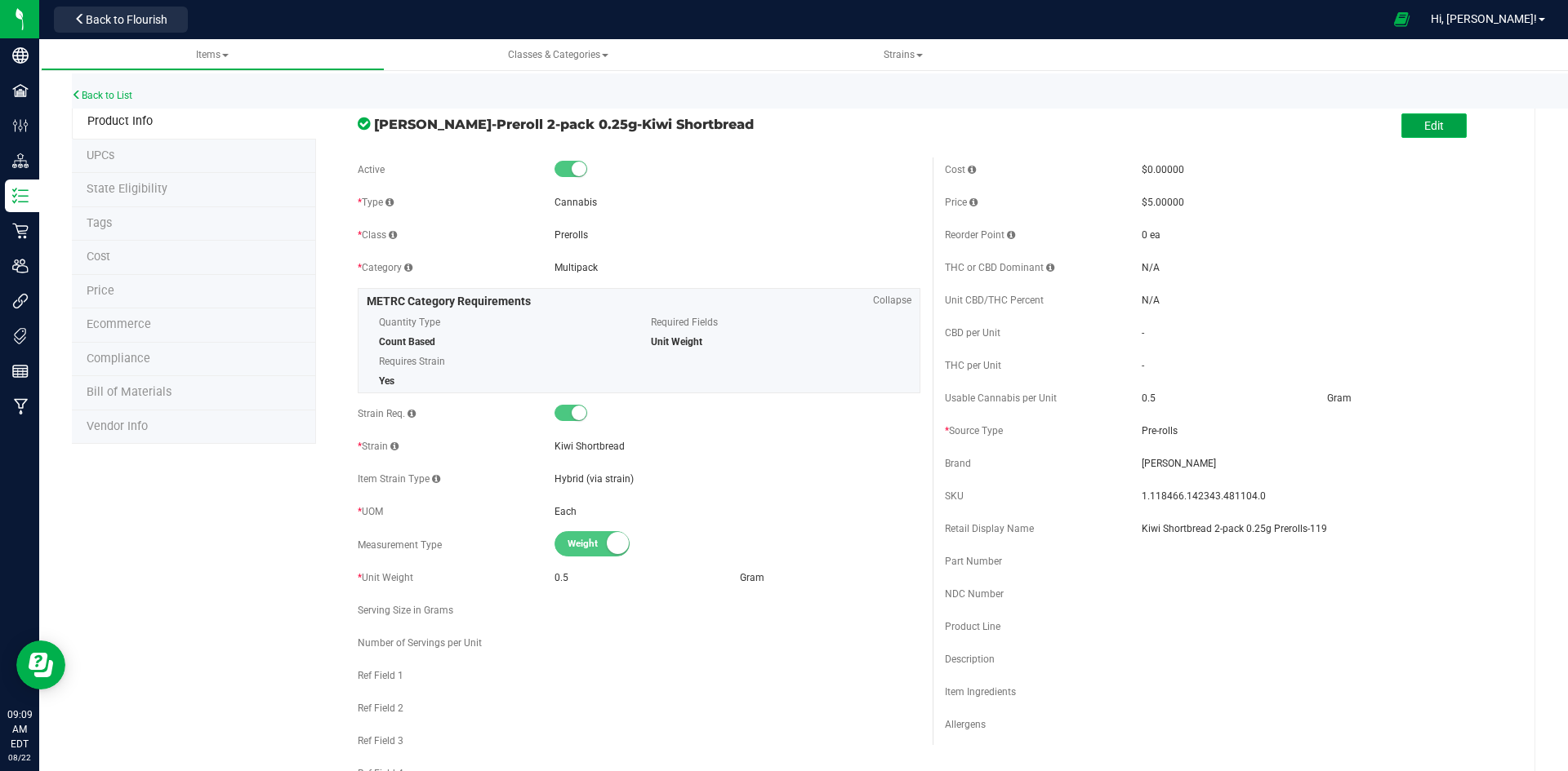
click at [1401, 129] on button "Edit" at bounding box center [1434, 125] width 65 height 24
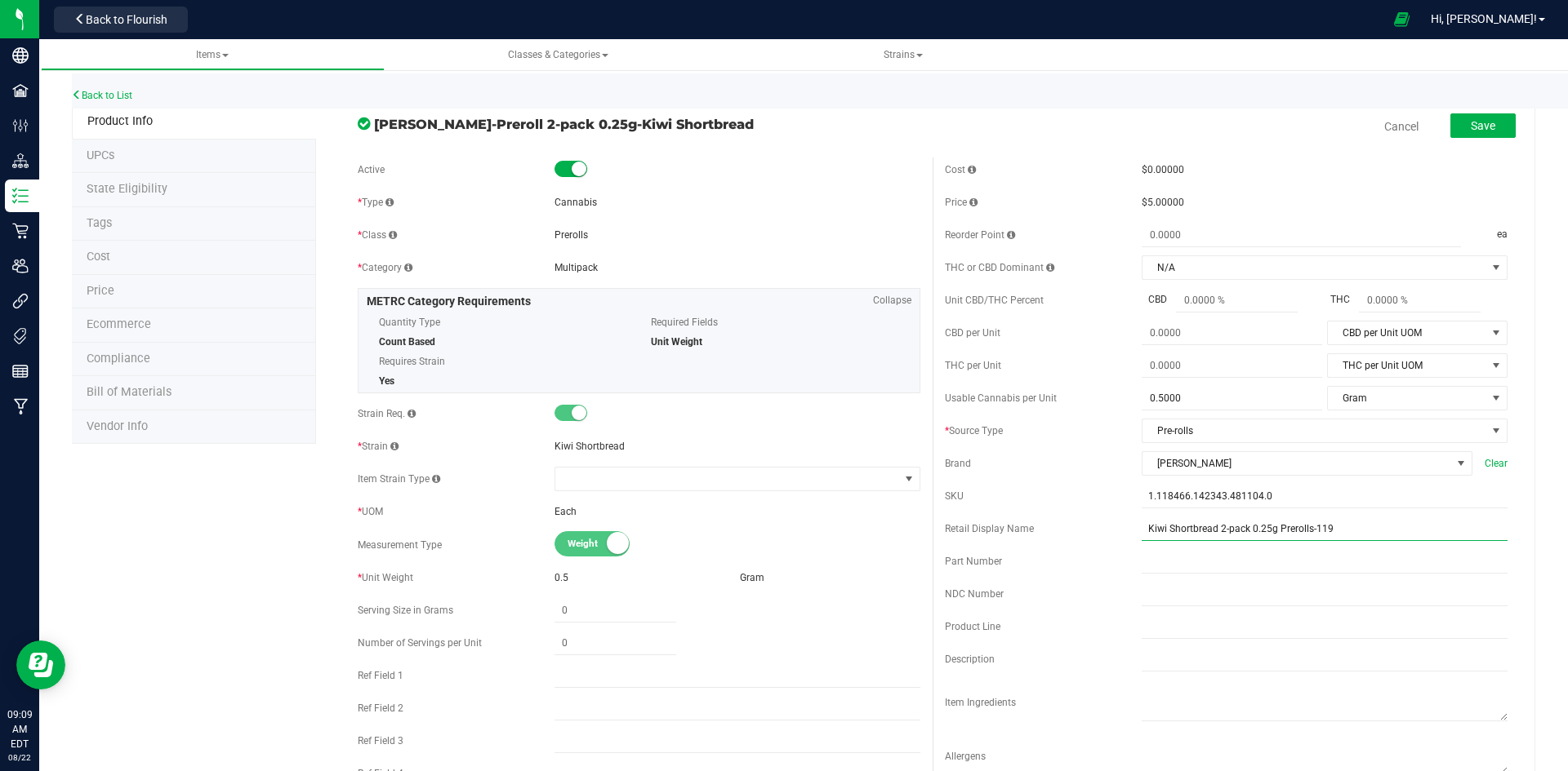
click at [1314, 521] on input "Kiwi Shortbread 2-pack 0.25g Prerolls-119" at bounding box center [1325, 528] width 366 height 24
type input "Kiwi Shortbread 2-pack 0.25g Prerolls-103"
click at [1494, 136] on button "Save" at bounding box center [1483, 125] width 65 height 24
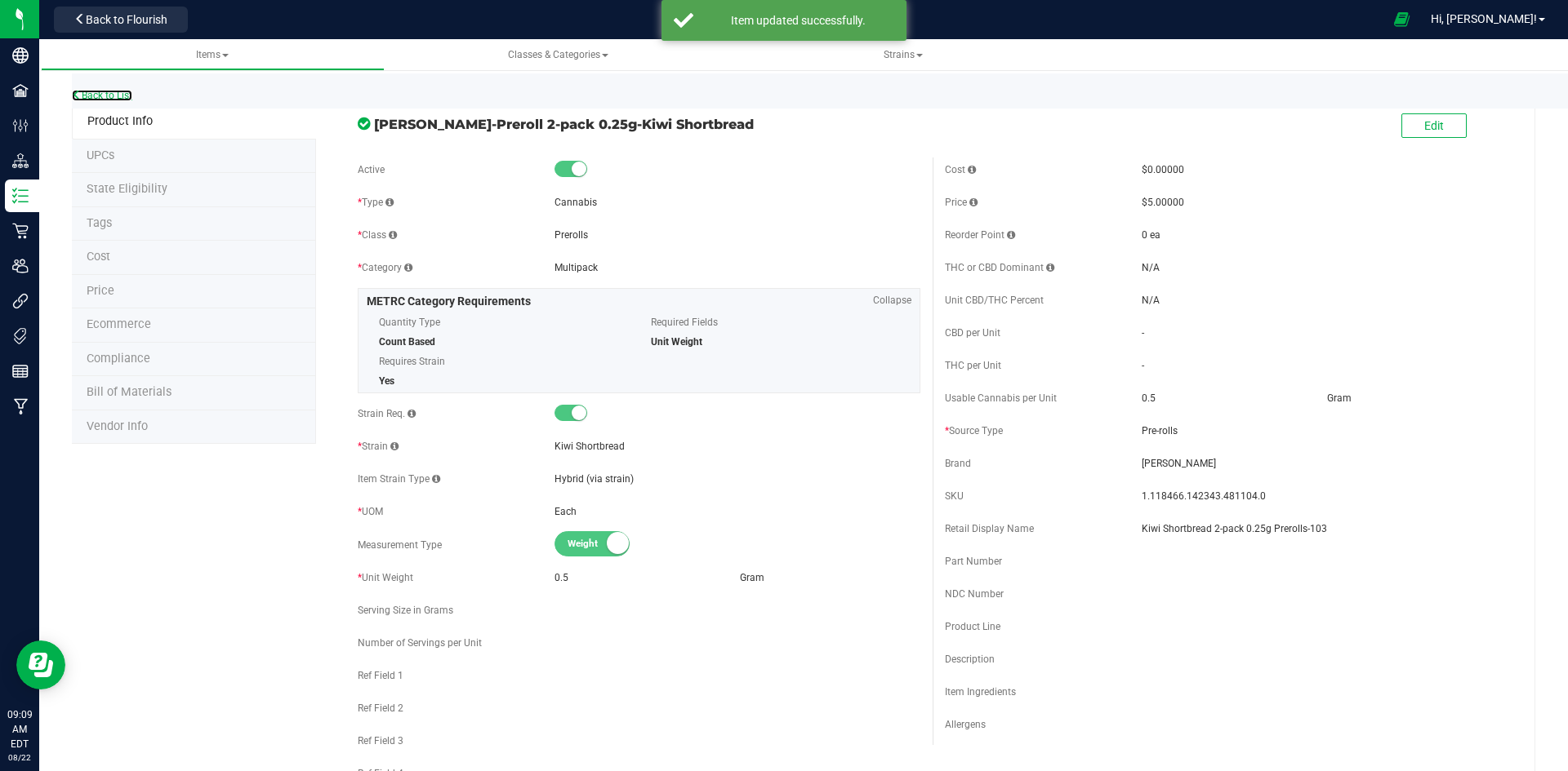
drag, startPoint x: 107, startPoint y: 96, endPoint x: 220, endPoint y: 0, distance: 148.3
click at [107, 96] on link "Back to List" at bounding box center [102, 95] width 60 height 12
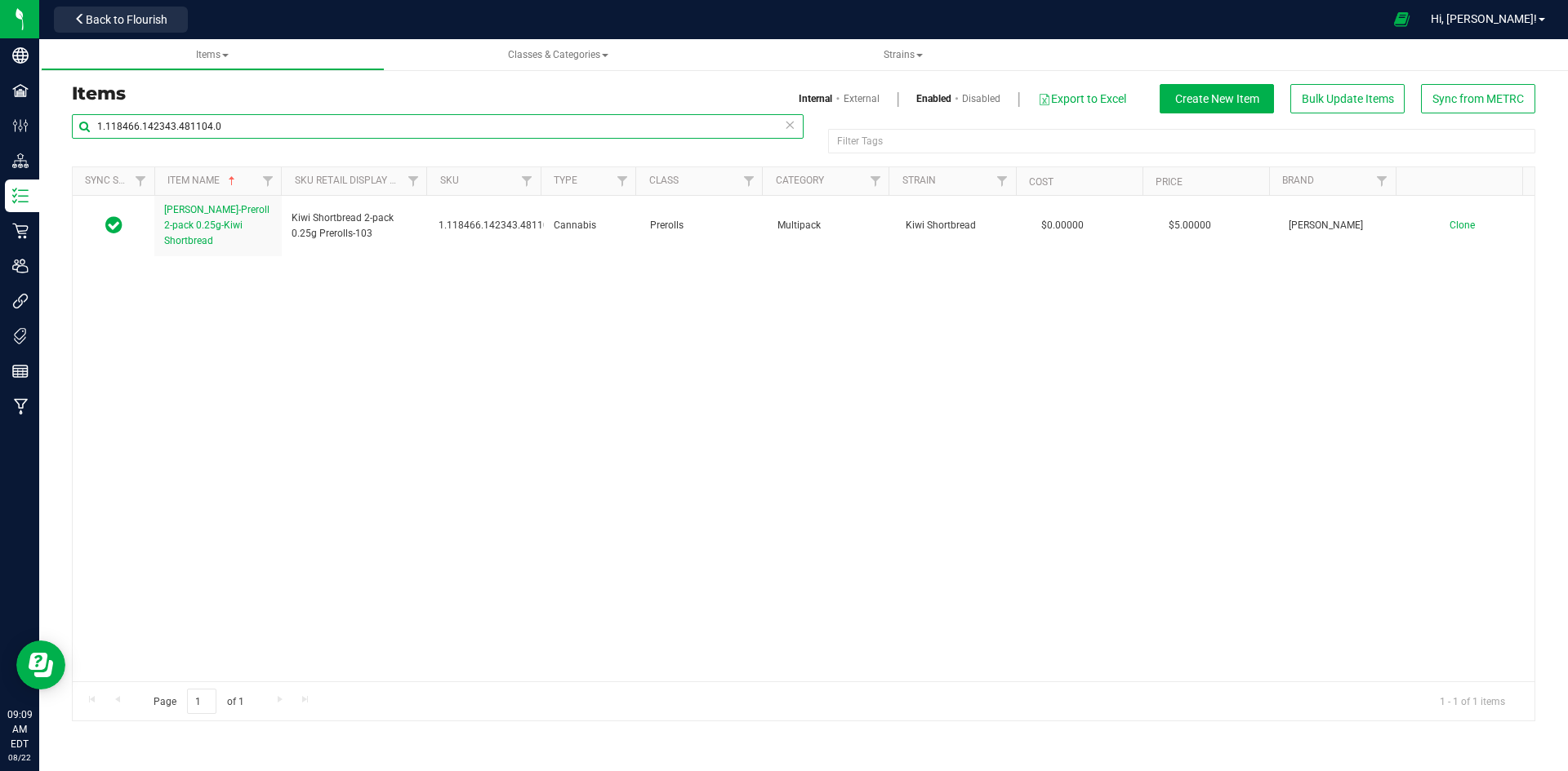
click at [214, 121] on input "1.118466.142343.481104.0" at bounding box center [438, 126] width 732 height 24
paste input "93441"
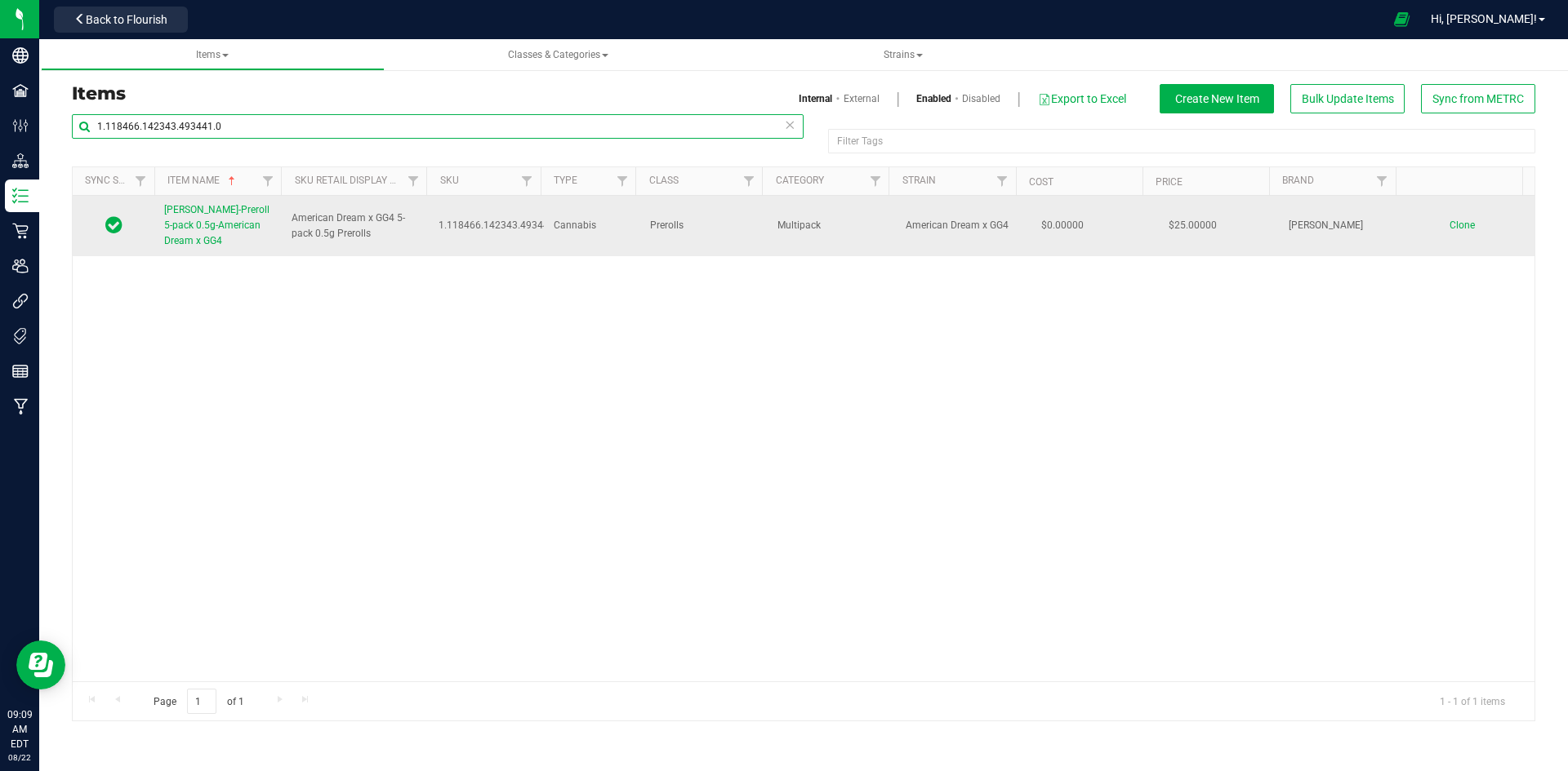
type input "1.118466.142343.493441.0"
click at [190, 226] on span "[PERSON_NAME]-Preroll 5-pack 0.5g-American Dream x GG4" at bounding box center [217, 225] width 105 height 43
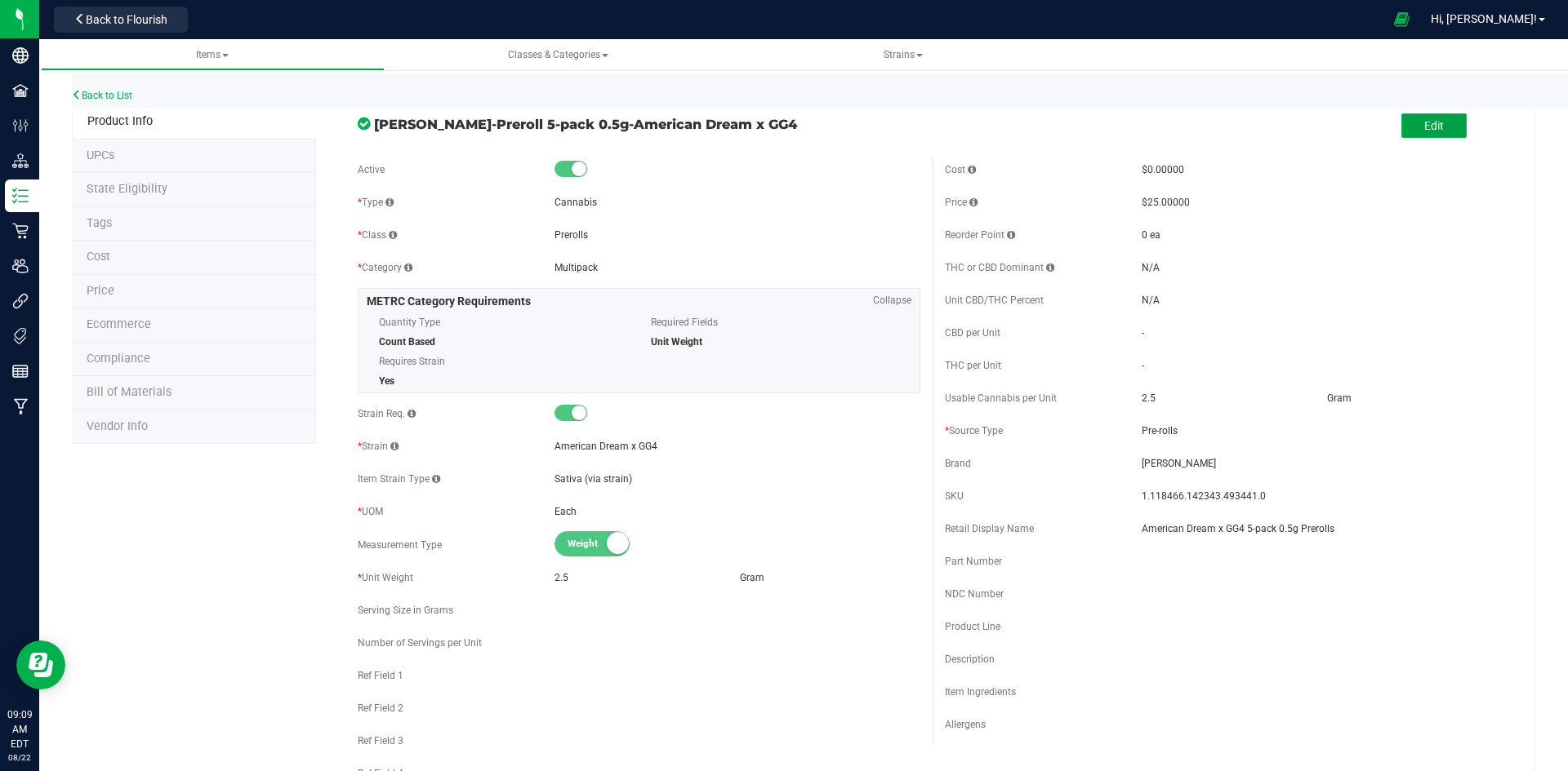
click at [1437, 120] on button "Edit" at bounding box center [1434, 125] width 65 height 24
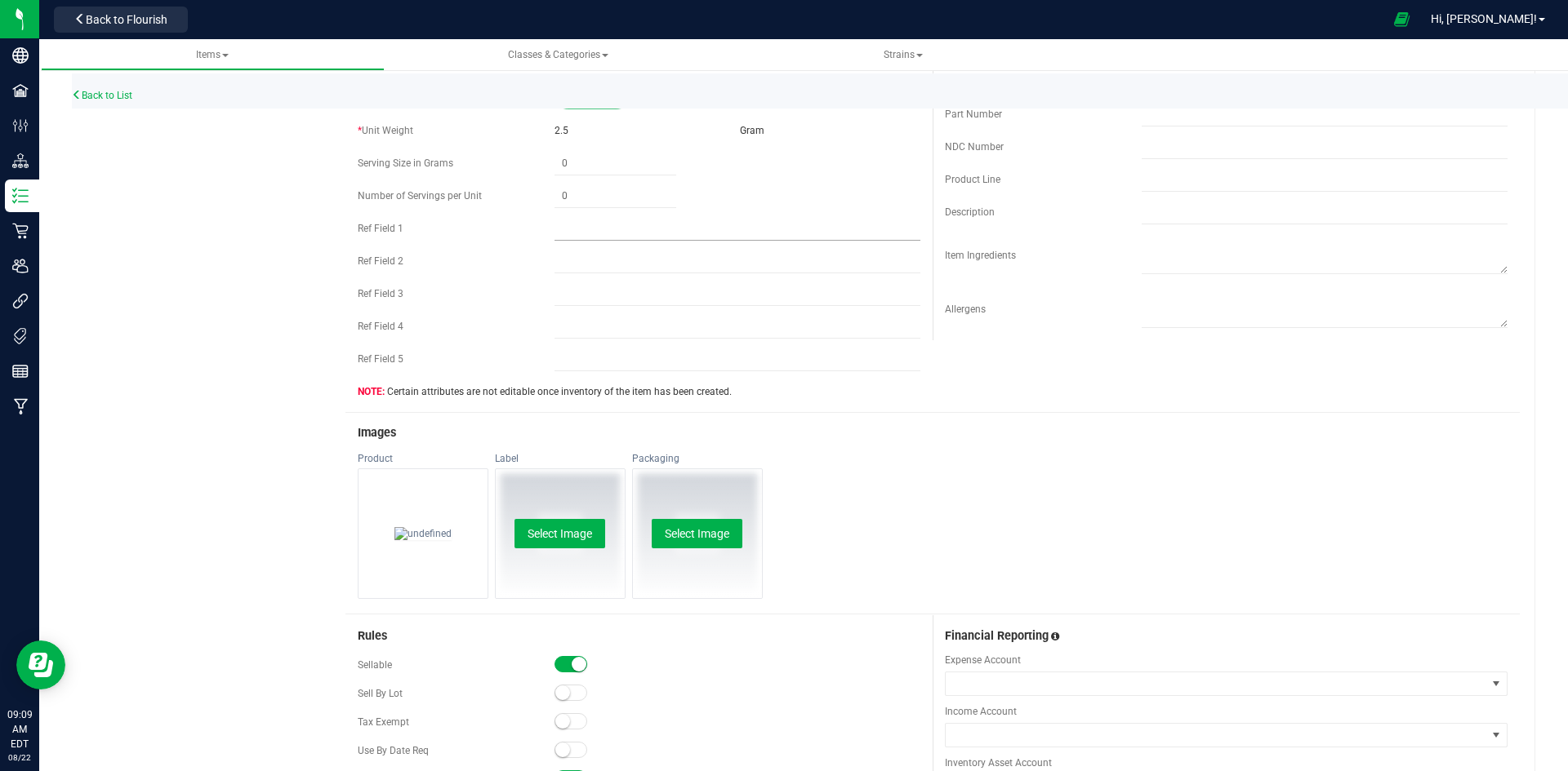
scroll to position [653, 0]
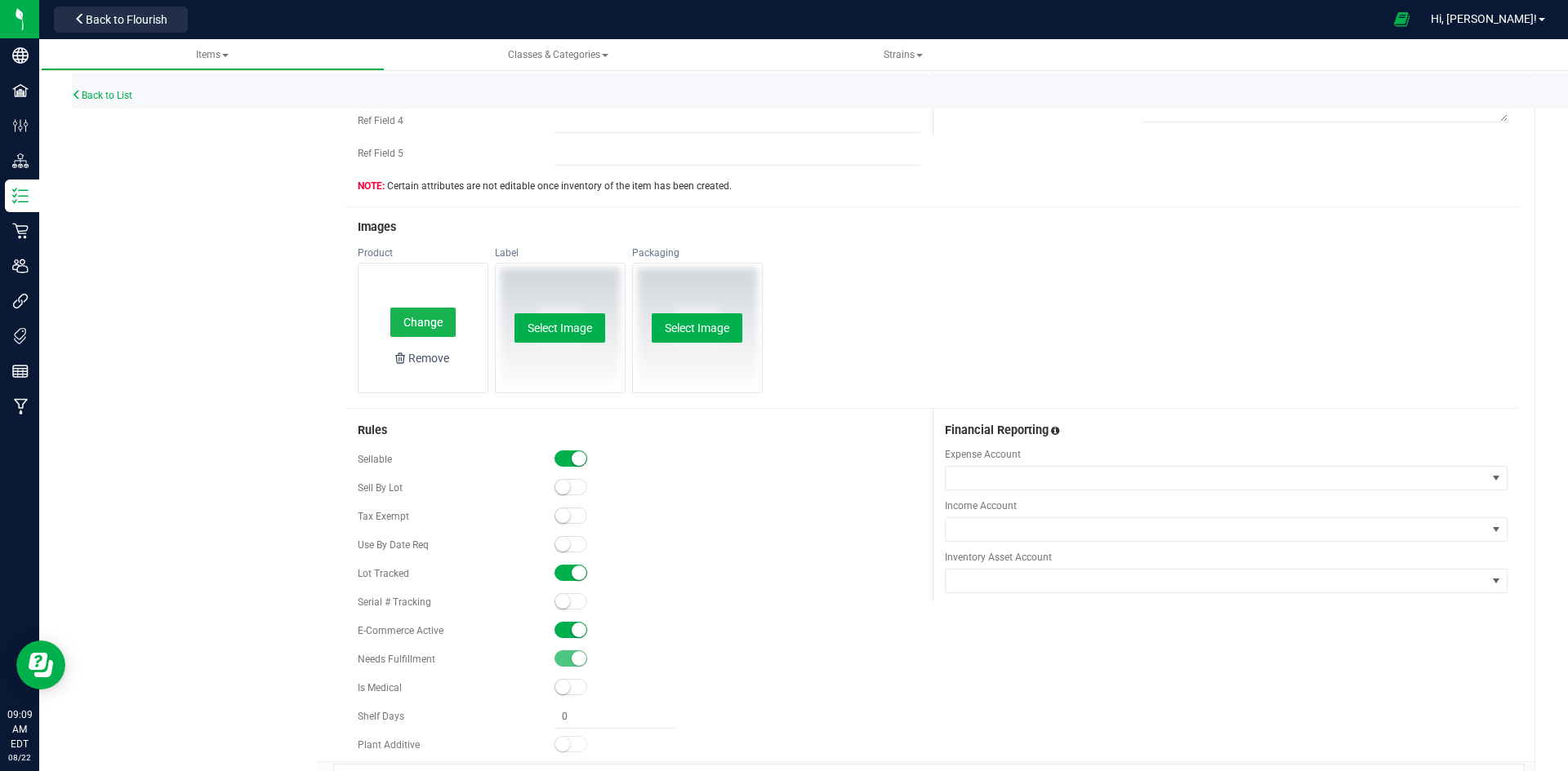
click at [435, 320] on button "Change" at bounding box center [423, 322] width 65 height 29
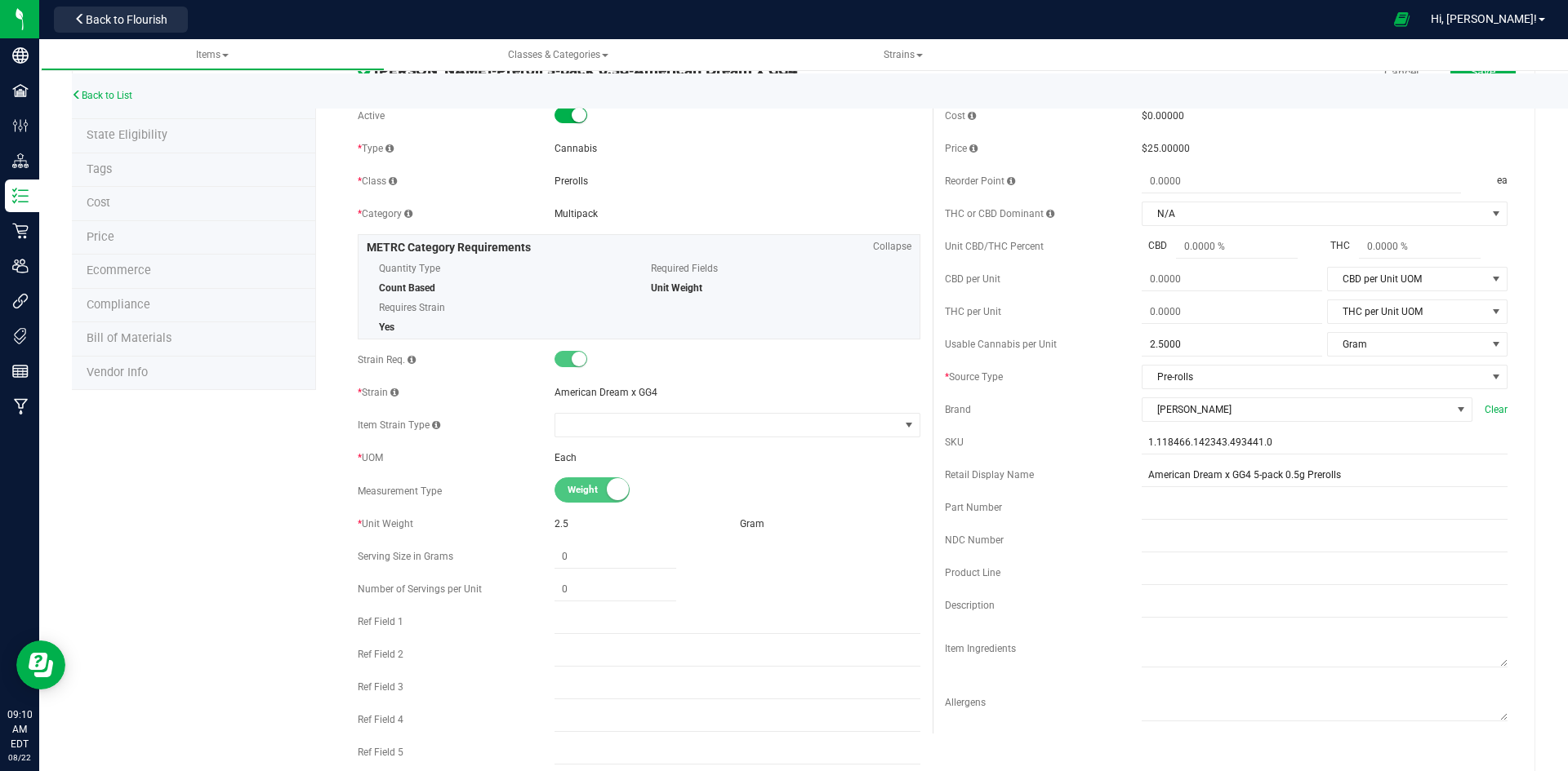
scroll to position [326, 0]
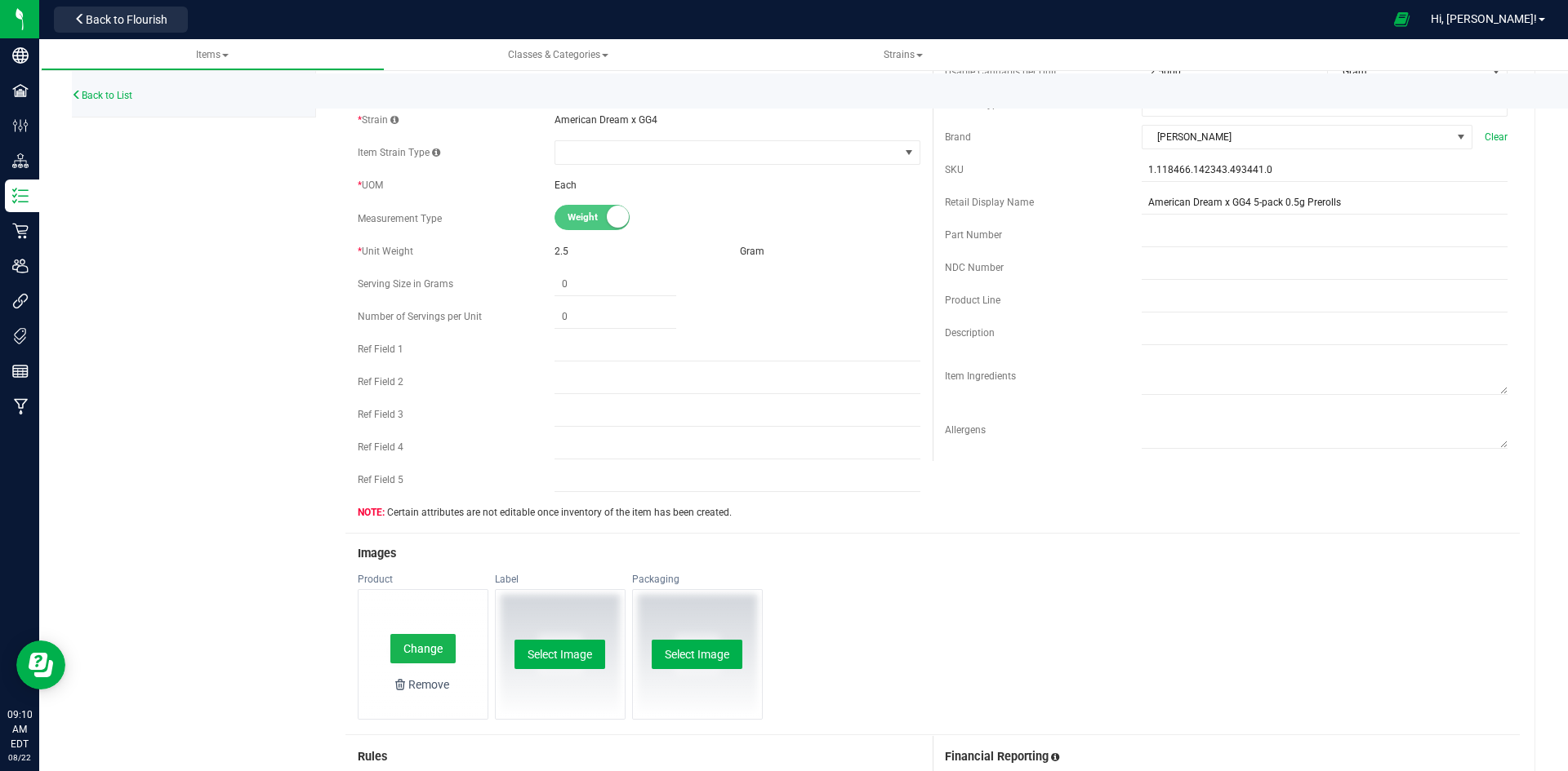
click at [421, 653] on button "Change" at bounding box center [423, 648] width 65 height 29
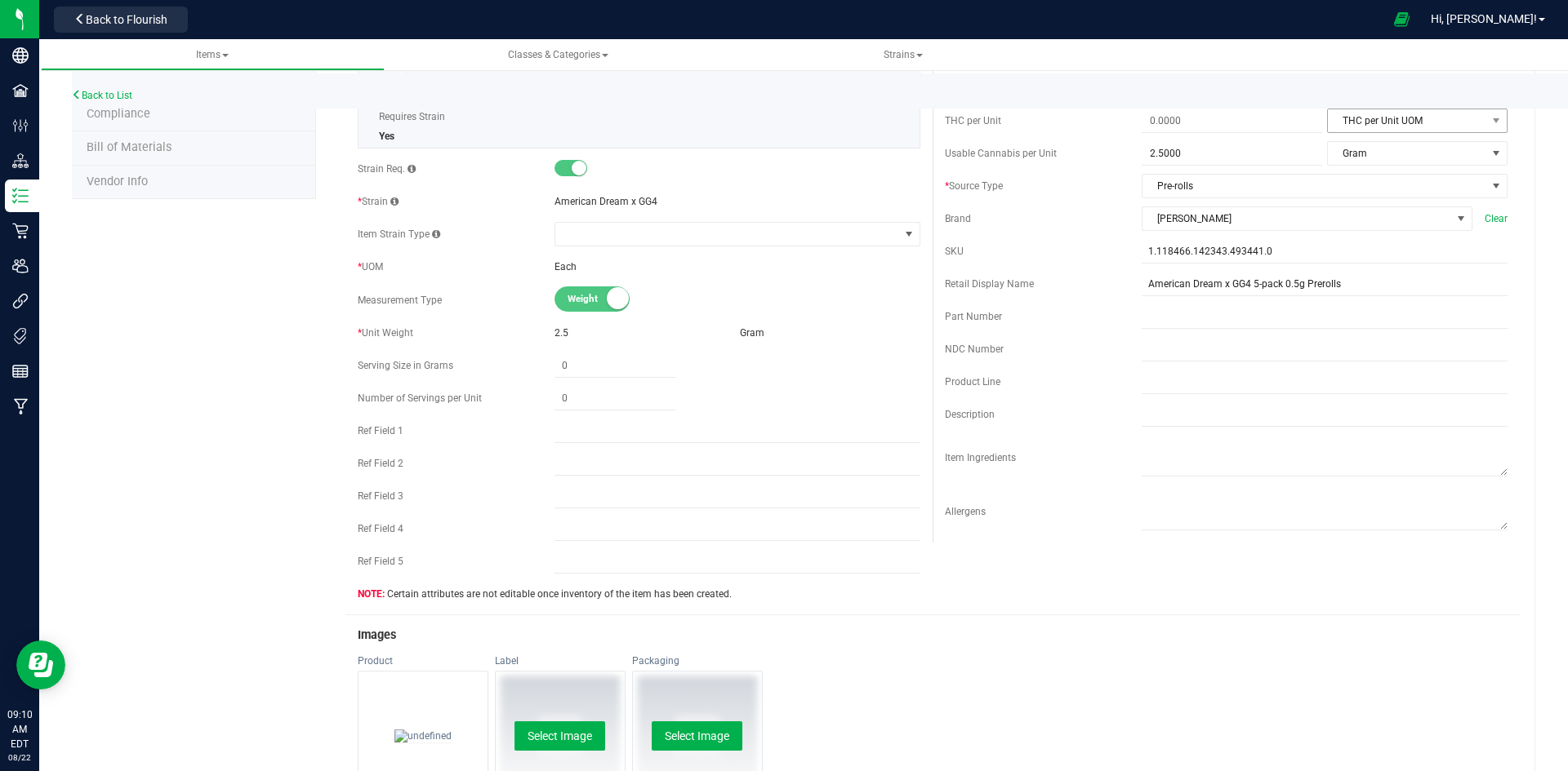
scroll to position [0, 0]
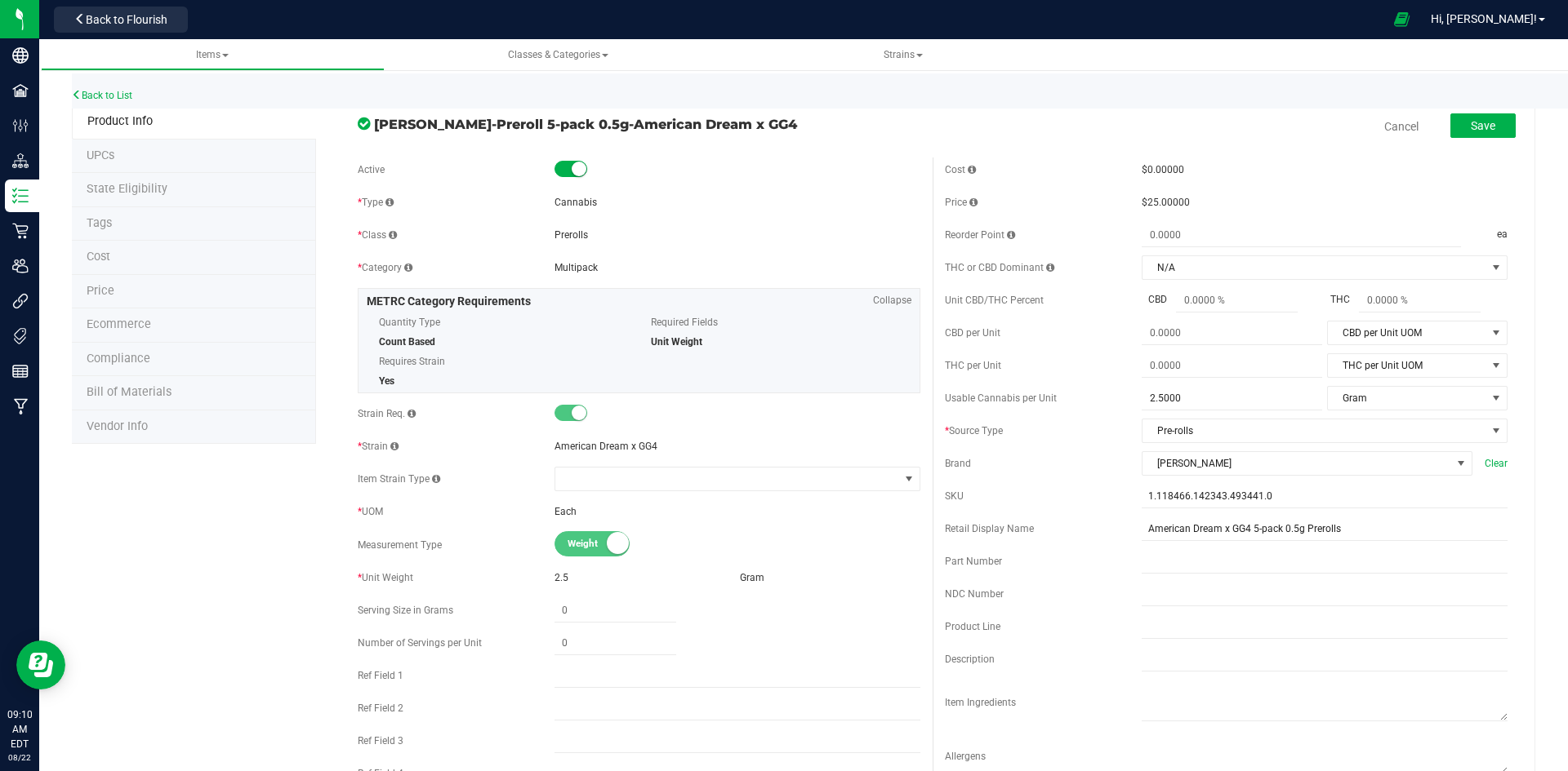
click at [1392, 509] on div "Cost $0.00000 Price $25.00000 Reorder Point ea THC or CBD Dominant" at bounding box center [1227, 472] width 587 height 631
click at [1389, 527] on input "American Dream x GG4 5-pack 0.5g Prerolls" at bounding box center [1325, 528] width 366 height 24
type input "American Dream x GG4 5-pack 0.5g Prerolls-119"
click at [1305, 425] on span "Pre-rolls" at bounding box center [1314, 431] width 344 height 23
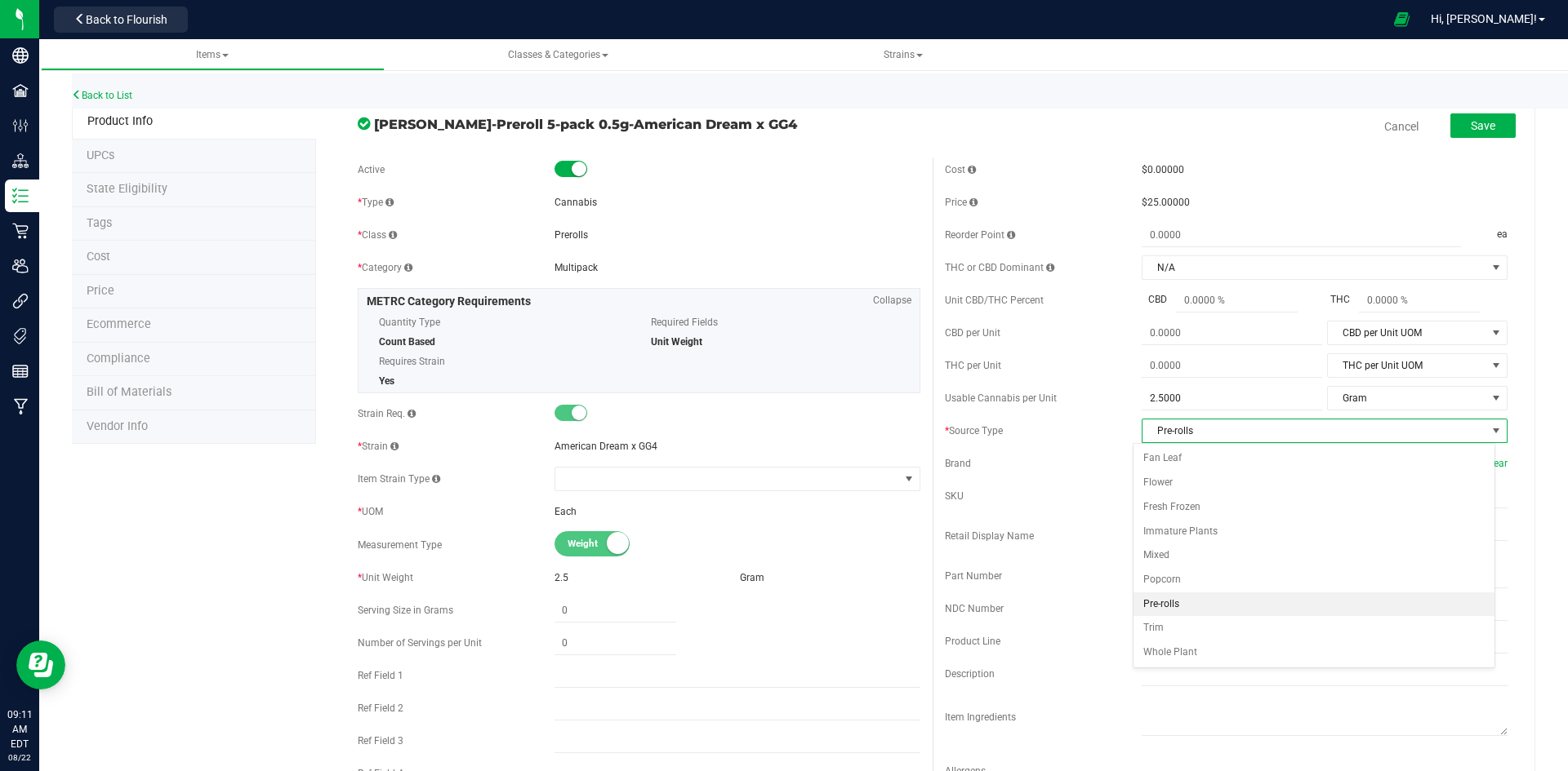
click at [1305, 425] on span "Pre-rolls" at bounding box center [1314, 431] width 344 height 23
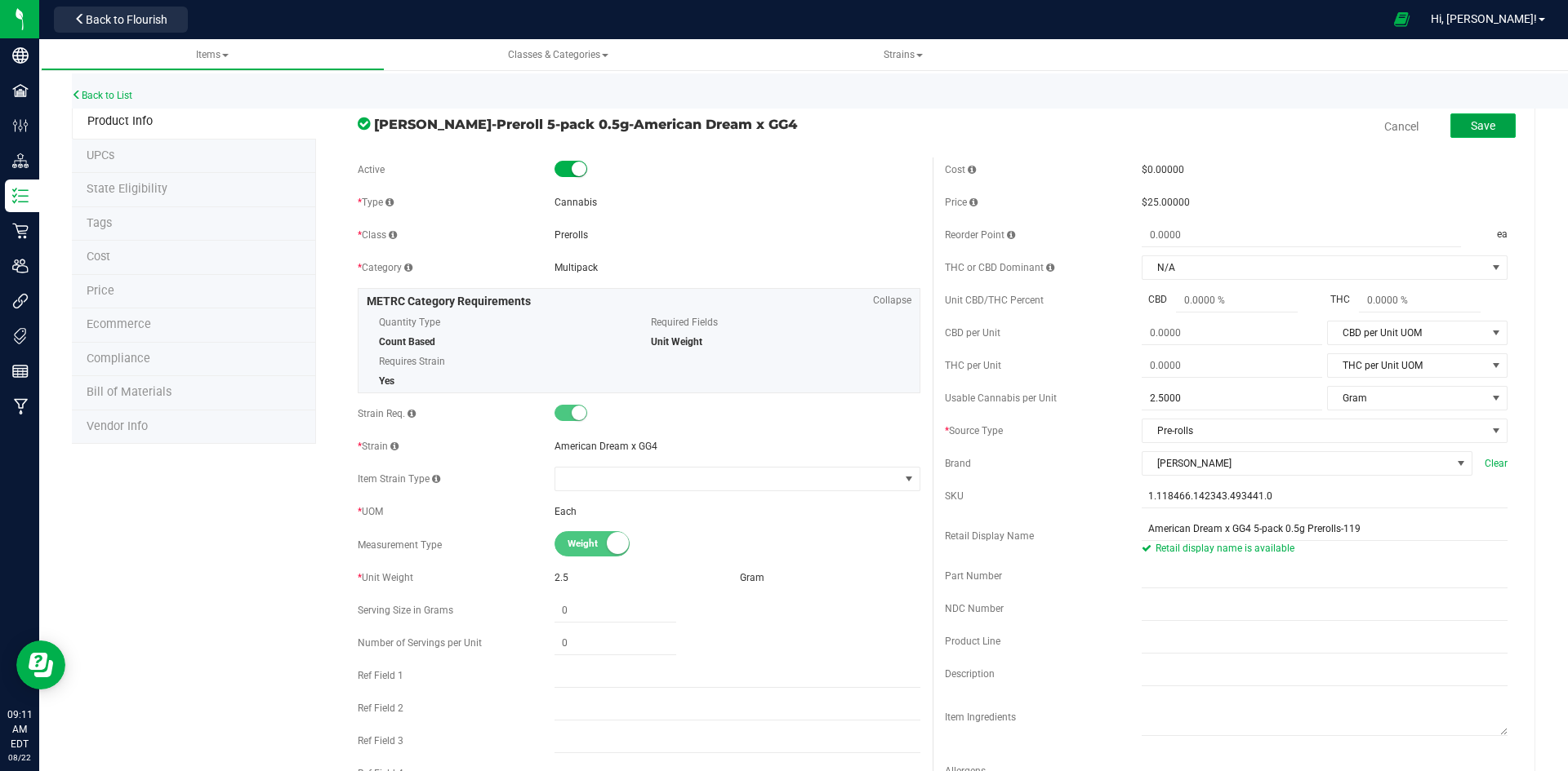
click at [1484, 114] on button "Save" at bounding box center [1483, 125] width 65 height 24
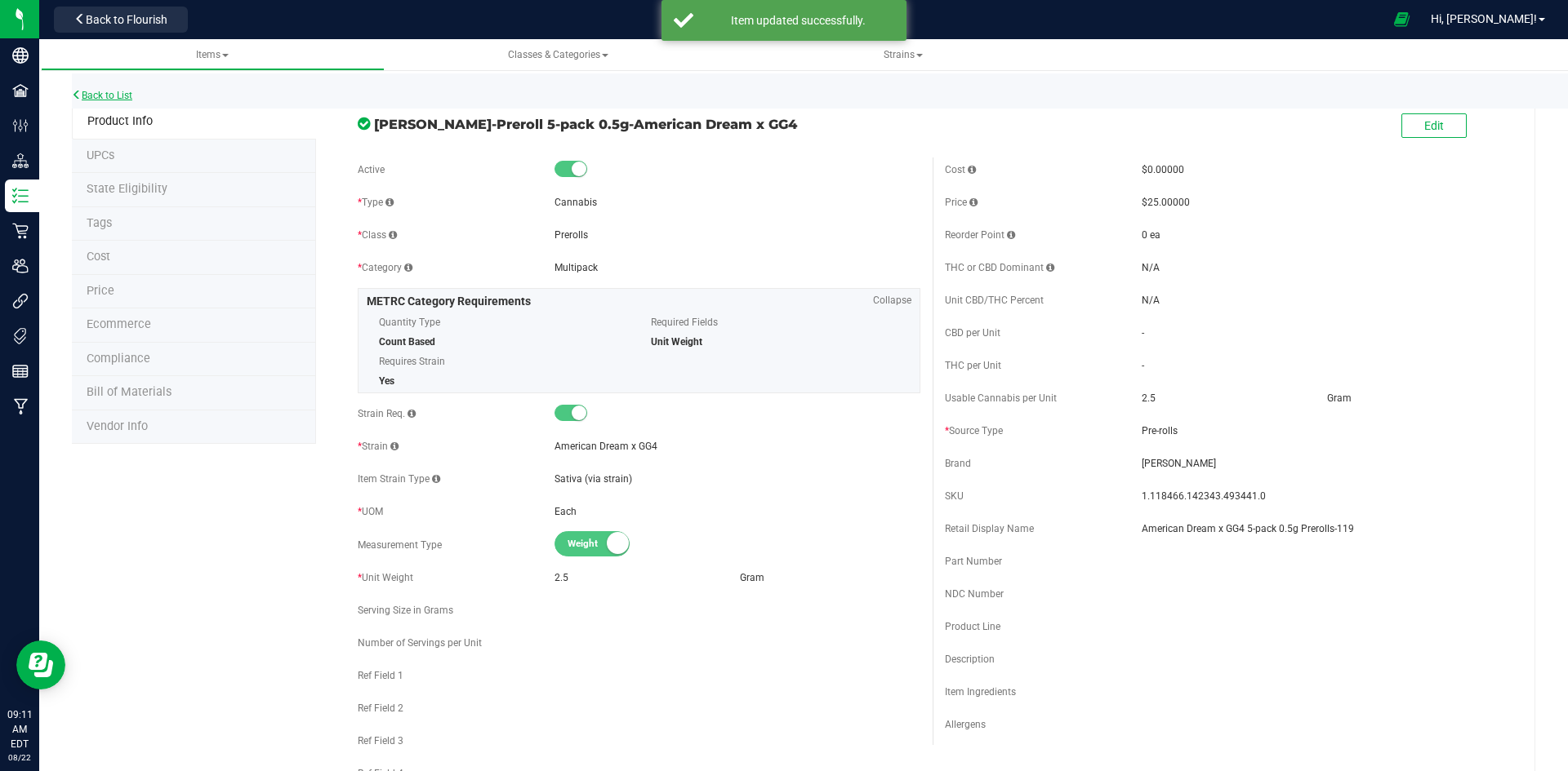
click at [131, 99] on link "Back to List" at bounding box center [102, 95] width 60 height 12
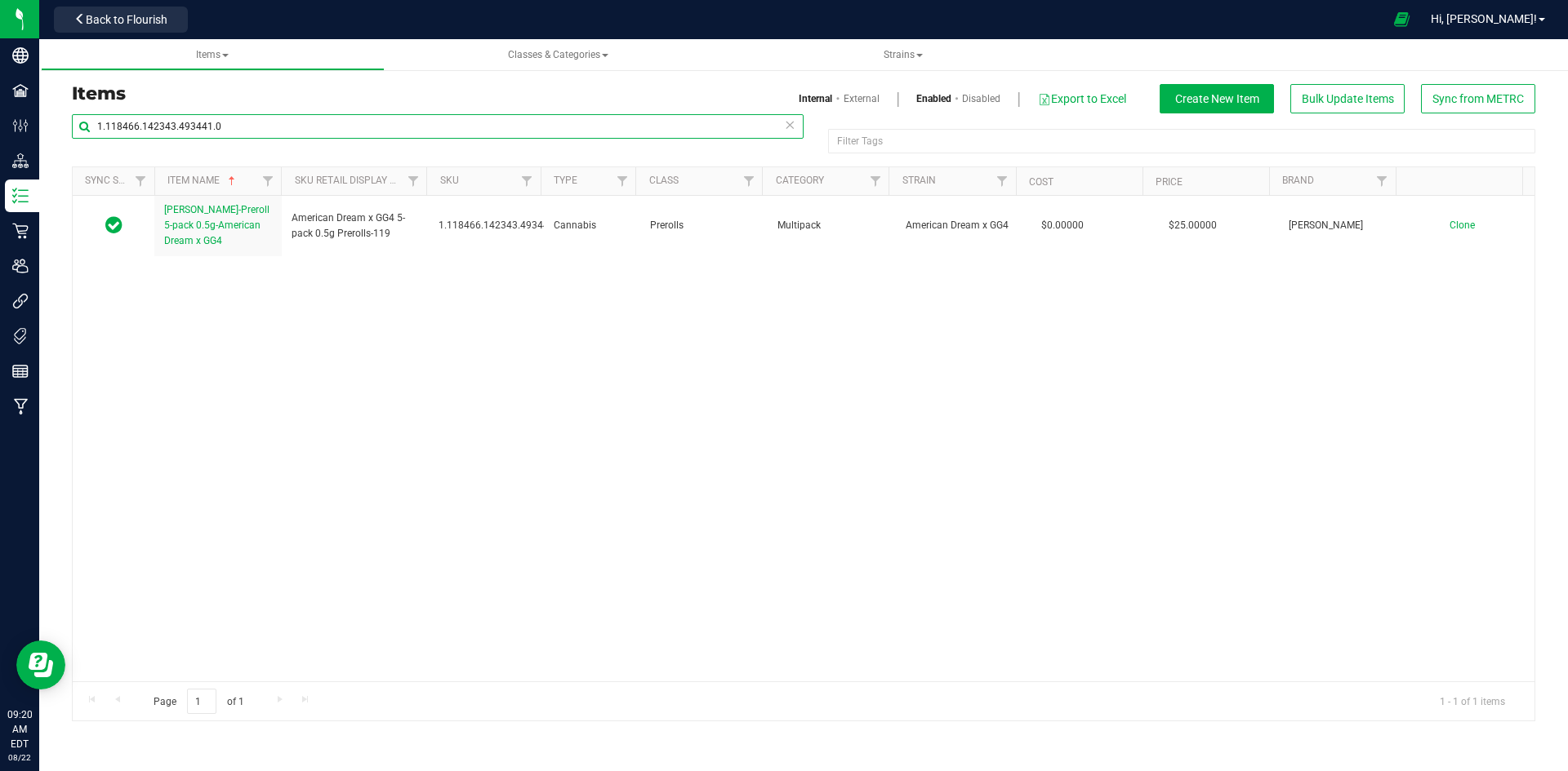
click at [265, 125] on input "1.118466.142343.493441.0" at bounding box center [438, 126] width 732 height 24
paste input "BANANACONDA 2G LIVE ROSIN-405B"
type input "BANANACONDA 2G LIVE ROSIN-405B"
click at [862, 105] on link "External" at bounding box center [861, 99] width 36 height 15
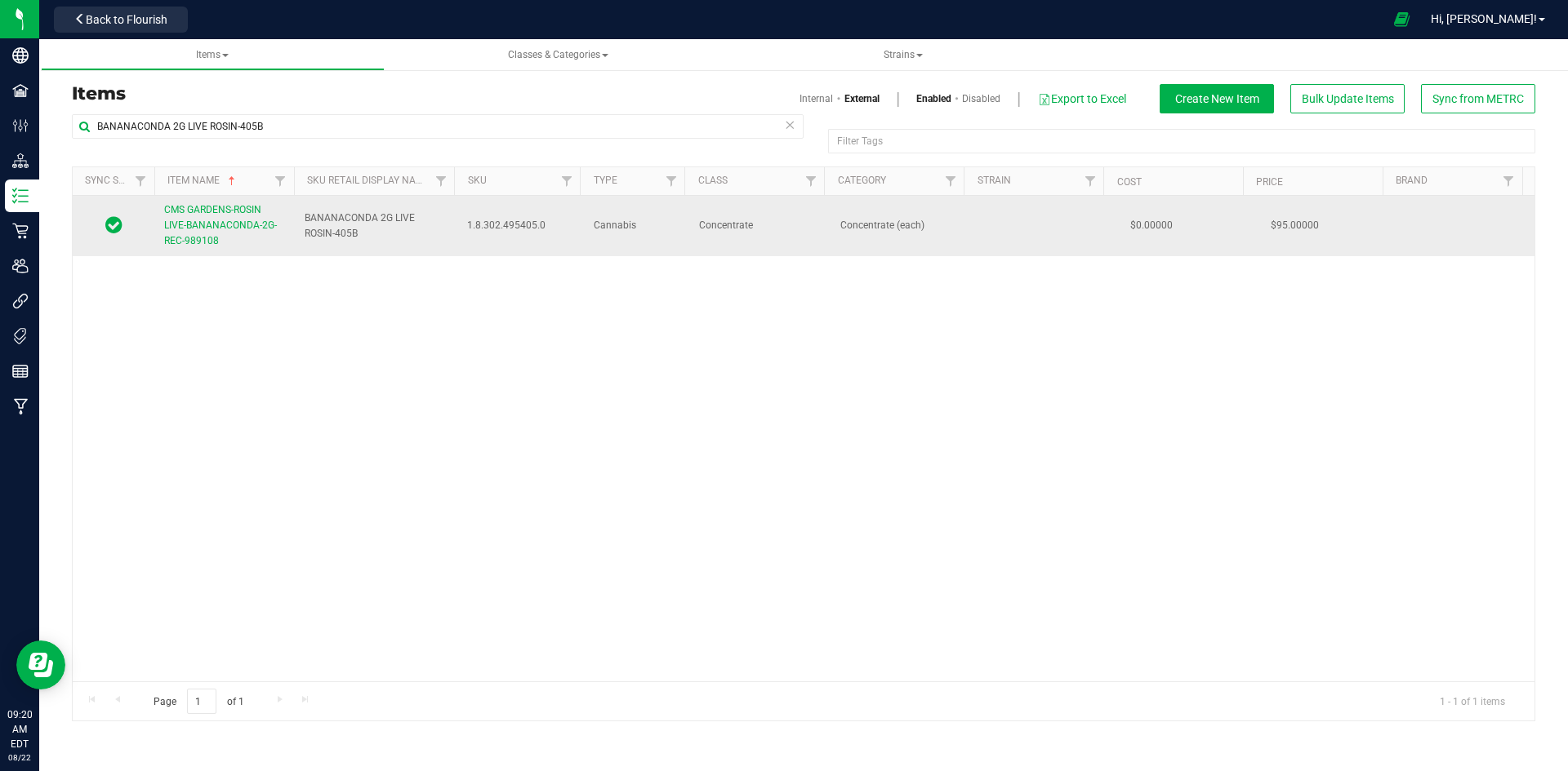
click at [222, 222] on span "CMS GARDENS-ROSIN LIVE-BANANACONDA-2G-REC-989108" at bounding box center [220, 225] width 113 height 43
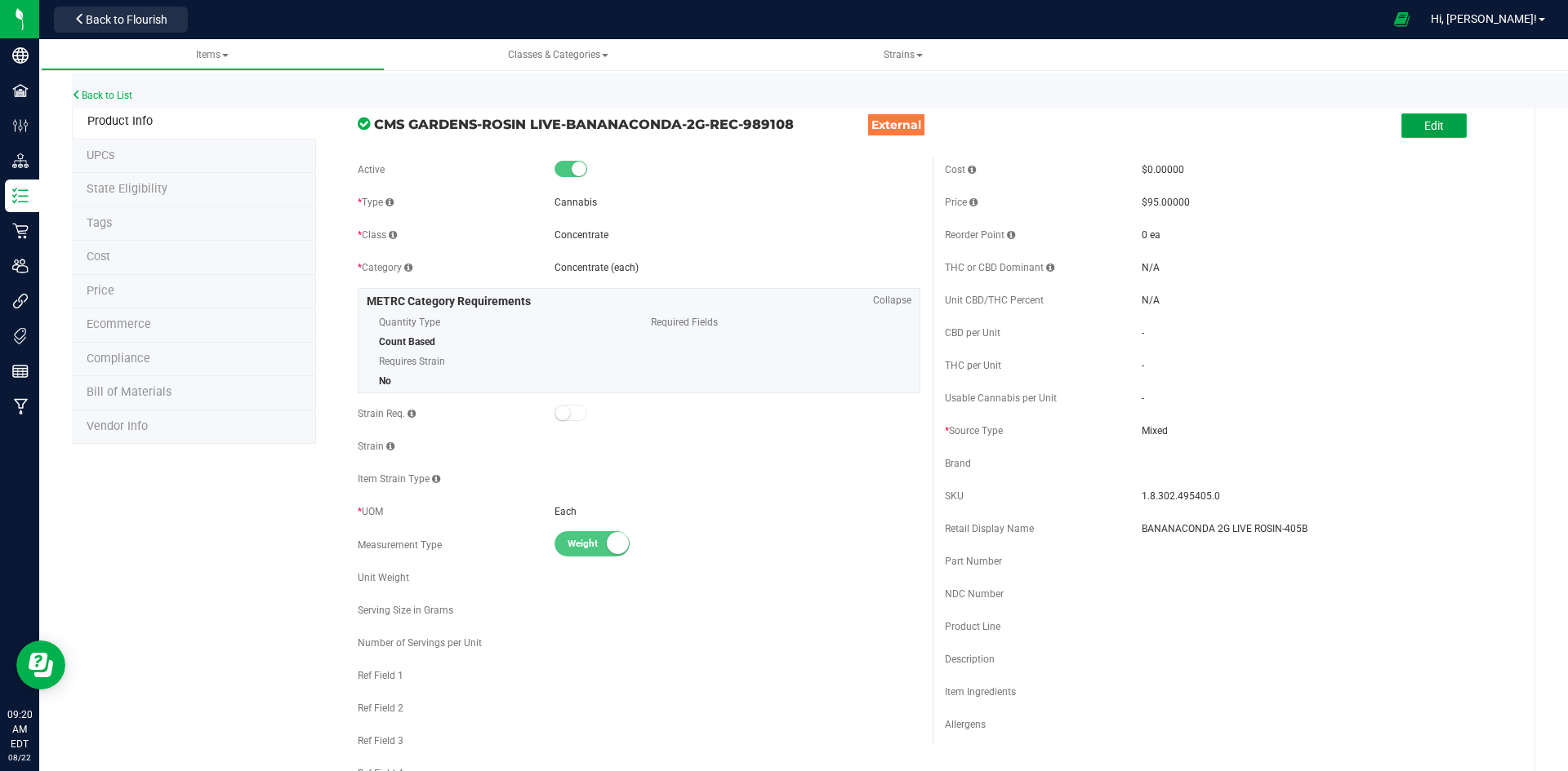
click at [1425, 131] on span "Edit" at bounding box center [1433, 126] width 19 height 13
click at [1172, 530] on input "BANANACONDA 2G LIVE ROSIN-405B" at bounding box center [1325, 528] width 366 height 24
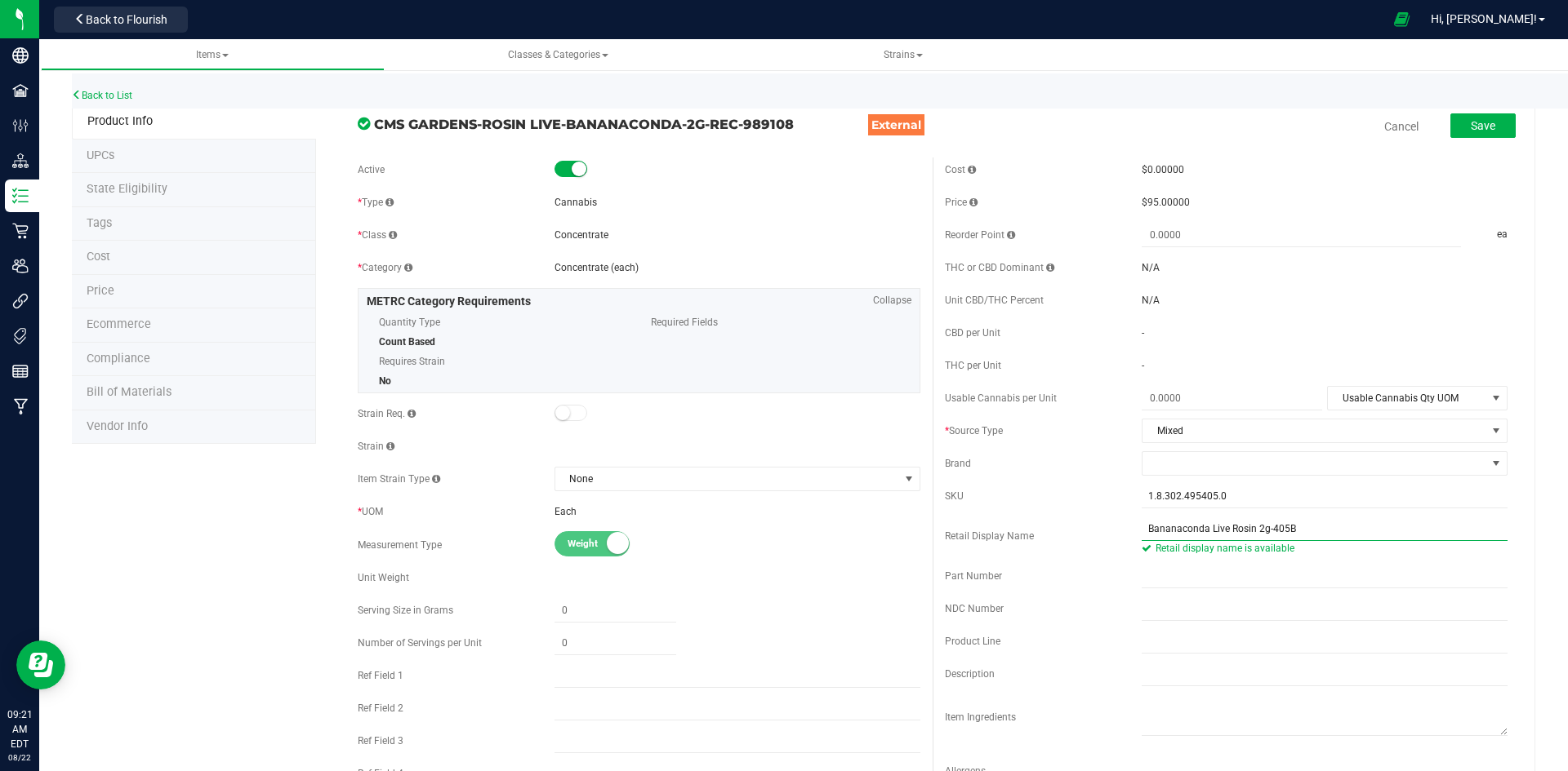
type input "Bananaconda Live Rosin 2g-405B"
click at [1492, 98] on div "Back to List" at bounding box center [856, 91] width 1568 height 35
click at [1490, 114] on button "Save" at bounding box center [1483, 125] width 65 height 24
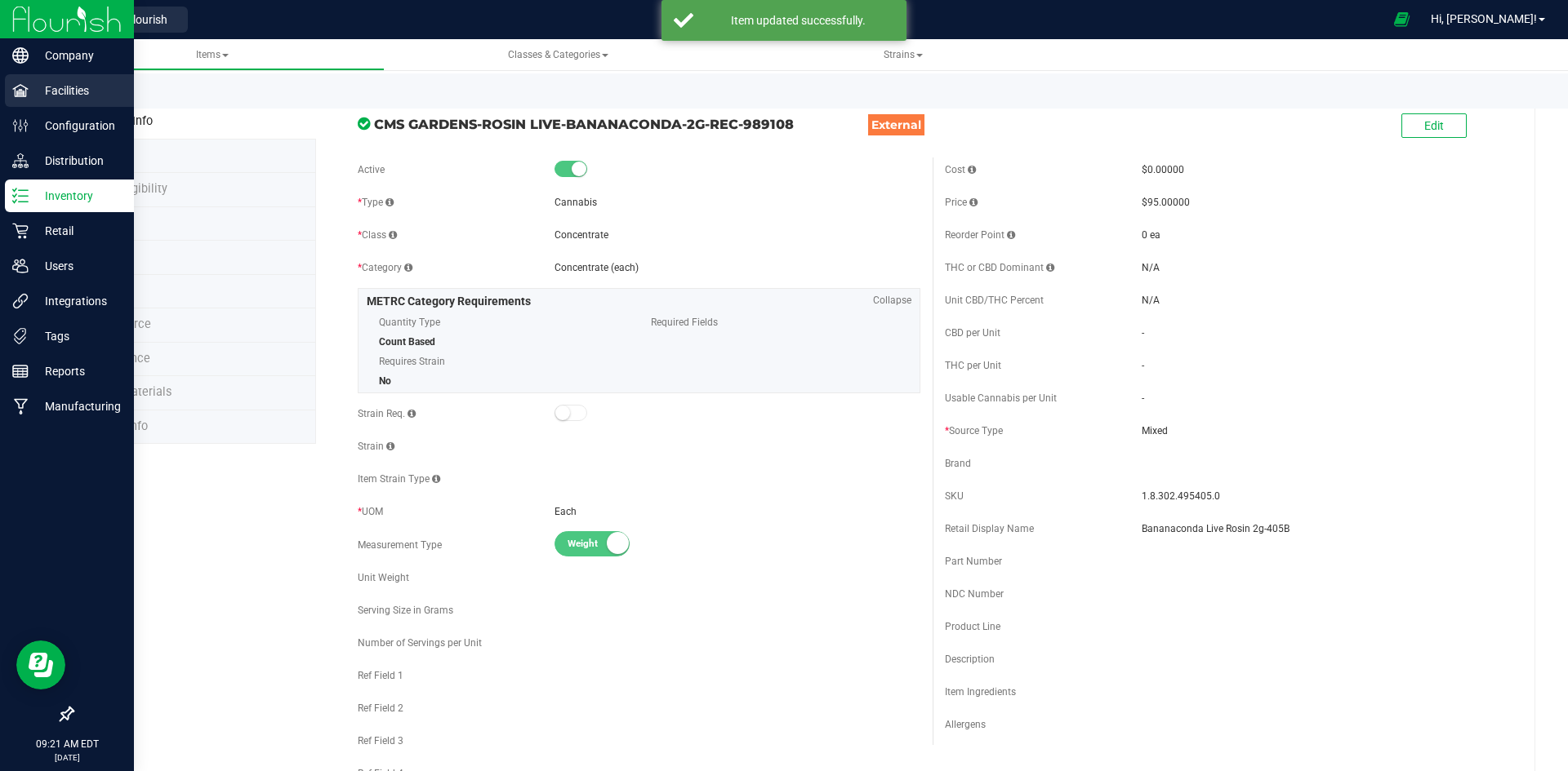
drag, startPoint x: 97, startPoint y: 93, endPoint x: 13, endPoint y: 93, distance: 84.0
click at [97, 93] on link "Back to List" at bounding box center [102, 95] width 60 height 12
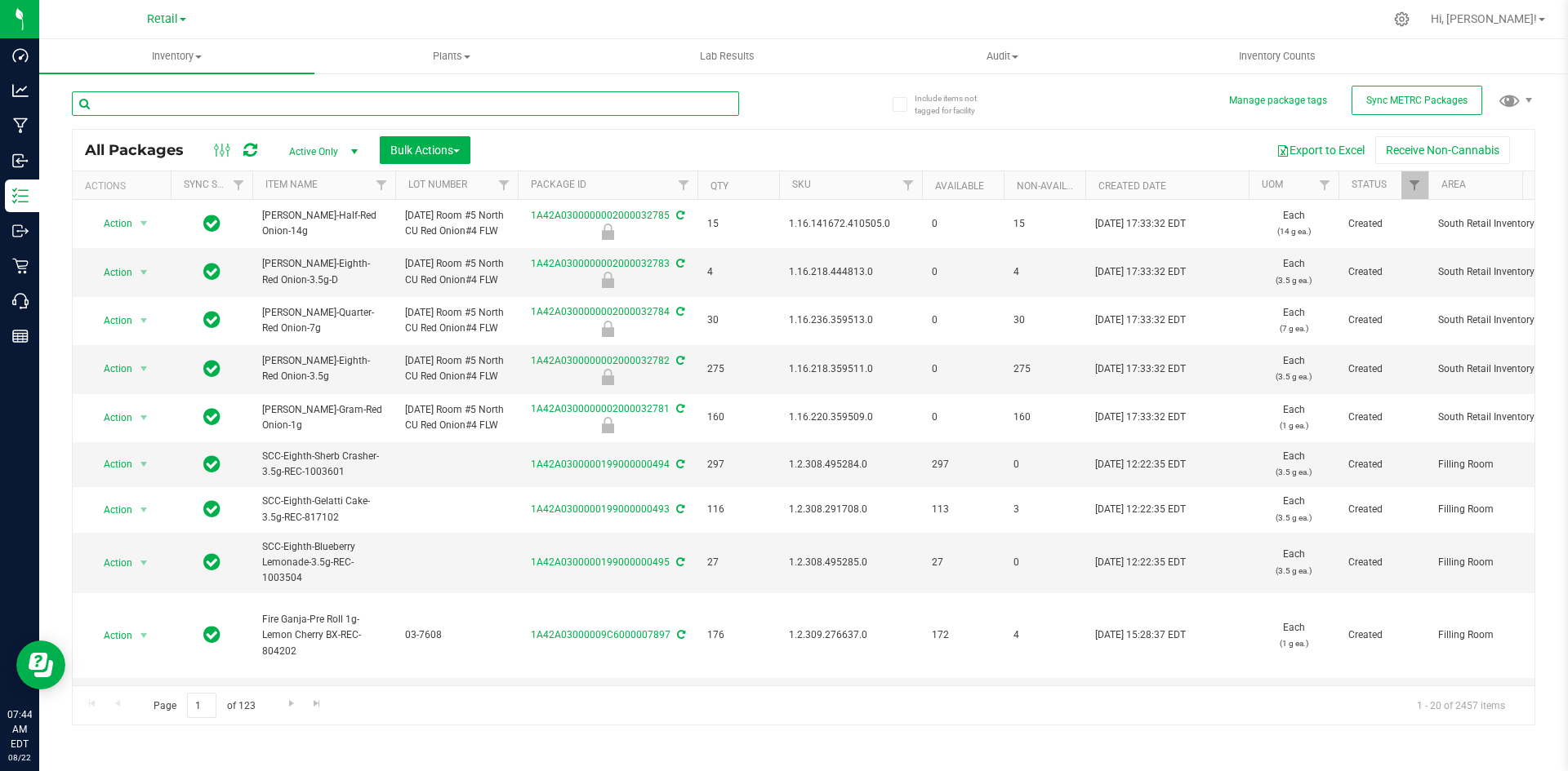
click at [205, 110] on input "text" at bounding box center [405, 103] width 667 height 24
type input "apple banana candy"
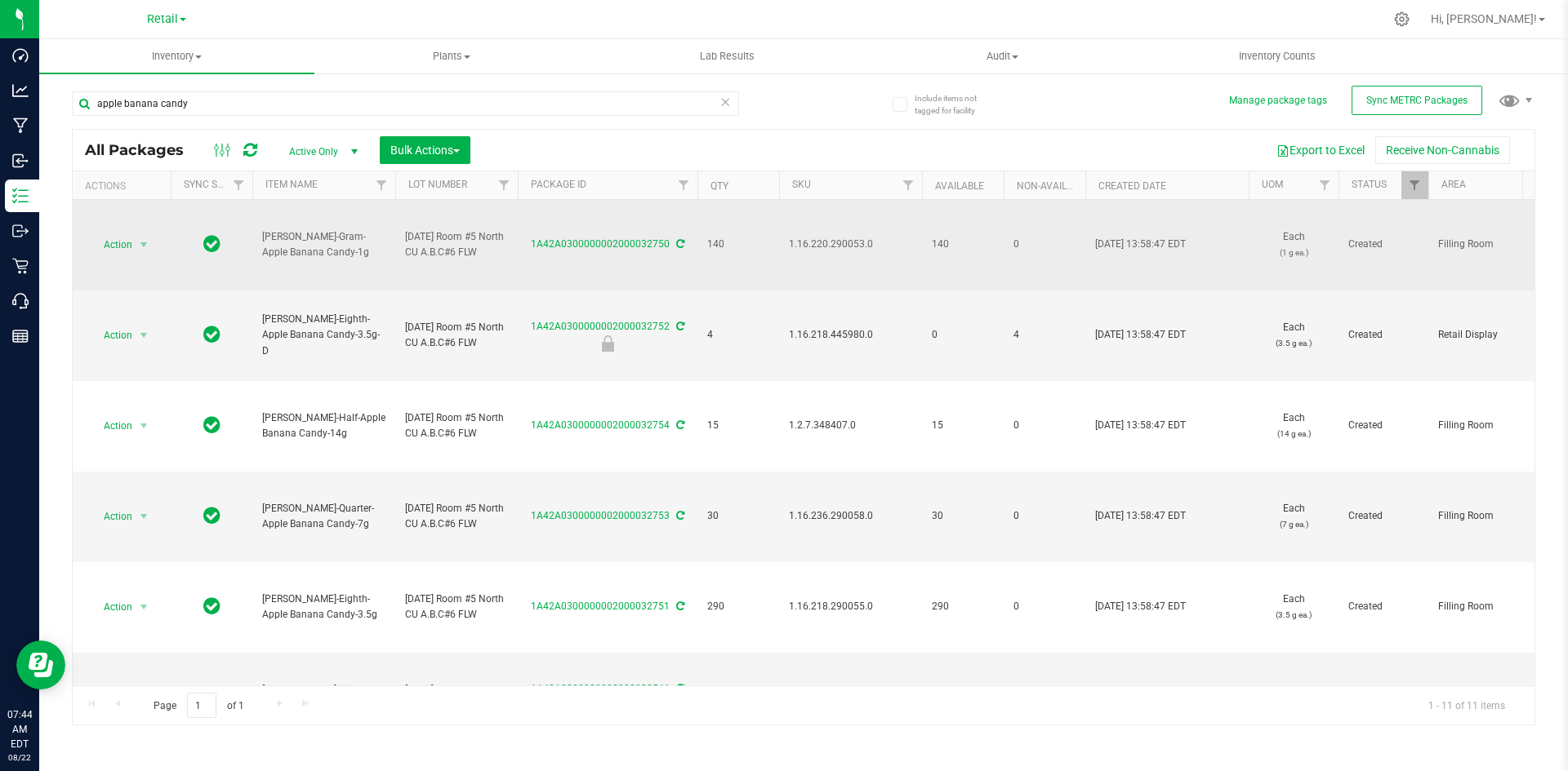
click at [838, 245] on span "1.16.220.290053.0" at bounding box center [850, 244] width 123 height 16
copy span "1.16.220.290053.0"
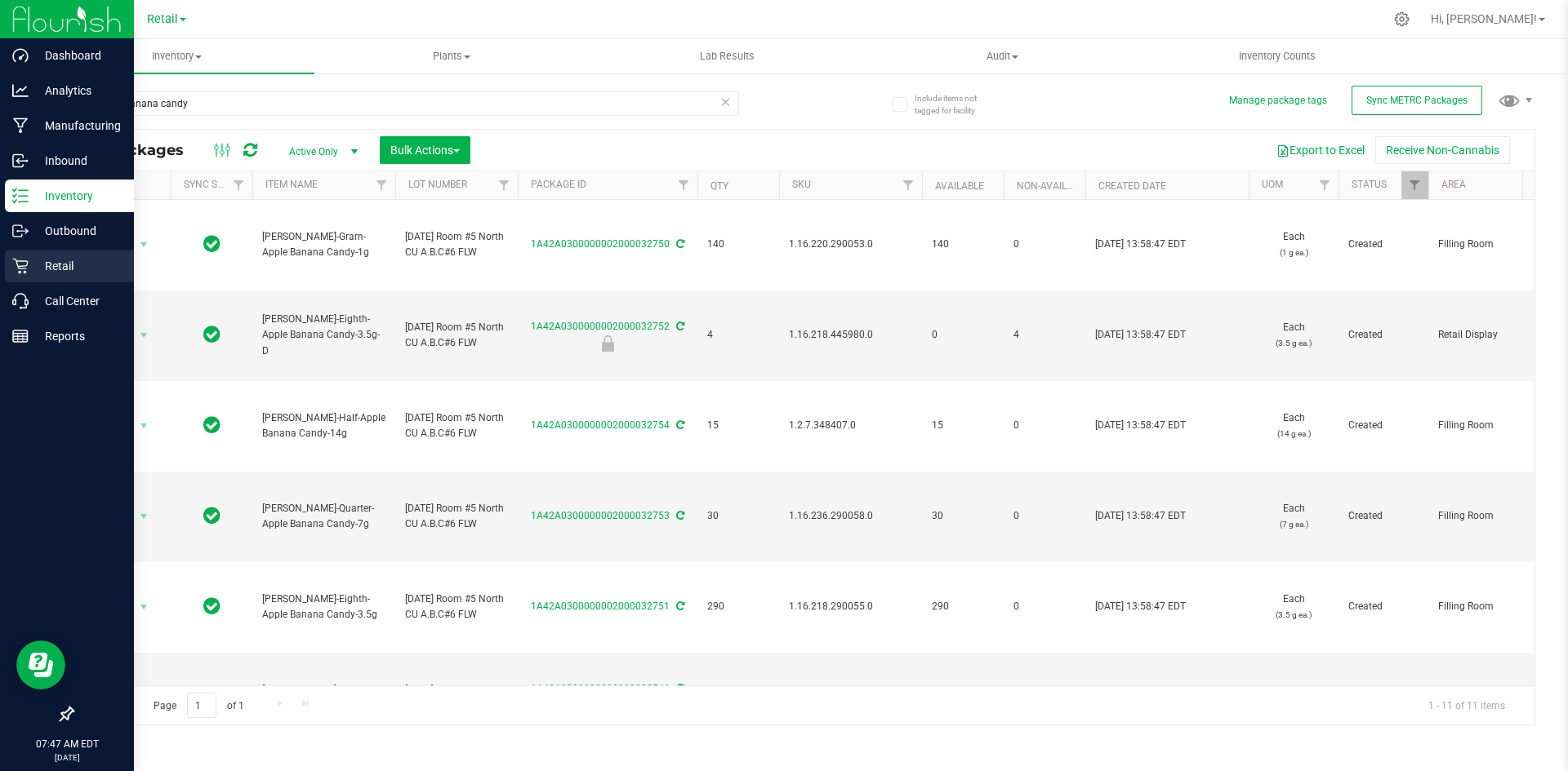
click at [15, 253] on div "Retail" at bounding box center [69, 266] width 129 height 33
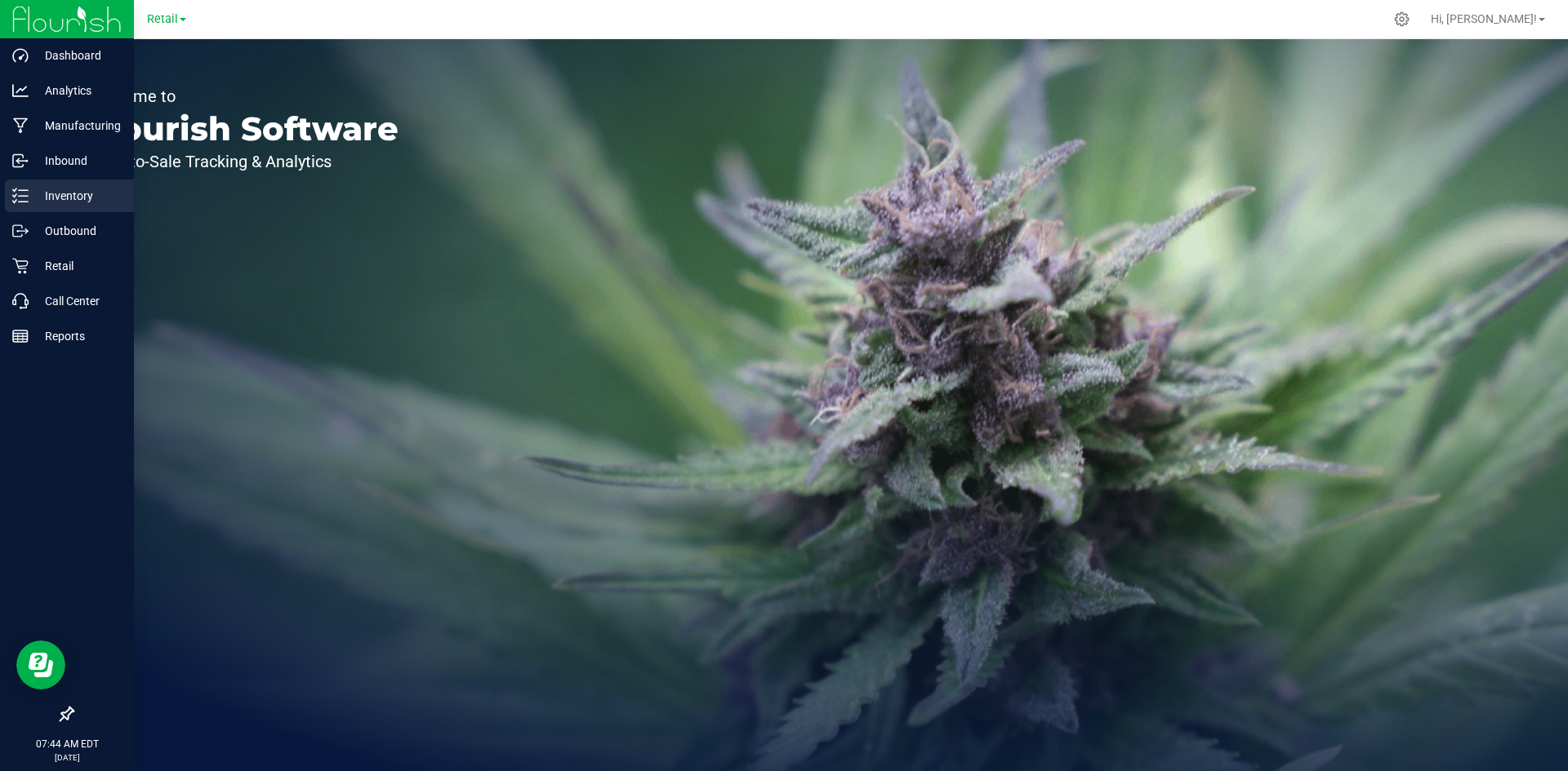
click at [8, 198] on div "Inventory" at bounding box center [69, 196] width 129 height 33
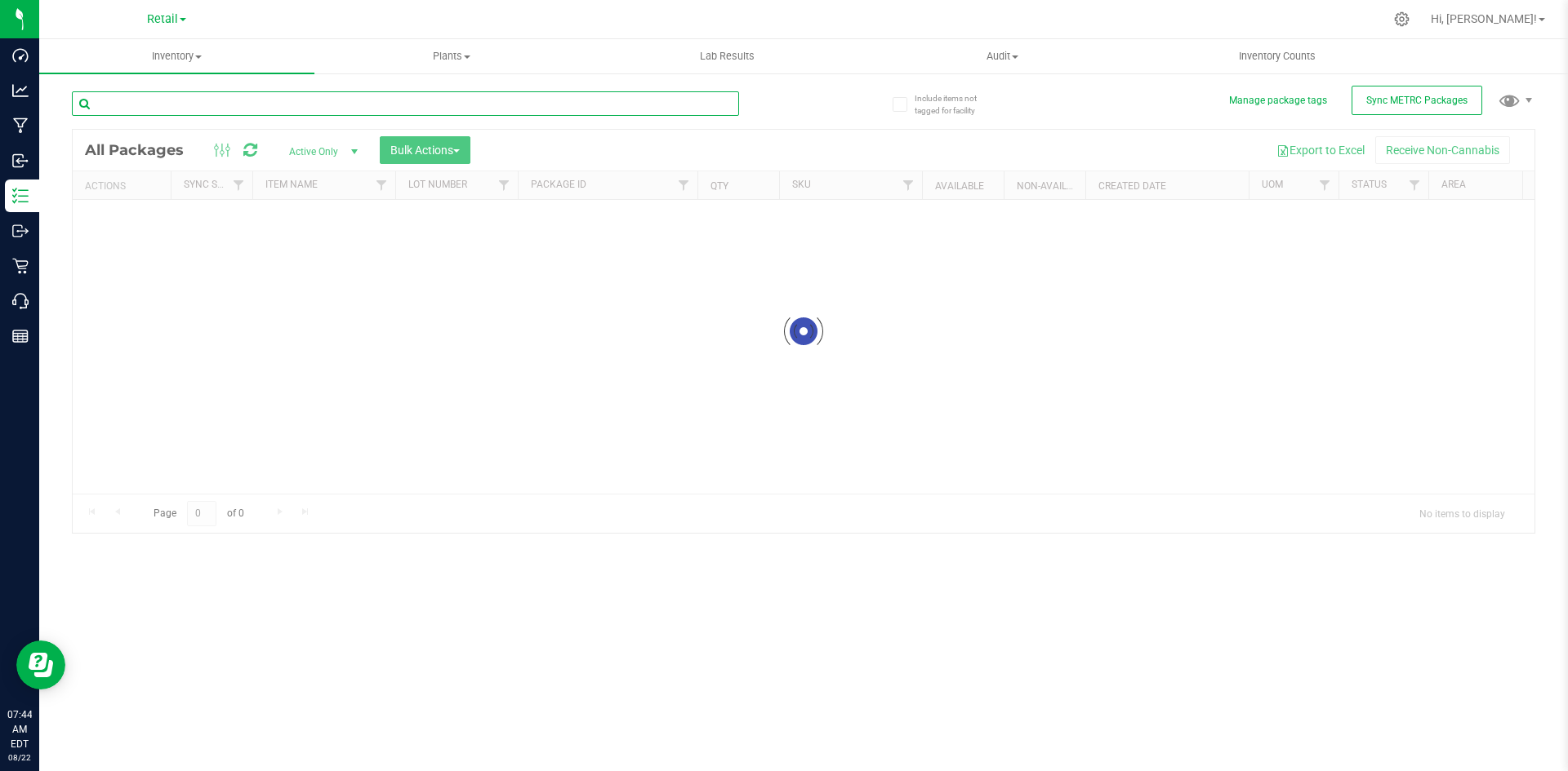
click at [228, 104] on input "text" at bounding box center [405, 103] width 667 height 24
paste input "1.16.220.290053.0"
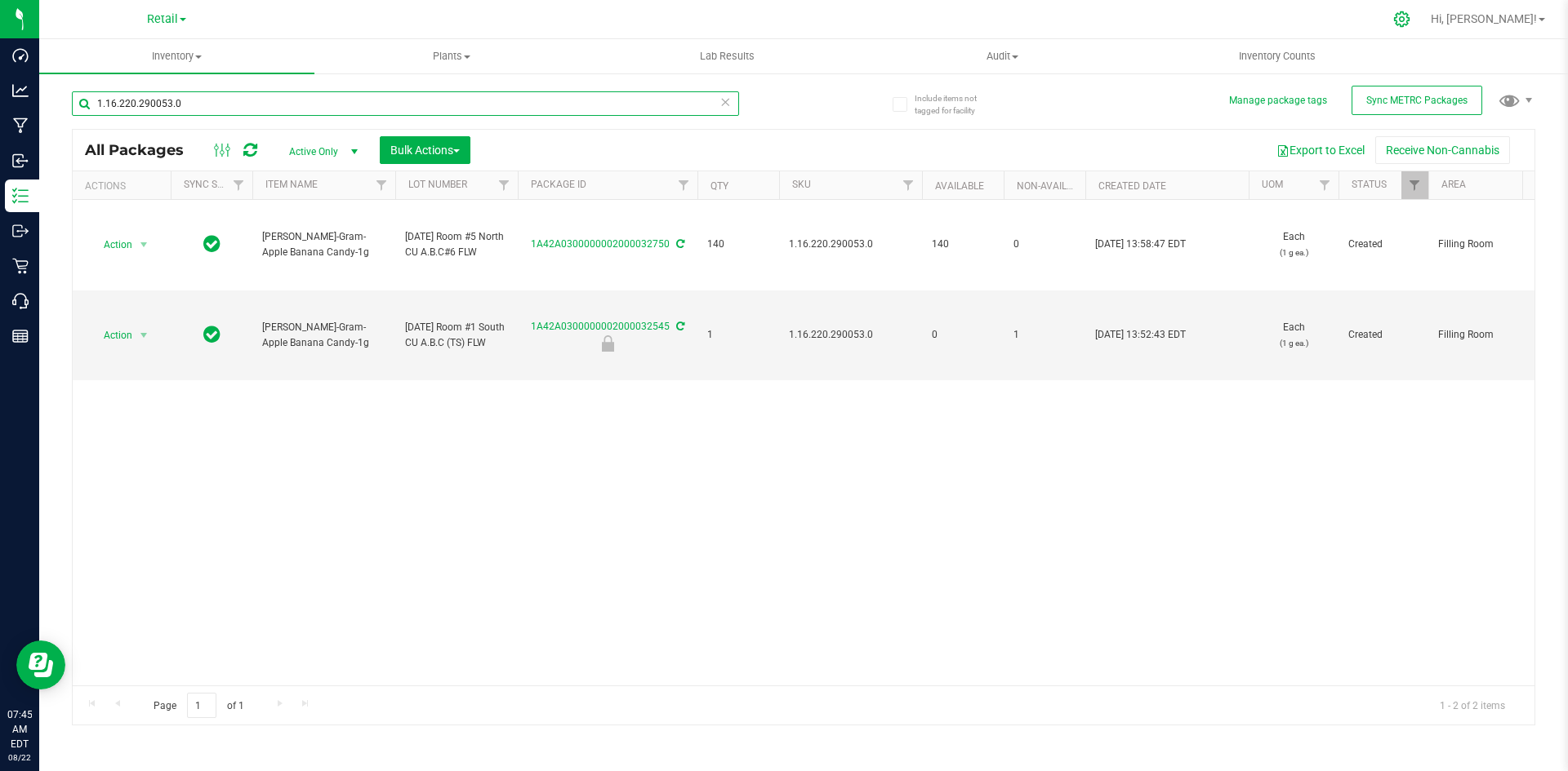
type input "1.16.220.290053.0"
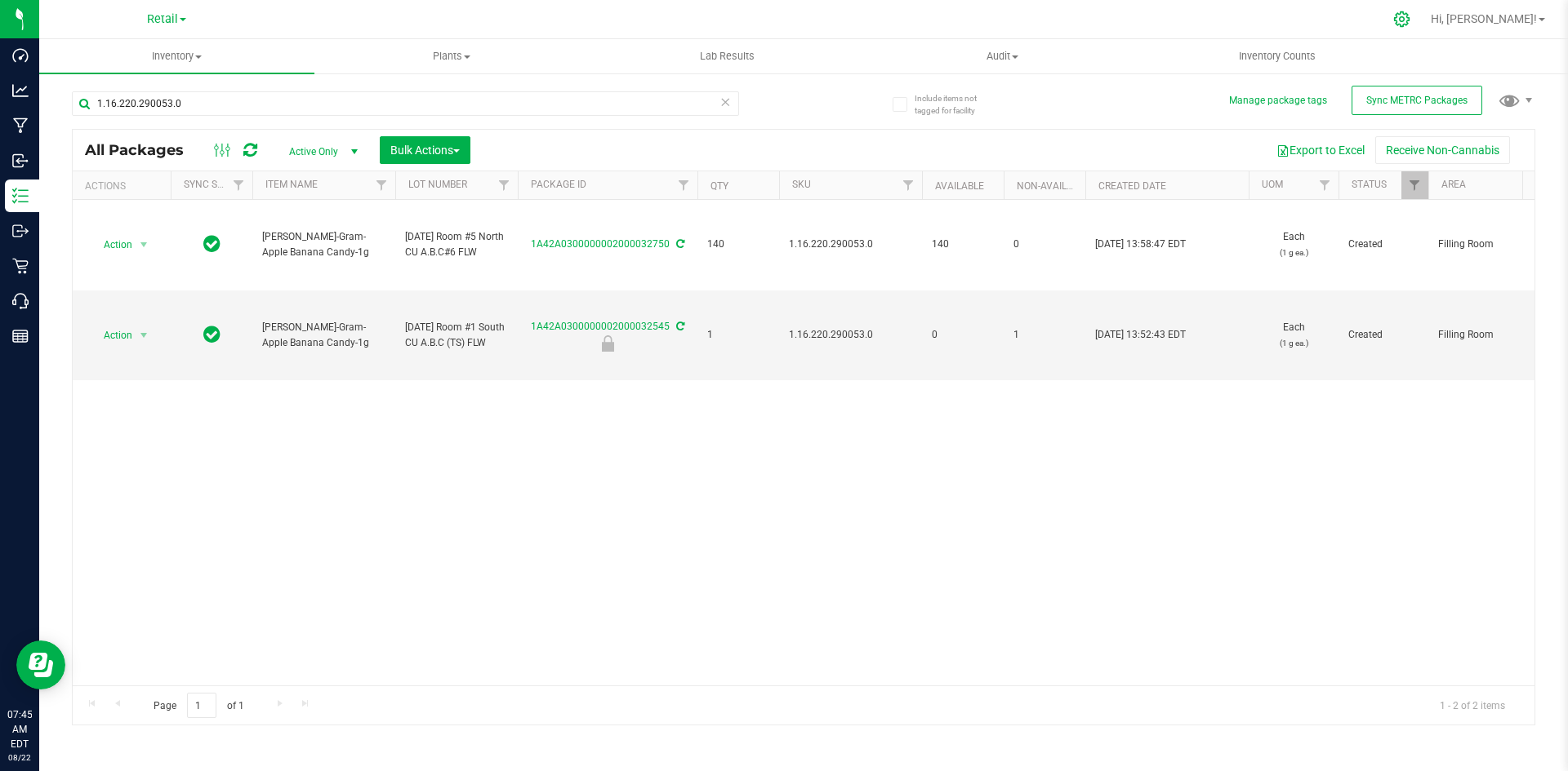
click at [1411, 18] on icon at bounding box center [1401, 19] width 17 height 17
click at [1461, 18] on div "Retail Hi, Daniel! Inventory All packages All inventory Waste log Create invent…" at bounding box center [803, 386] width 1529 height 771
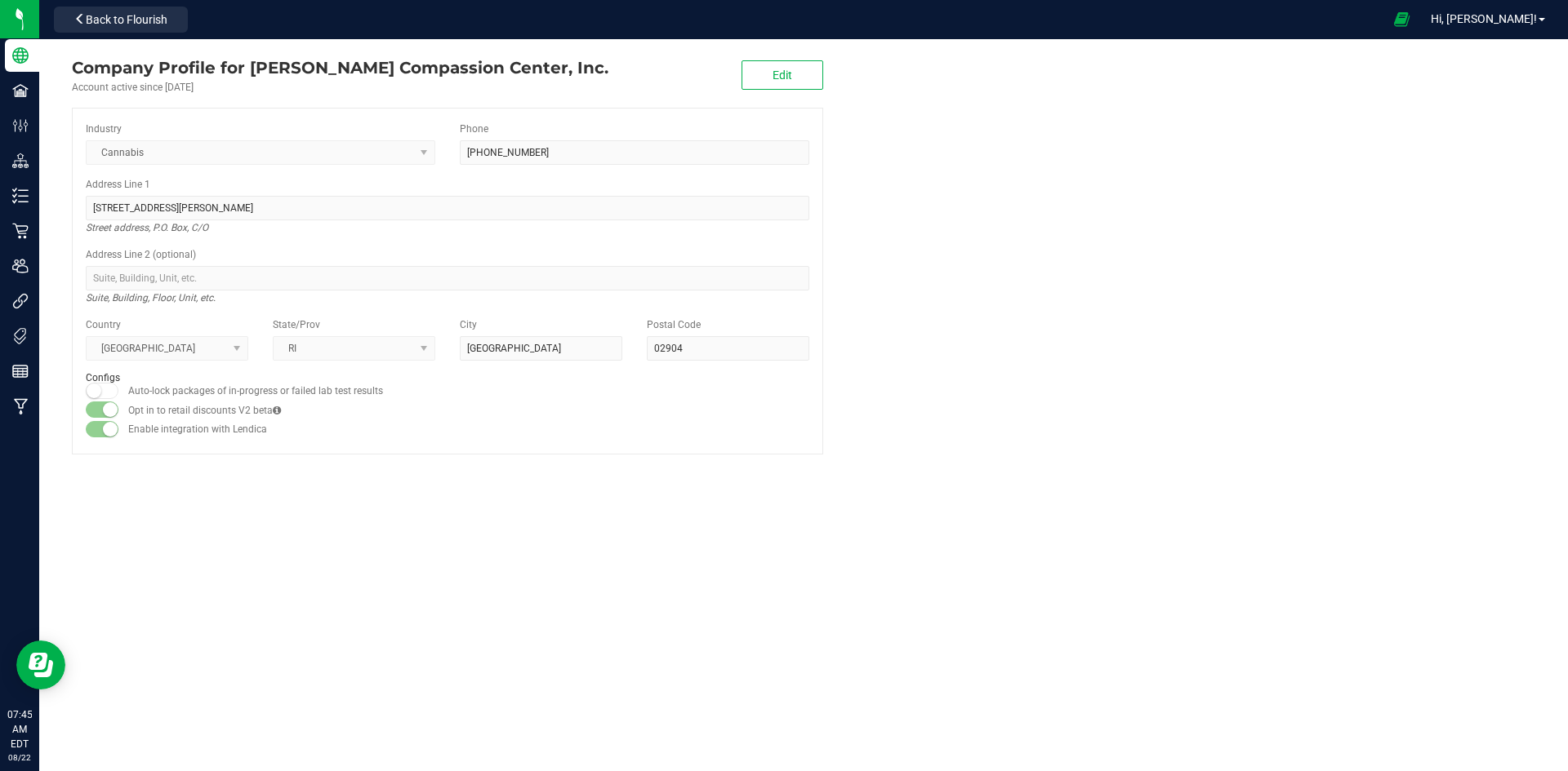
click at [40, 201] on div "Company Profile for Thomas C. Slater Compassion Center, Inc. Account active sin…" at bounding box center [448, 255] width 817 height 431
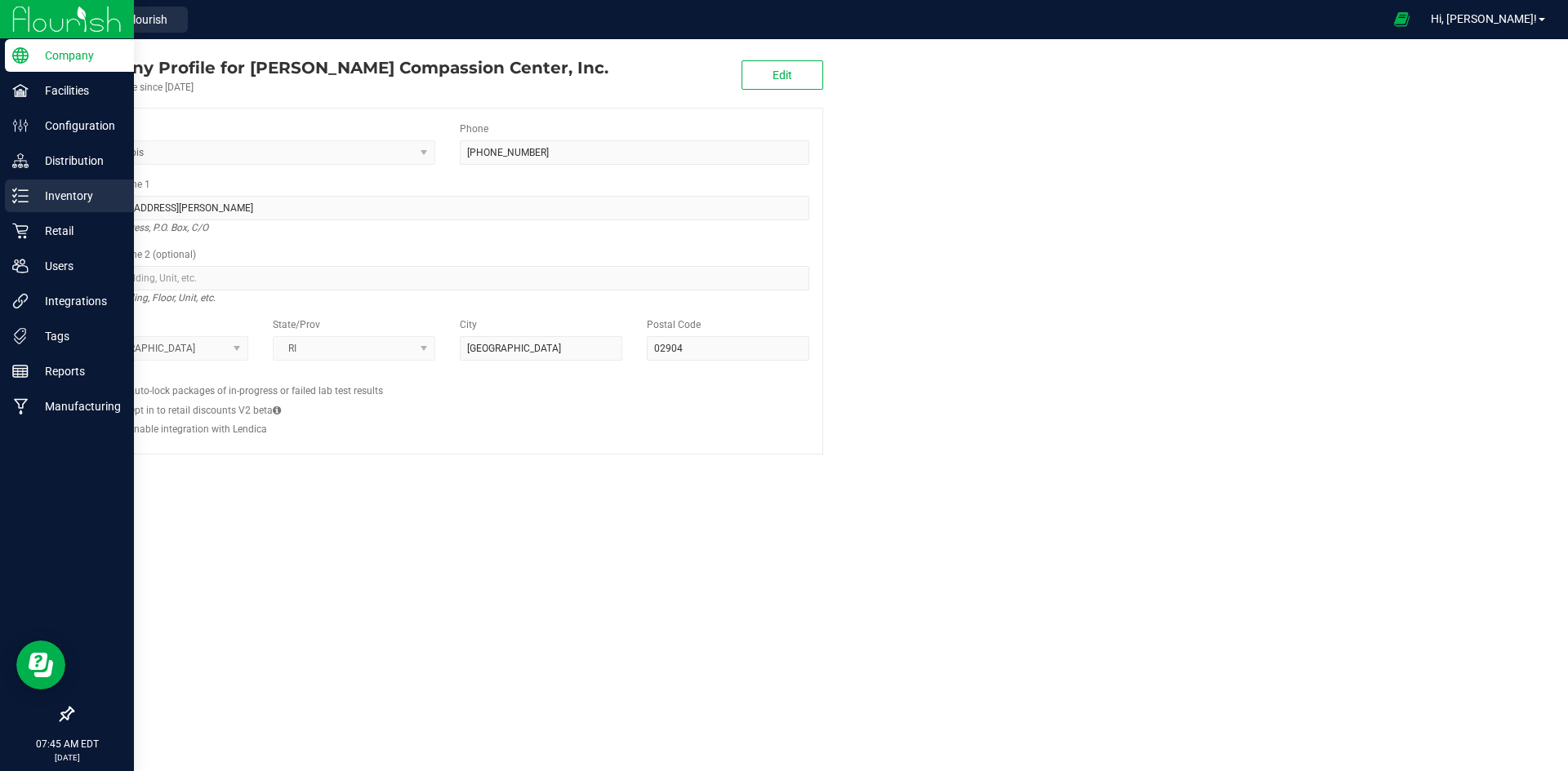
click at [18, 201] on icon at bounding box center [21, 197] width 17 height 17
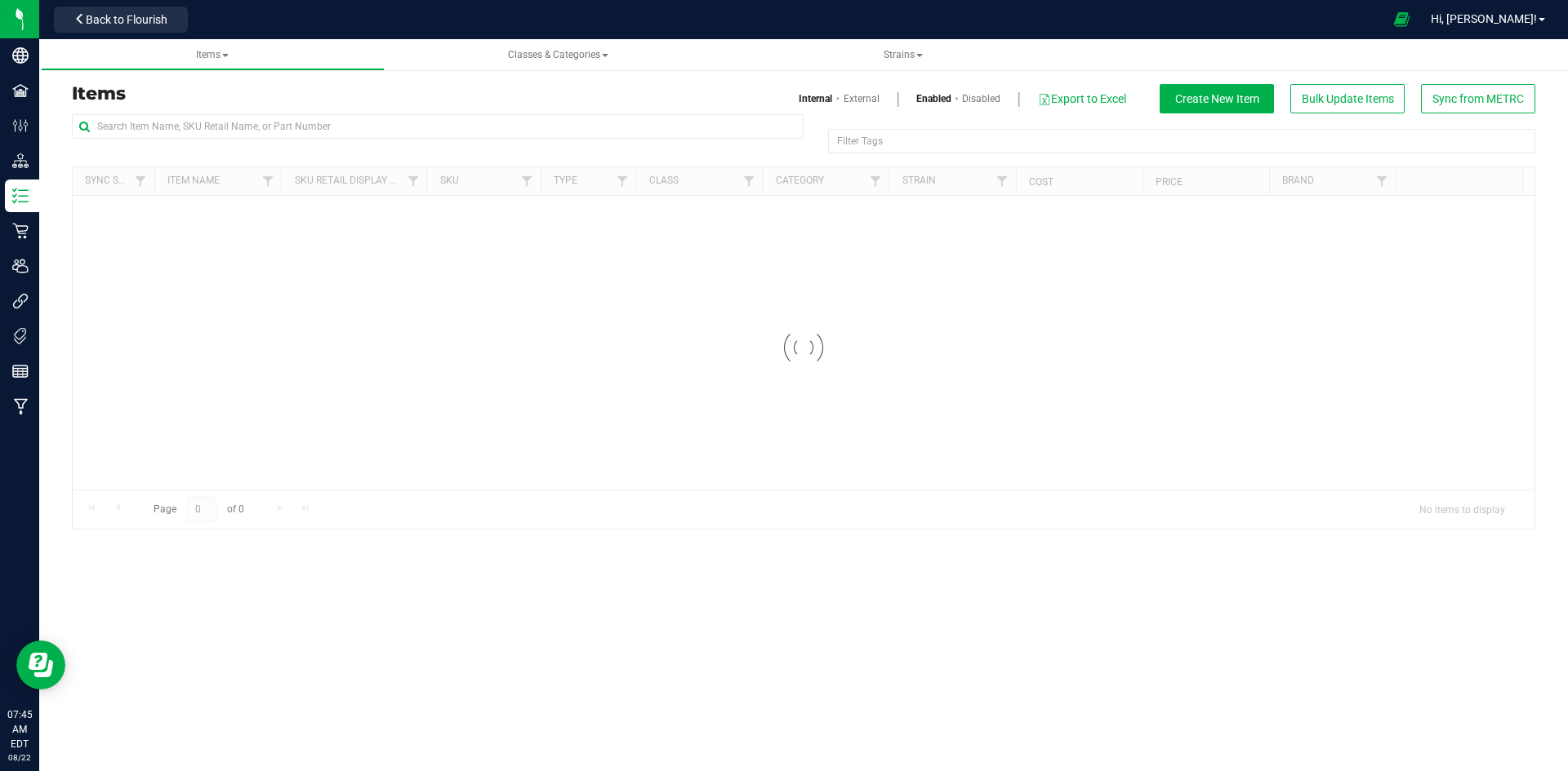
click at [331, 145] on div at bounding box center [438, 133] width 732 height 38
click at [335, 135] on input "text" at bounding box center [438, 126] width 732 height 24
paste input "1.16.220.290053.0"
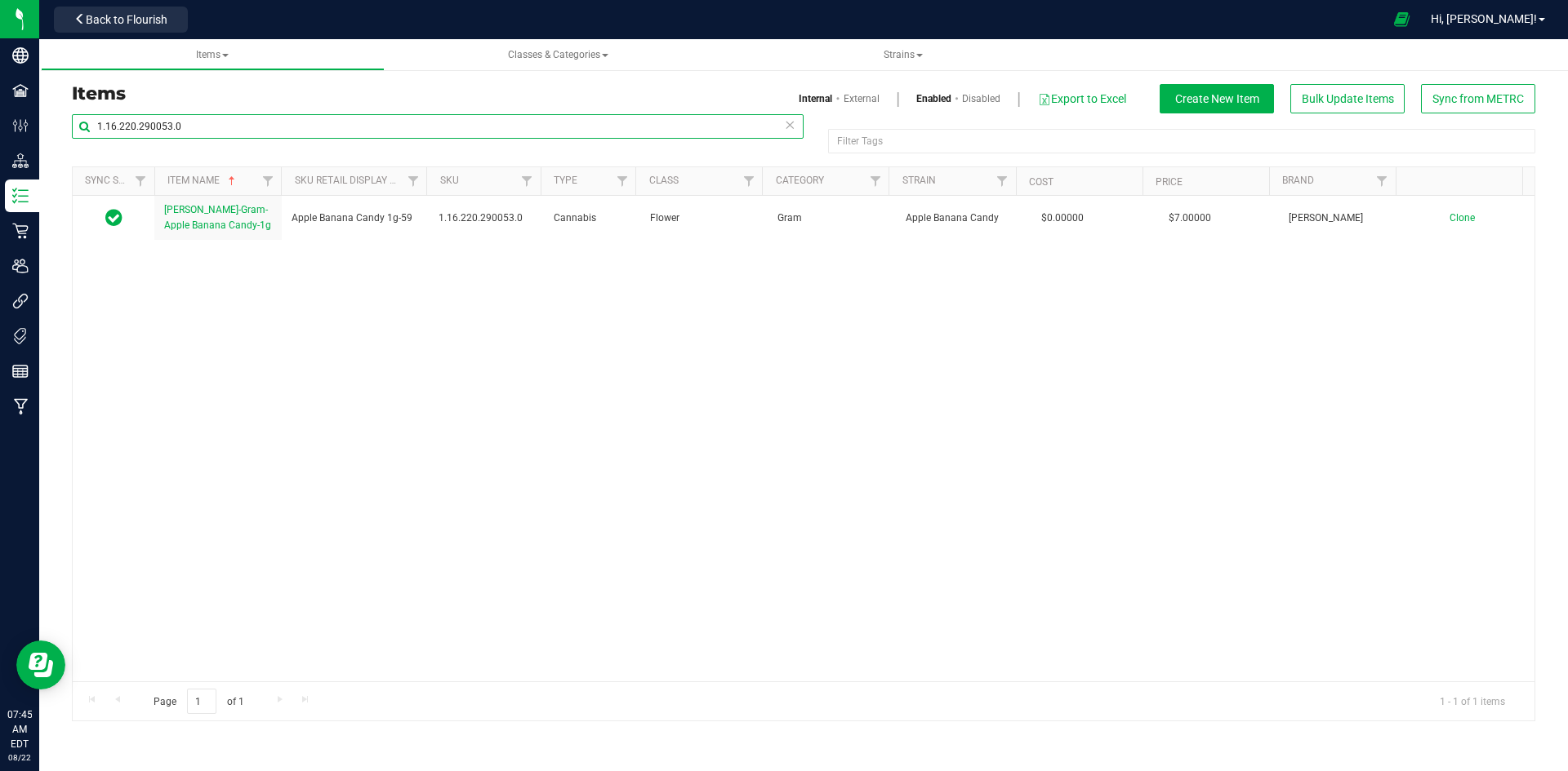
type input "1.16.220.290053.0"
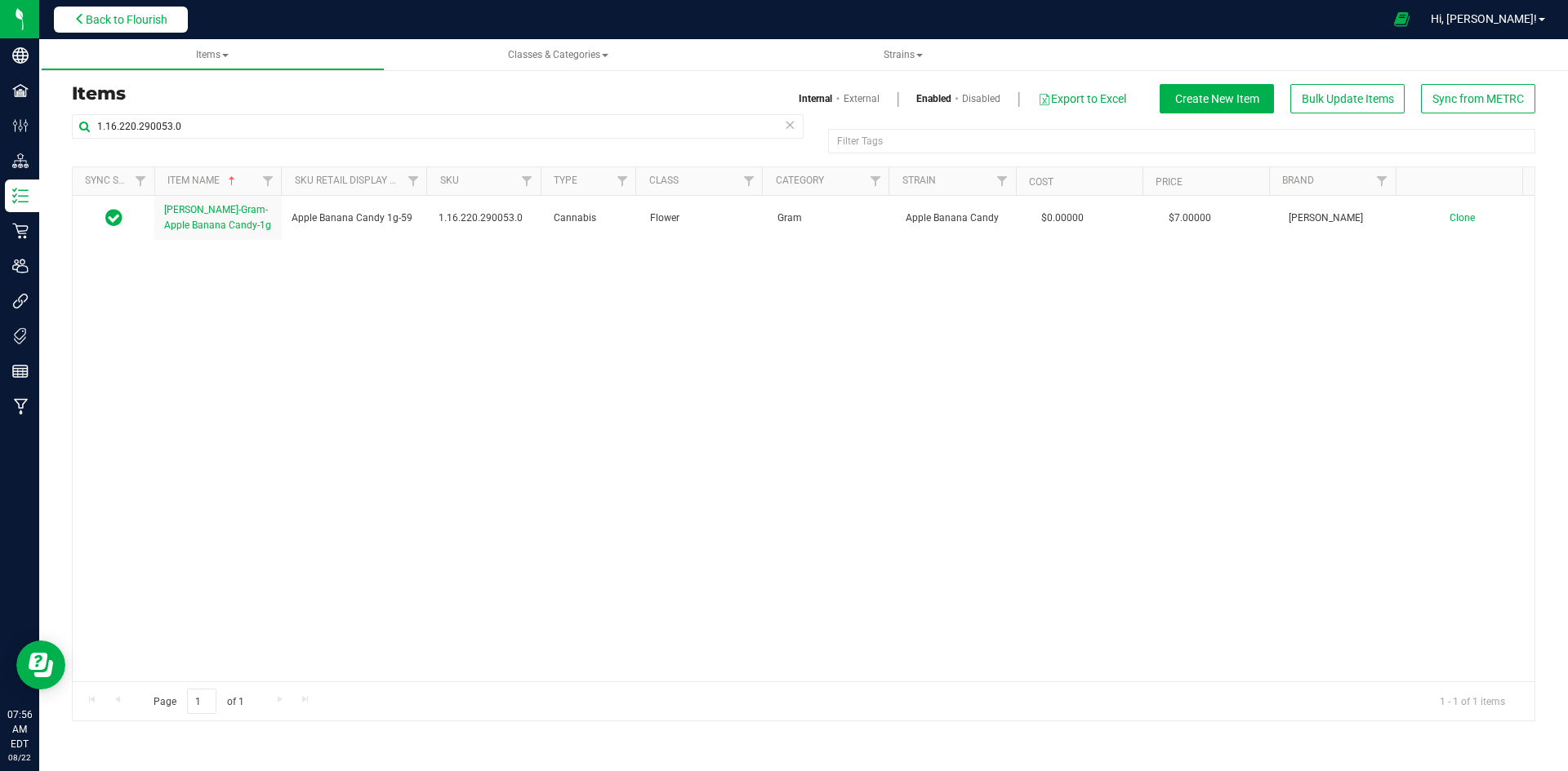
click at [105, 18] on span "Back to Flourish" at bounding box center [126, 20] width 82 height 13
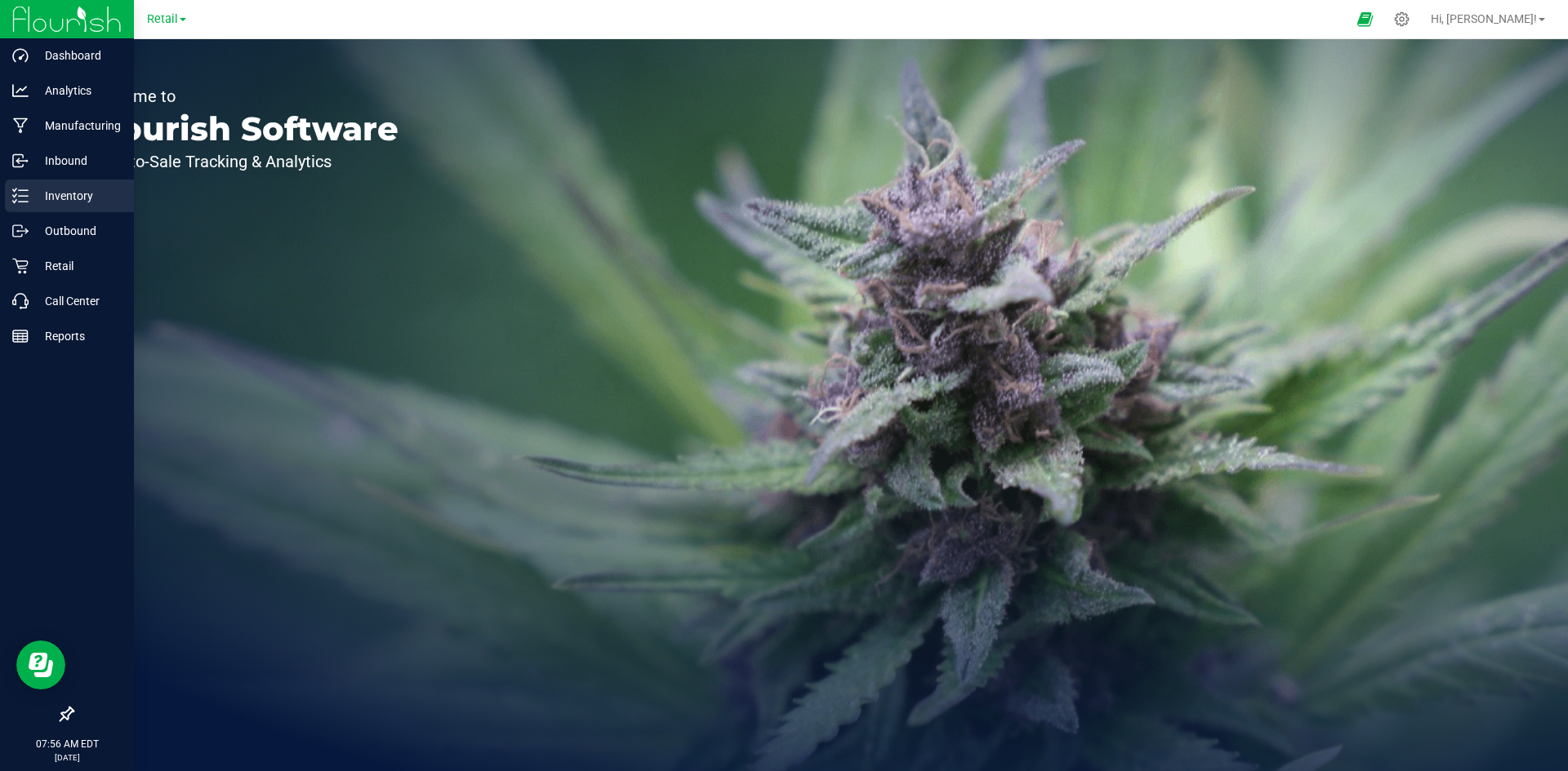
click at [25, 188] on icon at bounding box center [21, 197] width 17 height 17
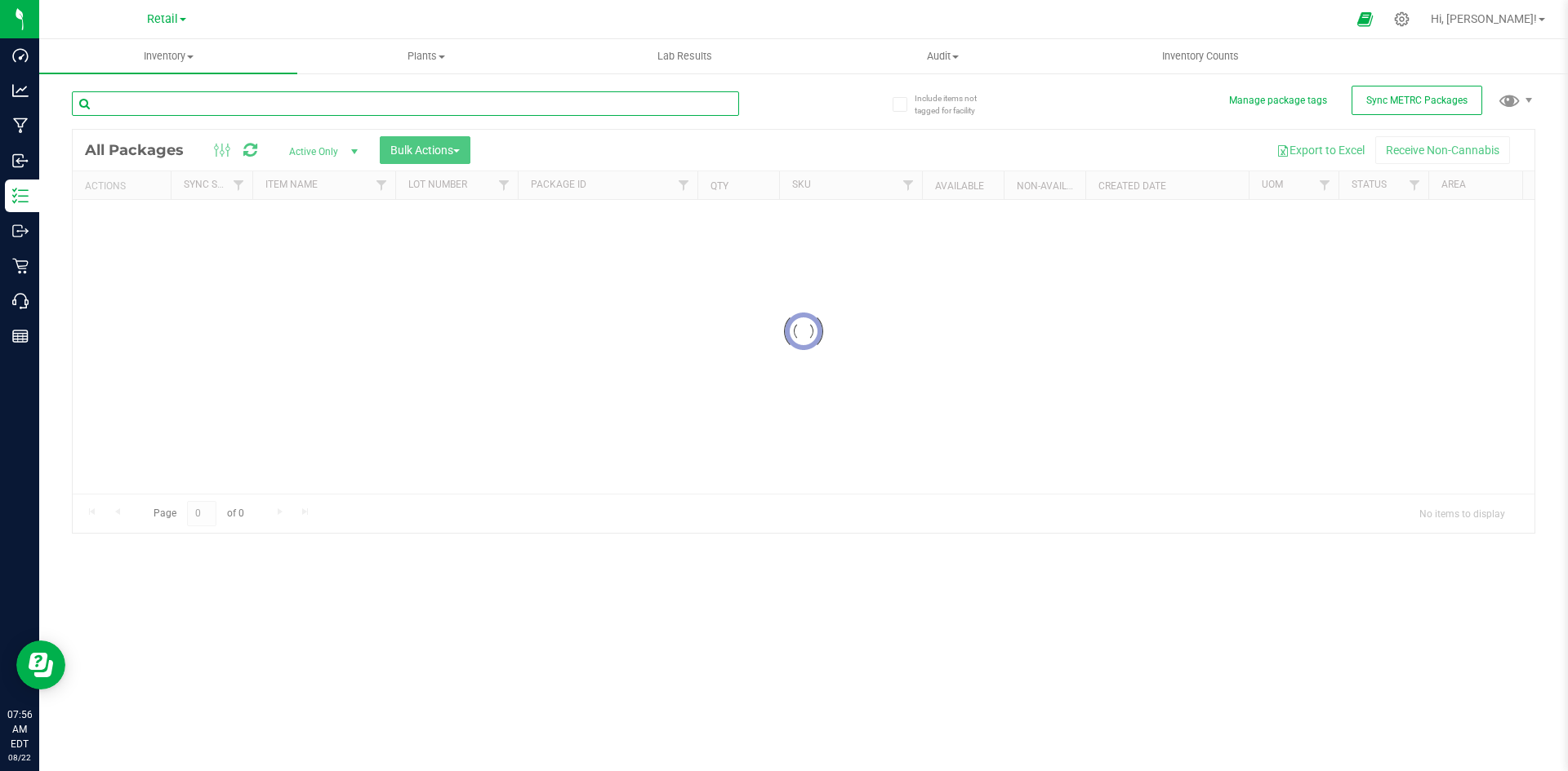
click at [197, 99] on input "text" at bounding box center [405, 103] width 667 height 24
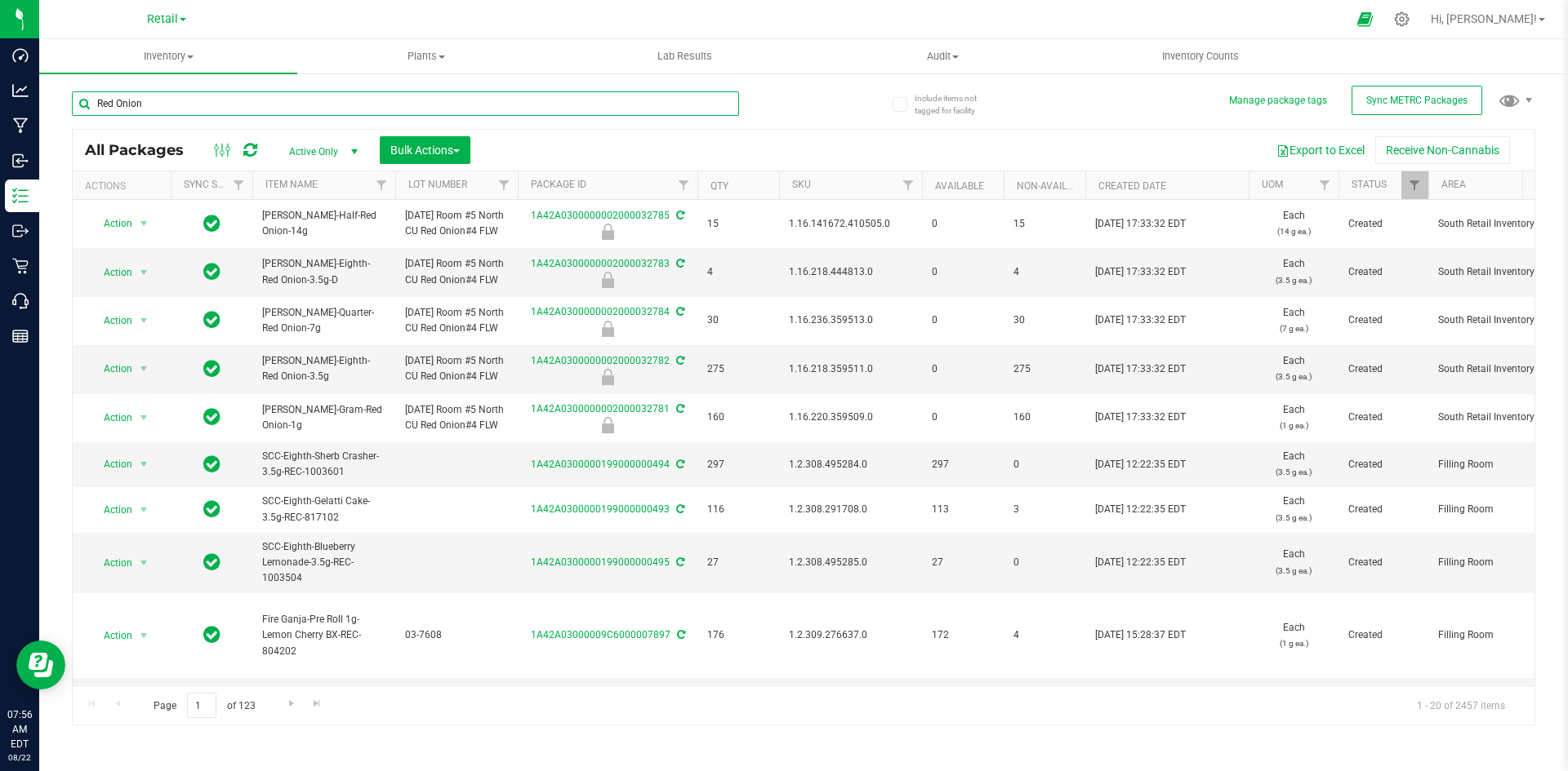
type input "Red Onion"
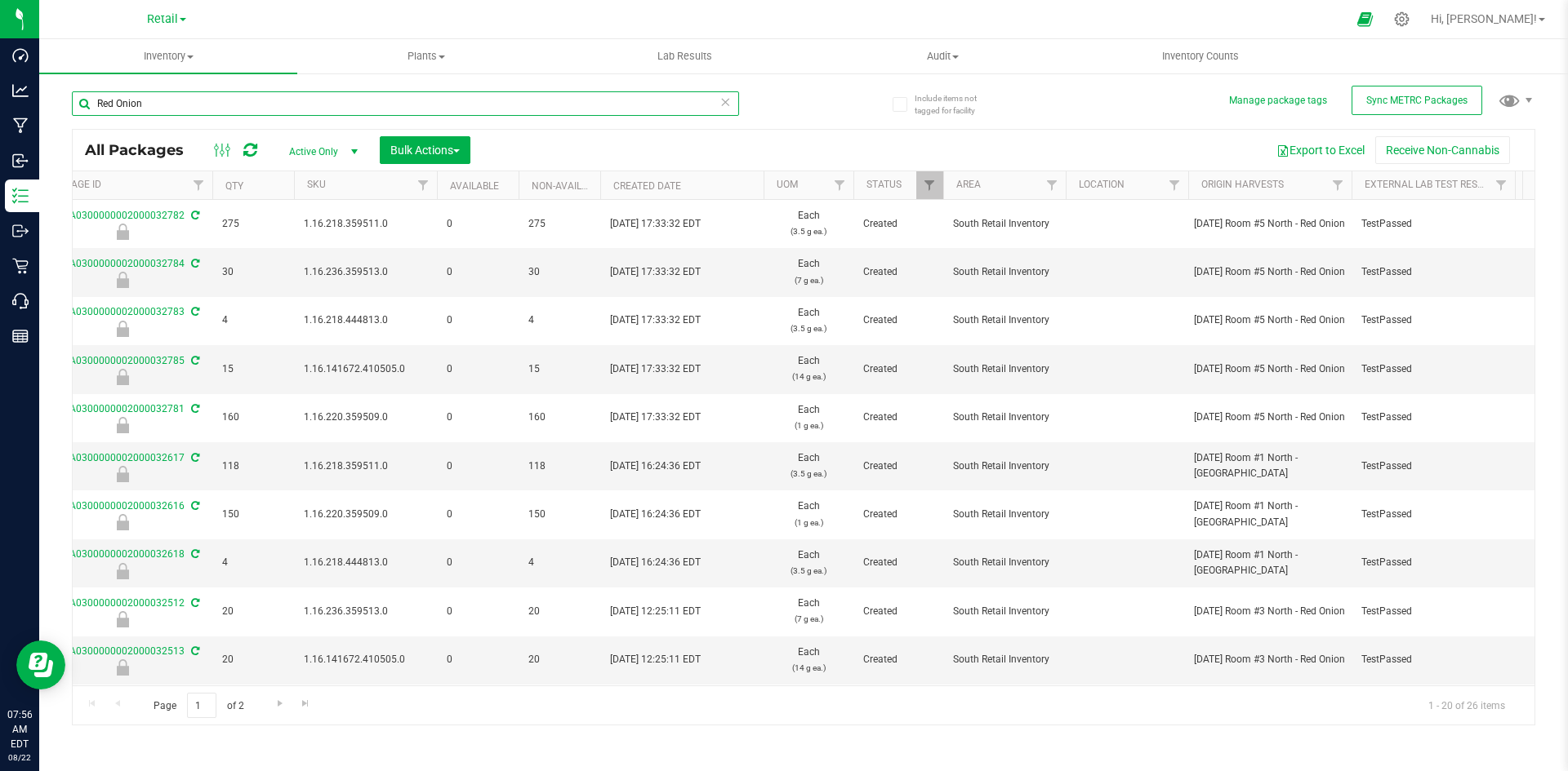
scroll to position [0, 205]
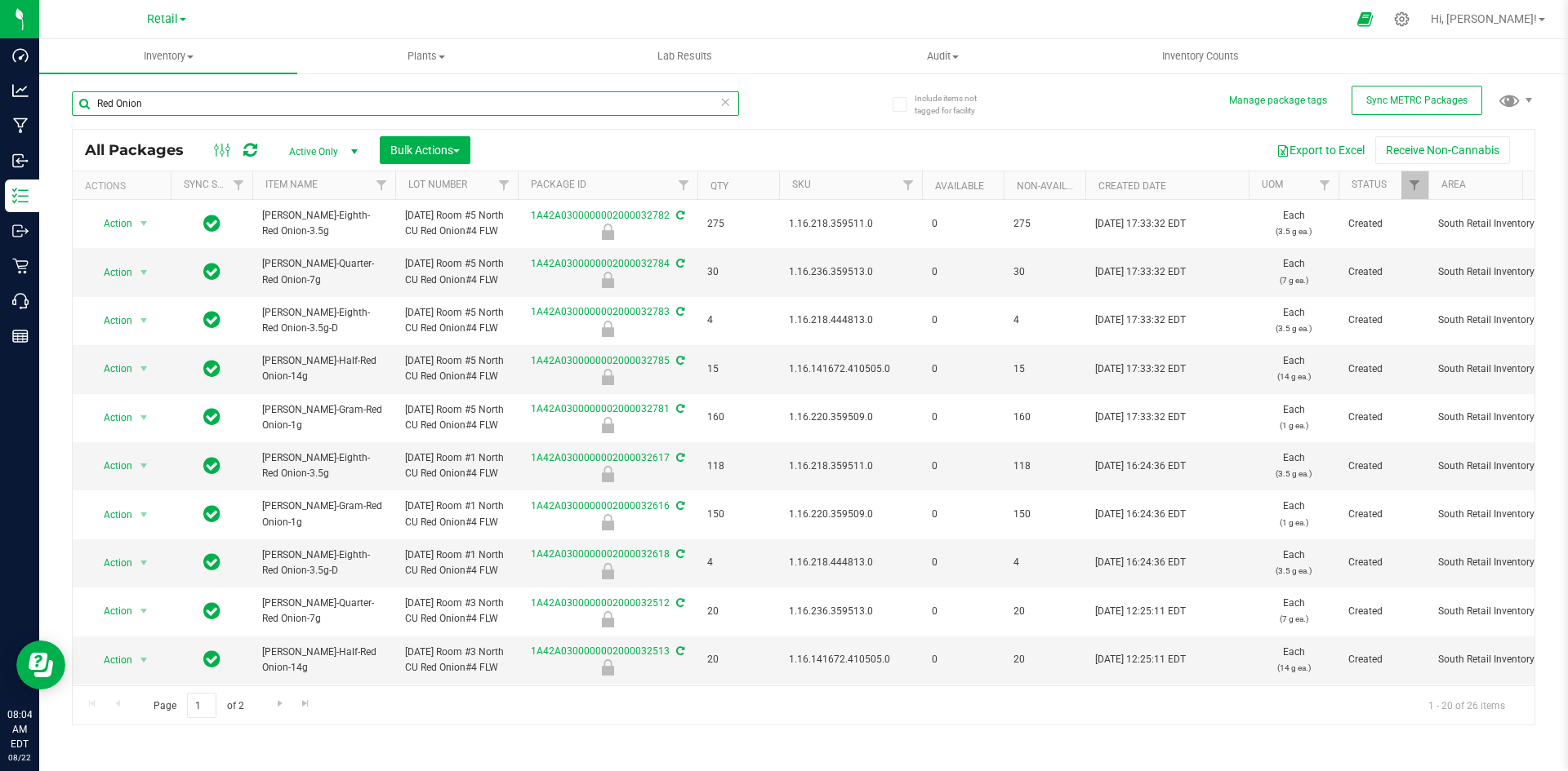
click at [227, 100] on input "Red Onion" at bounding box center [405, 103] width 667 height 24
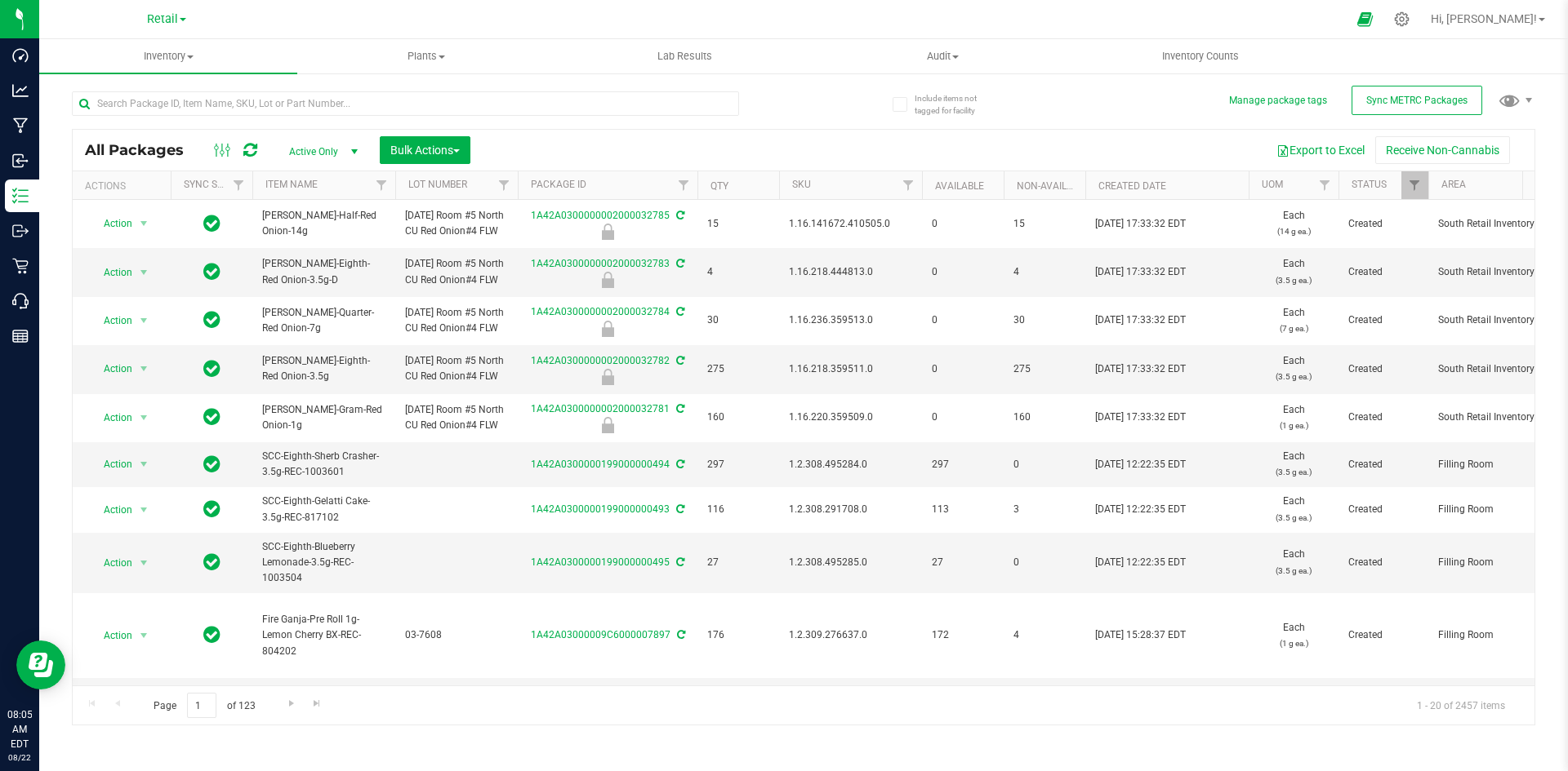
click at [554, 116] on div at bounding box center [405, 110] width 667 height 38
click at [552, 109] on input "text" at bounding box center [405, 103] width 667 height 24
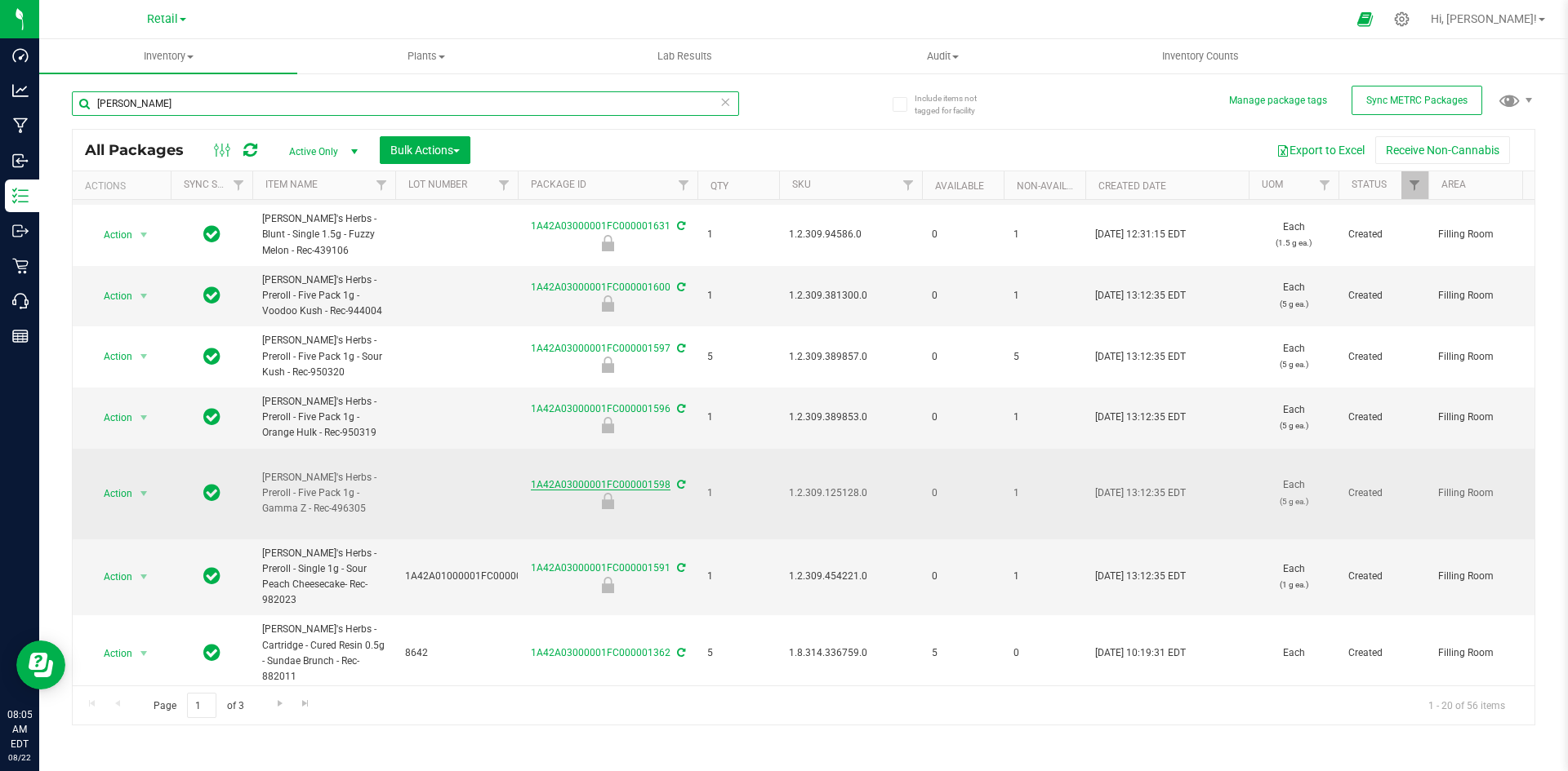
scroll to position [804, 0]
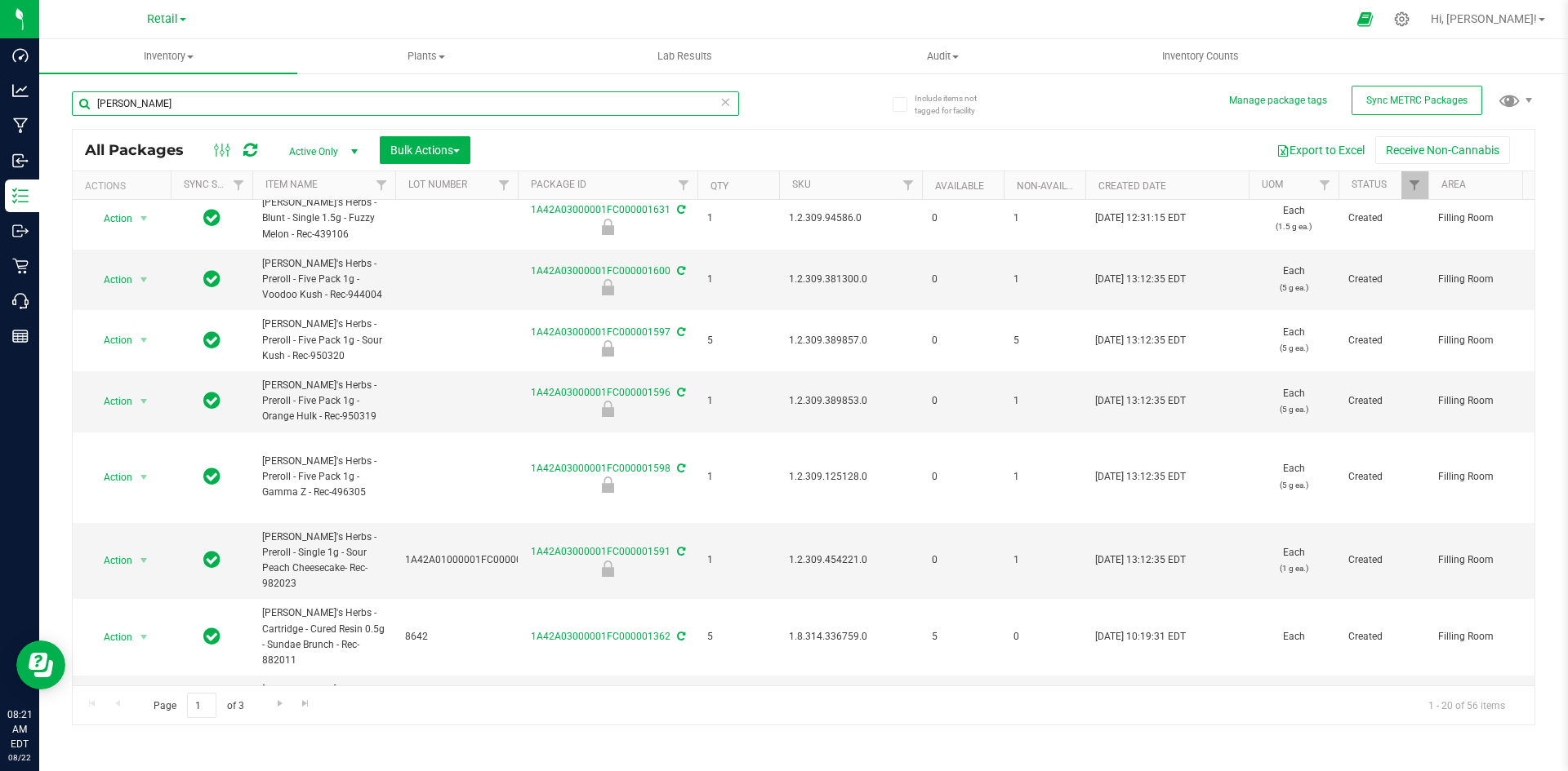
drag, startPoint x: 170, startPoint y: 100, endPoint x: -920, endPoint y: 86, distance: 1090.1
click at [0, 86] on html "Dashboard Analytics Manufacturing Inbound Inventory Outbound Retail Call Center…" at bounding box center [784, 386] width 1568 height 771
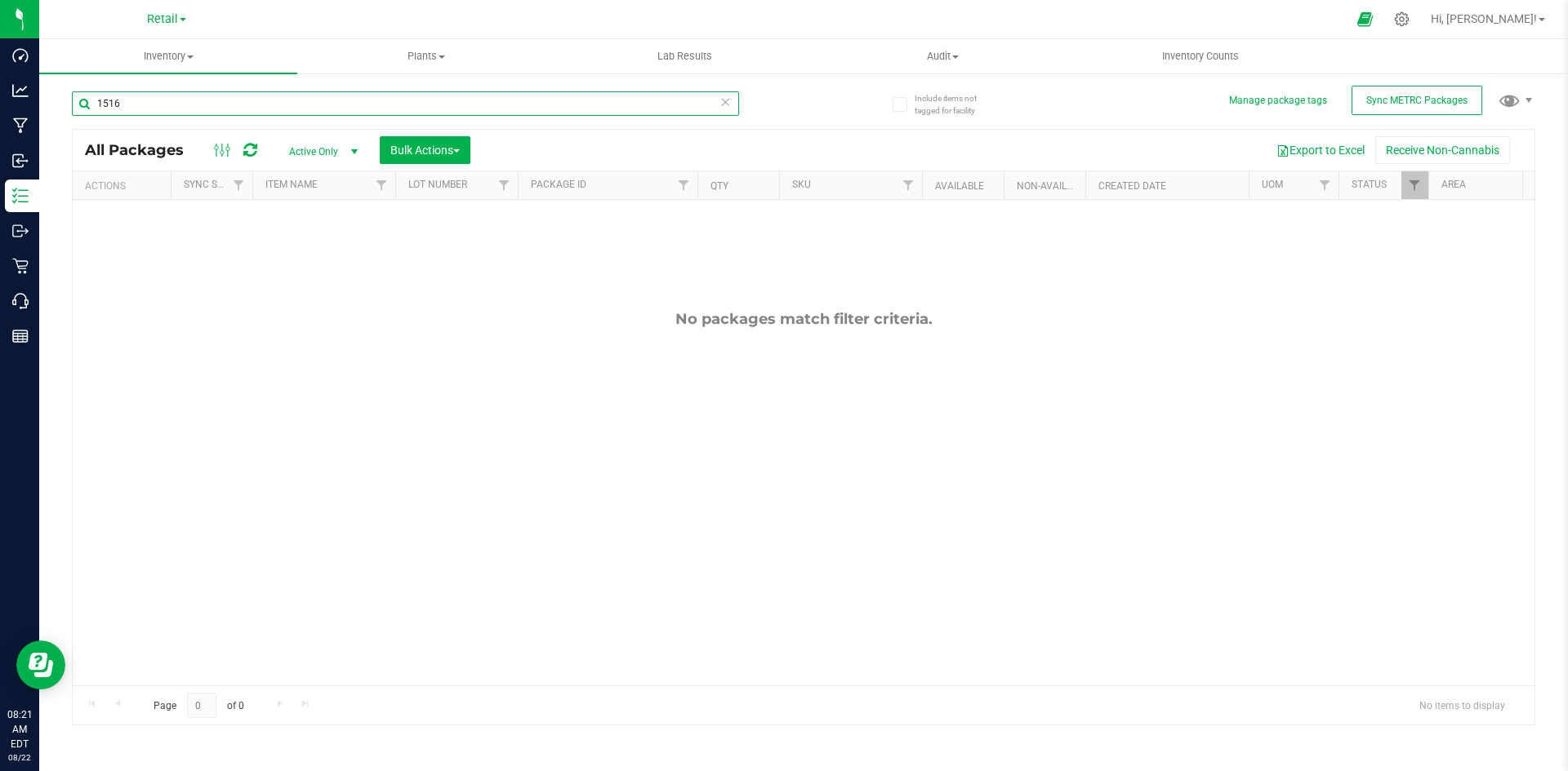
type input "1516"
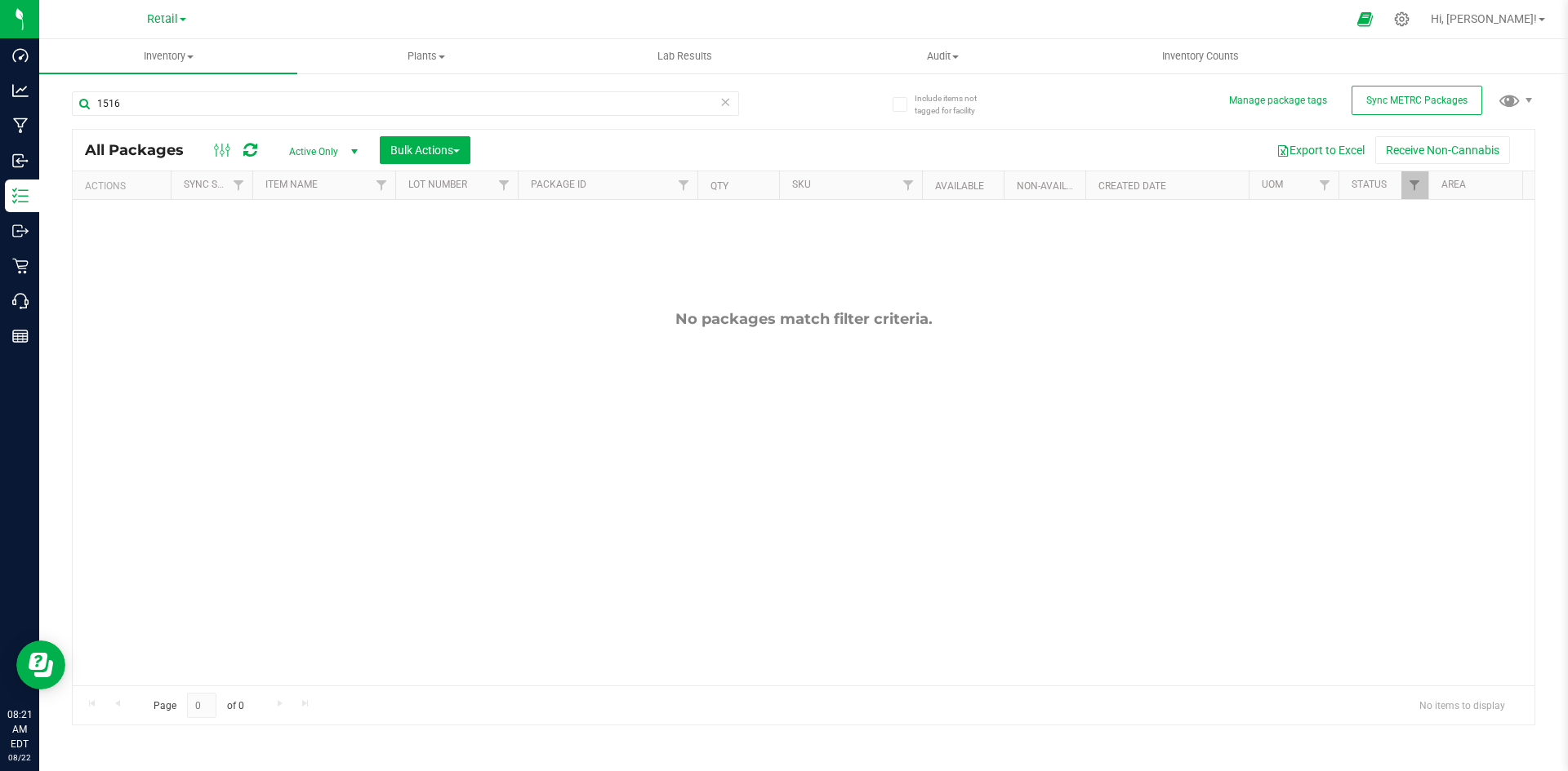
click at [321, 151] on span "Active Only" at bounding box center [320, 151] width 90 height 23
click at [312, 253] on li "All" at bounding box center [319, 250] width 88 height 24
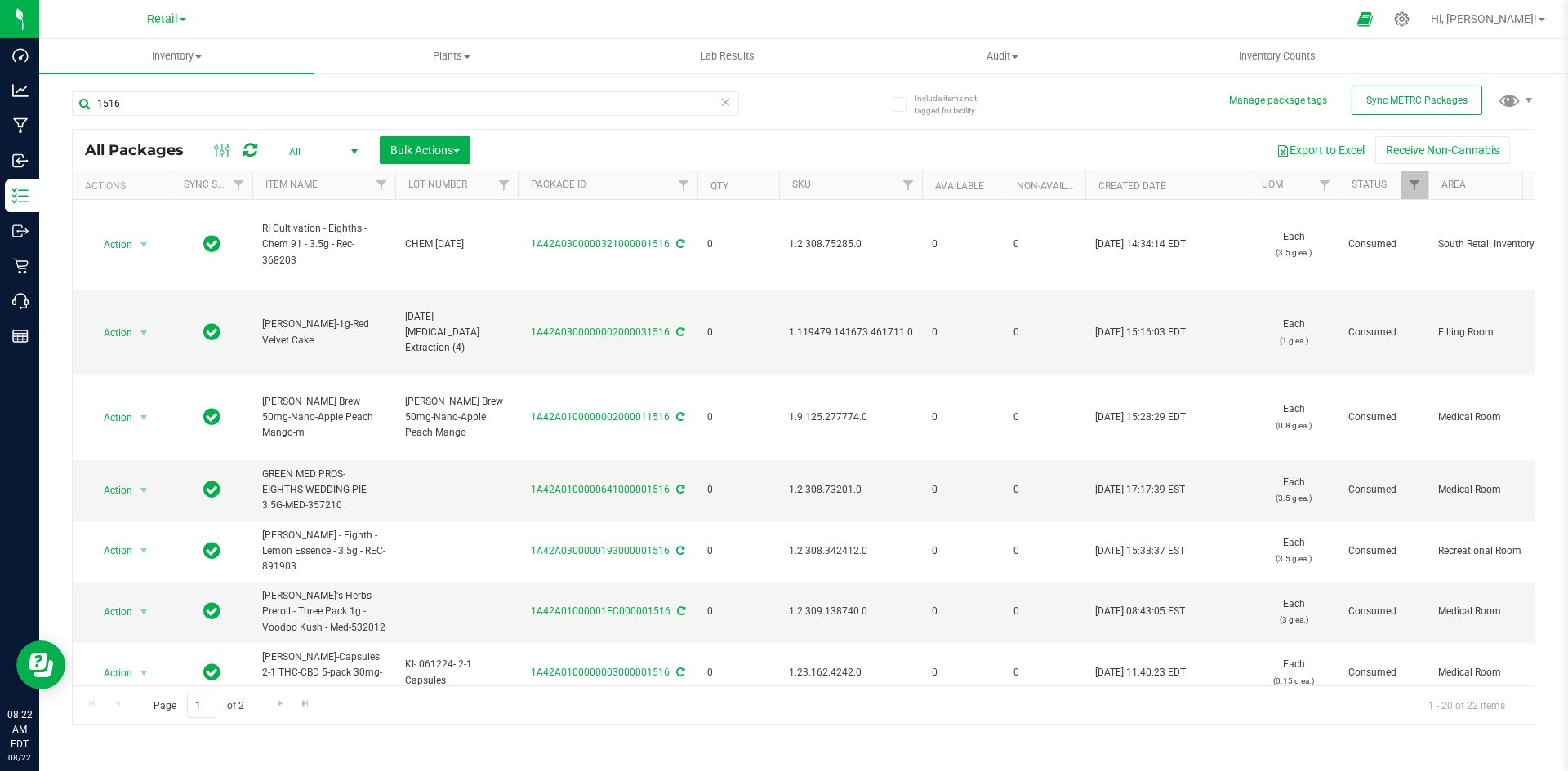
click at [729, 104] on icon at bounding box center [725, 100] width 12 height 19
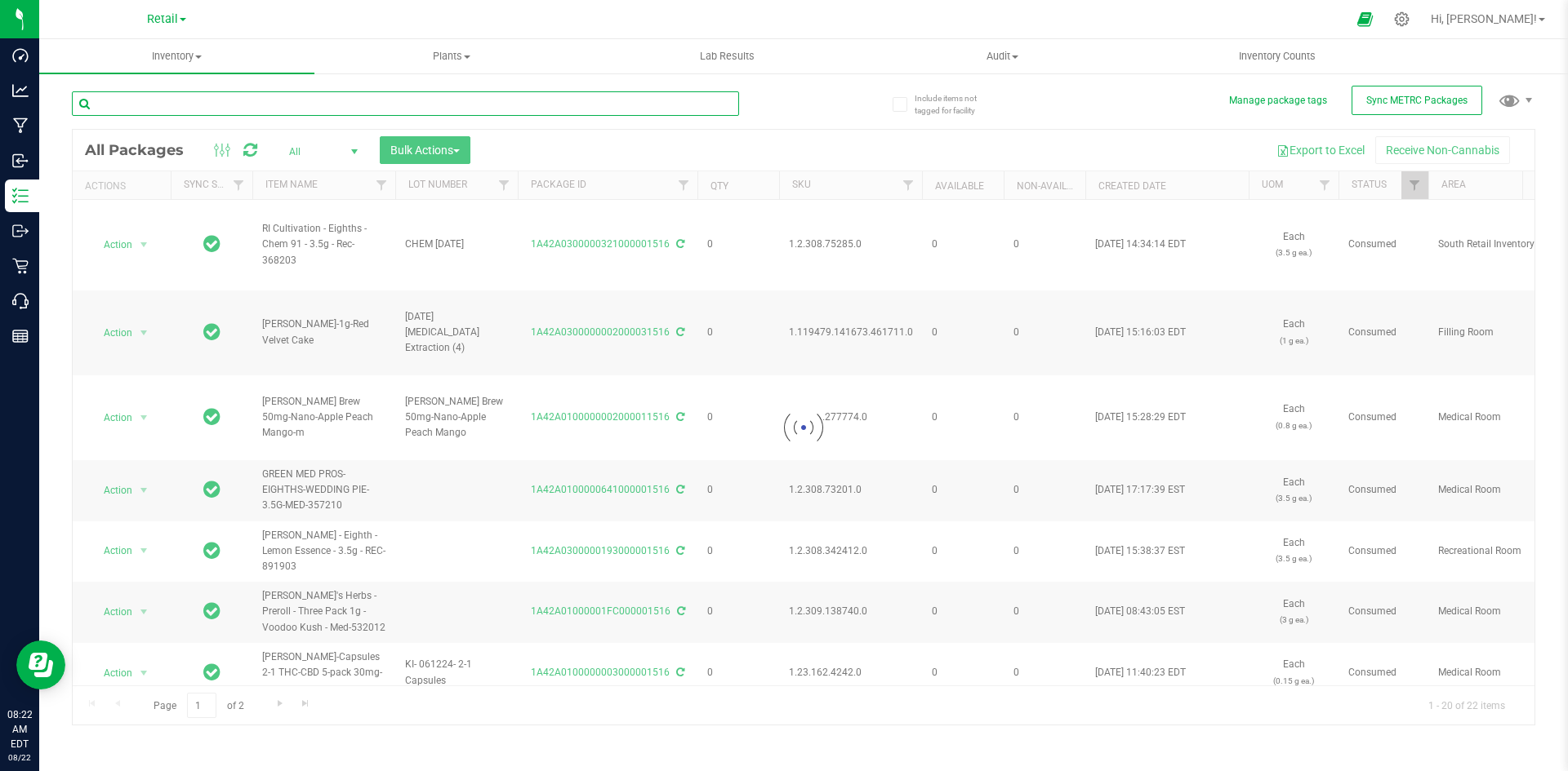
click at [617, 101] on input "text" at bounding box center [405, 103] width 667 height 24
type input "A"
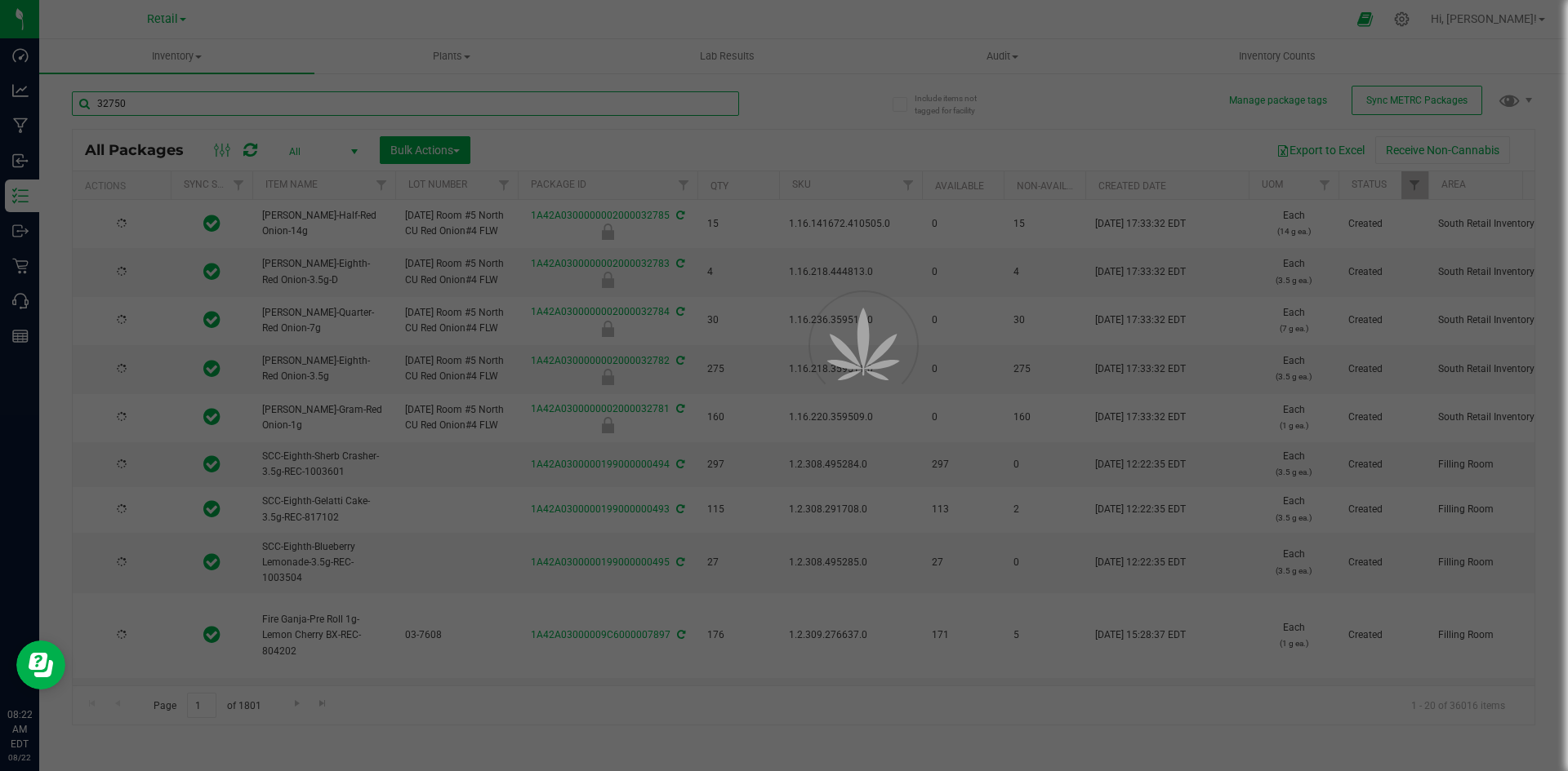
type input "32750"
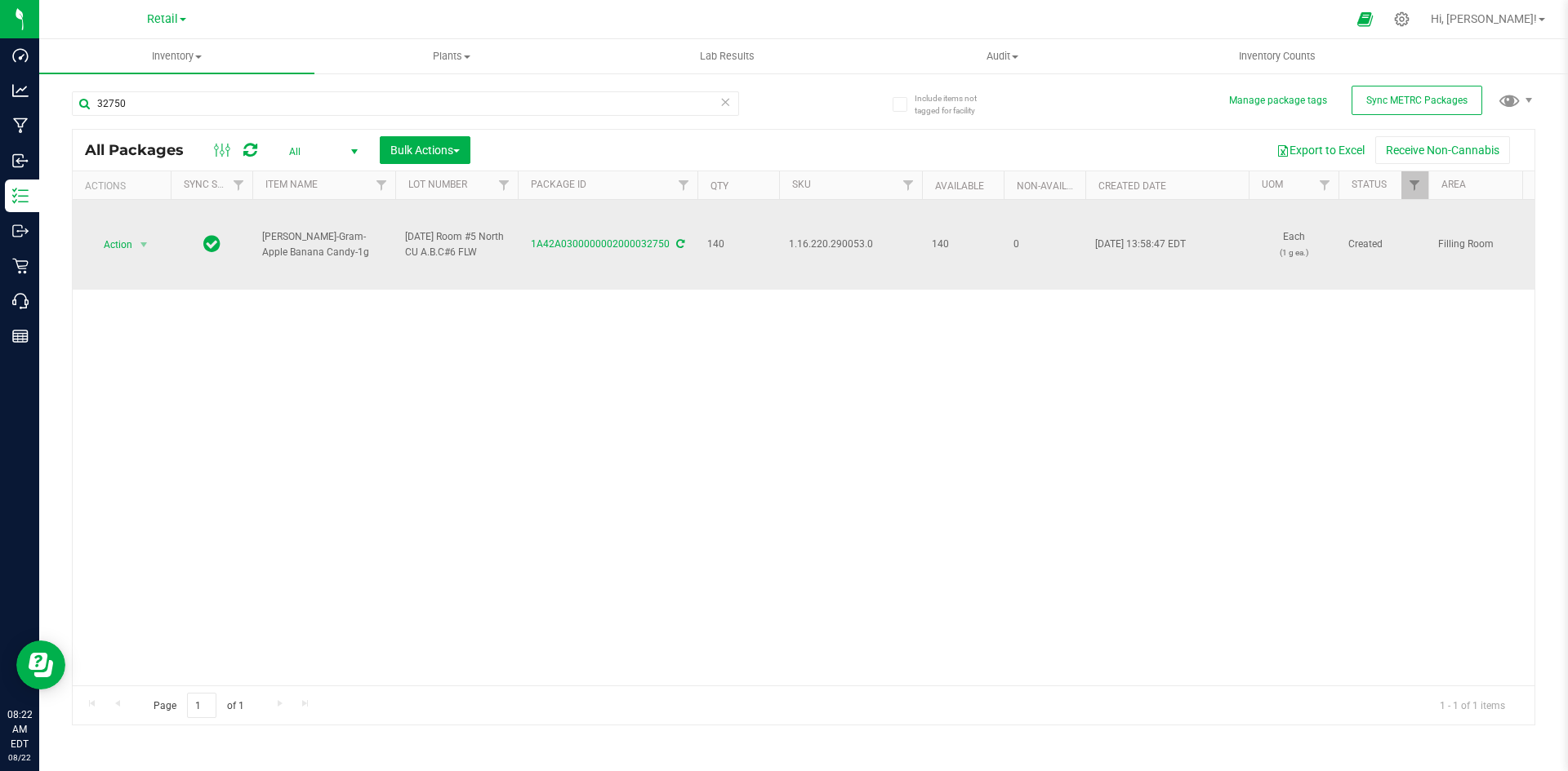
click at [812, 255] on td "1.16.220.290053.0" at bounding box center [850, 244] width 143 height 89
copy span "1.16.220.290053.0"
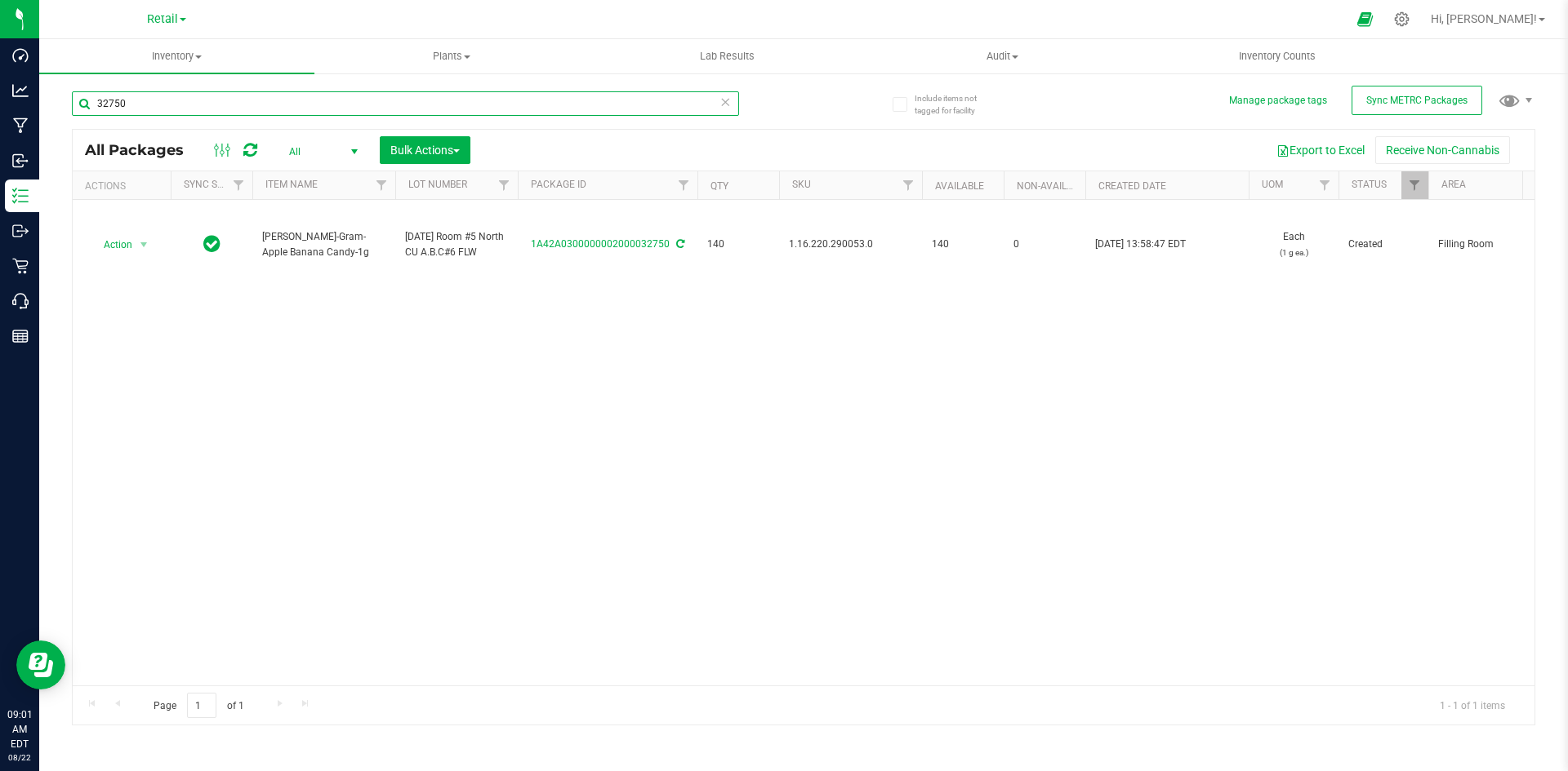
click at [230, 105] on input "32750" at bounding box center [405, 103] width 667 height 24
type input "0850"
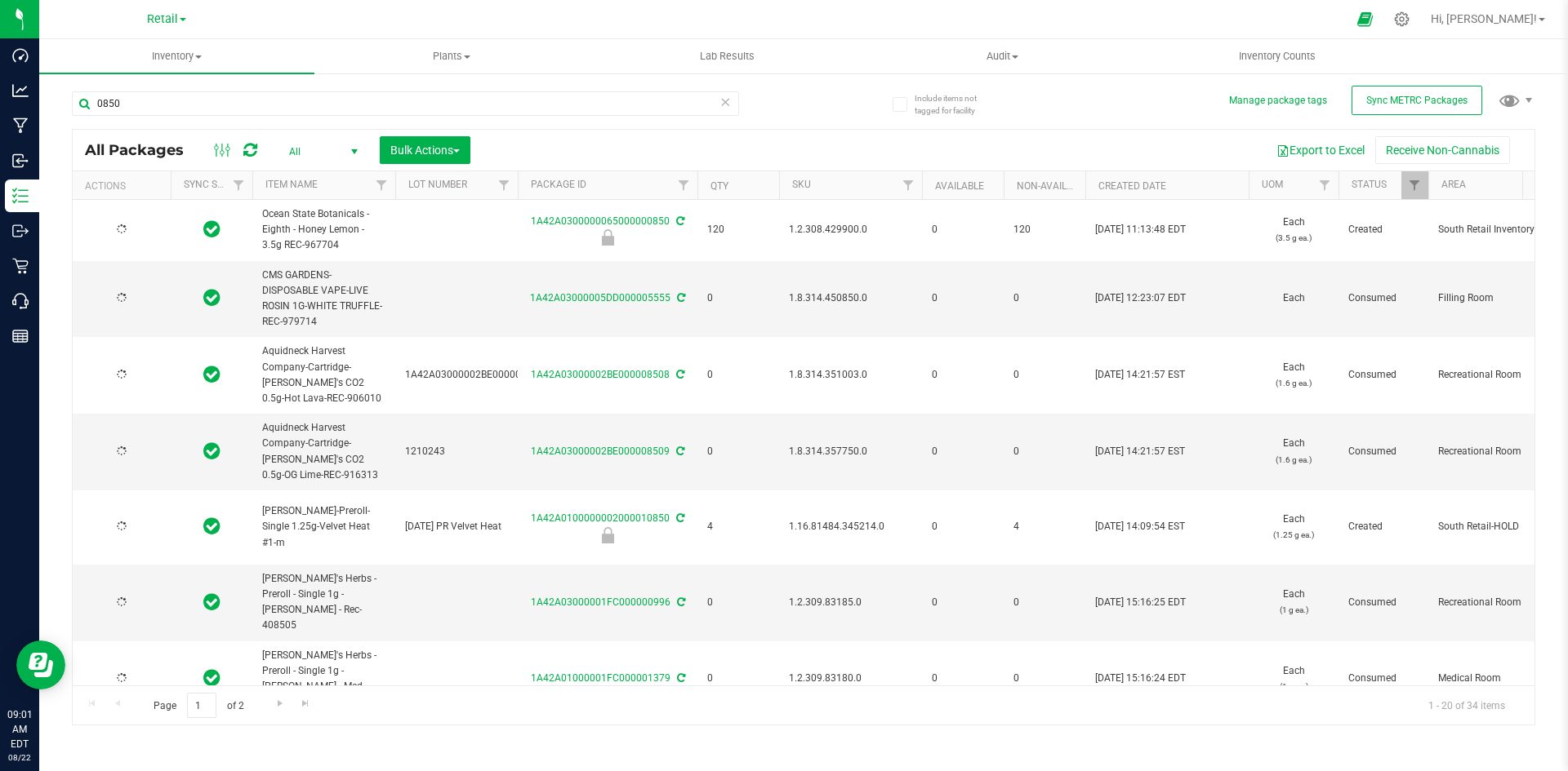
click at [843, 231] on span "1.2.308.429900.0" at bounding box center [850, 230] width 123 height 16
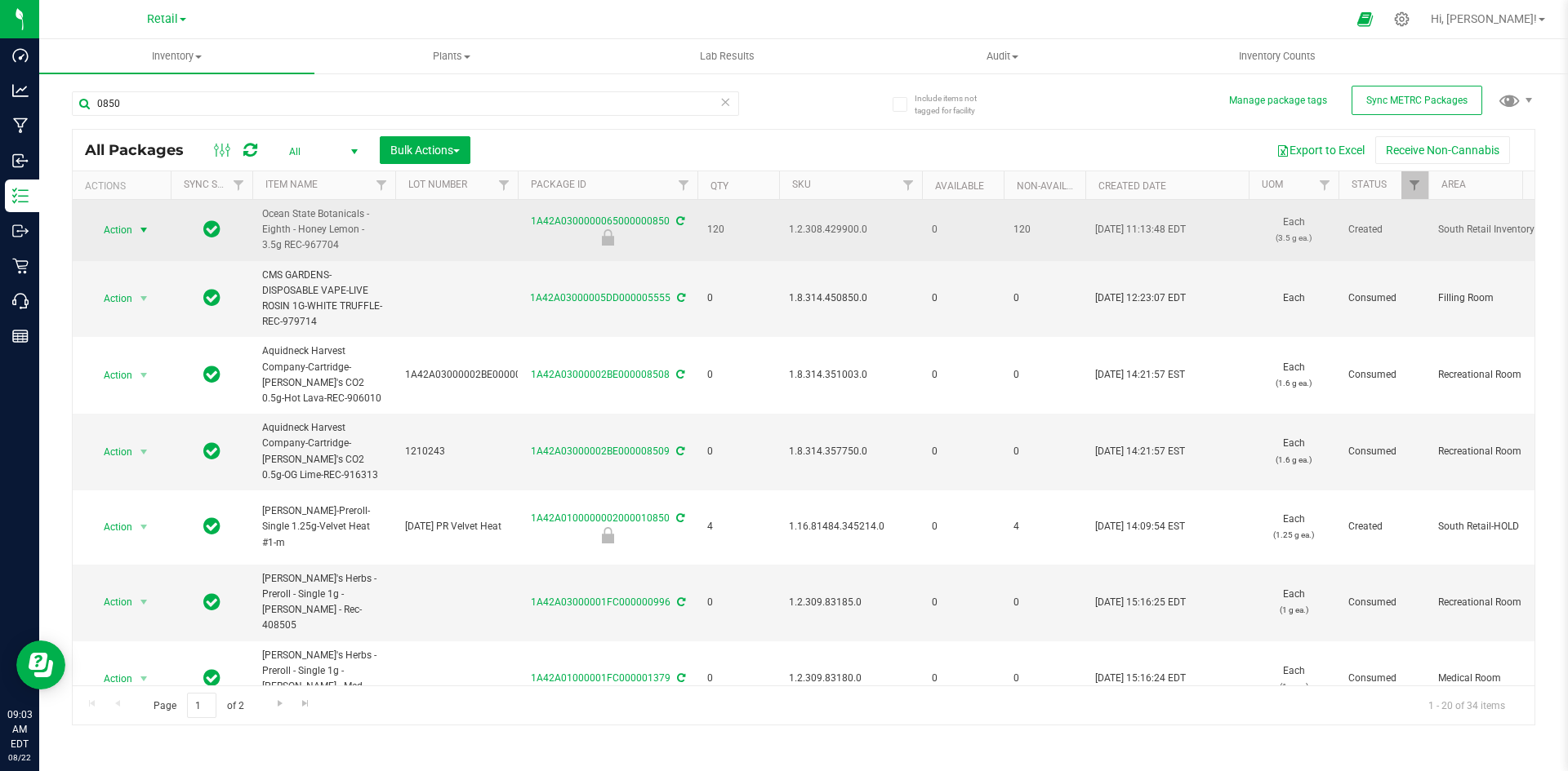
click at [134, 232] on span "select" at bounding box center [144, 230] width 20 height 23
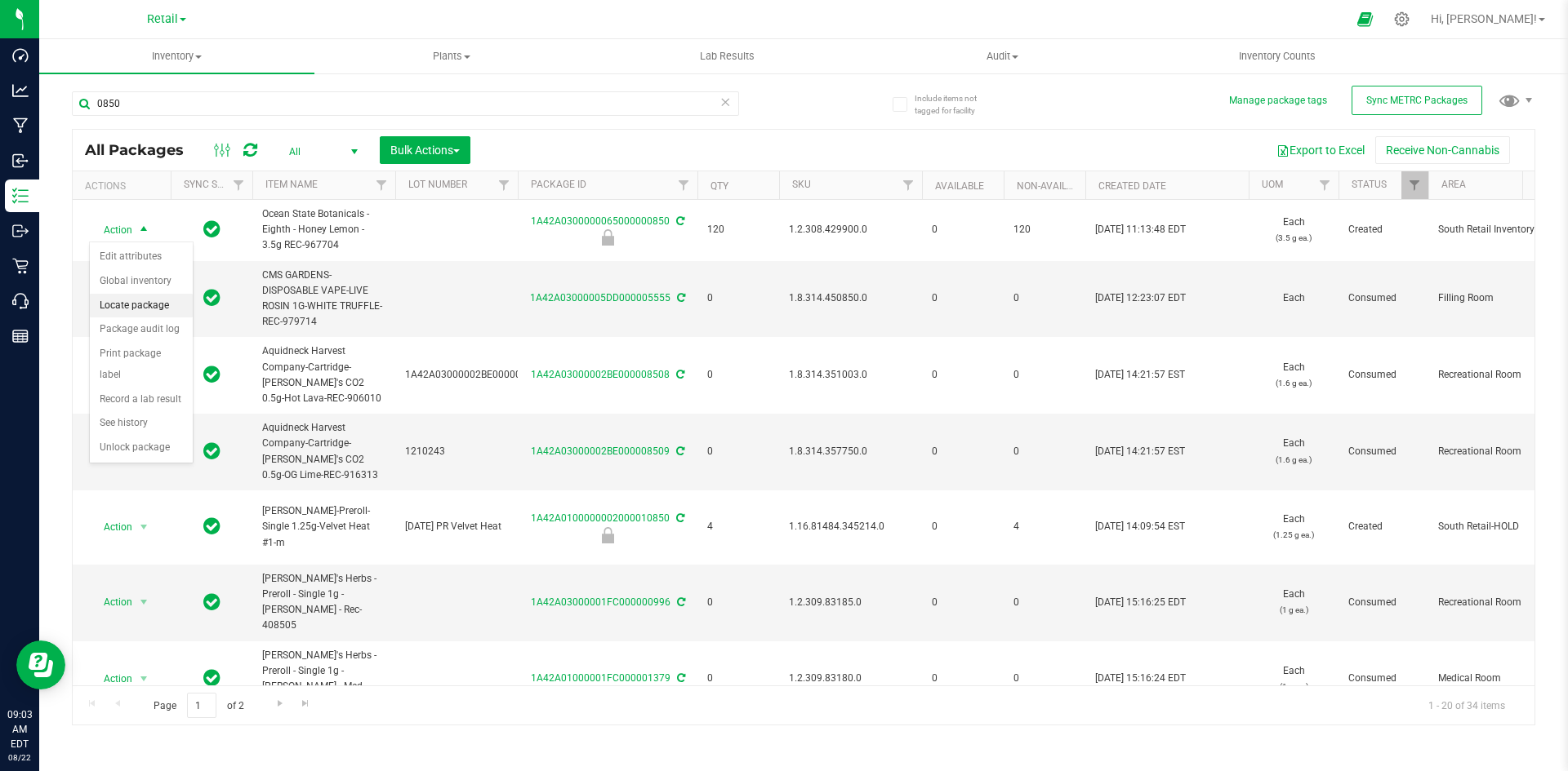
click at [137, 311] on li "Locate package" at bounding box center [141, 305] width 103 height 24
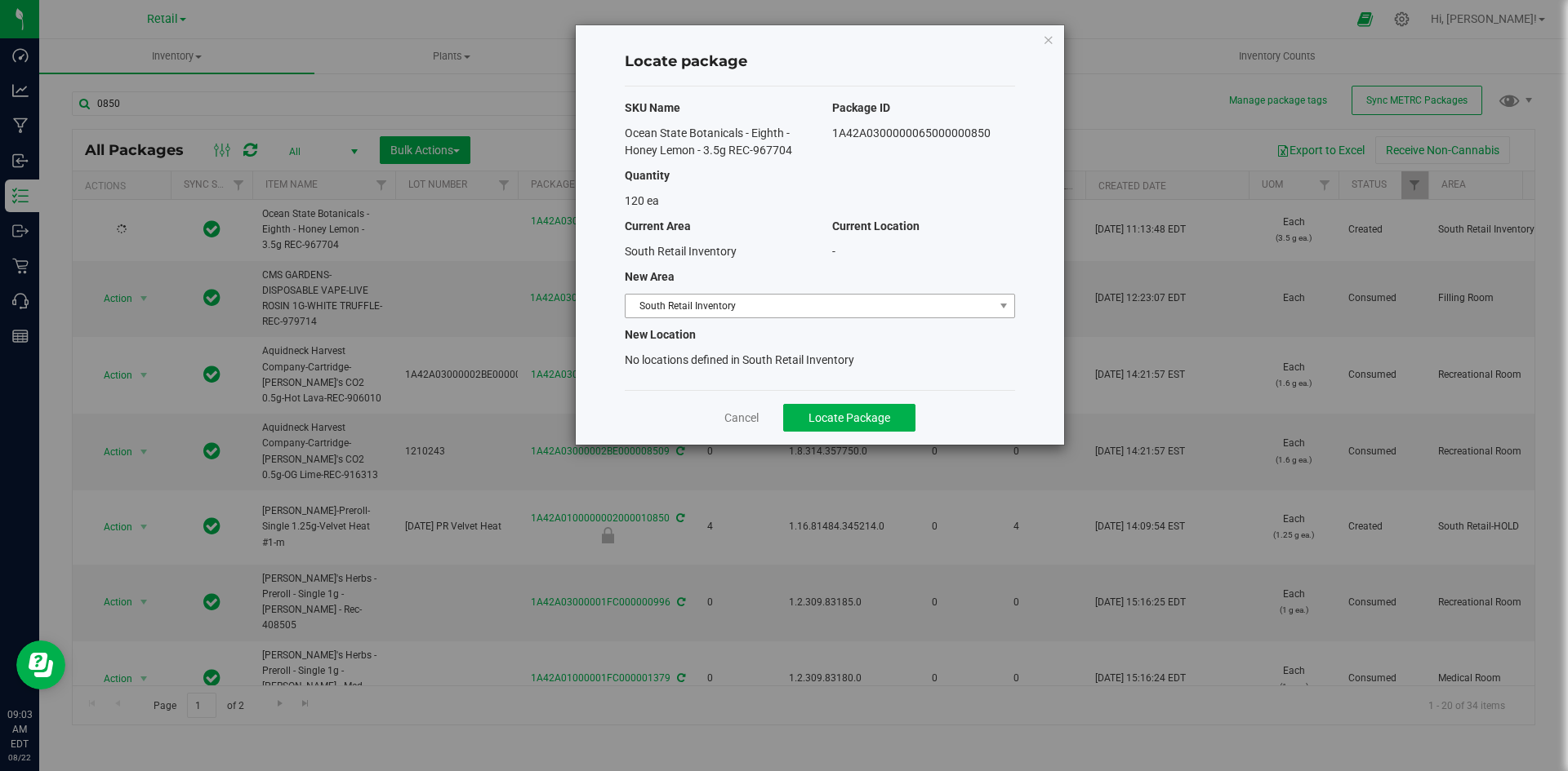
click at [770, 294] on span "South Retail Inventory" at bounding box center [810, 305] width 368 height 23
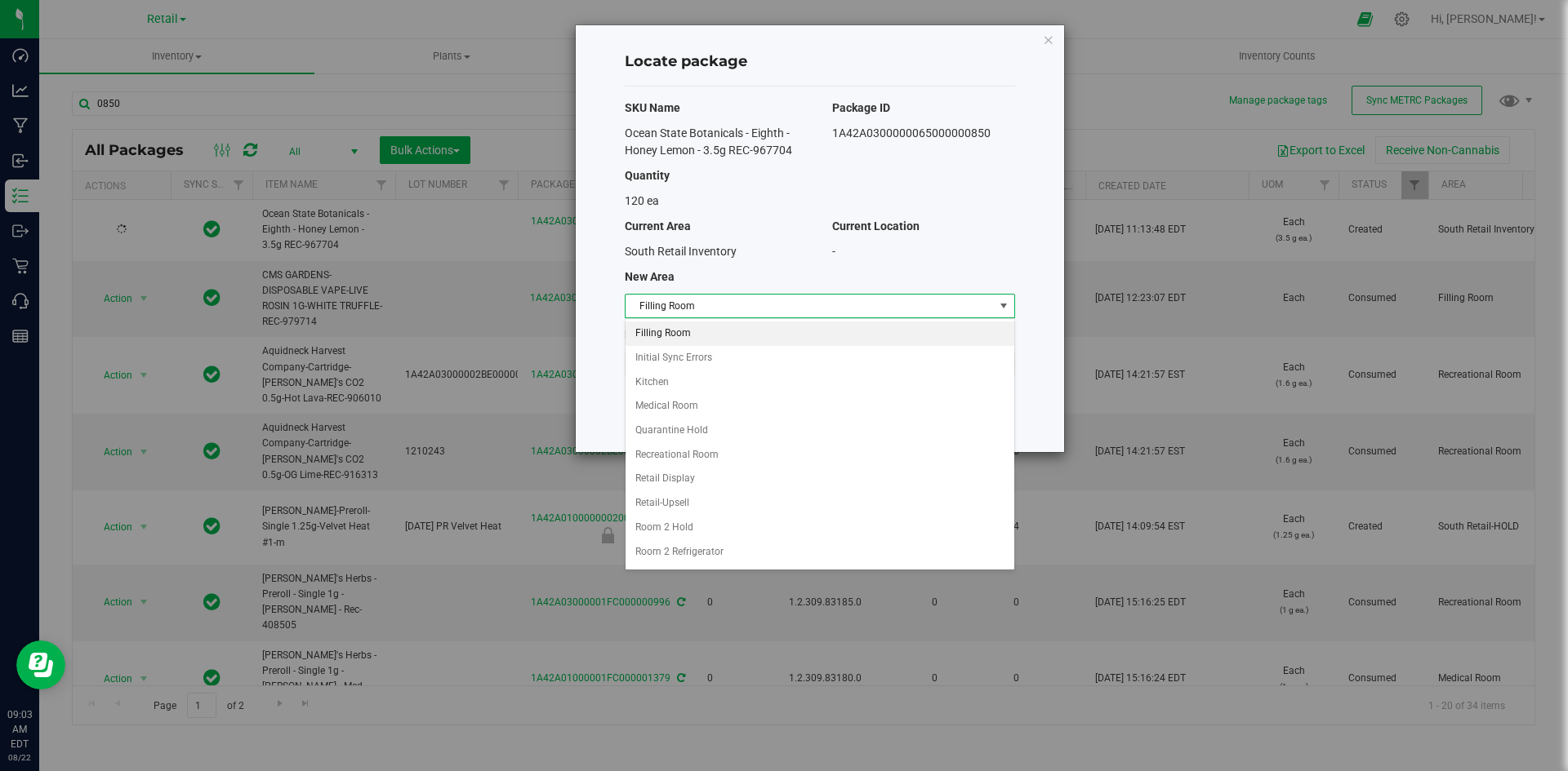
click at [758, 327] on li "Filling Room" at bounding box center [820, 334] width 389 height 24
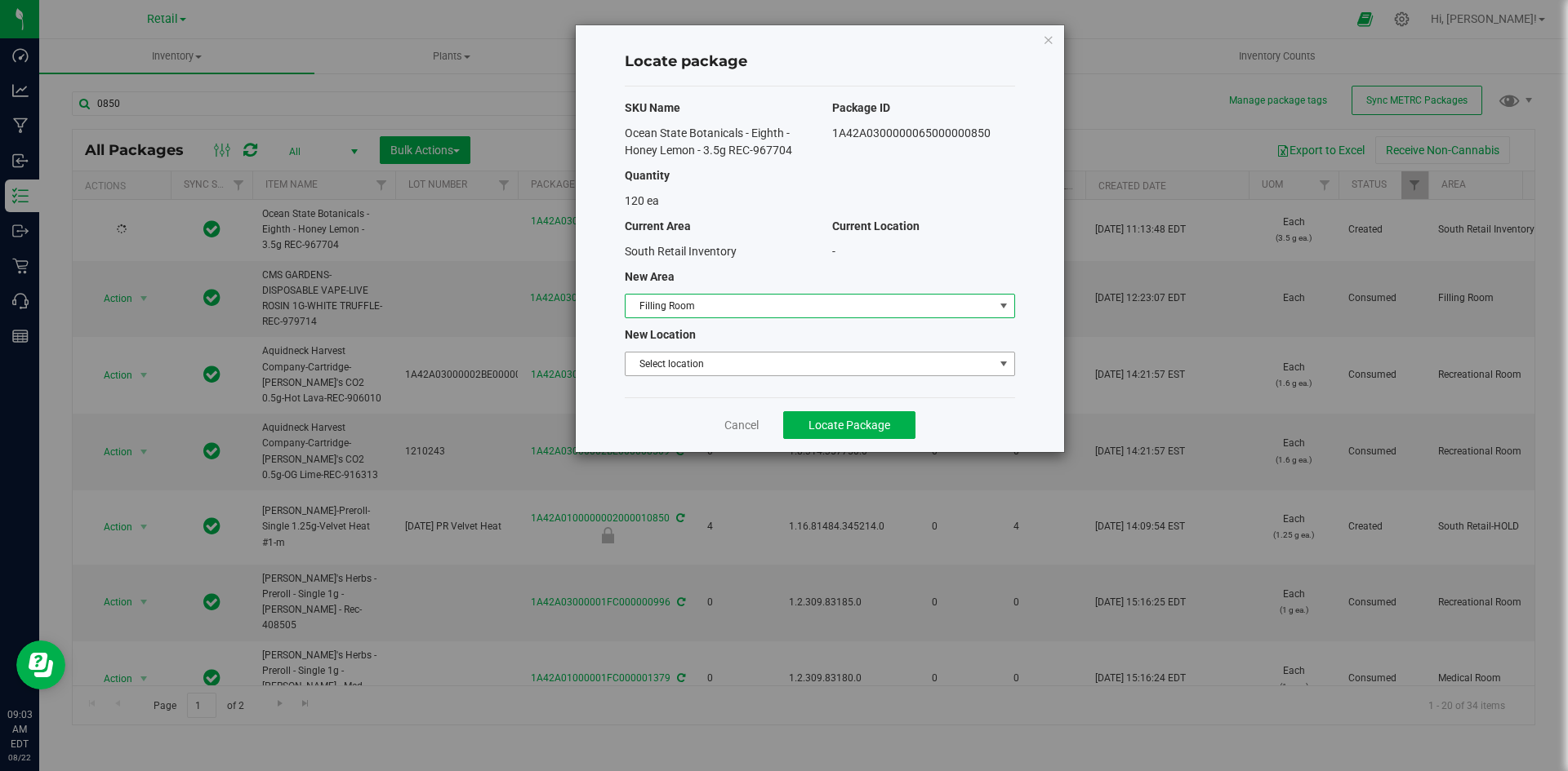
click at [762, 369] on span "Select location" at bounding box center [810, 364] width 368 height 23
click at [757, 386] on li "Filling room" at bounding box center [820, 391] width 389 height 24
click at [828, 413] on button "Locate Package" at bounding box center [849, 425] width 132 height 28
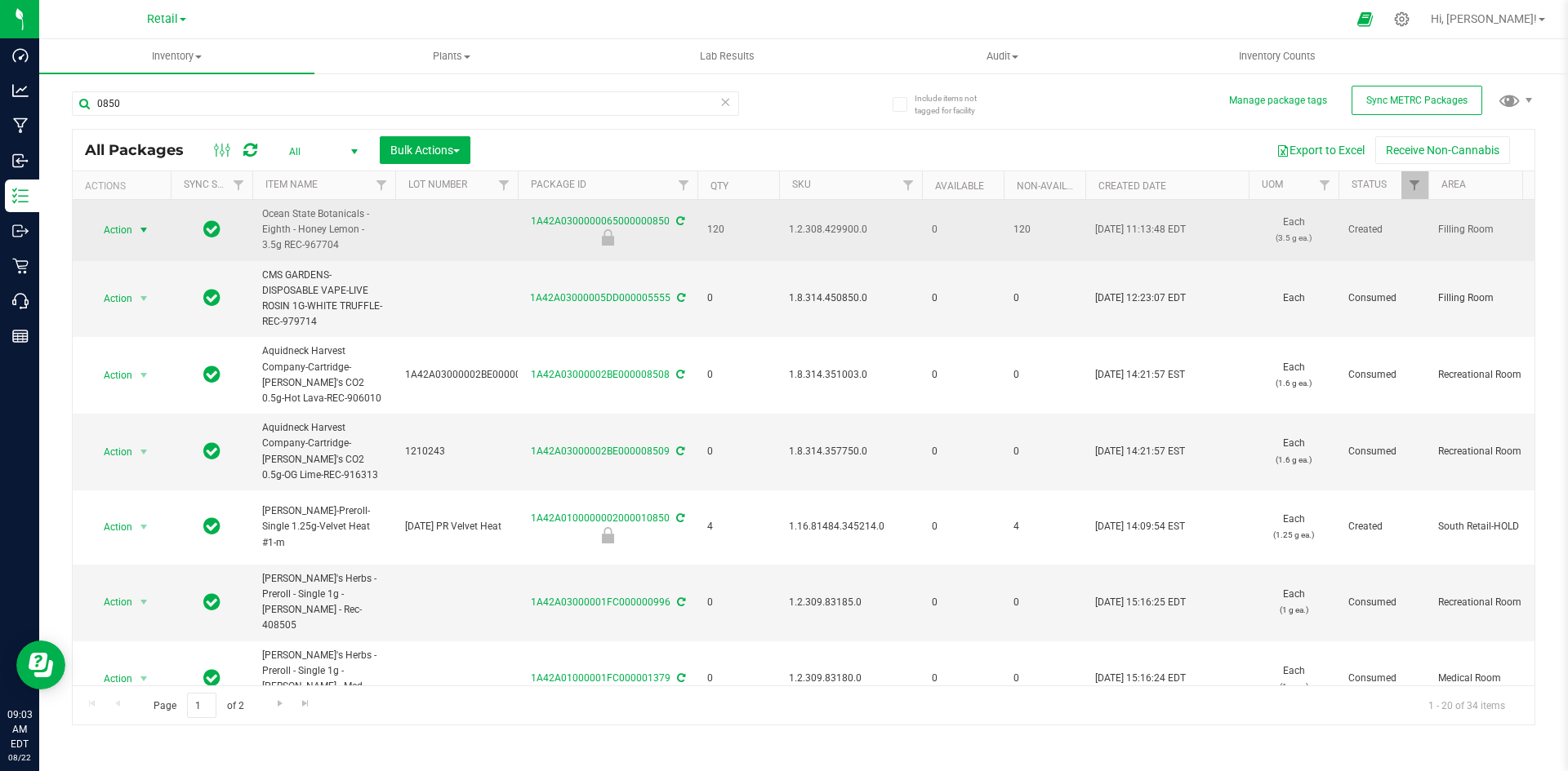
click at [129, 231] on span "Action" at bounding box center [110, 230] width 44 height 23
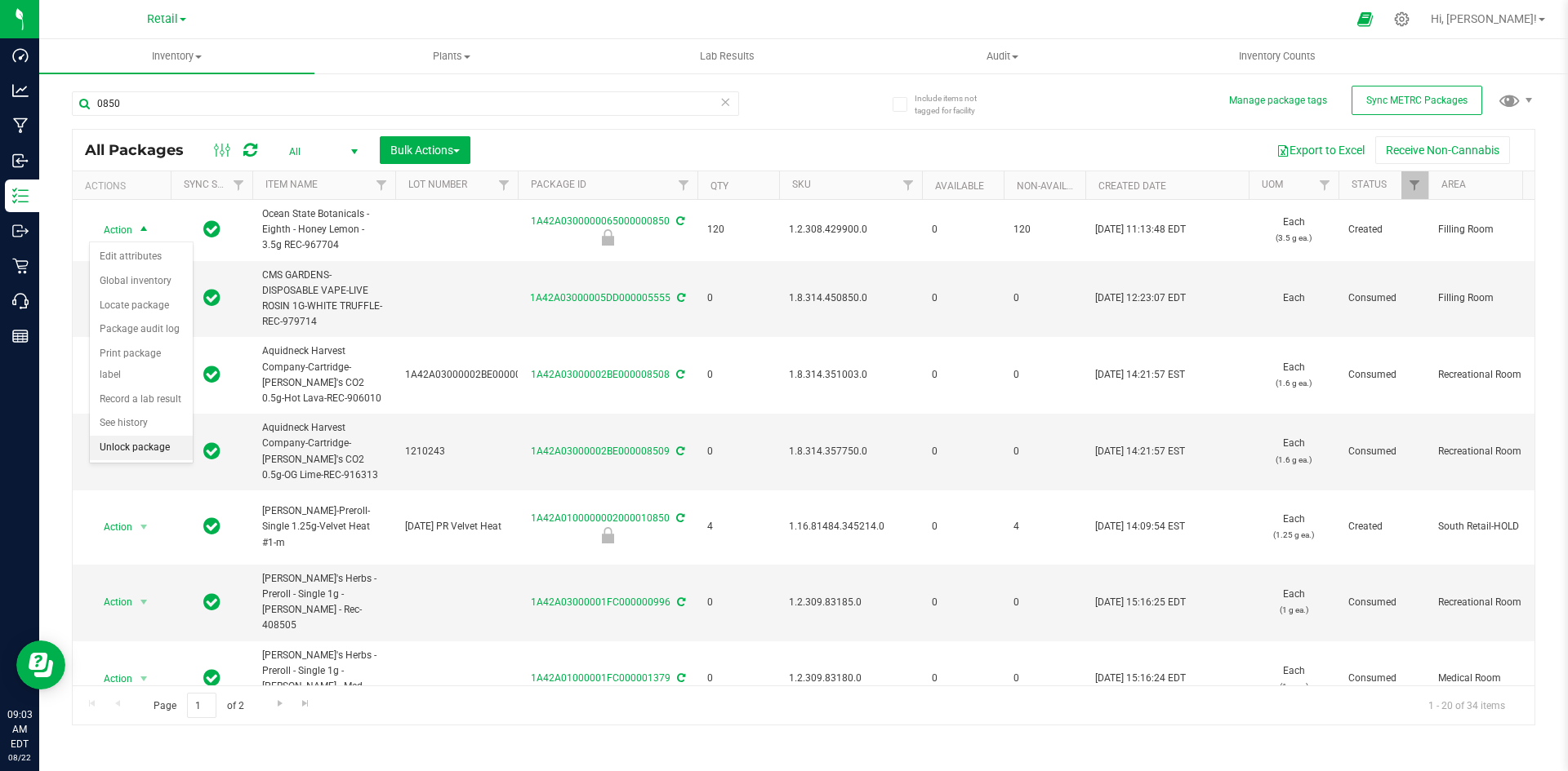
click at [143, 436] on li "Unlock package" at bounding box center [141, 447] width 103 height 24
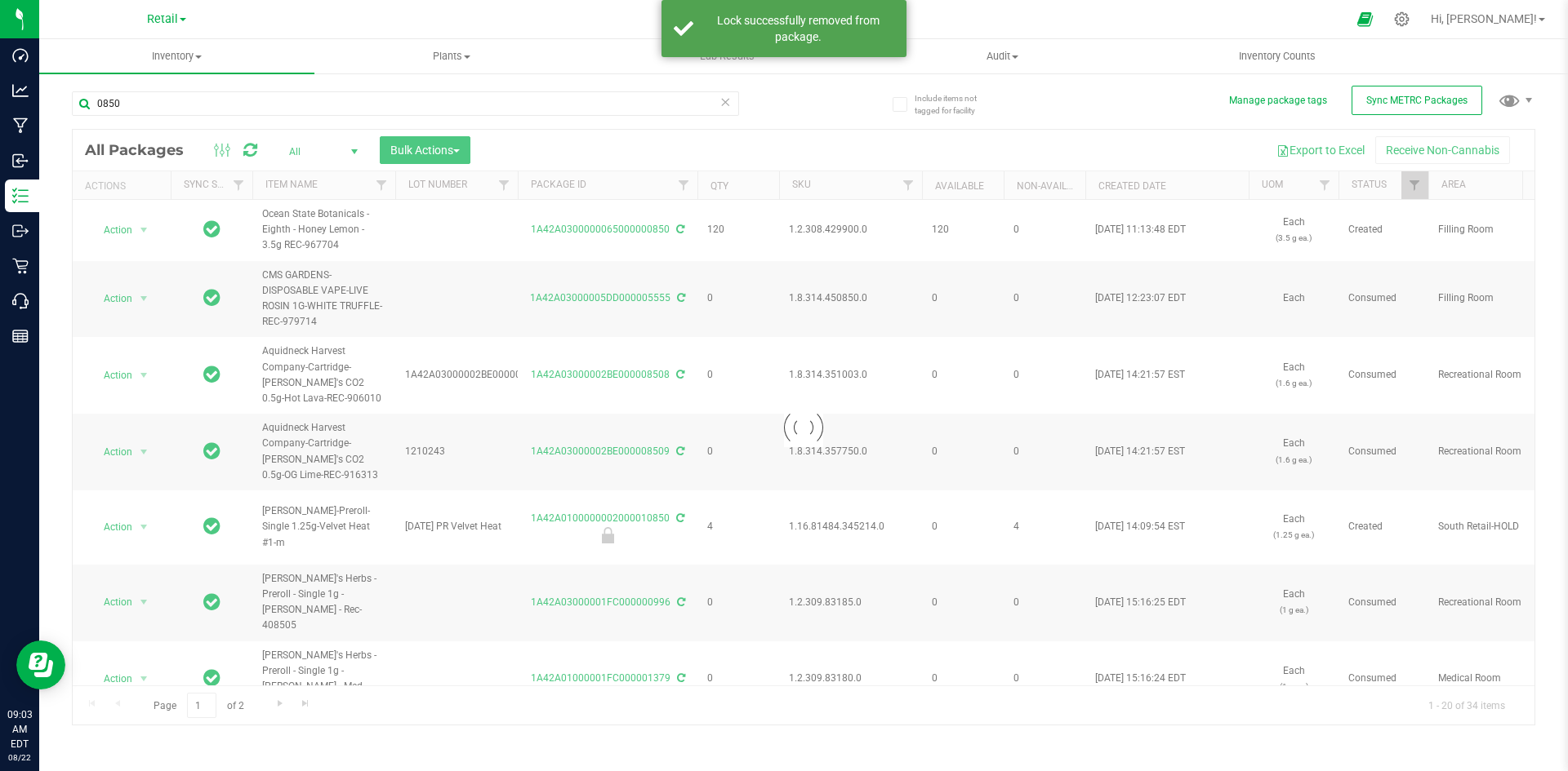
click at [829, 234] on div at bounding box center [803, 427] width 1462 height 595
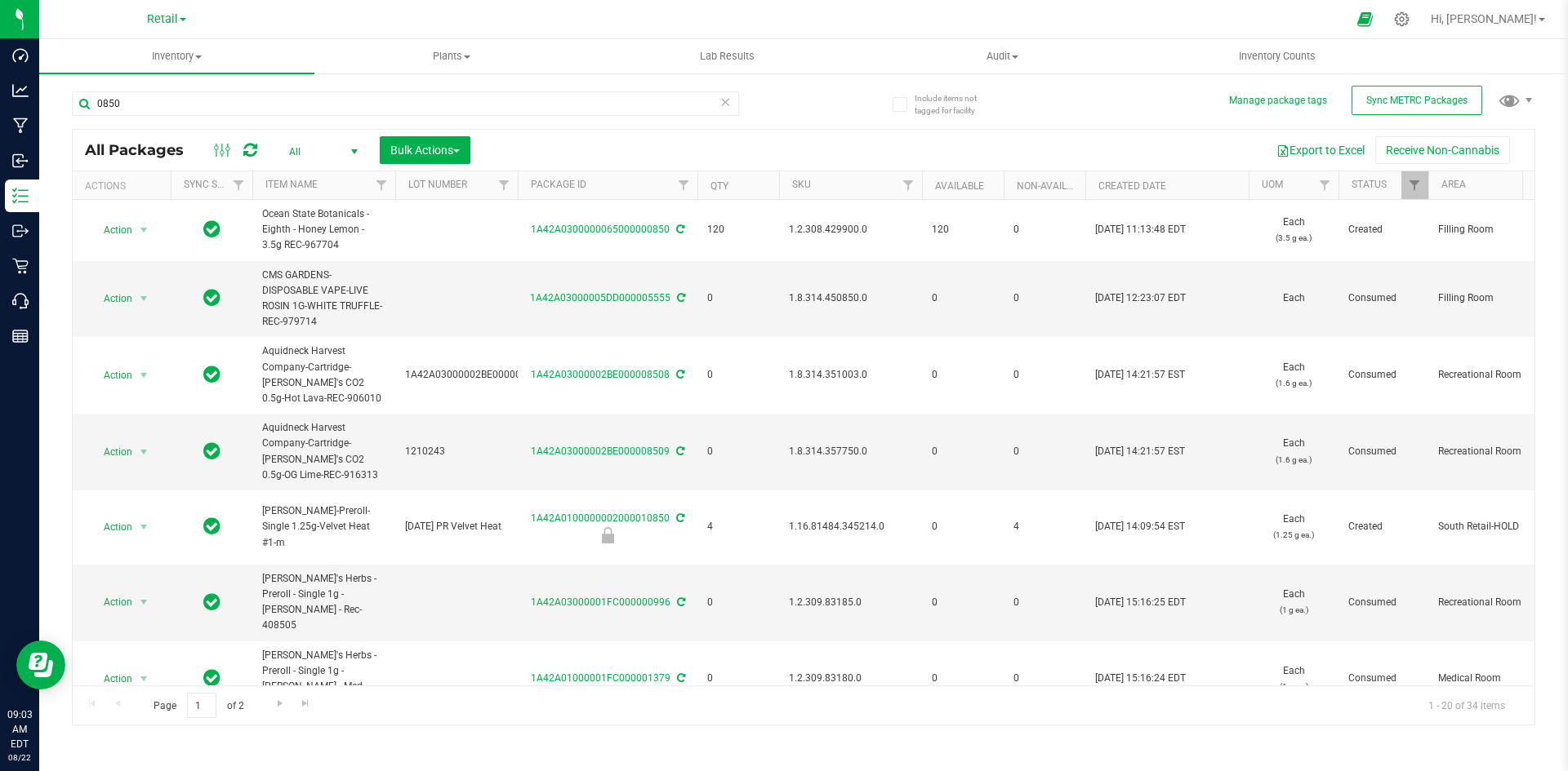
click at [828, 232] on span "1.2.308.429900.0" at bounding box center [850, 230] width 123 height 16
copy span "1.2.308.429900.0"
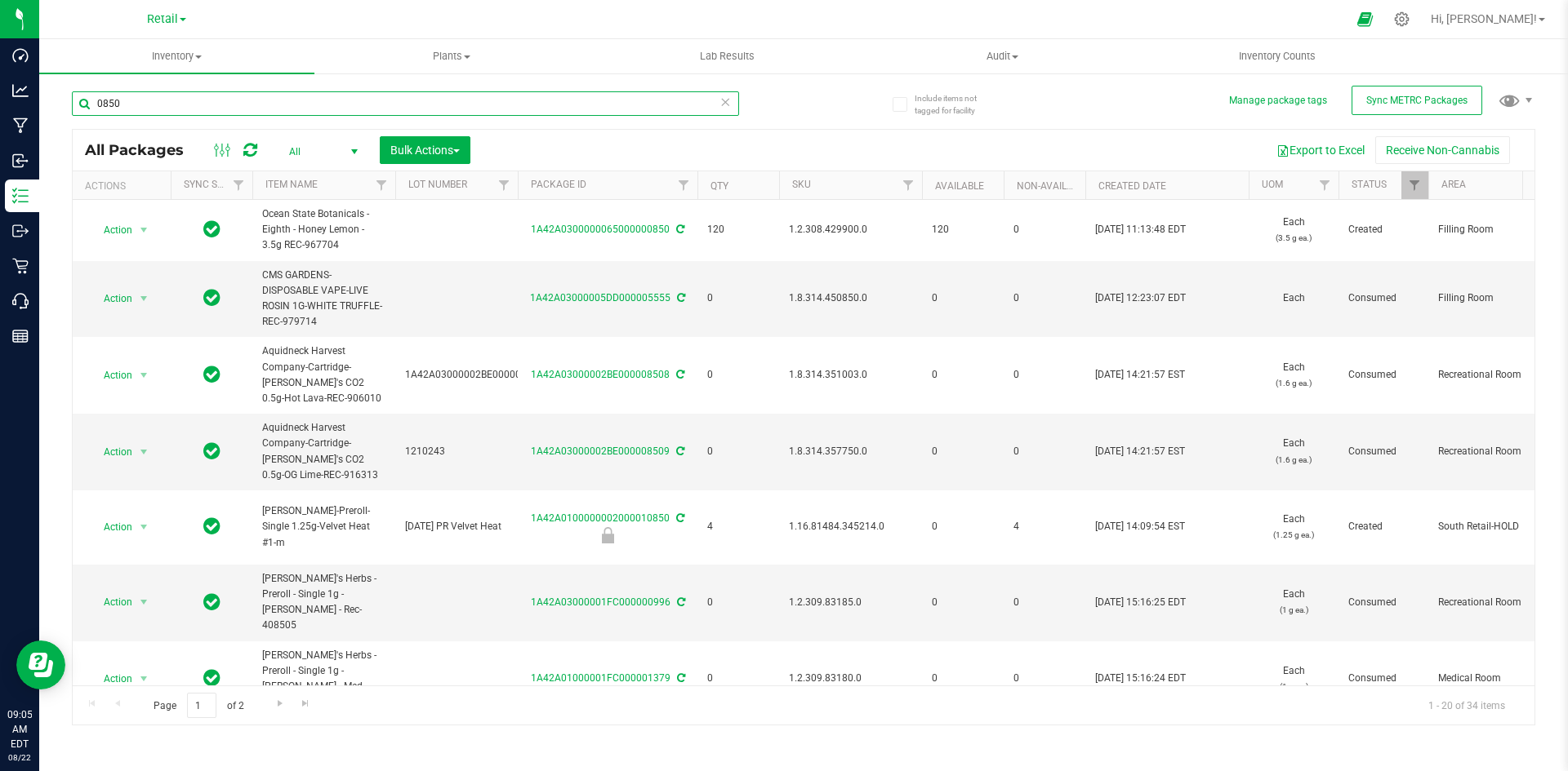
click at [402, 97] on input "0850" at bounding box center [405, 103] width 667 height 24
type input "32588"
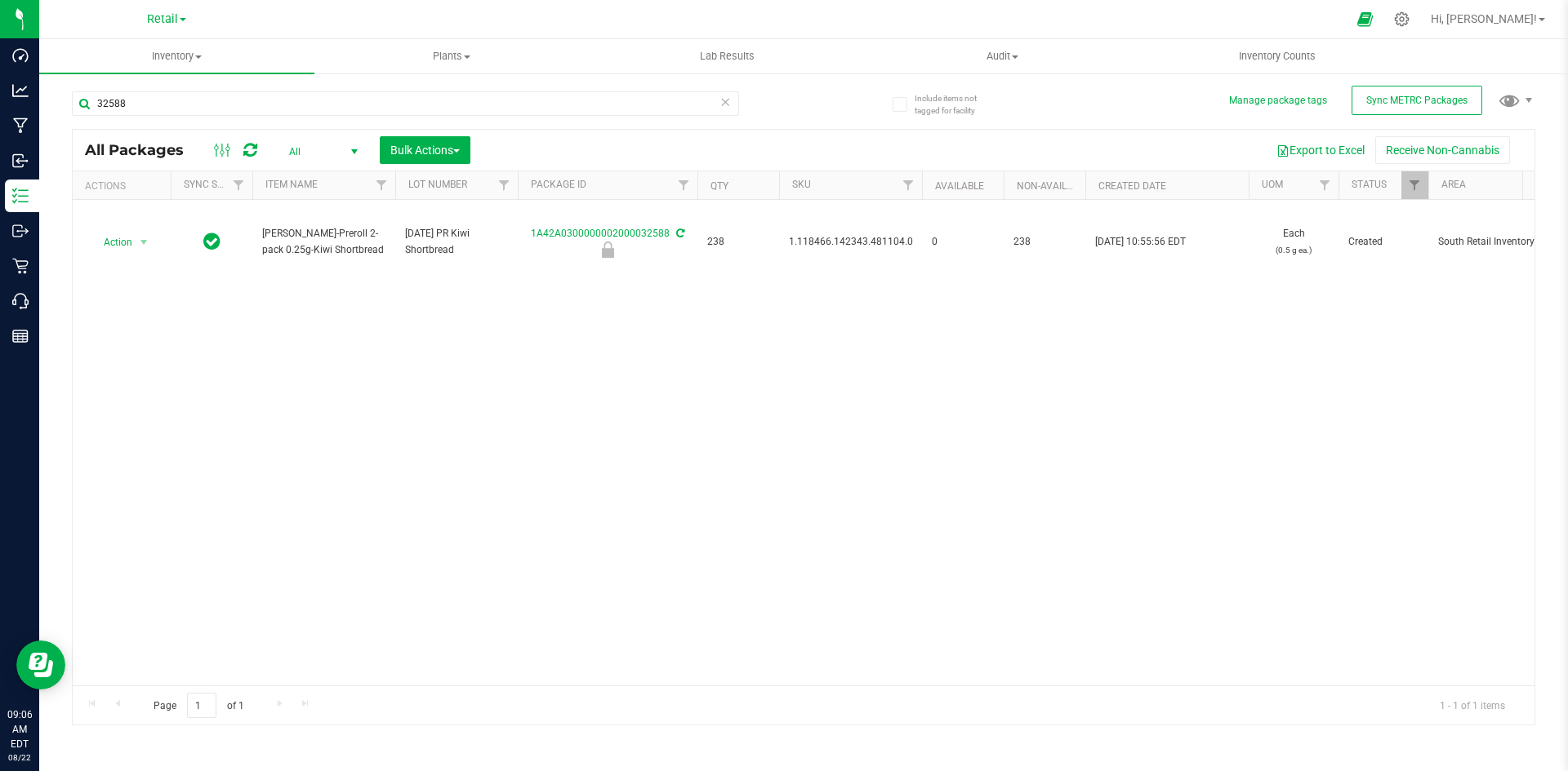
click at [839, 240] on span "1.118466.142343.481104.0" at bounding box center [851, 242] width 124 height 16
copy span "1.118466.142343.481104.0"
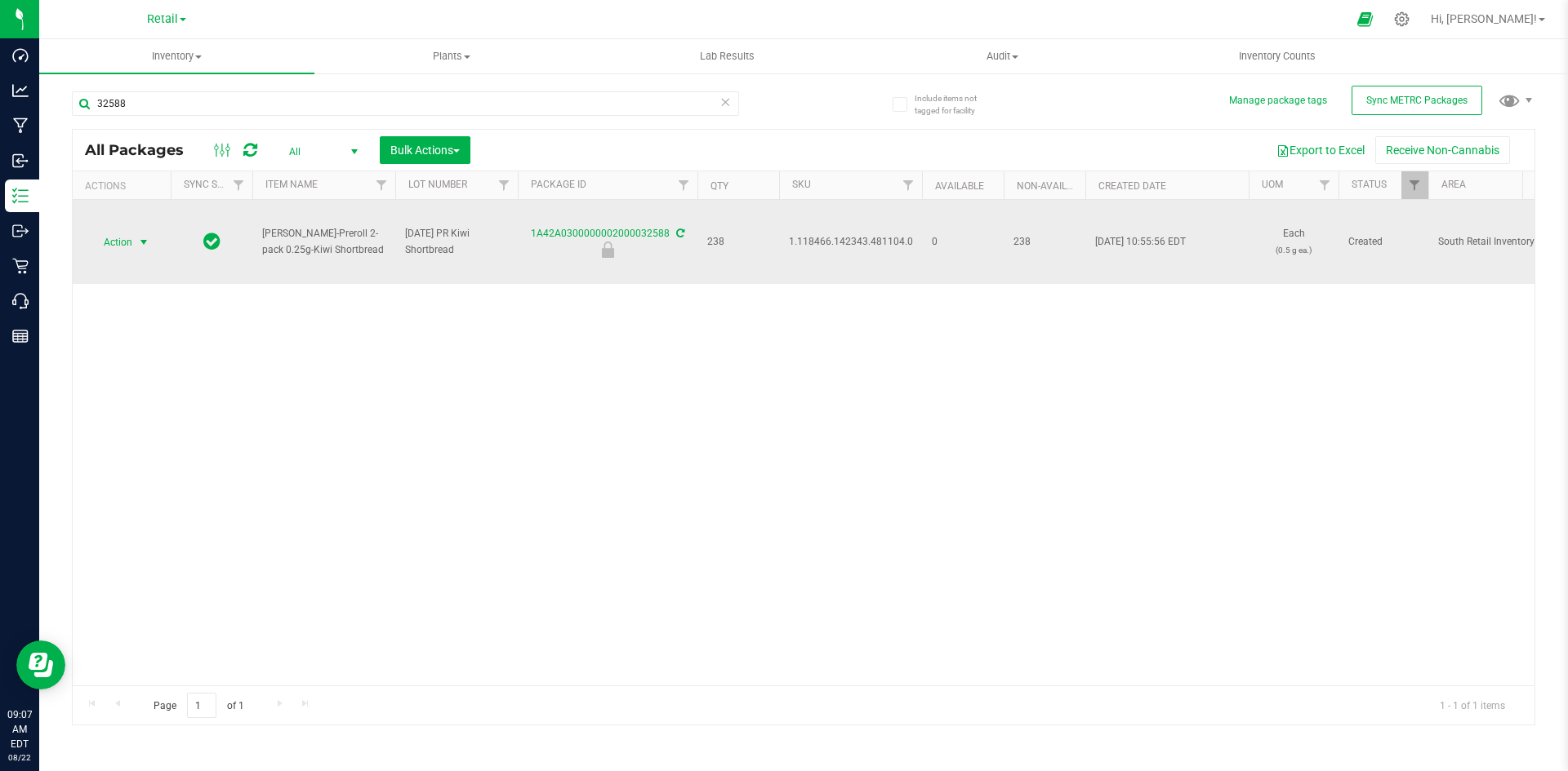
click at [152, 238] on span "select" at bounding box center [144, 242] width 20 height 23
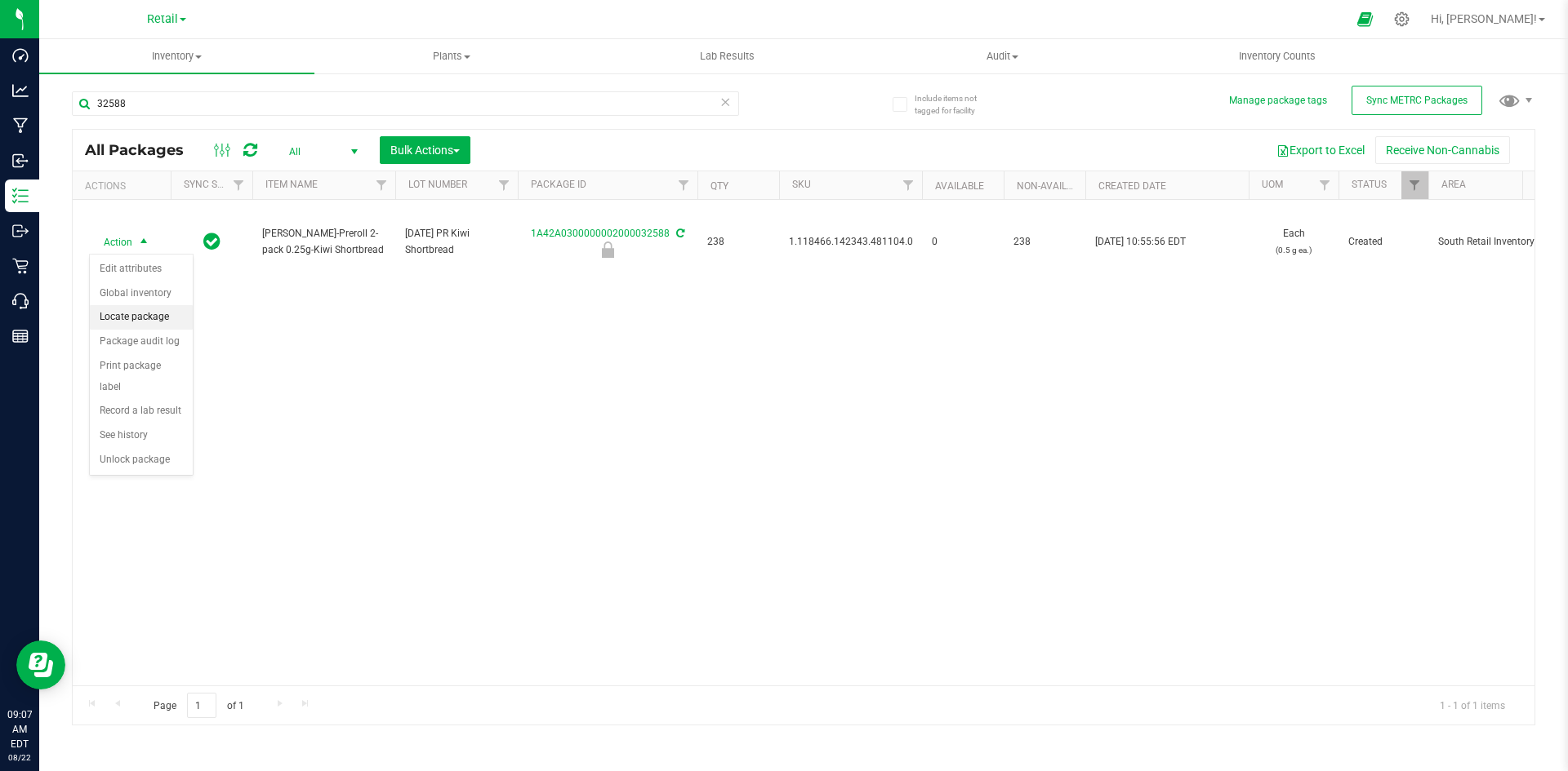
click at [157, 316] on li "Locate package" at bounding box center [141, 317] width 103 height 24
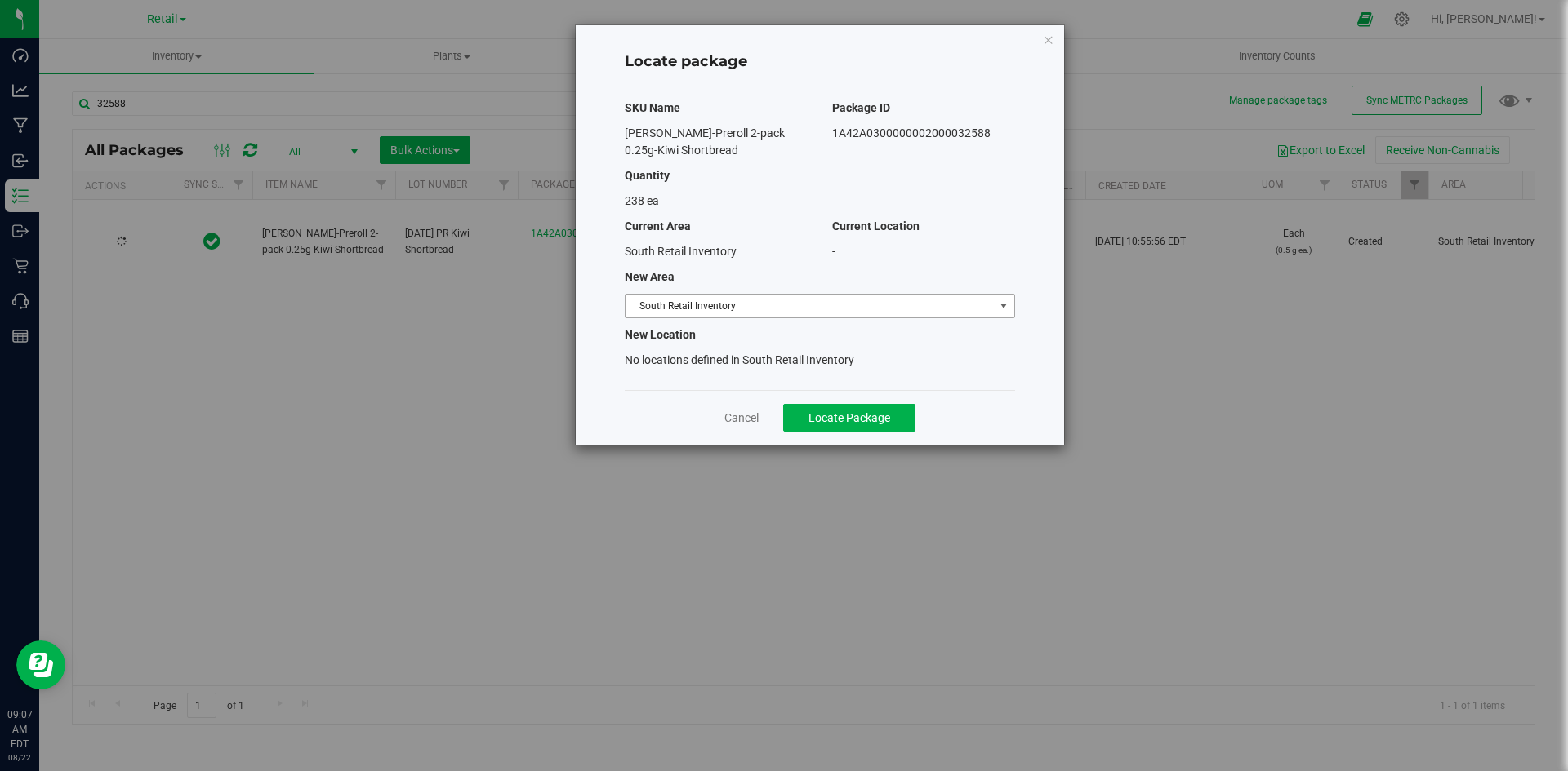
click at [675, 304] on span "South Retail Inventory" at bounding box center [810, 305] width 368 height 23
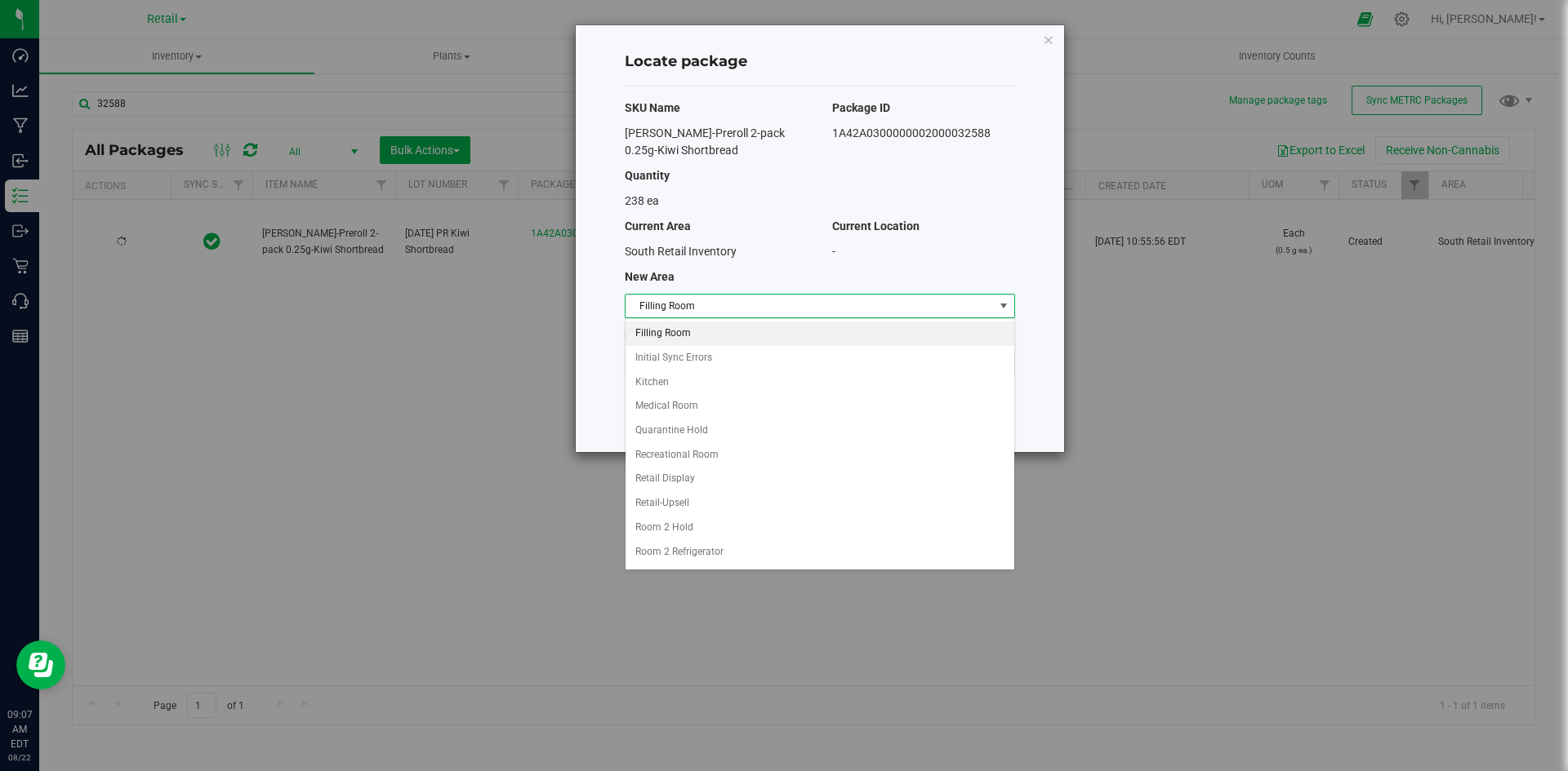
click at [699, 334] on li "Filling Room" at bounding box center [820, 334] width 389 height 24
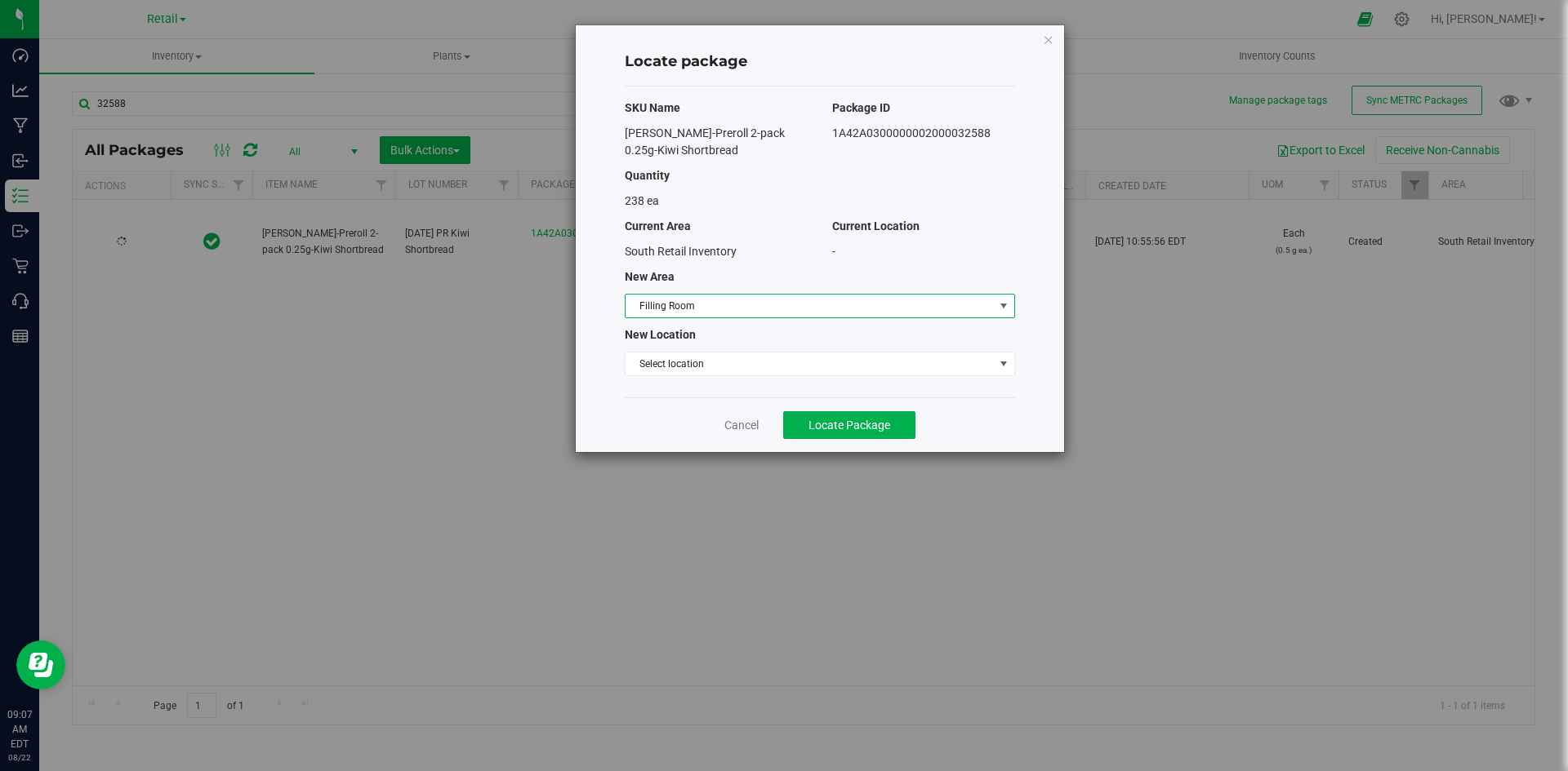
click at [702, 385] on div "SKU Name Package ID [PERSON_NAME]-Preroll 2-pack 0.25g-Kiwi Shortbread 1A42A030…" at bounding box center [820, 242] width 391 height 311
click at [718, 374] on span "Select location" at bounding box center [810, 364] width 368 height 23
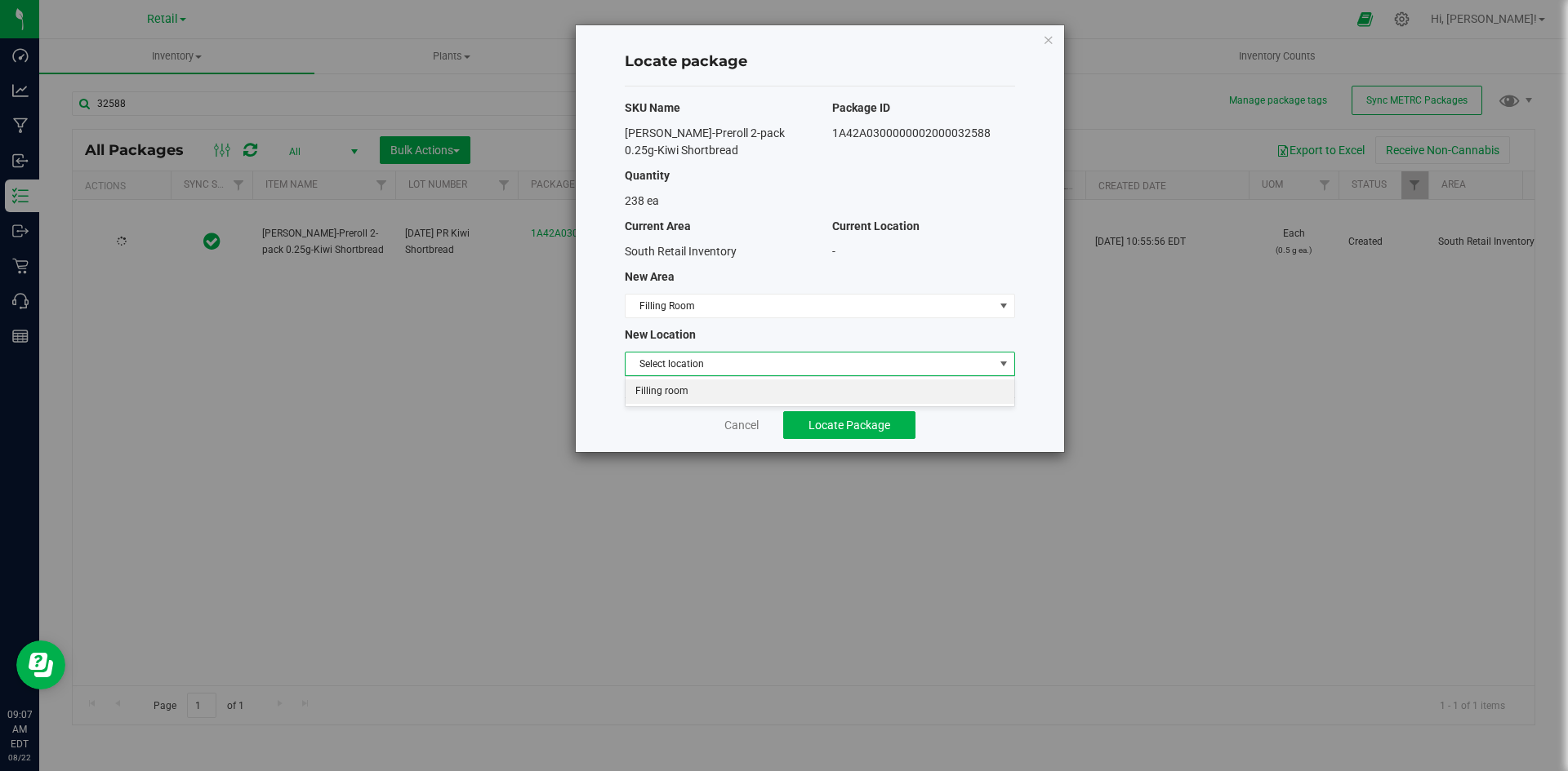
click at [720, 387] on li "Filling room" at bounding box center [820, 391] width 389 height 24
click at [904, 422] on button "Locate Package" at bounding box center [849, 425] width 132 height 28
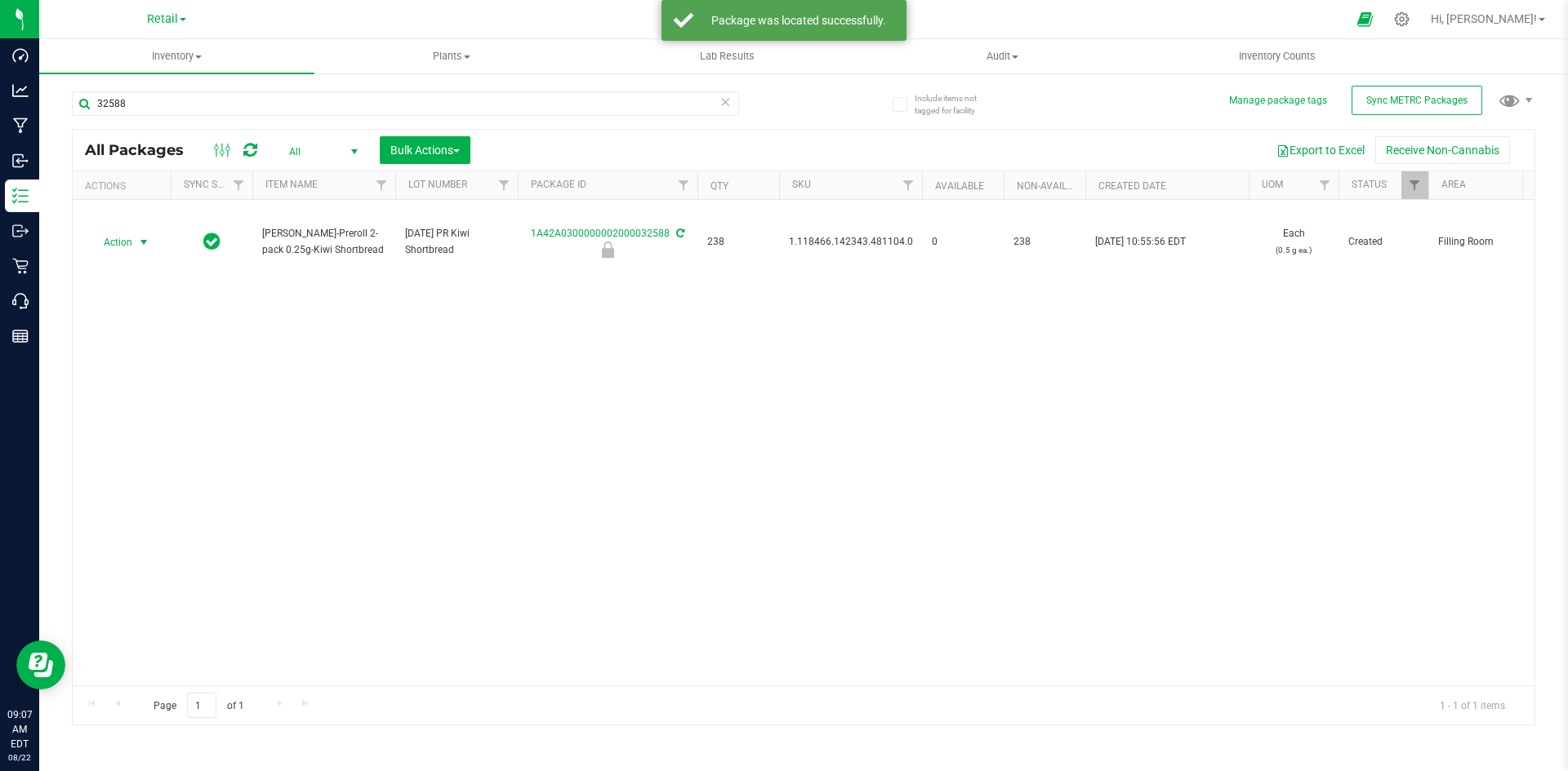
click at [131, 243] on span "Action" at bounding box center [110, 242] width 44 height 23
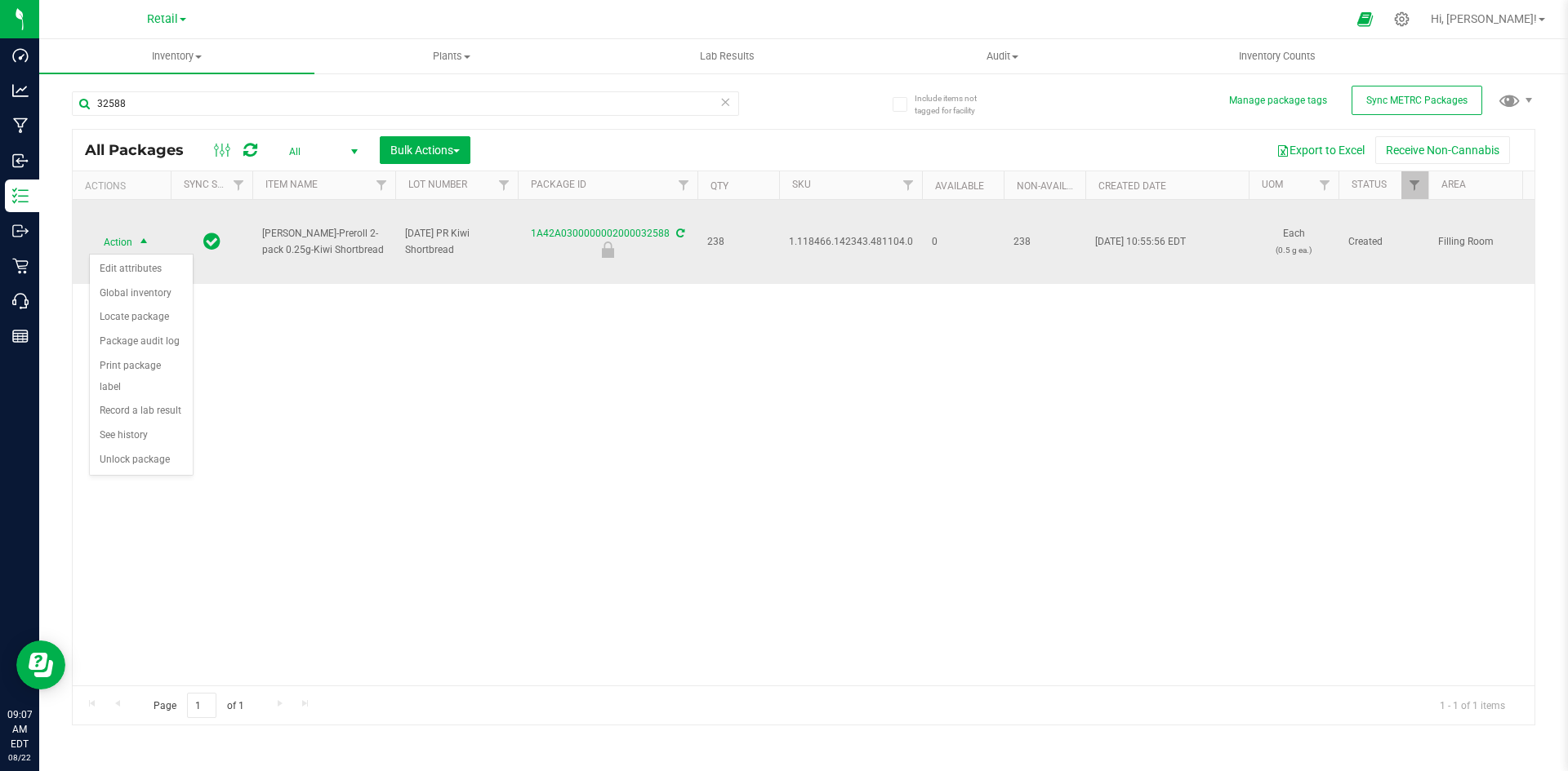
click at [858, 238] on span "1.118466.142343.481104.0" at bounding box center [851, 242] width 124 height 16
copy span "1.118466.142343.481104.0"
click at [141, 232] on span "select" at bounding box center [144, 242] width 20 height 23
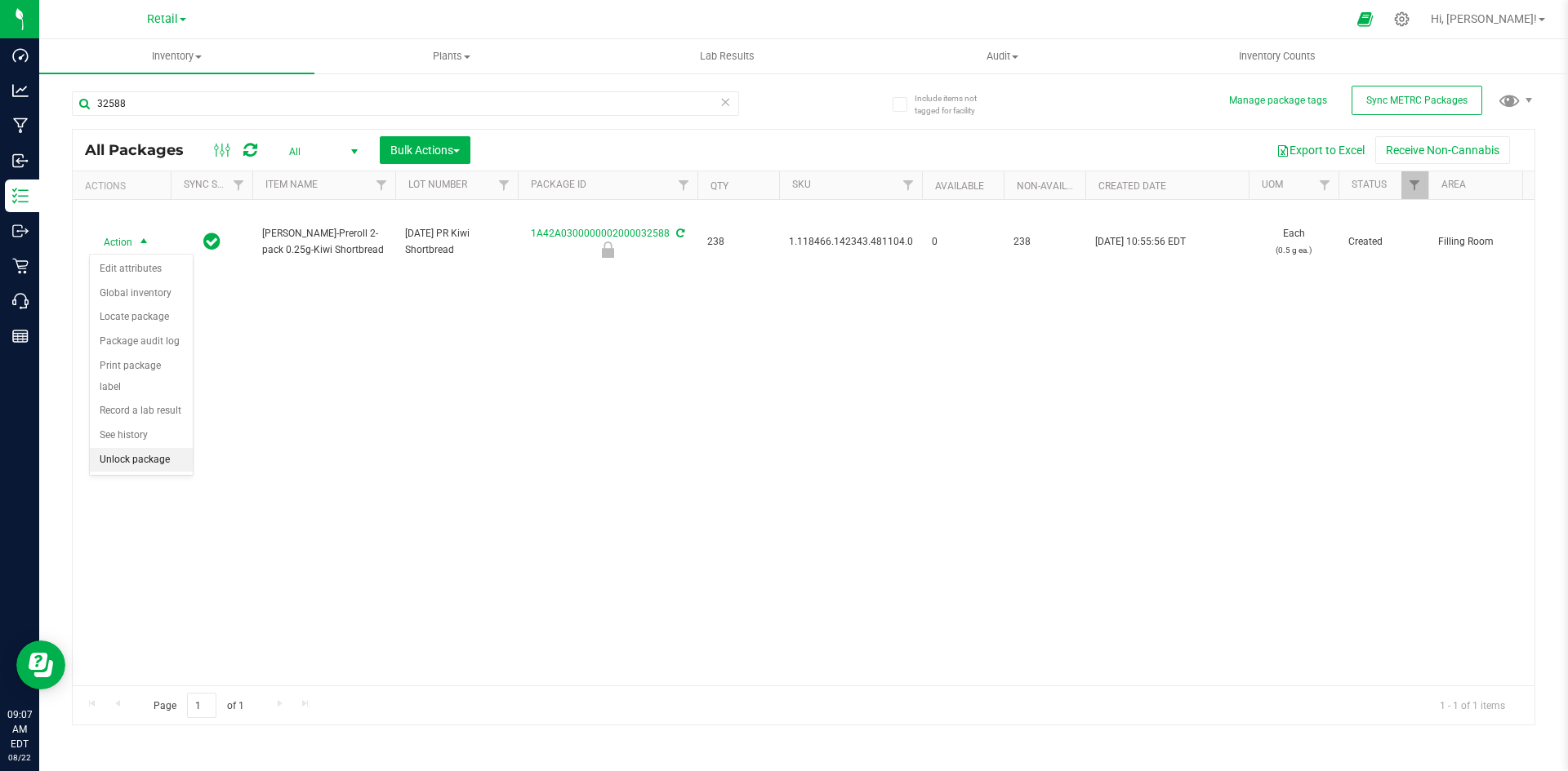
click at [173, 448] on li "Unlock package" at bounding box center [141, 460] width 103 height 24
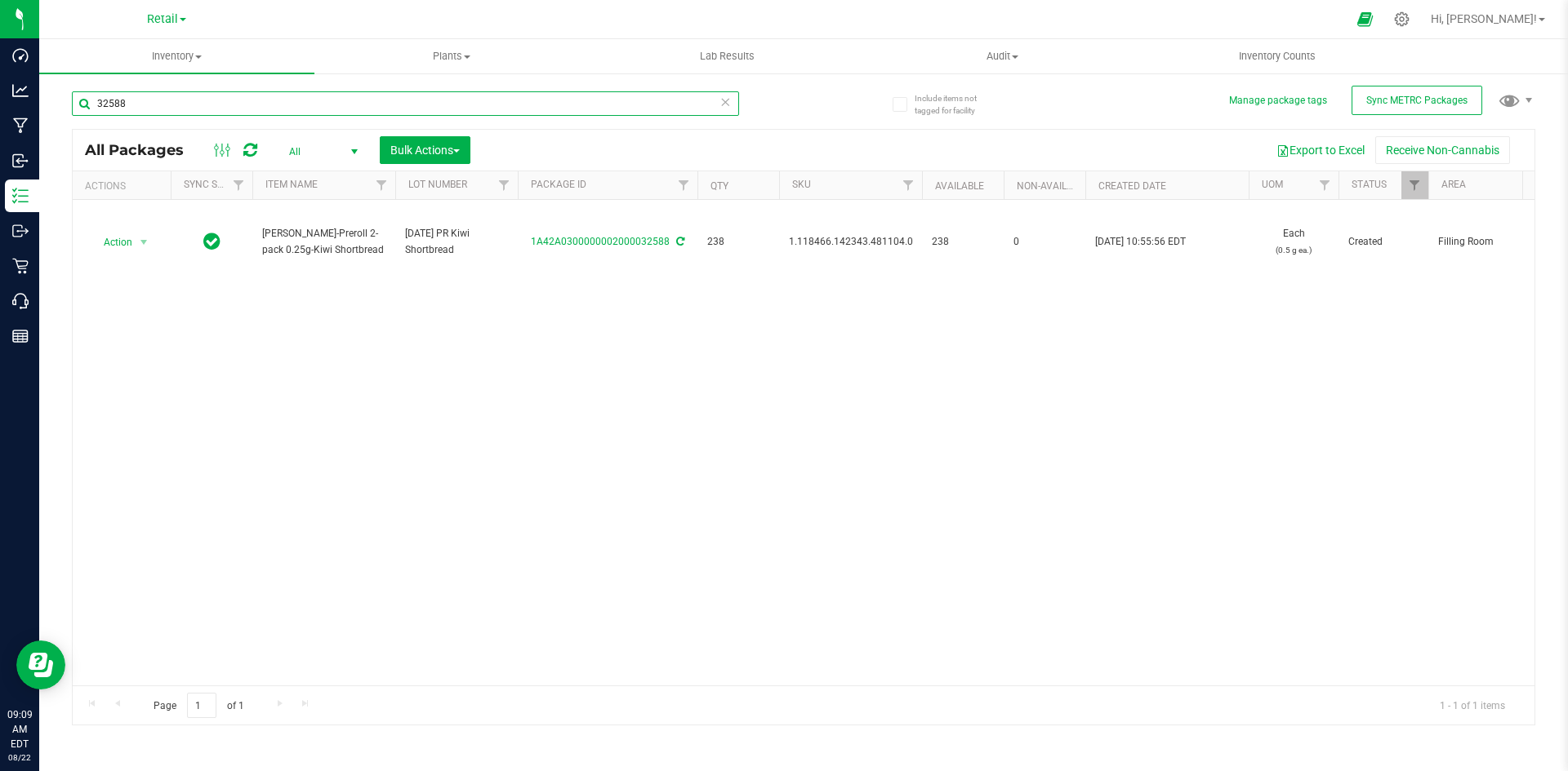
click at [241, 97] on input "32588" at bounding box center [405, 103] width 667 height 24
type input "32682"
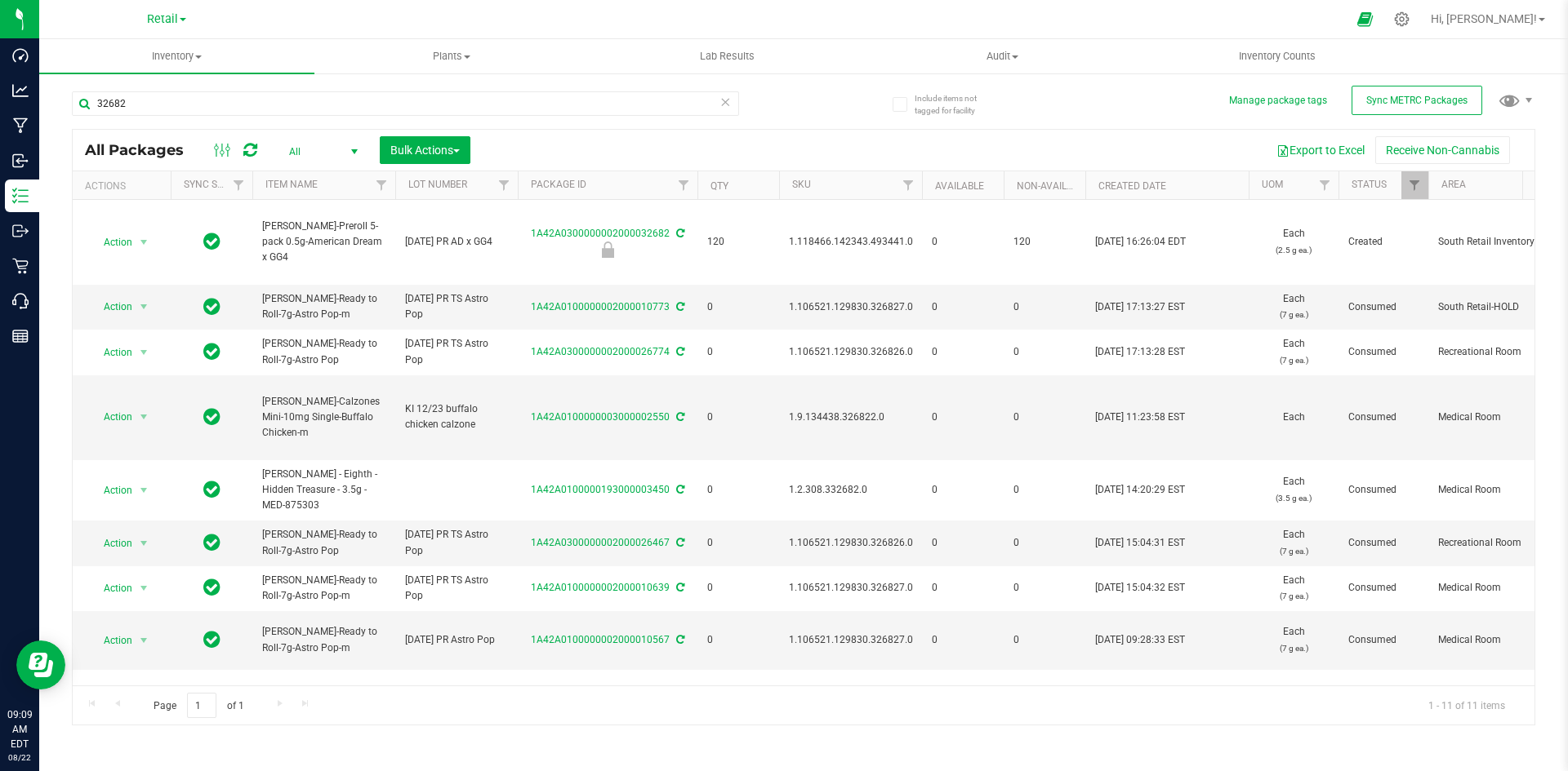
click at [825, 243] on span "1.118466.142343.493441.0" at bounding box center [851, 242] width 124 height 16
copy span "1.118466.142343.493441.0"
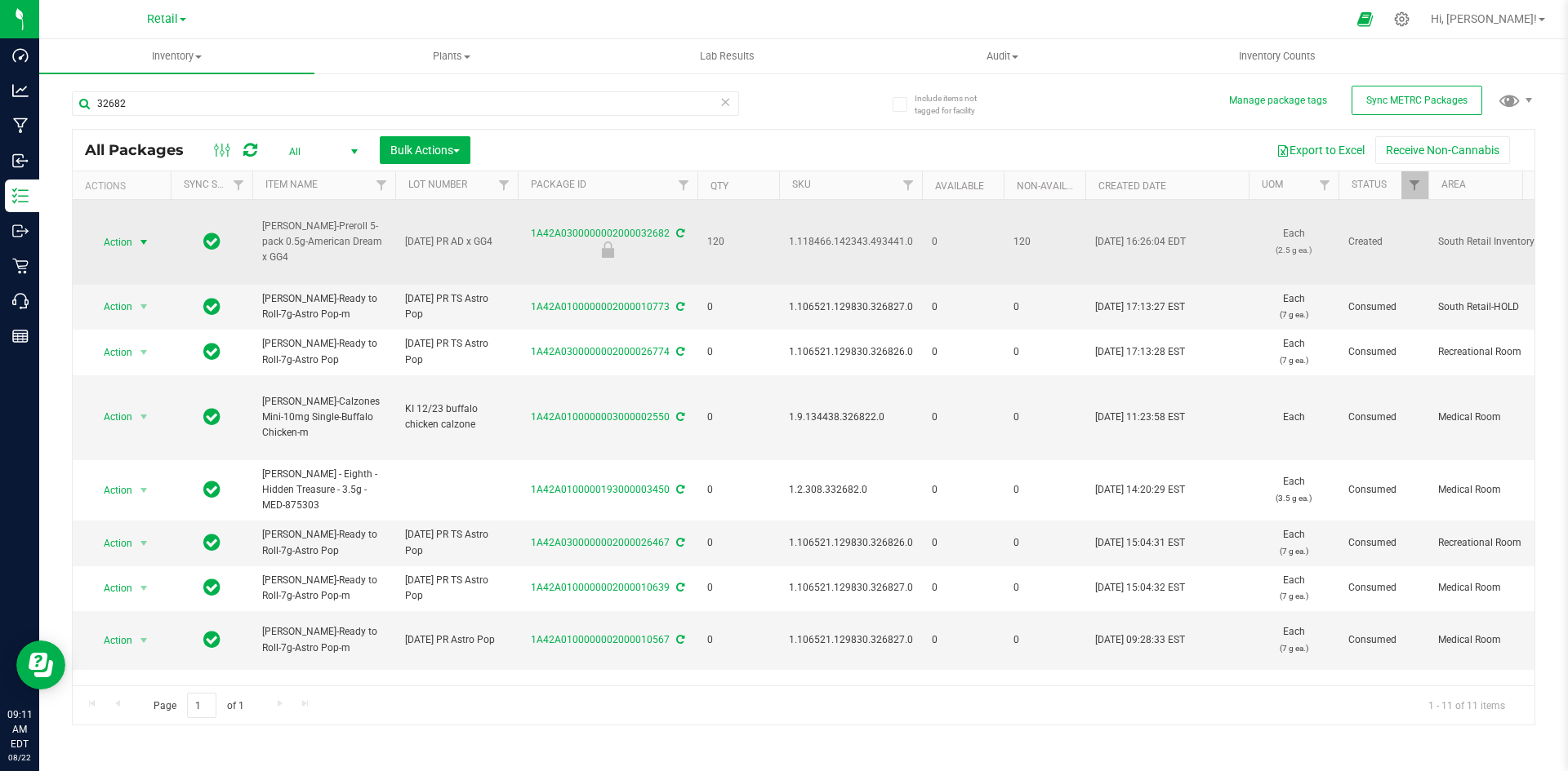
click at [138, 245] on span "select" at bounding box center [144, 243] width 13 height 13
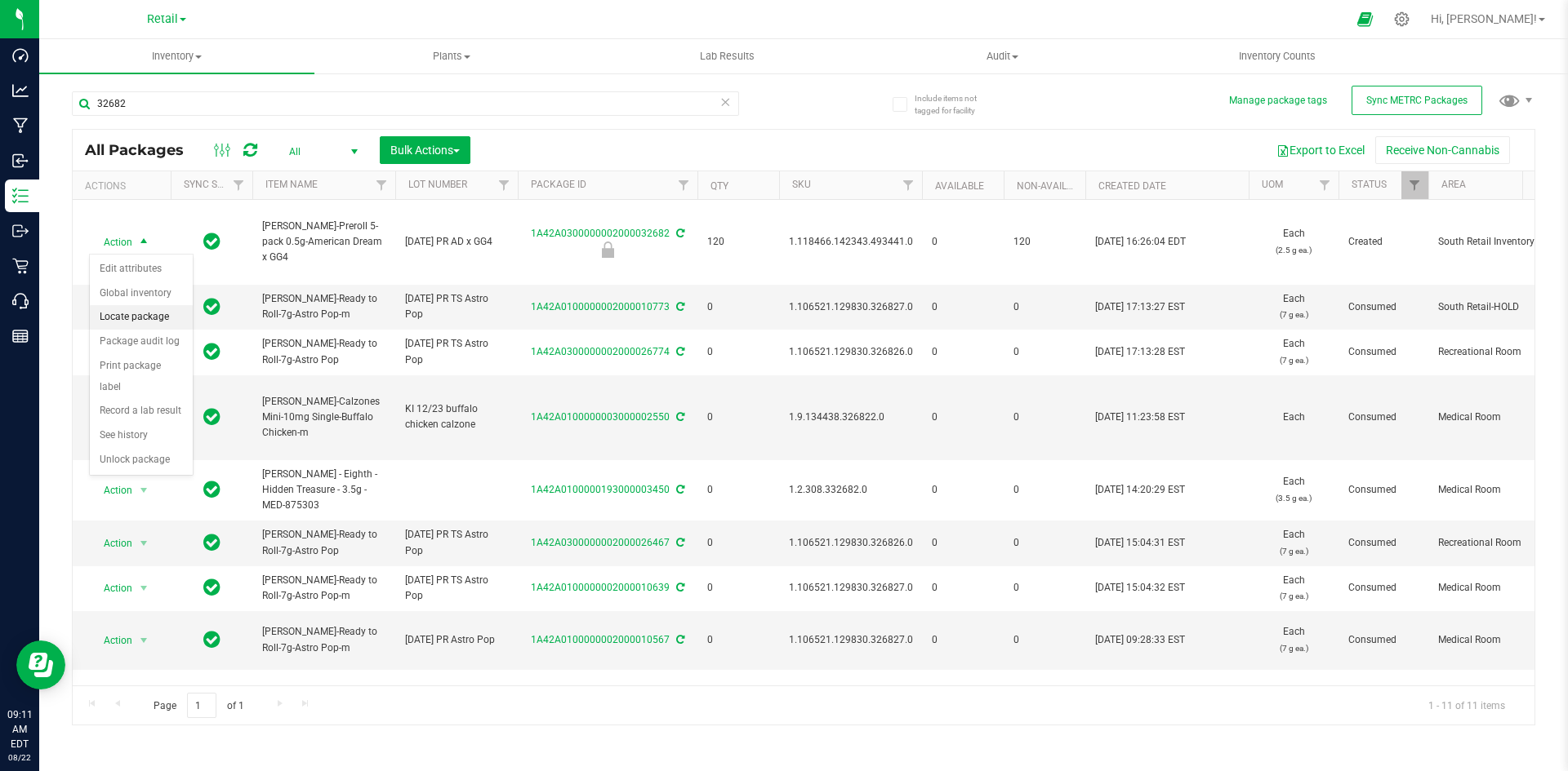
click at [156, 320] on li "Locate package" at bounding box center [141, 317] width 103 height 24
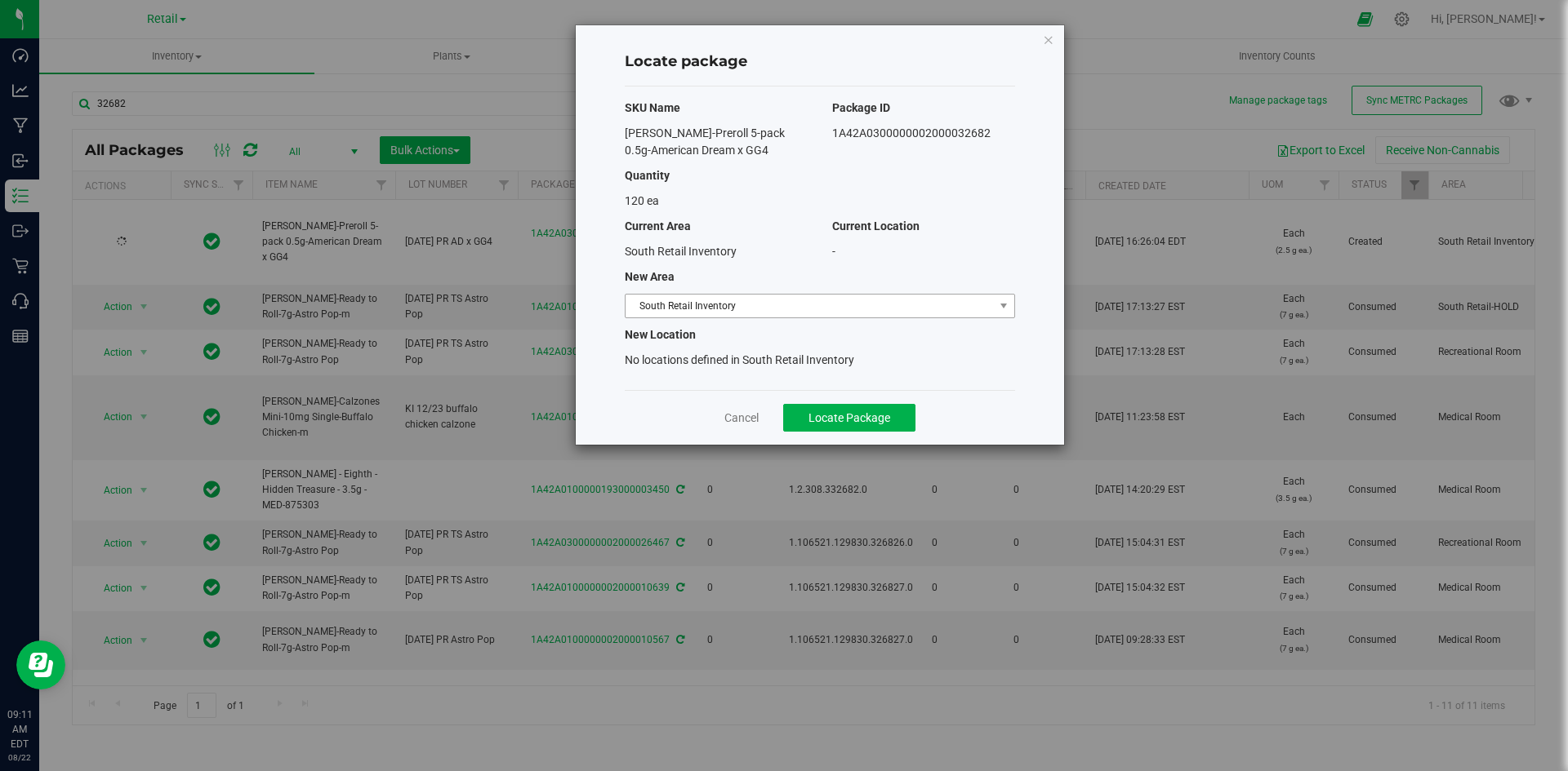
click at [738, 294] on span "South Retail Inventory" at bounding box center [810, 305] width 368 height 23
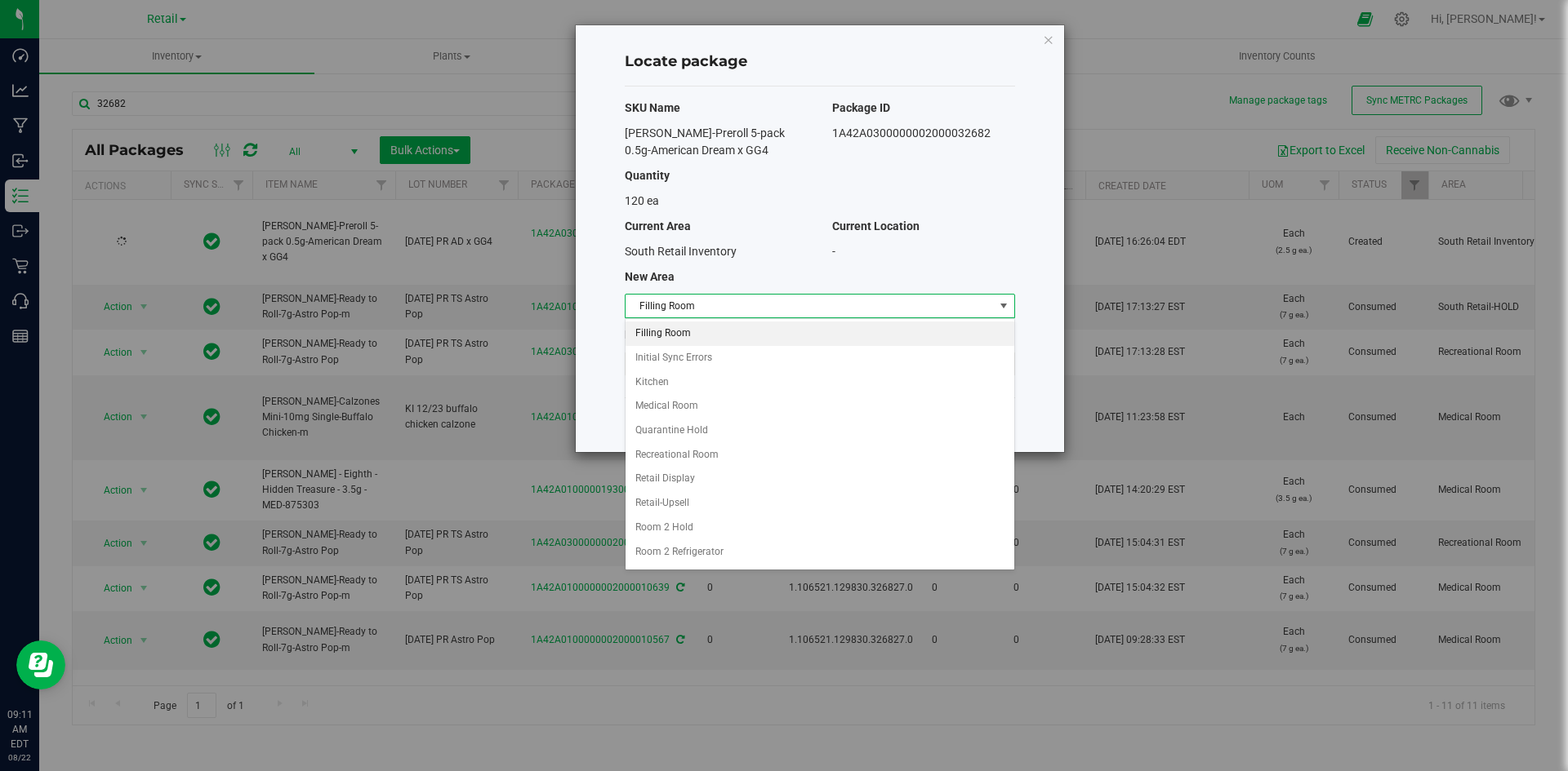
click at [726, 336] on li "Filling Room" at bounding box center [820, 334] width 389 height 24
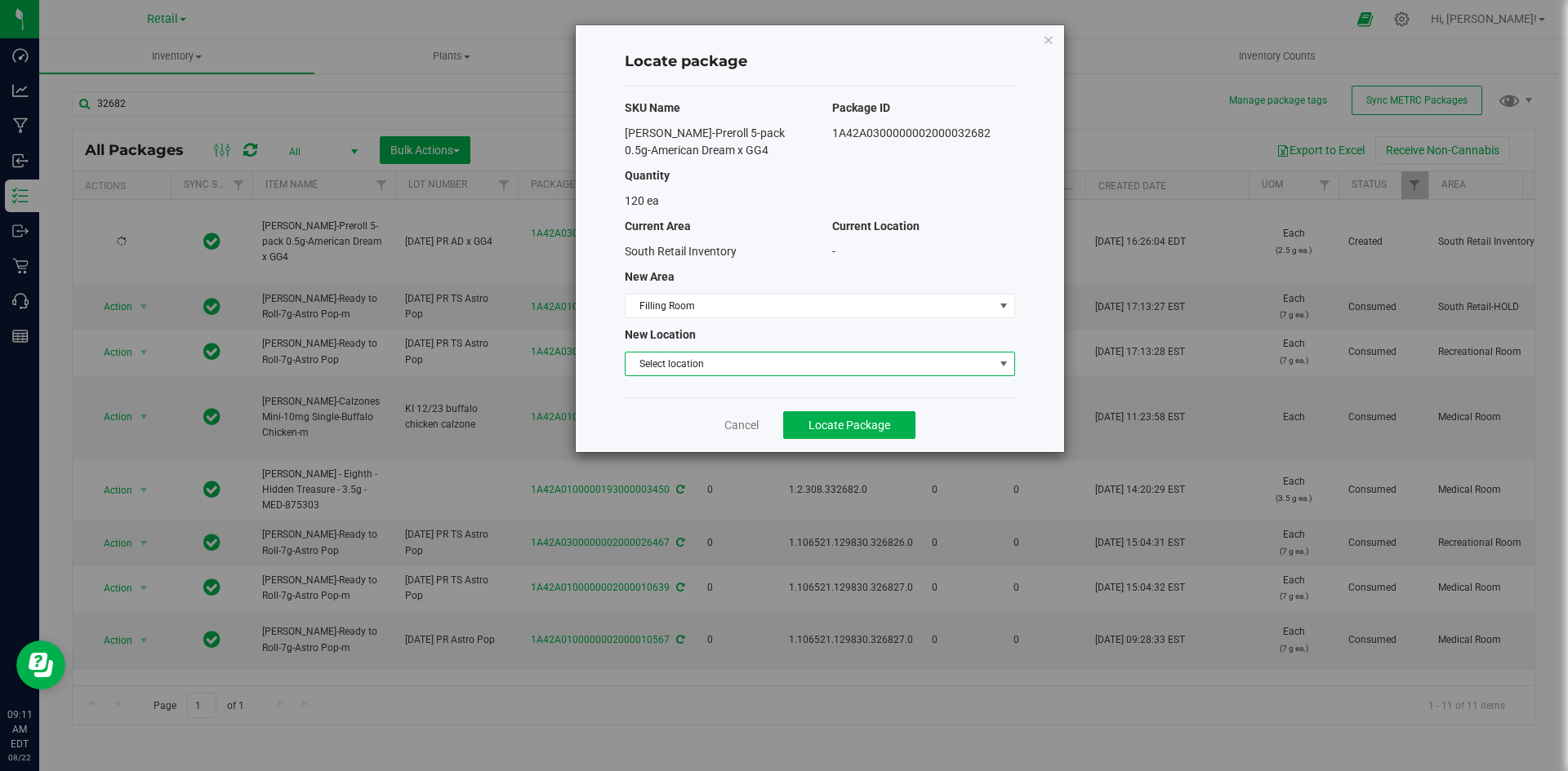
click at [716, 356] on span "Select location" at bounding box center [810, 364] width 368 height 23
click at [710, 384] on li "Filling room" at bounding box center [820, 391] width 389 height 24
click at [882, 434] on button "Locate Package" at bounding box center [849, 425] width 132 height 28
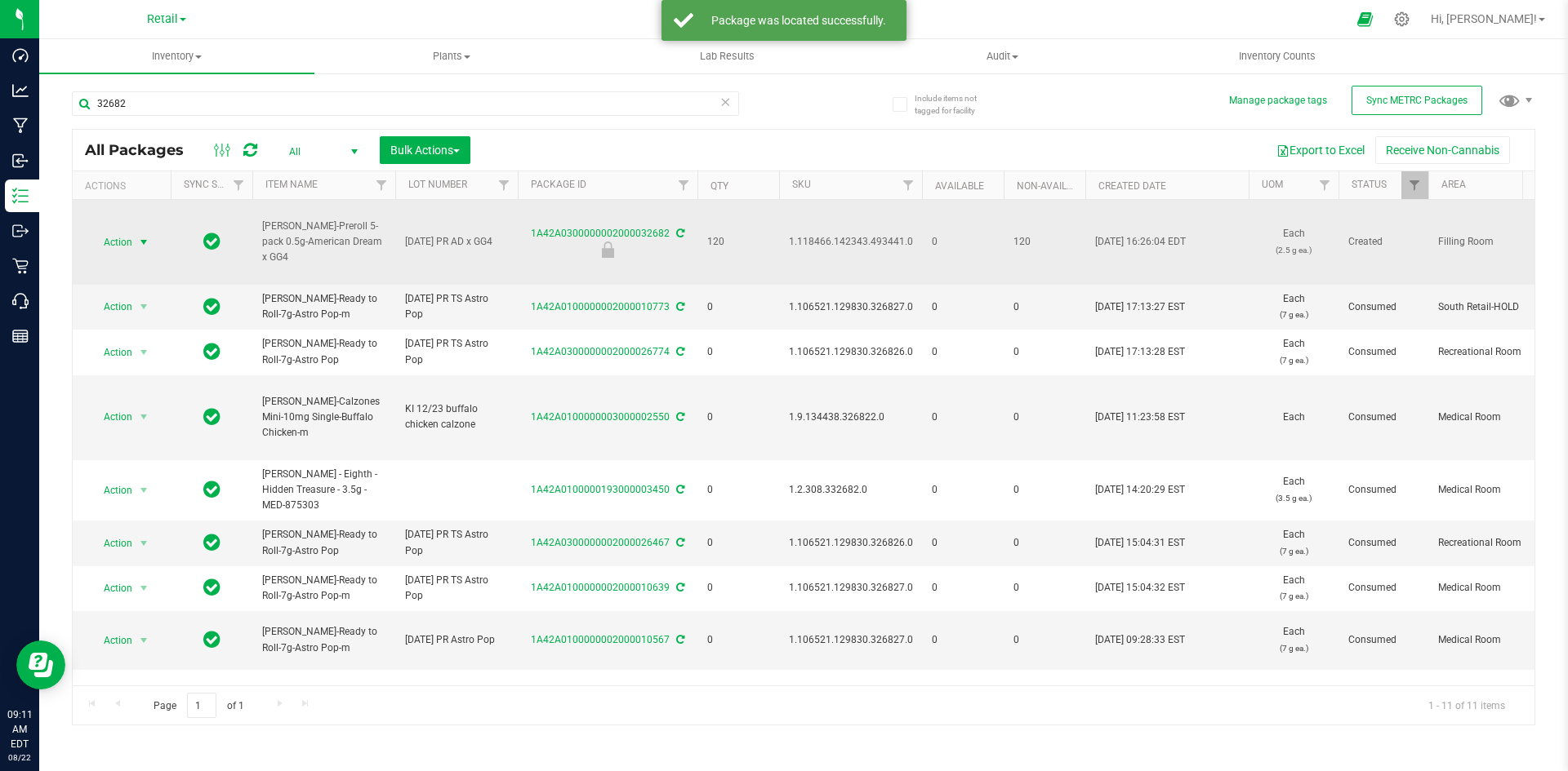
click at [144, 243] on span "select" at bounding box center [144, 243] width 13 height 13
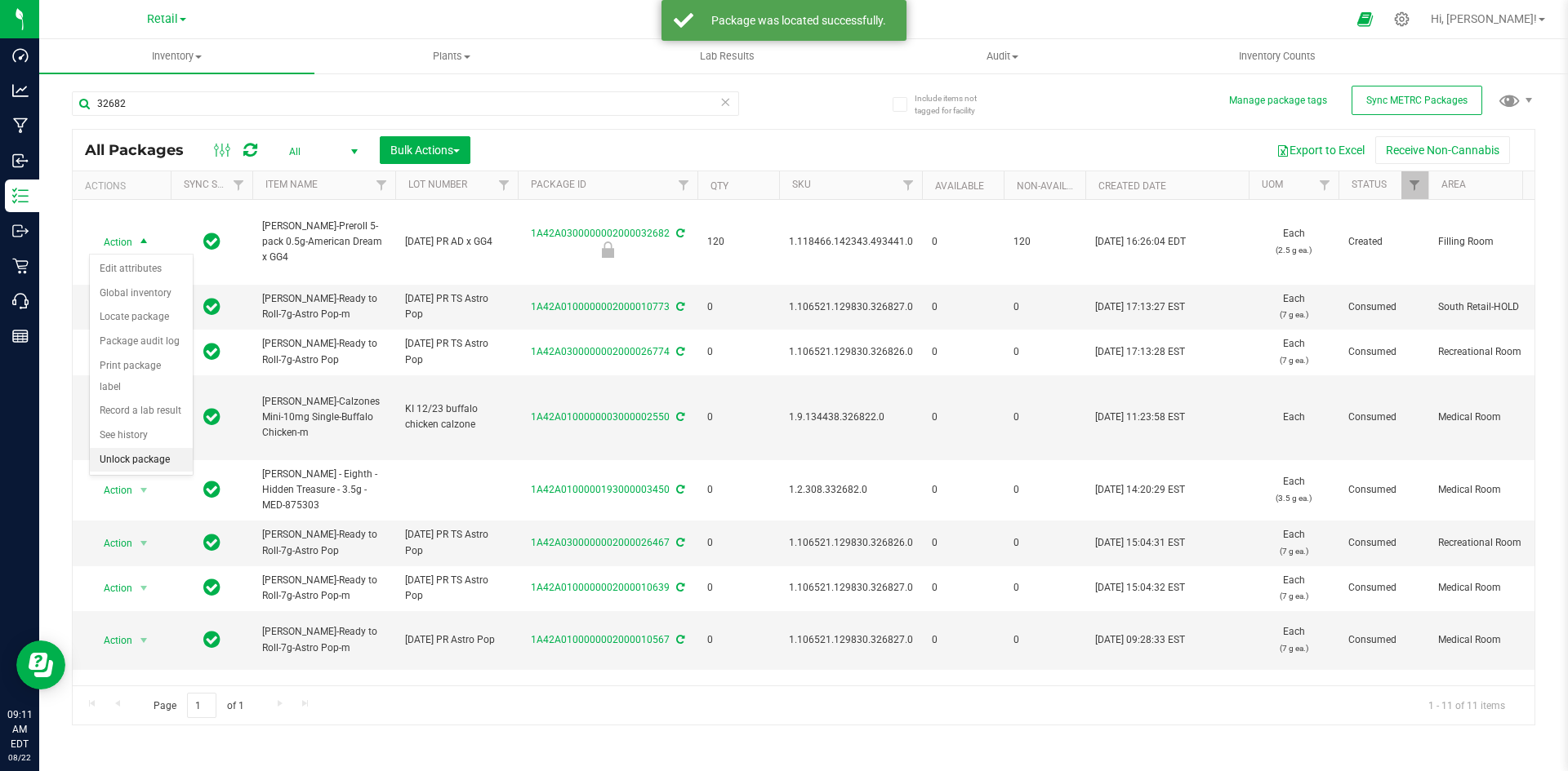
click at [152, 448] on li "Unlock package" at bounding box center [141, 460] width 103 height 24
